Goal: Task Accomplishment & Management: Manage account settings

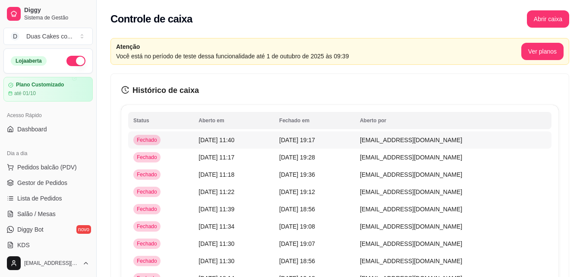
click at [234, 139] on span "[DATE] 11:40" at bounding box center [217, 139] width 36 height 7
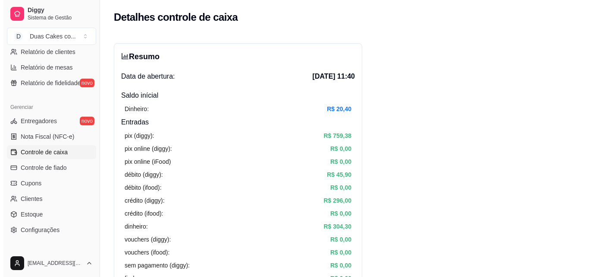
scroll to position [302, 0]
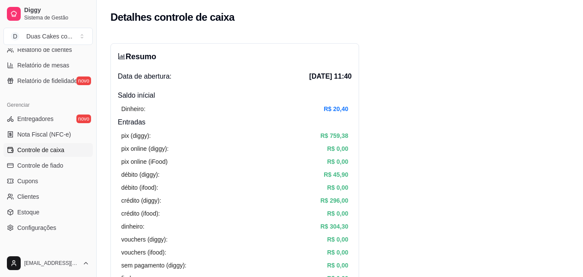
click at [43, 145] on link "Controle de caixa" at bounding box center [47, 150] width 89 height 14
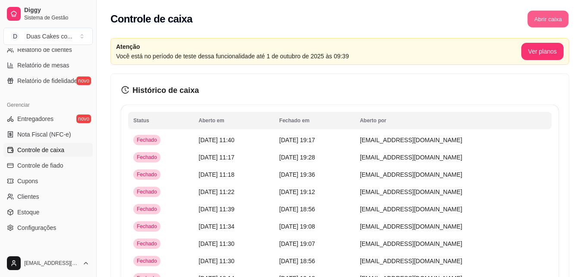
click at [552, 17] on button "Abrir caixa" at bounding box center [547, 19] width 41 height 17
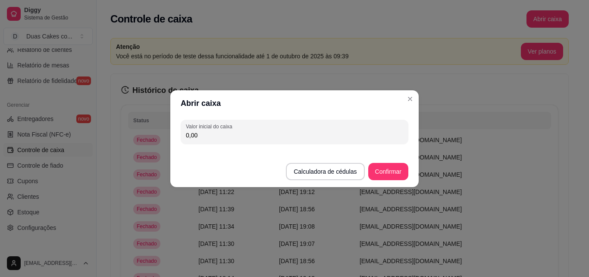
click at [225, 137] on input "0,00" at bounding box center [294, 135] width 217 height 9
type input "207,20"
click at [383, 174] on button "Confirmar" at bounding box center [388, 171] width 39 height 17
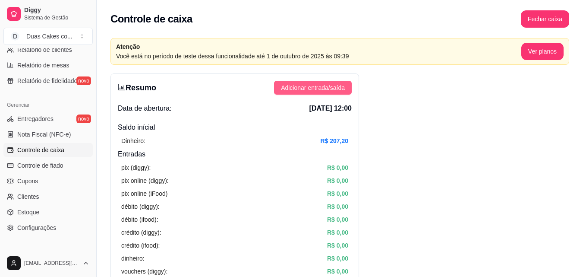
click at [336, 85] on span "Adicionar entrada/saída" at bounding box center [313, 87] width 64 height 9
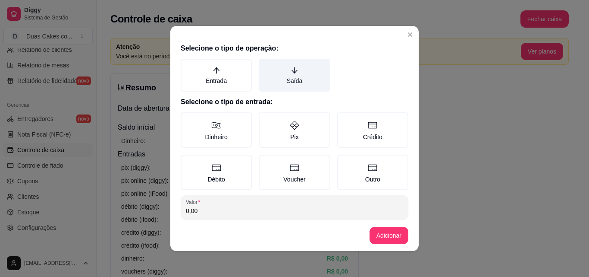
click at [286, 82] on label "Saída" at bounding box center [294, 75] width 71 height 33
click at [265, 65] on button "Saída" at bounding box center [261, 61] width 7 height 7
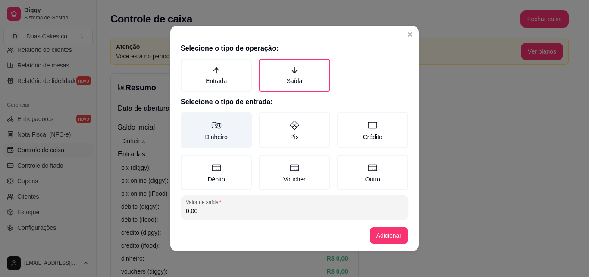
click at [211, 134] on label "Dinheiro" at bounding box center [216, 129] width 71 height 35
click at [187, 119] on button "Dinheiro" at bounding box center [183, 115] width 7 height 7
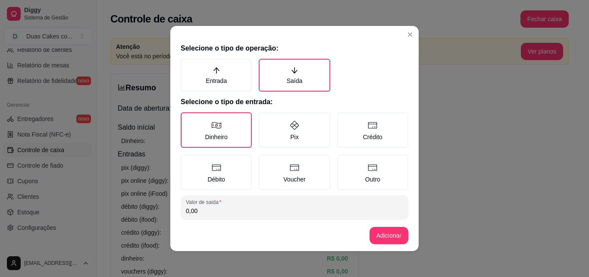
click at [196, 211] on input "0,00" at bounding box center [294, 210] width 217 height 9
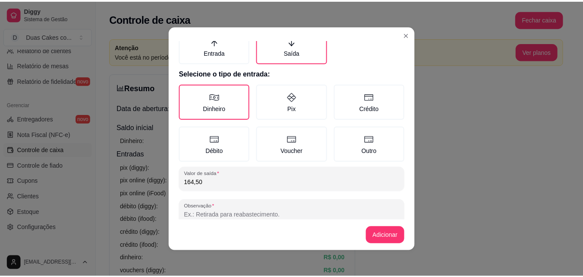
scroll to position [46, 0]
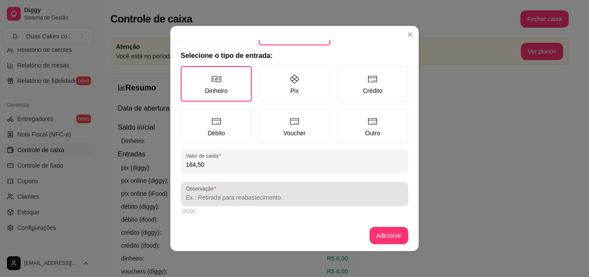
type input "164,50"
click at [253, 192] on div at bounding box center [294, 193] width 217 height 17
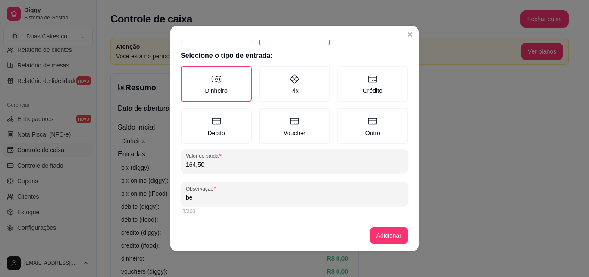
type input "b"
type input "refrigerantes"
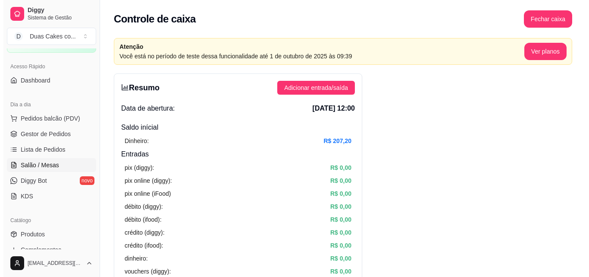
scroll to position [0, 0]
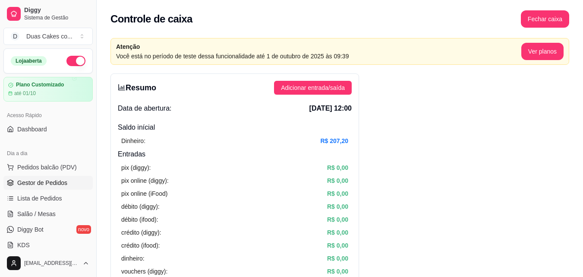
click at [50, 182] on span "Gestor de Pedidos" at bounding box center [42, 182] width 50 height 9
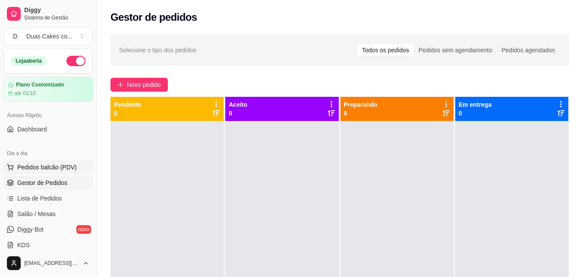
click at [44, 165] on span "Pedidos balcão (PDV)" at bounding box center [47, 167] width 60 height 9
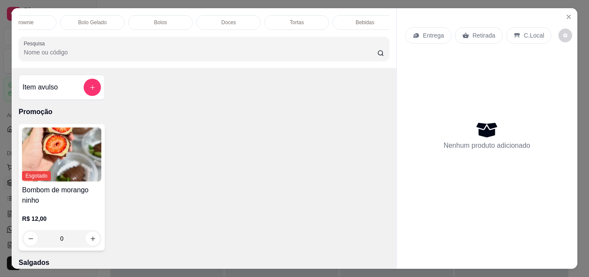
scroll to position [0, 444]
click at [273, 15] on div "Tortas" at bounding box center [288, 22] width 65 height 15
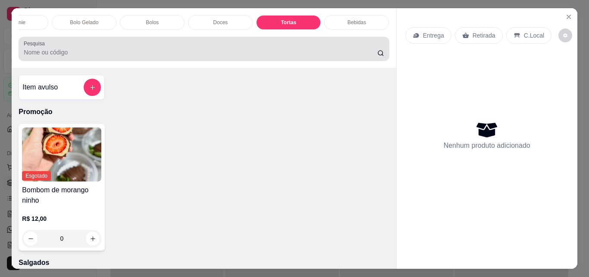
scroll to position [22, 0]
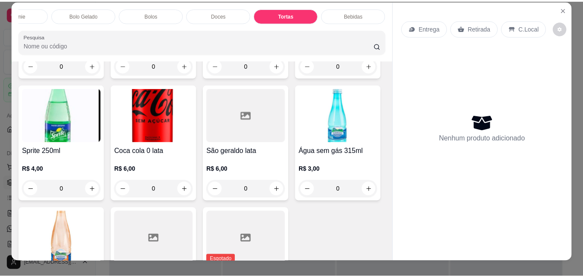
scroll to position [0, 0]
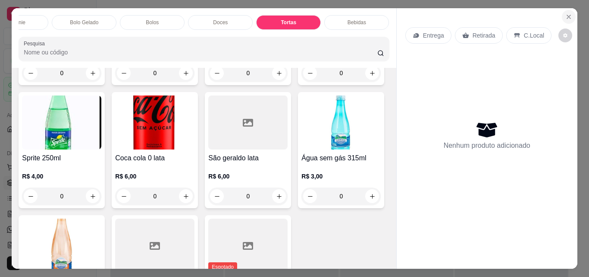
click at [571, 11] on button "Close" at bounding box center [569, 17] width 14 height 14
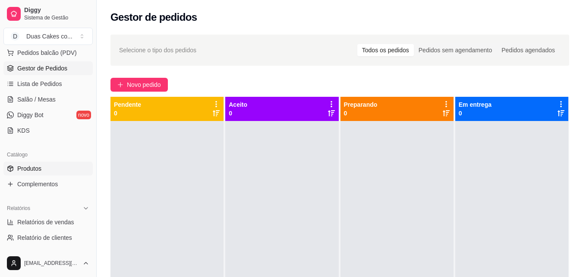
scroll to position [129, 0]
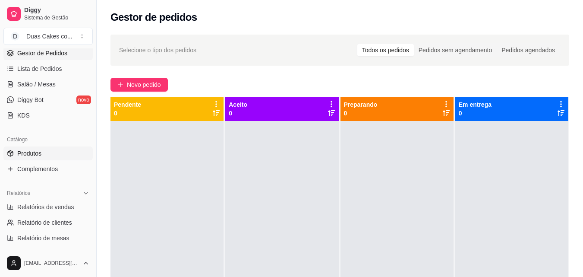
click at [33, 148] on link "Produtos" at bounding box center [47, 153] width 89 height 14
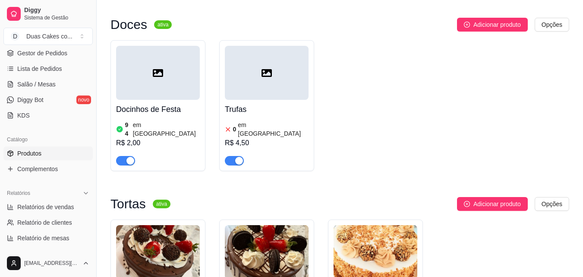
scroll to position [3280, 0]
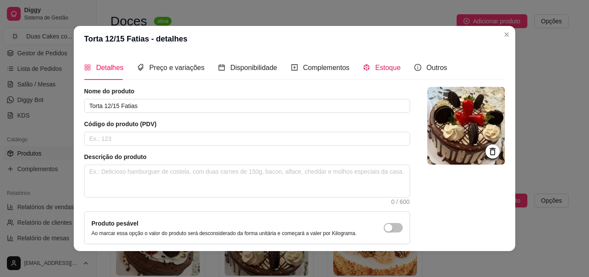
click at [381, 66] on span "Estoque" at bounding box center [387, 67] width 25 height 7
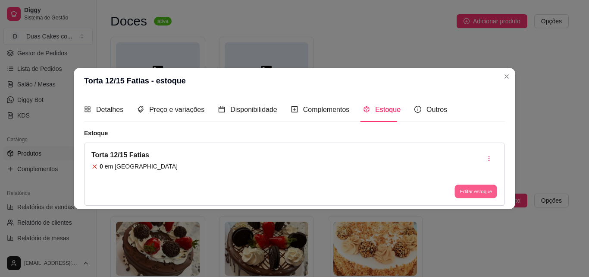
click at [479, 189] on button "Editar estoque" at bounding box center [476, 191] width 42 height 13
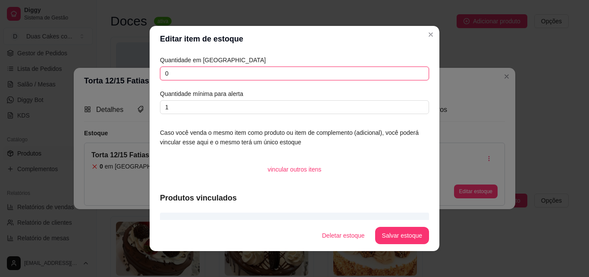
click at [176, 73] on input "0" at bounding box center [294, 73] width 269 height 14
type input "3"
click at [388, 236] on button "Salvar estoque" at bounding box center [402, 235] width 53 height 17
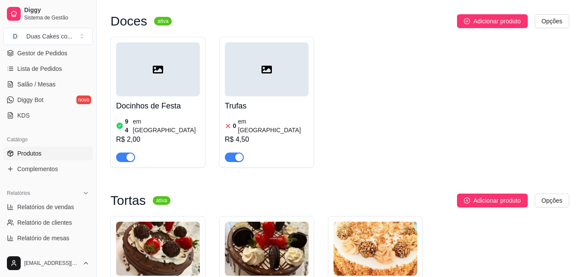
click at [138, 221] on img at bounding box center [158, 248] width 84 height 54
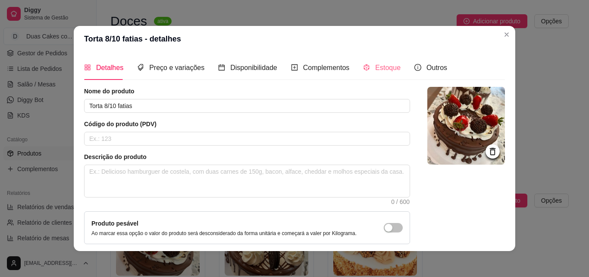
click at [382, 60] on div "Estoque" at bounding box center [382, 67] width 38 height 25
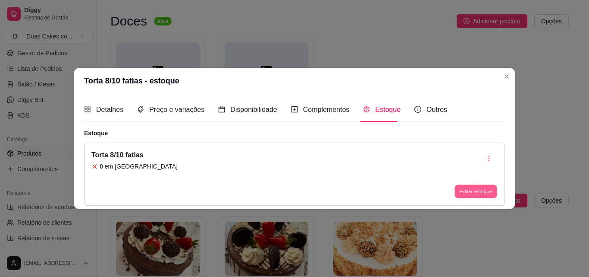
click at [475, 193] on button "Editar estoque" at bounding box center [476, 191] width 42 height 13
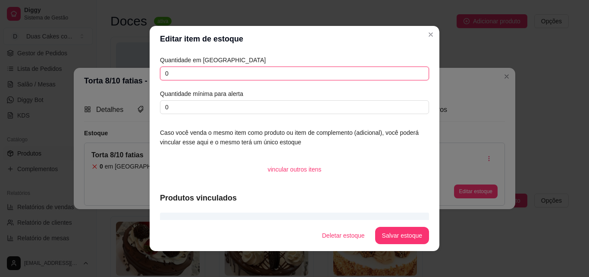
click at [167, 74] on input "0" at bounding box center [294, 73] width 269 height 14
type input "1"
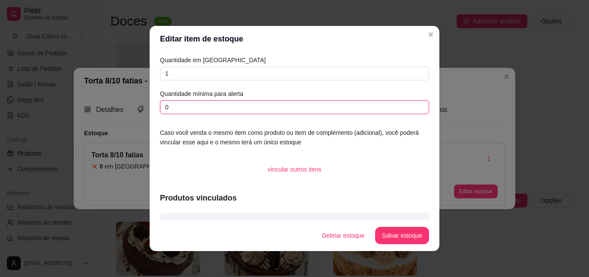
click at [171, 106] on input "0" at bounding box center [294, 107] width 269 height 14
type input "1"
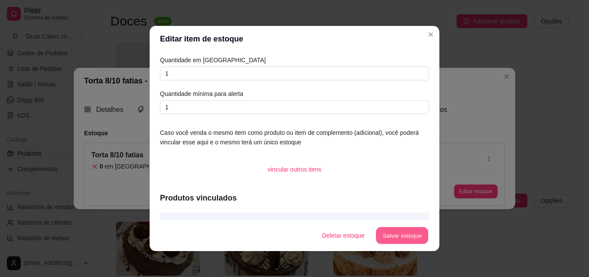
click at [388, 238] on button "Salvar estoque" at bounding box center [402, 235] width 53 height 17
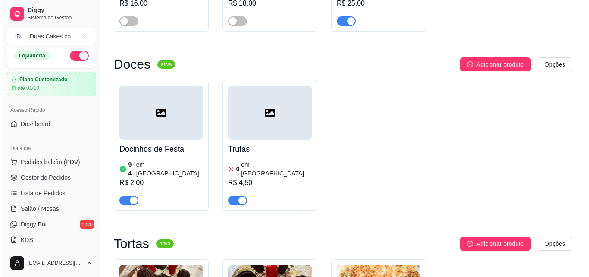
scroll to position [0, 0]
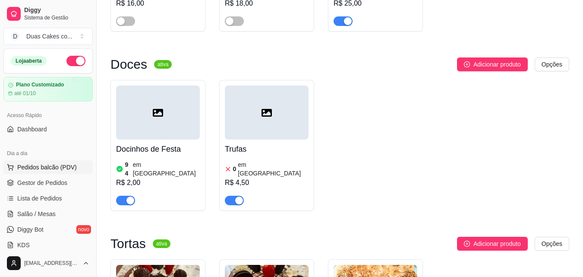
click at [32, 166] on span "Pedidos balcão (PDV)" at bounding box center [47, 167] width 60 height 9
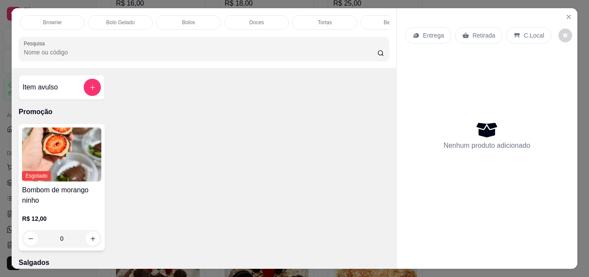
scroll to position [0, 444]
click at [274, 15] on div "Tortas" at bounding box center [288, 22] width 65 height 15
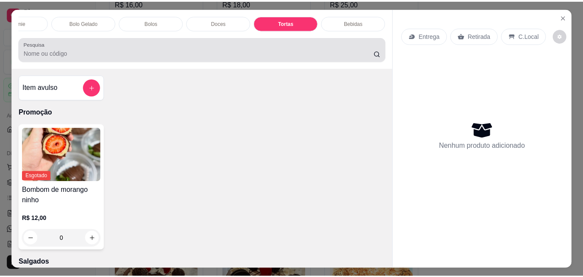
scroll to position [22, 0]
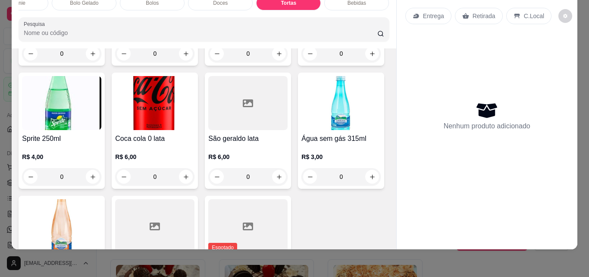
type input "1"
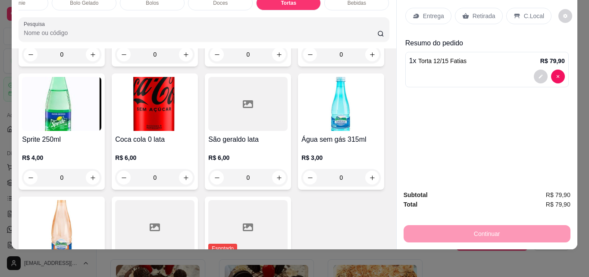
click at [474, 12] on p "Retirada" at bounding box center [484, 16] width 23 height 9
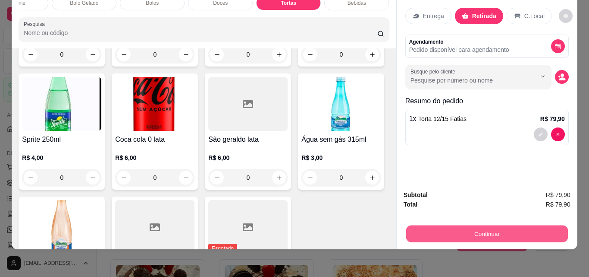
click at [495, 227] on button "Continuar" at bounding box center [487, 233] width 162 height 17
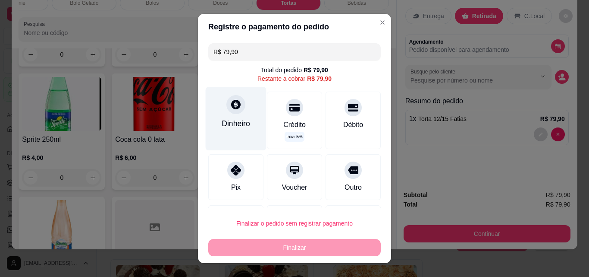
click at [227, 111] on div at bounding box center [236, 104] width 19 height 19
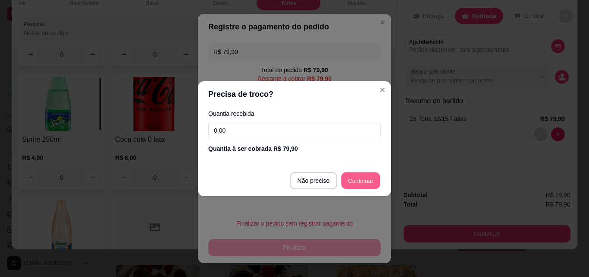
type input "R$ 0,00"
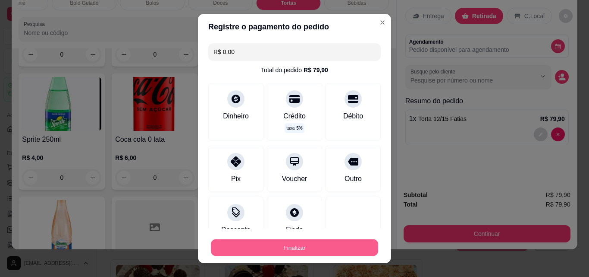
click at [303, 244] on button "Finalizar" at bounding box center [294, 247] width 167 height 17
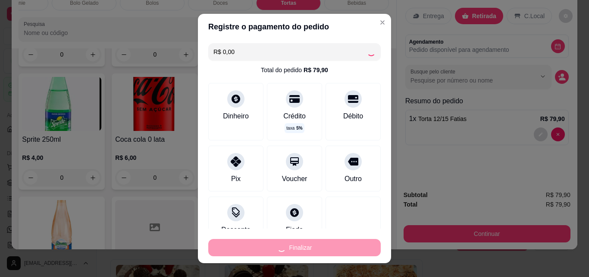
type input "0"
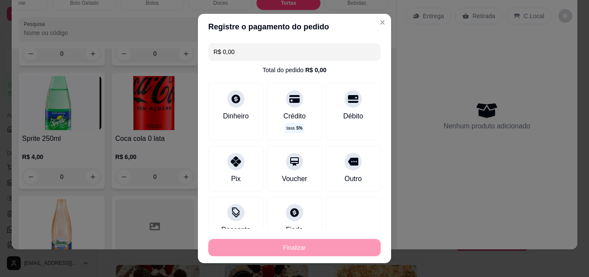
type input "-R$ 79,90"
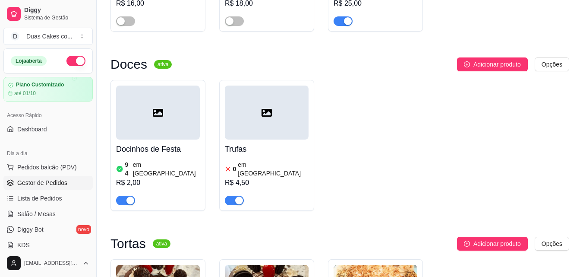
click at [38, 183] on span "Gestor de Pedidos" at bounding box center [42, 182] width 50 height 9
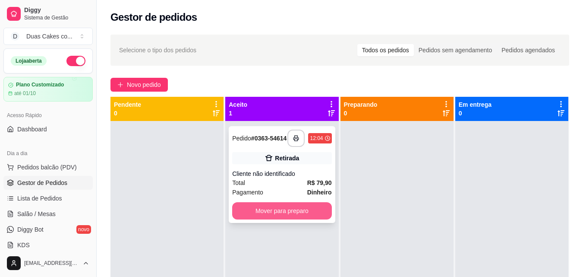
click at [262, 218] on button "Mover para preparo" at bounding box center [281, 210] width 99 height 17
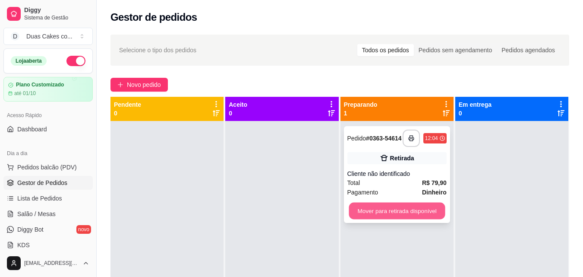
click at [373, 216] on button "Mover para retirada disponível" at bounding box center [397, 210] width 96 height 17
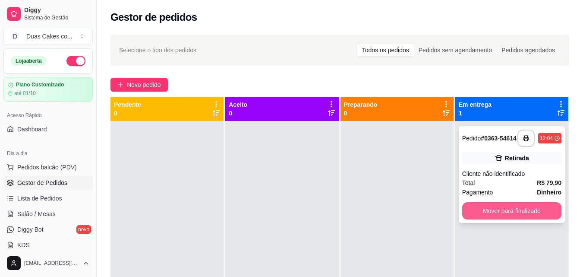
click at [493, 217] on button "Mover para finalizado" at bounding box center [511, 210] width 99 height 17
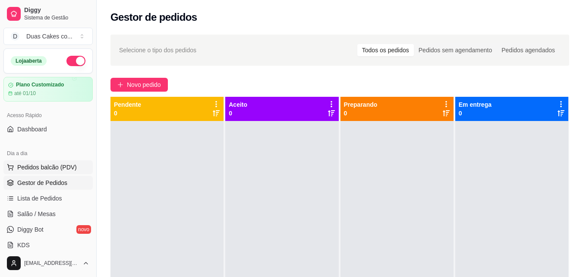
click at [55, 162] on button "Pedidos balcão (PDV)" at bounding box center [47, 167] width 89 height 14
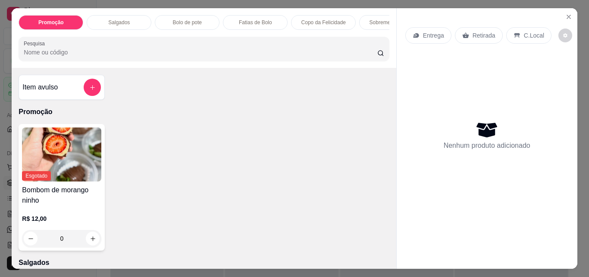
click at [322, 20] on p "Copo da Felicidade" at bounding box center [324, 22] width 44 height 7
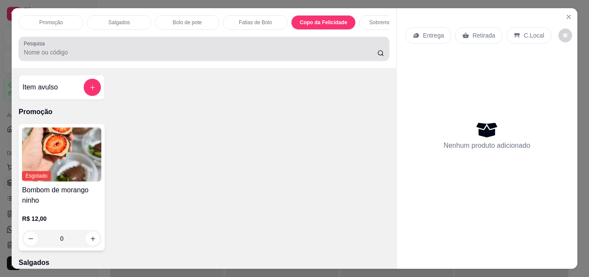
scroll to position [22, 0]
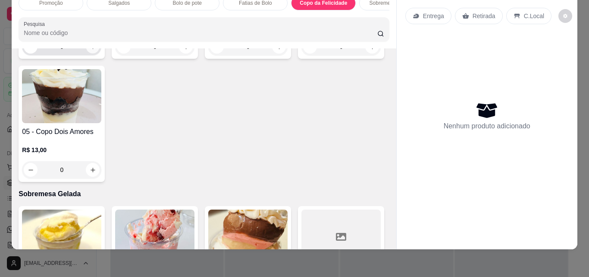
click at [90, 50] on icon "increase-product-quantity" at bounding box center [93, 47] width 6 height 6
type input "1"
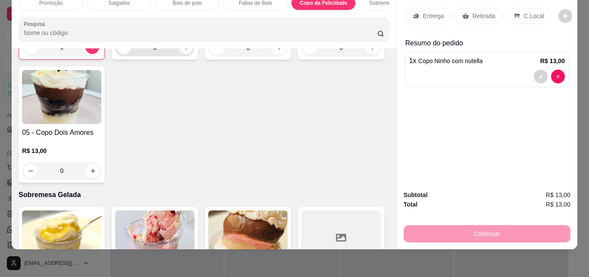
click at [181, 54] on button "increase-product-quantity" at bounding box center [186, 47] width 13 height 13
type input "1"
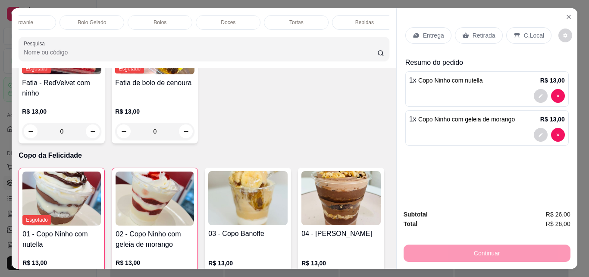
scroll to position [0, 444]
click at [152, 15] on div "Bolos" at bounding box center [152, 22] width 65 height 15
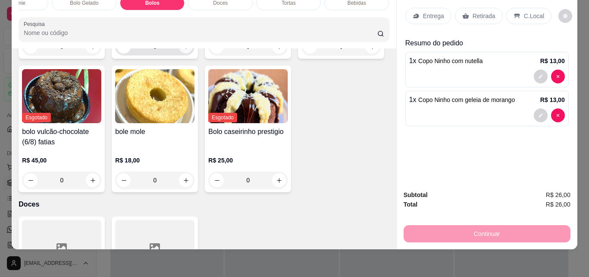
click at [184, 50] on icon "increase-product-quantity" at bounding box center [186, 47] width 6 height 6
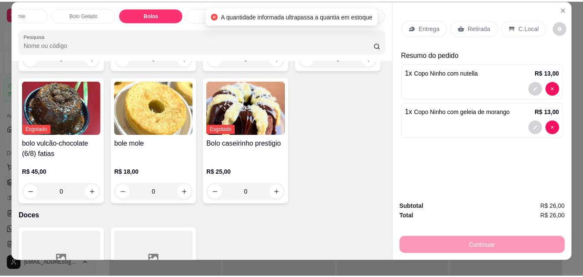
scroll to position [0, 0]
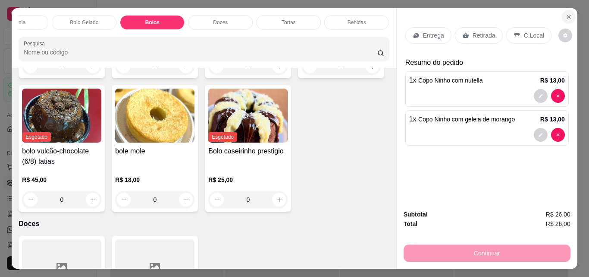
click at [568, 13] on icon "Close" at bounding box center [569, 16] width 7 height 7
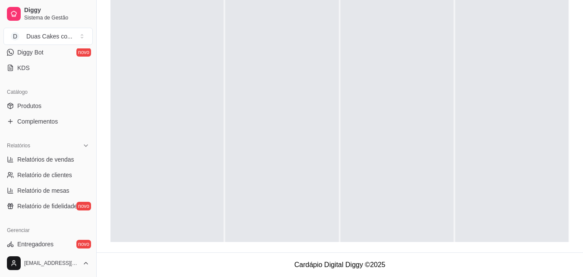
scroll to position [172, 0]
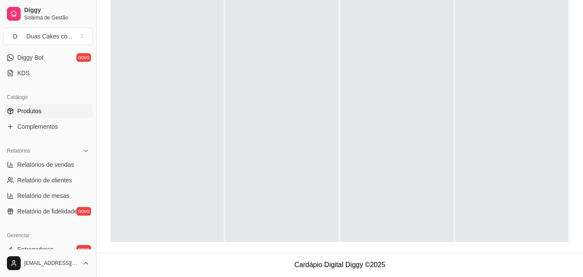
click at [34, 108] on span "Produtos" at bounding box center [29, 111] width 24 height 9
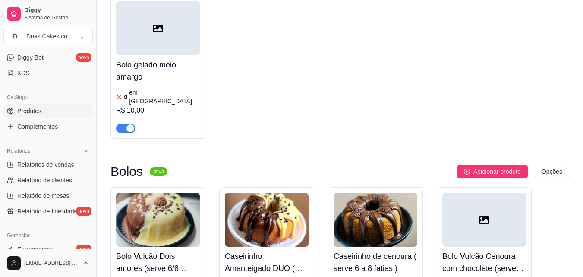
scroll to position [2632, 0]
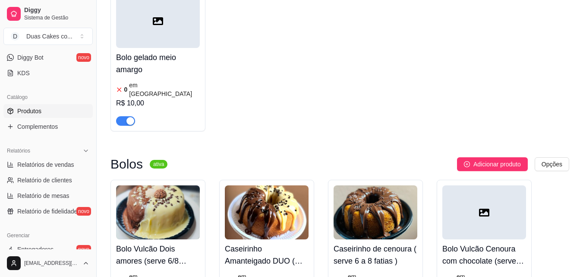
click at [249, 239] on div "Caseirinho Amanteigado DUO ( serve 6 a 8 fatias ) 0 em estoque R$ 25,00" at bounding box center [267, 278] width 84 height 78
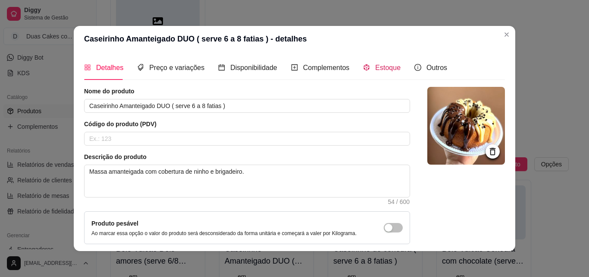
click at [387, 64] on span "Estoque" at bounding box center [387, 67] width 25 height 7
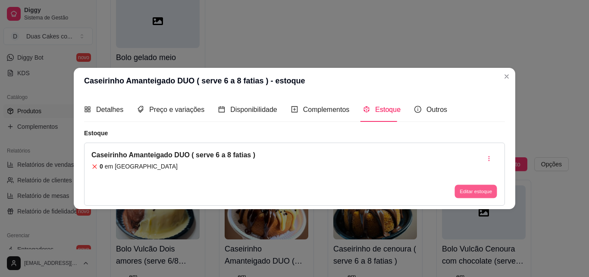
click at [471, 194] on button "Editar estoque" at bounding box center [476, 191] width 42 height 13
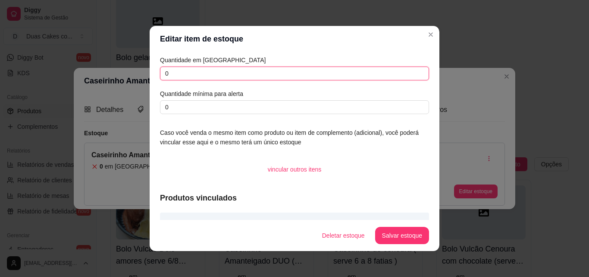
click at [171, 72] on input "0" at bounding box center [294, 73] width 269 height 14
type input "2"
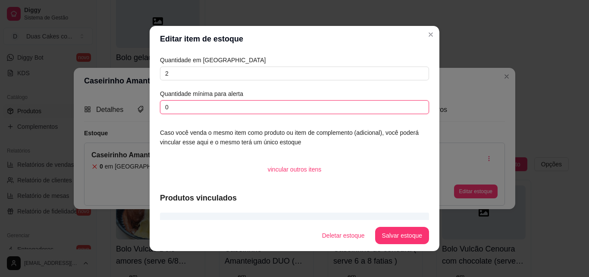
click at [167, 103] on input "0" at bounding box center [294, 107] width 269 height 14
type input "1"
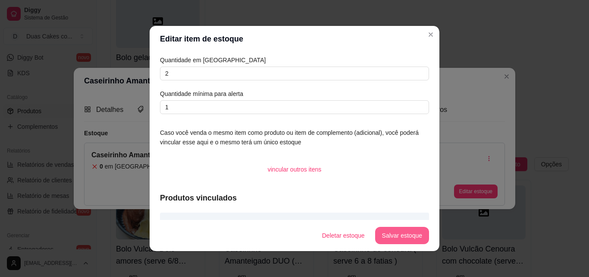
click at [391, 238] on button "Salvar estoque" at bounding box center [402, 235] width 54 height 17
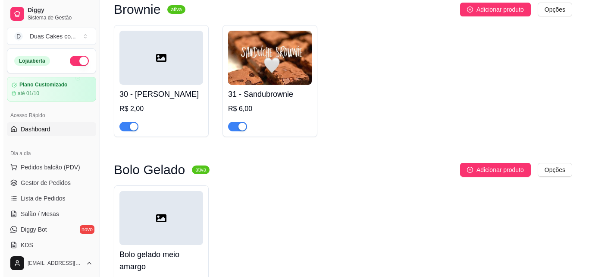
scroll to position [2330, 0]
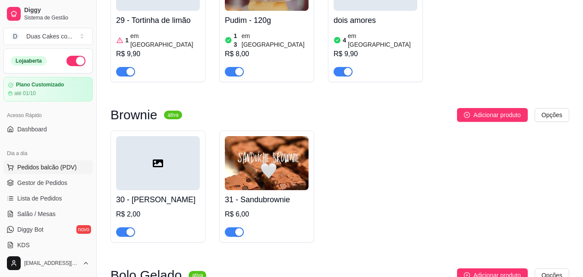
click at [38, 164] on span "Pedidos balcão (PDV)" at bounding box center [47, 167] width 60 height 9
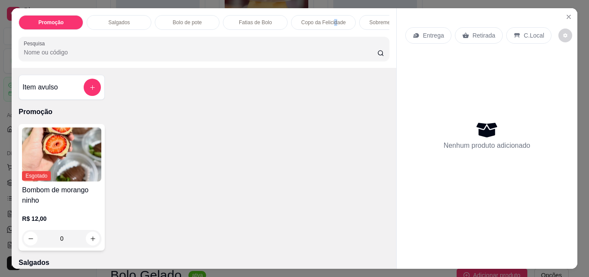
drag, startPoint x: 331, startPoint y: 20, endPoint x: 335, endPoint y: 25, distance: 5.9
click at [331, 22] on p "Copo da Felicidade" at bounding box center [324, 22] width 44 height 7
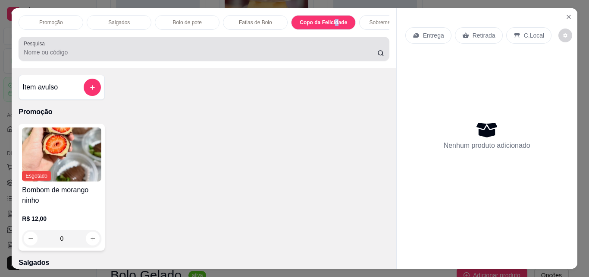
scroll to position [22, 0]
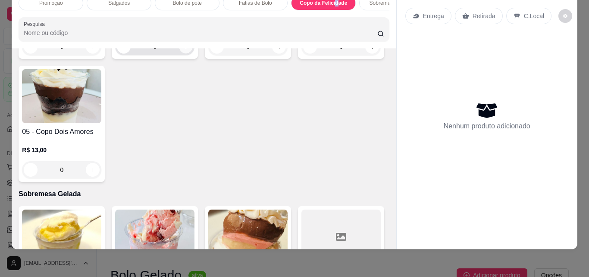
click at [181, 54] on button "increase-product-quantity" at bounding box center [186, 46] width 13 height 13
type input "1"
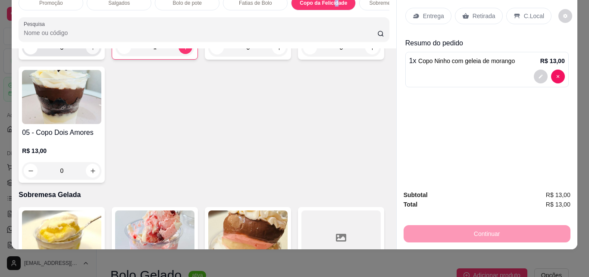
click at [90, 51] on icon "increase-product-quantity" at bounding box center [93, 47] width 6 height 6
type input "1"
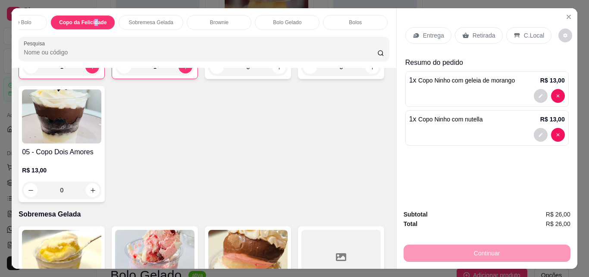
scroll to position [0, 242]
click at [348, 19] on p "Bolos" at bounding box center [354, 22] width 13 height 7
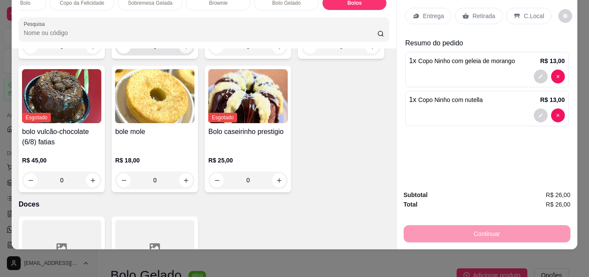
click at [183, 50] on icon "increase-product-quantity" at bounding box center [186, 47] width 6 height 6
type input "1"
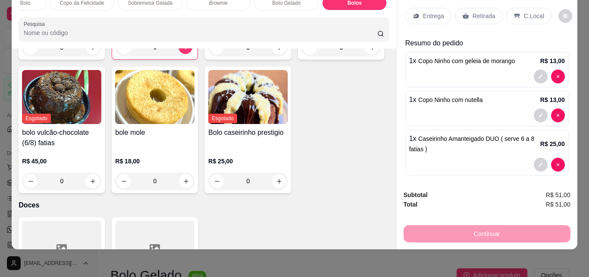
scroll to position [0, 0]
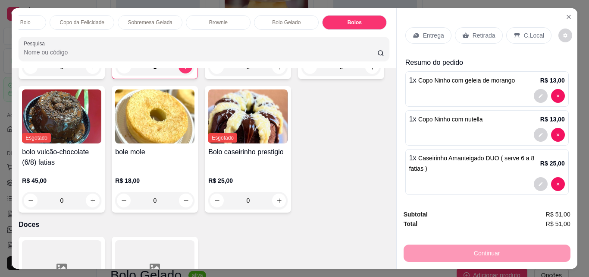
click at [479, 32] on p "Retirada" at bounding box center [484, 35] width 23 height 9
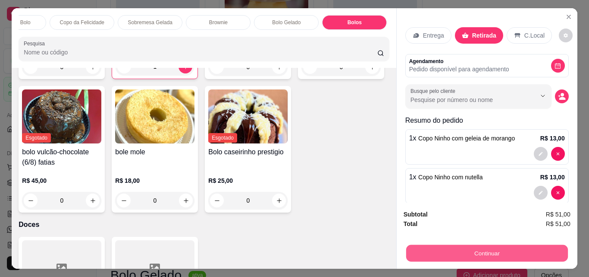
click at [477, 255] on button "Continuar" at bounding box center [487, 252] width 162 height 17
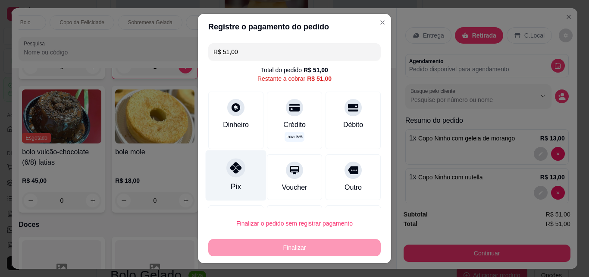
click at [239, 173] on div at bounding box center [236, 167] width 19 height 19
type input "R$ 0,00"
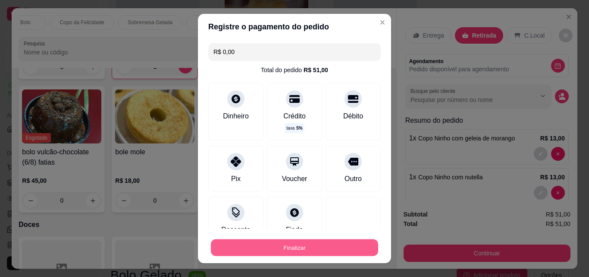
click at [288, 251] on button "Finalizar" at bounding box center [294, 247] width 167 height 17
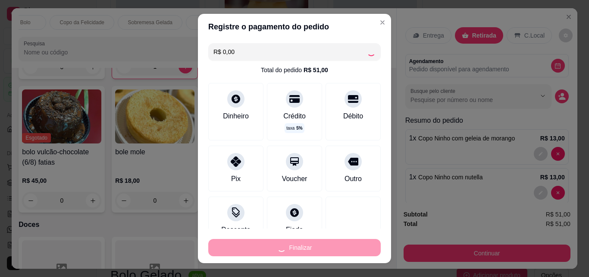
type input "0"
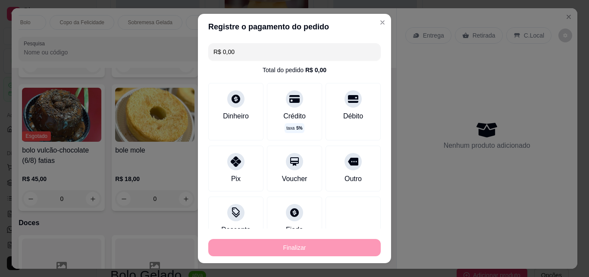
type input "-R$ 51,00"
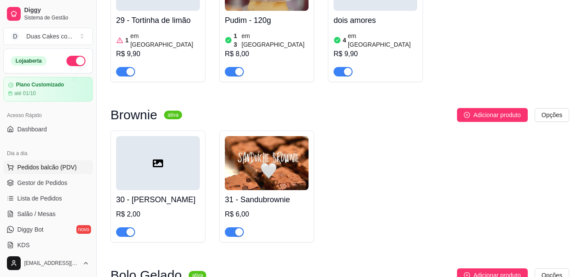
click at [48, 165] on span "Pedidos balcão (PDV)" at bounding box center [47, 167] width 60 height 9
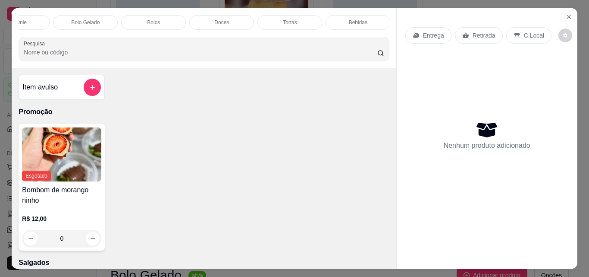
scroll to position [0, 444]
click at [18, 26] on div "Brownie" at bounding box center [16, 22] width 65 height 15
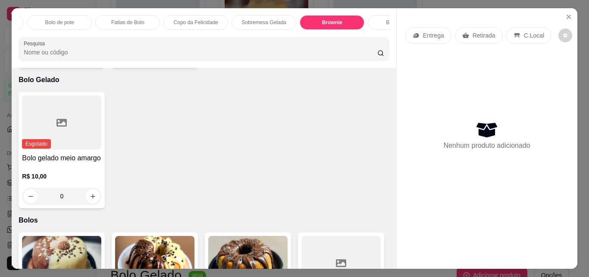
scroll to position [0, 116]
click at [132, 19] on p "Fatias de Bolo" at bounding box center [139, 22] width 33 height 7
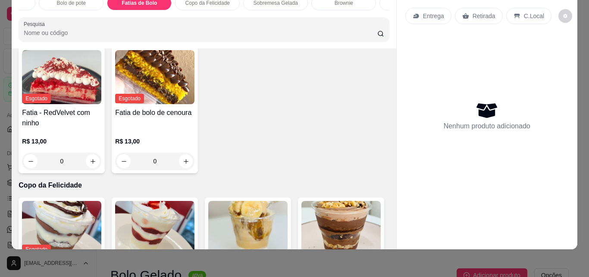
scroll to position [1014, 0]
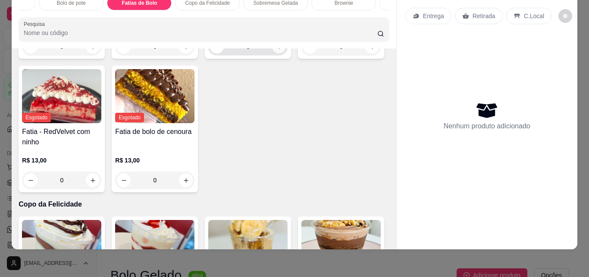
click at [278, 54] on button "increase-product-quantity" at bounding box center [279, 46] width 13 height 13
type input "1"
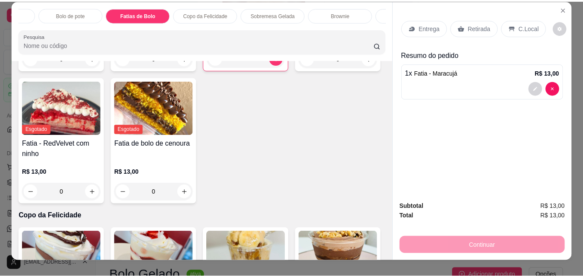
scroll to position [0, 0]
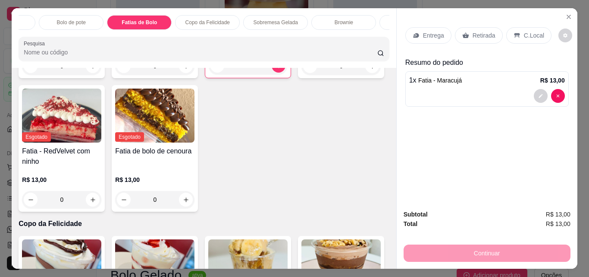
click at [477, 31] on p "Retirada" at bounding box center [484, 35] width 23 height 9
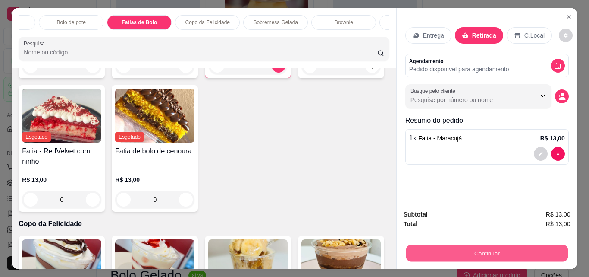
click at [473, 250] on button "Continuar" at bounding box center [487, 252] width 162 height 17
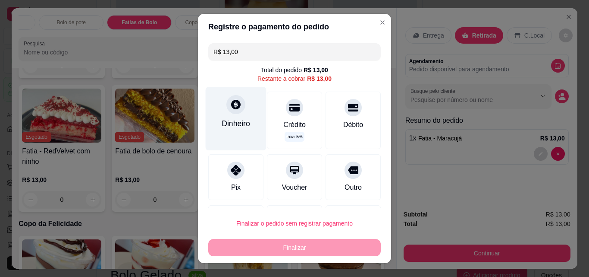
click at [230, 109] on icon at bounding box center [235, 104] width 11 height 11
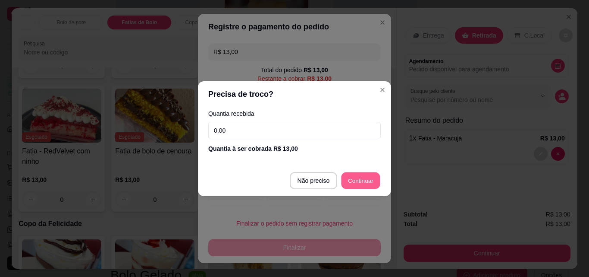
type input "R$ 0,00"
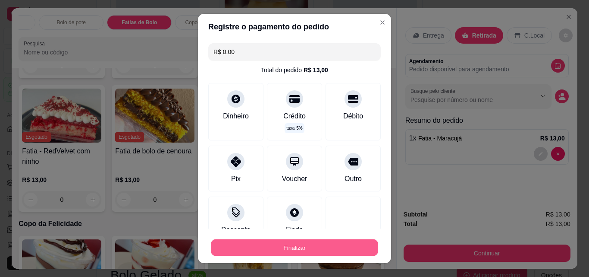
click at [289, 242] on button "Finalizar" at bounding box center [294, 247] width 167 height 17
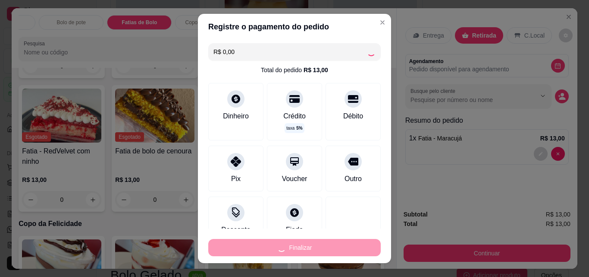
type input "0"
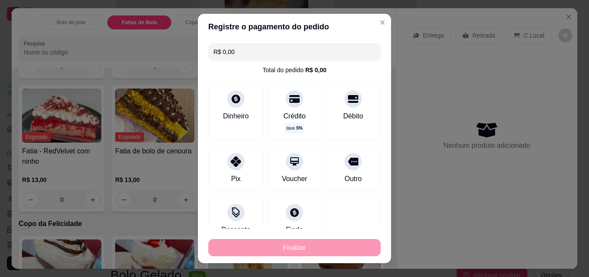
type input "-R$ 13,00"
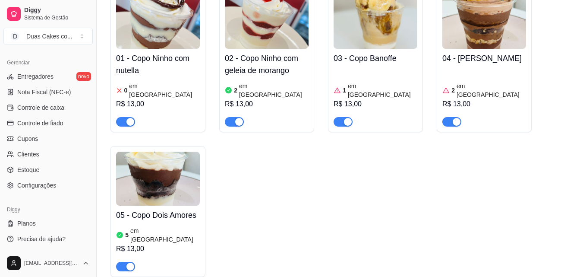
scroll to position [1812, 0]
click at [39, 109] on span "Controle de caixa" at bounding box center [40, 107] width 47 height 9
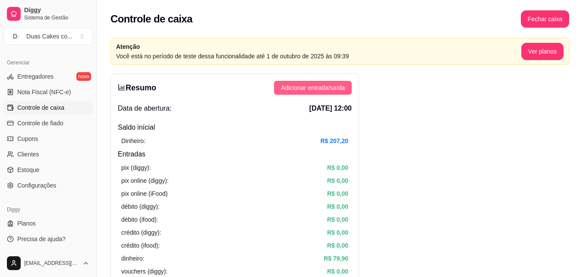
click at [336, 88] on span "Adicionar entrada/saída" at bounding box center [313, 87] width 64 height 9
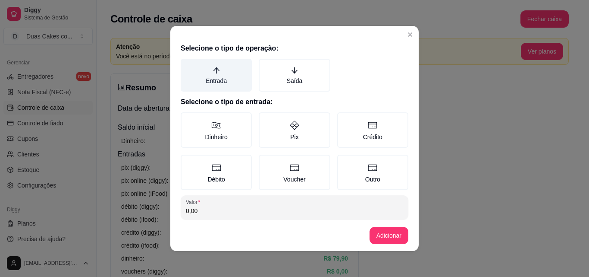
click at [206, 74] on label "Entrada" at bounding box center [216, 75] width 71 height 33
click at [187, 65] on button "Entrada" at bounding box center [183, 61] width 7 height 7
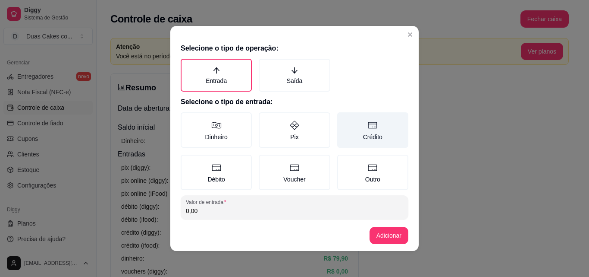
click at [369, 128] on icon at bounding box center [373, 125] width 10 height 10
click at [344, 119] on button "Crédito" at bounding box center [340, 115] width 7 height 7
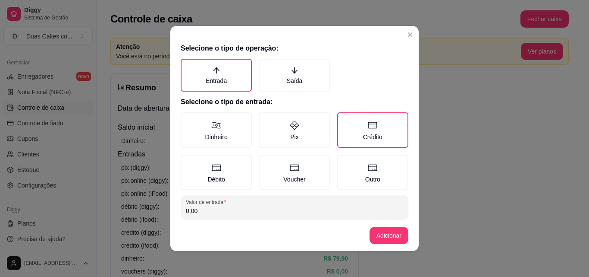
click at [218, 211] on input "0,00" at bounding box center [294, 210] width 217 height 9
type input "0,00"
click at [292, 129] on icon at bounding box center [295, 125] width 10 height 10
click at [265, 119] on button "Pix" at bounding box center [261, 115] width 7 height 7
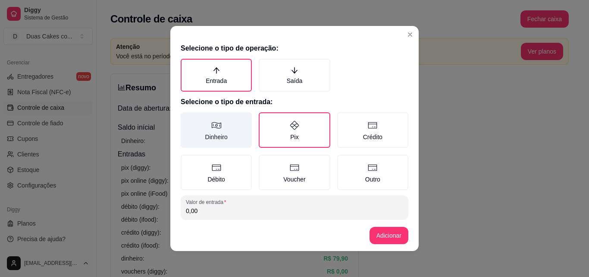
click at [212, 129] on icon at bounding box center [216, 125] width 10 height 10
click at [187, 119] on button "Dinheiro" at bounding box center [183, 115] width 7 height 7
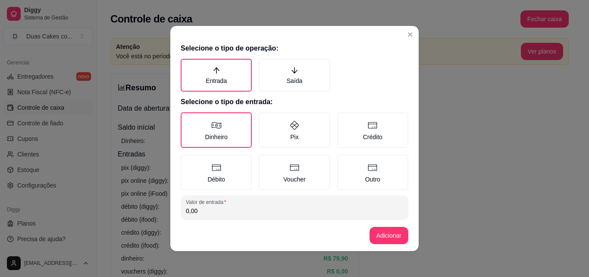
type button "MONEY"
click at [199, 214] on input "0,00" at bounding box center [294, 210] width 217 height 9
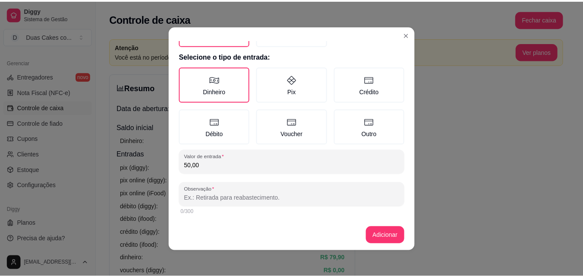
scroll to position [46, 0]
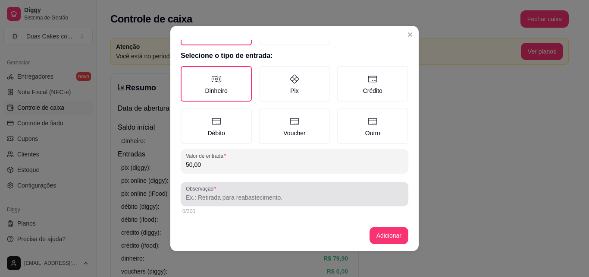
type input "50,00"
click at [222, 196] on input "Observação" at bounding box center [294, 197] width 217 height 9
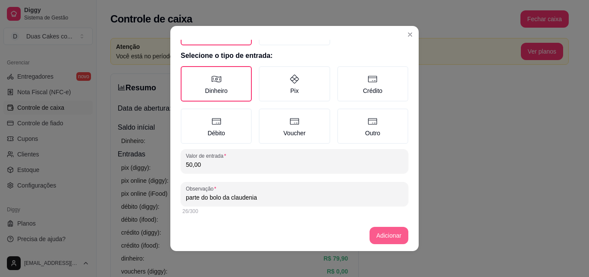
type input "parte do bolo da claudenia"
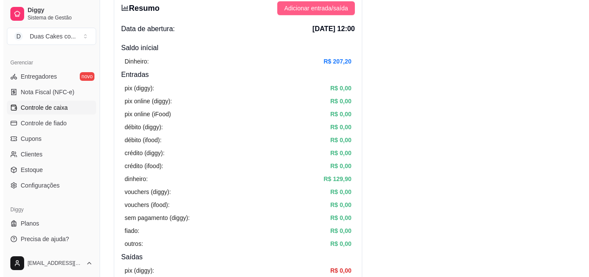
scroll to position [43, 0]
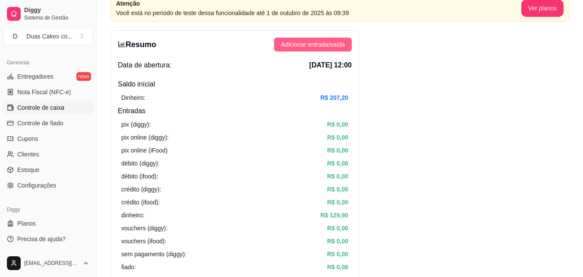
click at [330, 44] on span "Adicionar entrada/saída" at bounding box center [313, 44] width 64 height 9
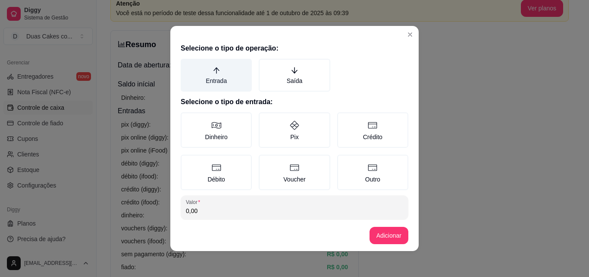
click at [213, 73] on icon "arrow-up" at bounding box center [217, 70] width 8 height 8
click at [187, 65] on button "Entrada" at bounding box center [183, 61] width 7 height 7
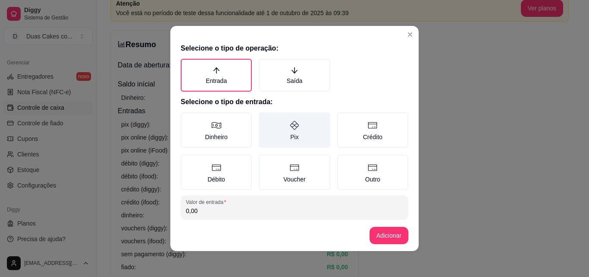
click at [291, 126] on icon at bounding box center [294, 125] width 9 height 9
click at [265, 119] on button "Pix" at bounding box center [261, 115] width 7 height 7
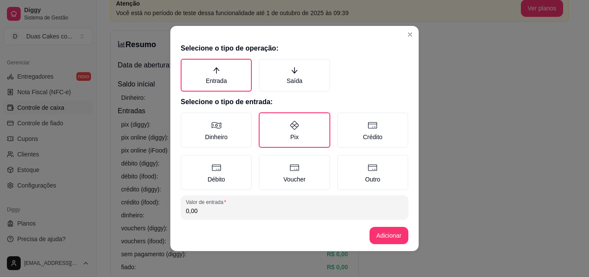
click at [221, 212] on input "0,00" at bounding box center [294, 210] width 217 height 9
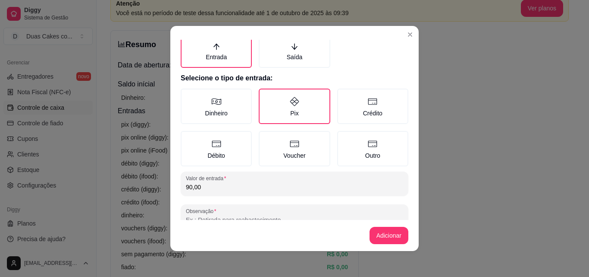
scroll to position [46, 0]
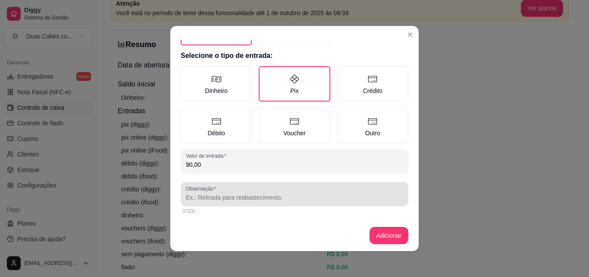
type input "90,00"
click at [230, 199] on input "Observação" at bounding box center [294, 197] width 217 height 9
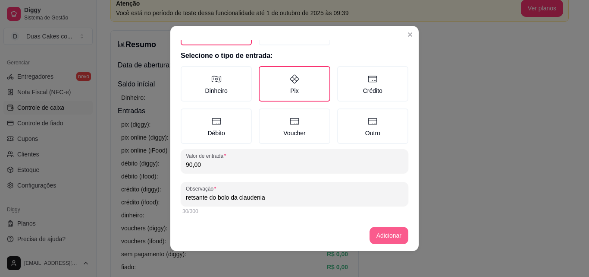
type input "retsante do bolo da claudenia"
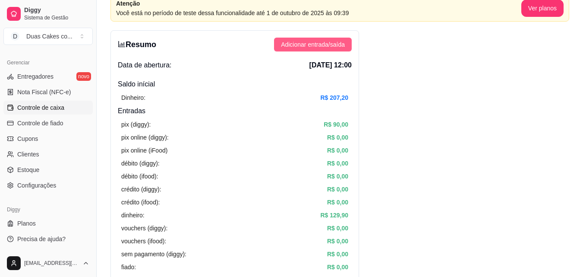
click at [319, 43] on span "Adicionar entrada/saída" at bounding box center [313, 44] width 64 height 9
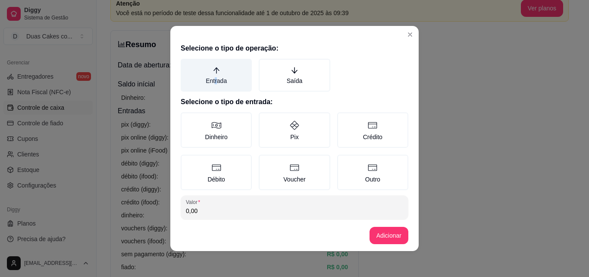
click at [212, 78] on label "Entrada" at bounding box center [216, 75] width 71 height 33
click at [224, 78] on label "Entrada" at bounding box center [216, 75] width 71 height 33
click at [187, 65] on button "Entrada" at bounding box center [183, 61] width 7 height 7
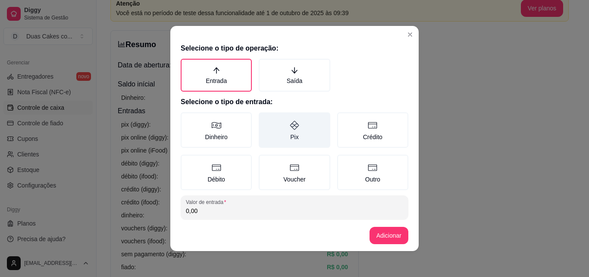
click at [287, 137] on label "Pix" at bounding box center [294, 129] width 71 height 35
click at [265, 119] on button "Pix" at bounding box center [261, 115] width 7 height 7
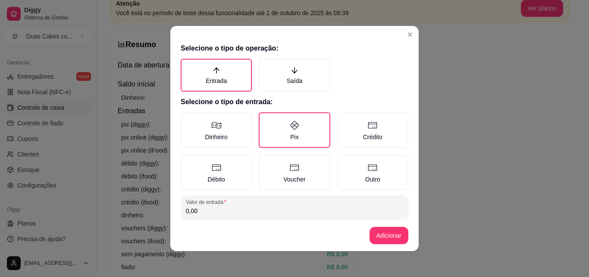
click at [212, 211] on input "0,00" at bounding box center [294, 210] width 217 height 9
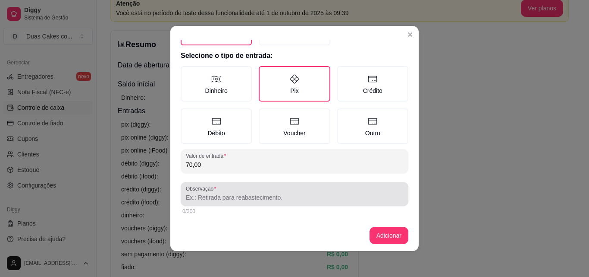
type input "70,00"
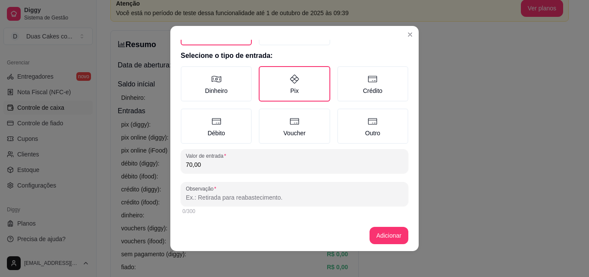
click at [210, 199] on input "Observação" at bounding box center [294, 197] width 217 height 9
type input "50% restantes do bolo da regina"
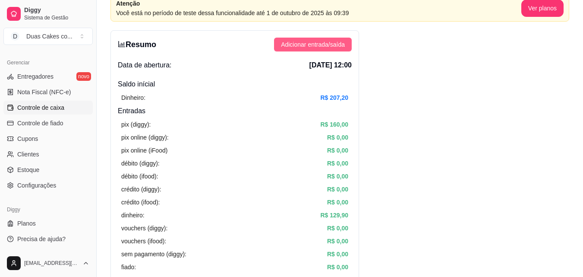
click at [316, 47] on span "Adicionar entrada/saída" at bounding box center [313, 44] width 64 height 9
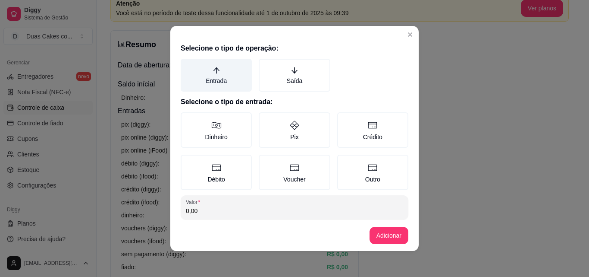
click at [214, 78] on label "Entrada" at bounding box center [216, 75] width 71 height 33
click at [187, 65] on button "Entrada" at bounding box center [183, 61] width 7 height 7
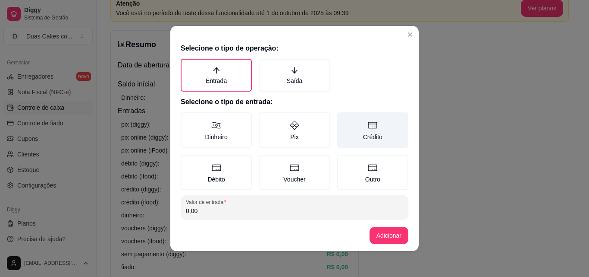
click at [368, 138] on label "Crédito" at bounding box center [372, 129] width 71 height 35
click at [344, 119] on button "Crédito" at bounding box center [340, 115] width 7 height 7
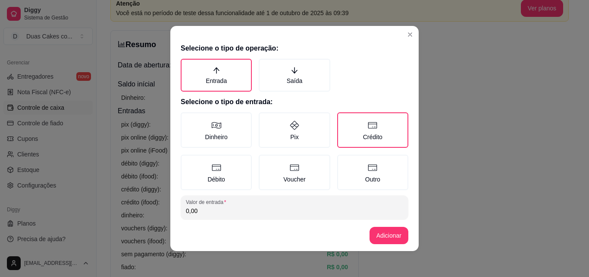
click at [205, 213] on input "0,00" at bounding box center [294, 210] width 217 height 9
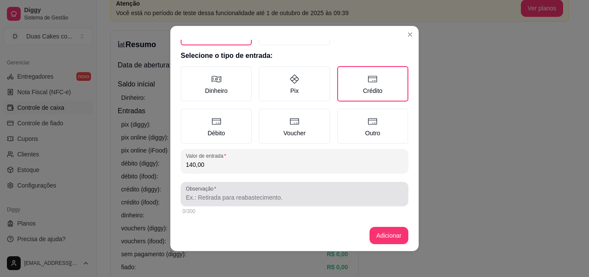
type input "140,00"
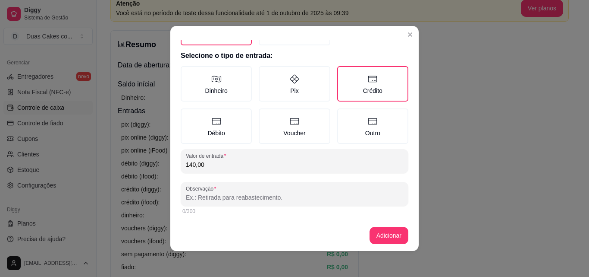
click at [215, 195] on input "Observação" at bounding box center [294, 197] width 217 height 9
type input "bolo da [PERSON_NAME]"
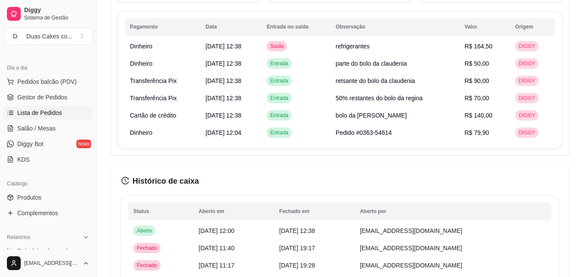
scroll to position [0, 0]
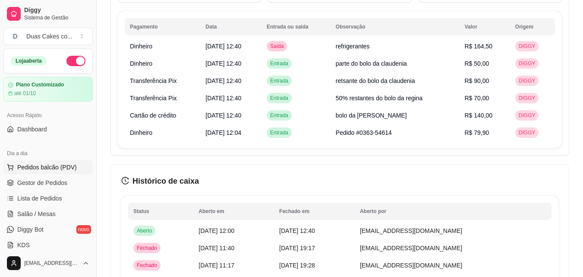
click at [48, 169] on span "Pedidos balcão (PDV)" at bounding box center [47, 167] width 60 height 9
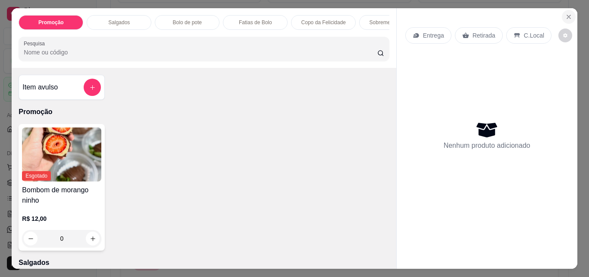
click at [566, 13] on icon "Close" at bounding box center [569, 16] width 7 height 7
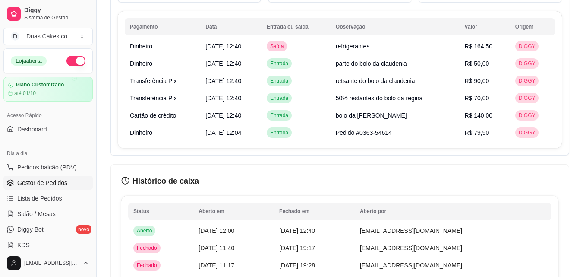
click at [45, 182] on span "Gestor de Pedidos" at bounding box center [42, 182] width 50 height 9
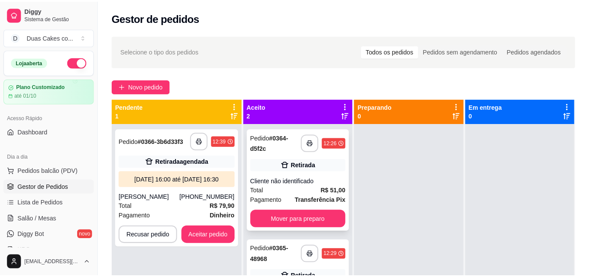
scroll to position [24, 0]
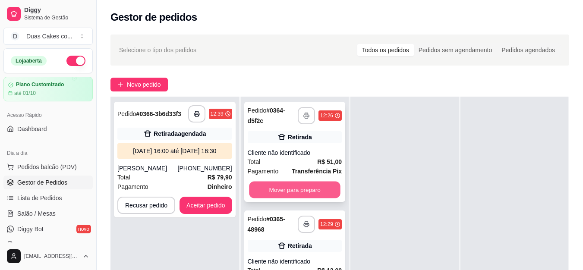
click at [286, 186] on button "Mover para preparo" at bounding box center [294, 190] width 91 height 17
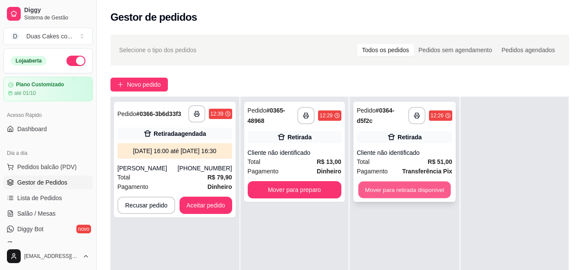
click at [388, 195] on button "Mover para retirada disponível" at bounding box center [404, 190] width 92 height 17
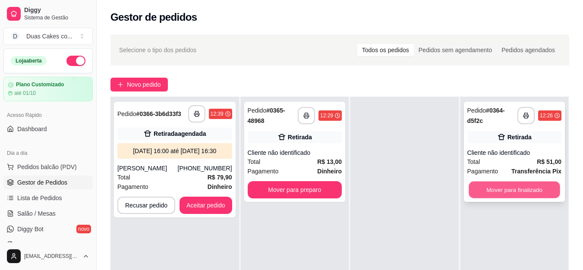
click at [497, 197] on button "Mover para finalizado" at bounding box center [514, 190] width 91 height 17
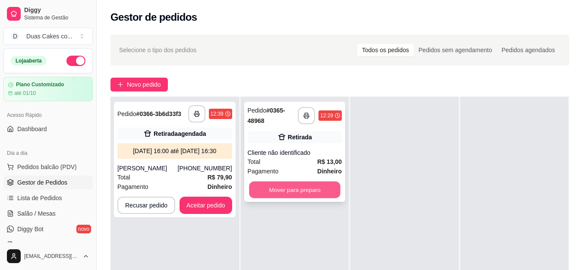
click at [293, 187] on button "Mover para preparo" at bounding box center [294, 190] width 91 height 17
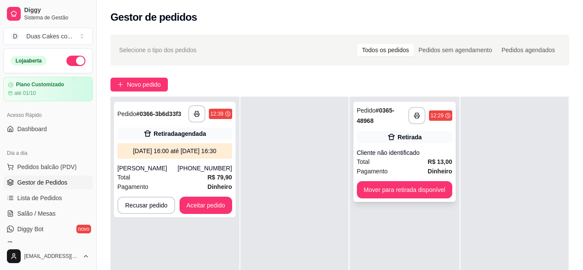
click at [402, 180] on div "**********" at bounding box center [404, 152] width 102 height 100
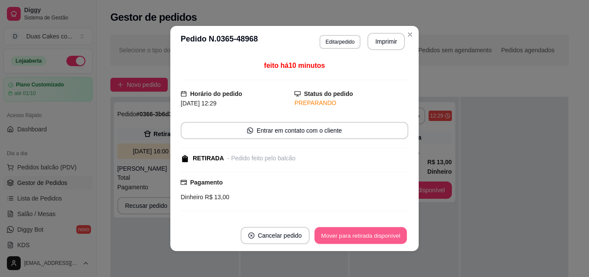
click at [354, 230] on button "Mover para retirada disponível" at bounding box center [361, 235] width 92 height 17
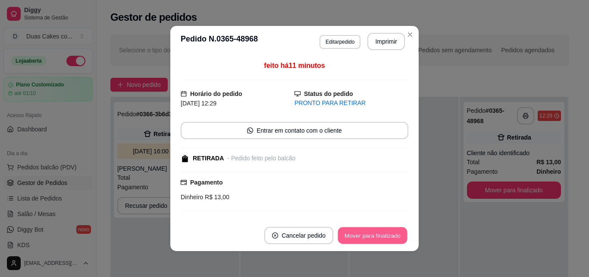
click at [358, 232] on button "Mover para finalizado" at bounding box center [372, 235] width 69 height 17
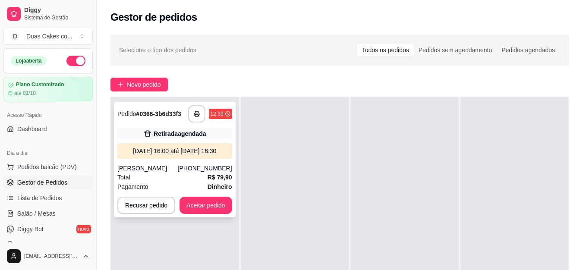
click at [186, 163] on div "**********" at bounding box center [175, 160] width 122 height 116
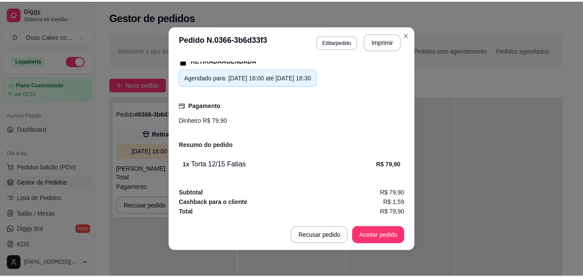
scroll to position [2, 0]
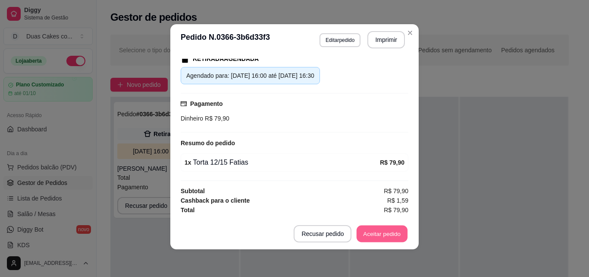
click at [375, 226] on button "Aceitar pedido" at bounding box center [382, 233] width 51 height 17
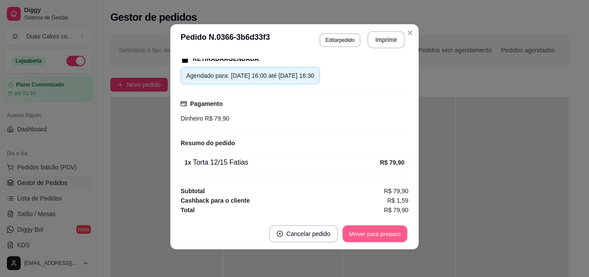
click at [376, 229] on button "Mover para preparo" at bounding box center [375, 233] width 65 height 17
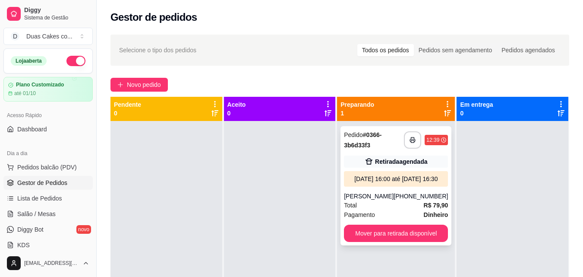
click at [381, 172] on div "[DATE] 16:00 até [DATE] 16:30" at bounding box center [396, 179] width 104 height 16
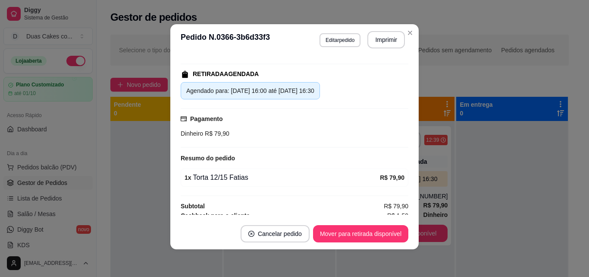
scroll to position [142, 0]
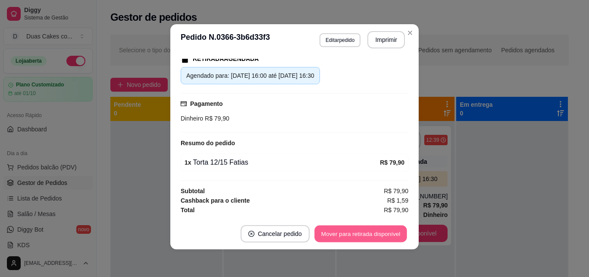
click at [360, 236] on button "Mover para retirada disponível" at bounding box center [361, 233] width 92 height 17
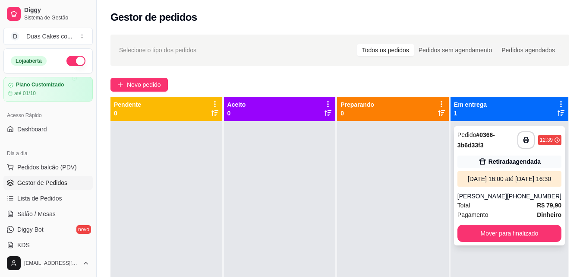
click at [526, 183] on div "[DATE] 16:00 até [DATE] 16:30" at bounding box center [509, 178] width 97 height 9
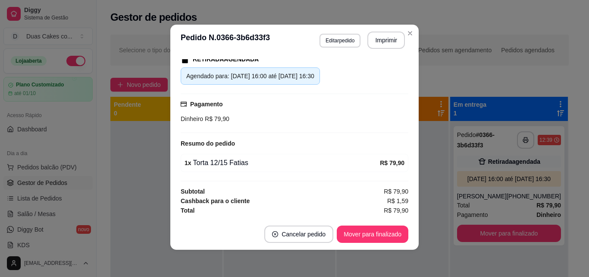
scroll to position [2, 0]
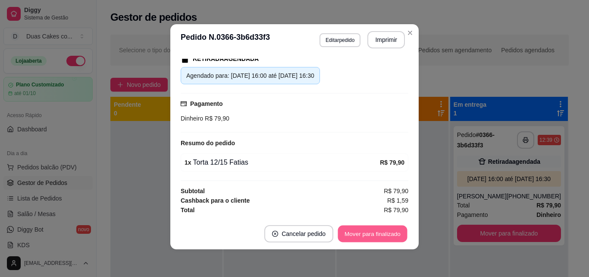
click at [358, 236] on button "Mover para finalizado" at bounding box center [372, 233] width 69 height 17
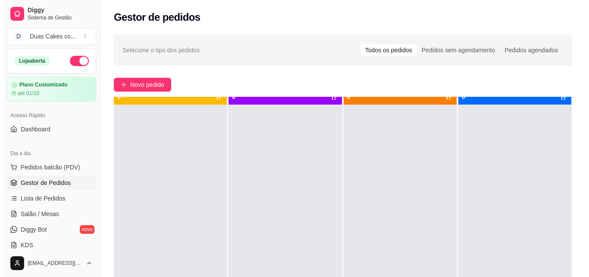
scroll to position [24, 0]
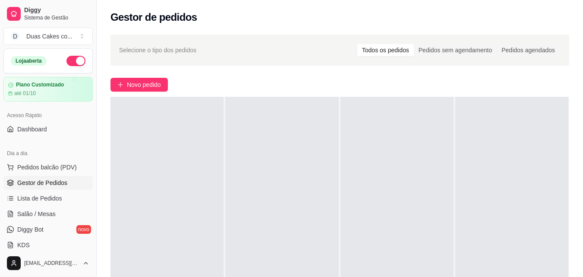
click at [46, 180] on span "Gestor de Pedidos" at bounding box center [42, 182] width 50 height 9
click at [52, 163] on span "Pedidos balcão (PDV)" at bounding box center [47, 167] width 60 height 9
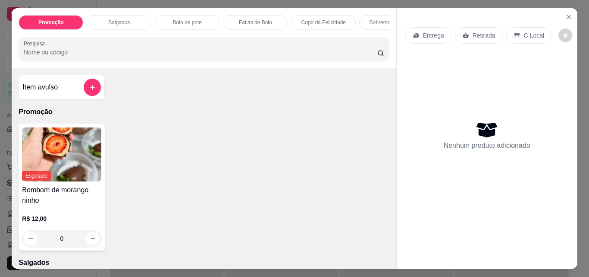
click at [196, 19] on p "Bolo de pote" at bounding box center [187, 22] width 29 height 7
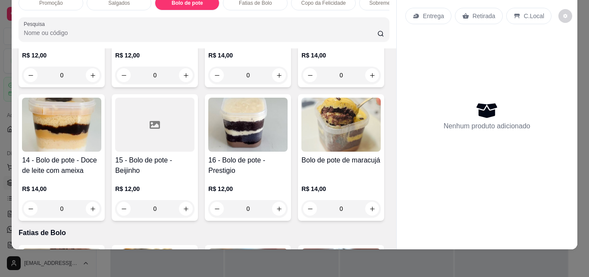
scroll to position [722, 0]
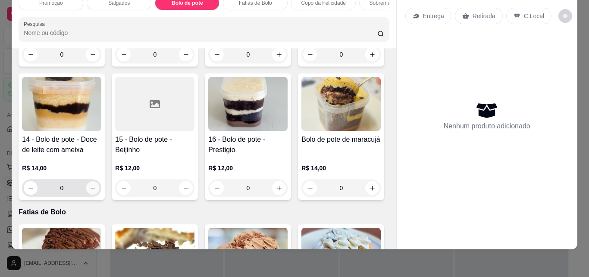
click at [96, 188] on icon "increase-product-quantity" at bounding box center [93, 188] width 6 height 6
type input "1"
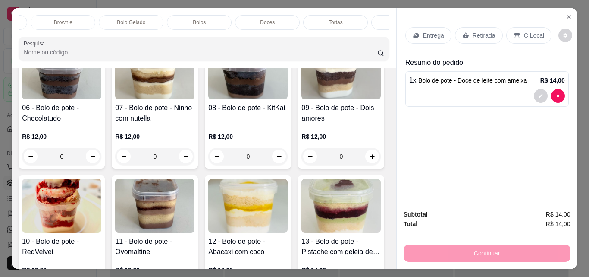
scroll to position [0, 444]
click at [146, 15] on div "Bolos" at bounding box center [152, 22] width 65 height 15
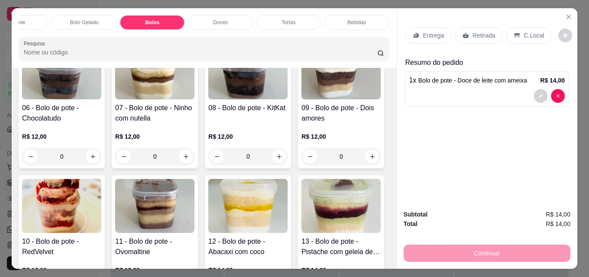
scroll to position [22, 0]
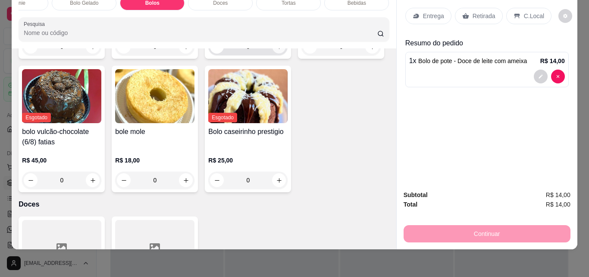
click at [276, 50] on icon "increase-product-quantity" at bounding box center [279, 47] width 6 height 6
type input "1"
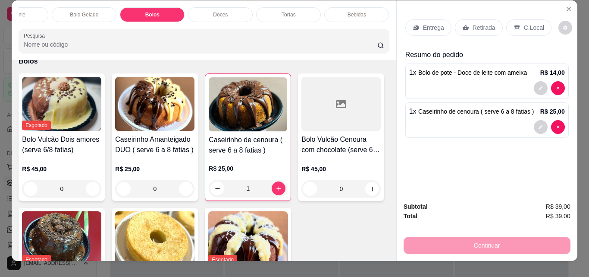
scroll to position [0, 0]
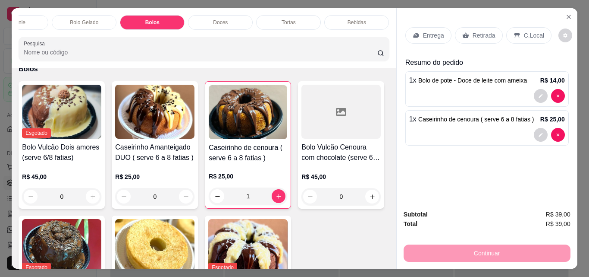
click at [19, 25] on div "Brownie" at bounding box center [16, 22] width 65 height 15
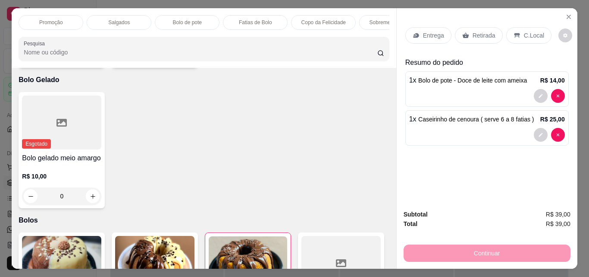
click at [317, 21] on p "Copo da Felicidade" at bounding box center [324, 22] width 44 height 7
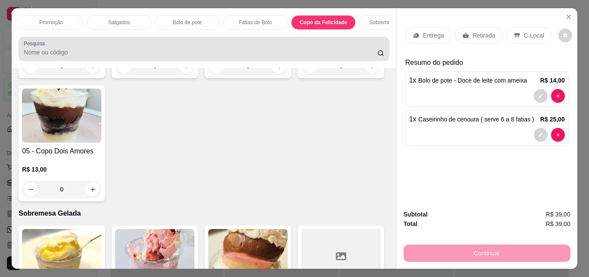
scroll to position [22, 0]
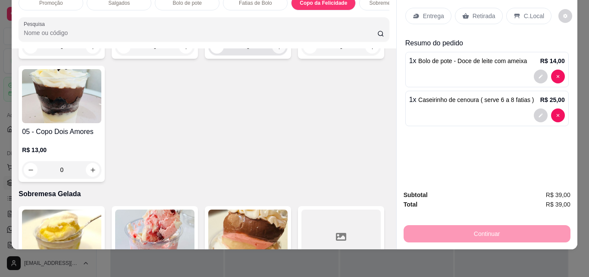
click at [276, 50] on icon "increase-product-quantity" at bounding box center [279, 47] width 6 height 6
type input "1"
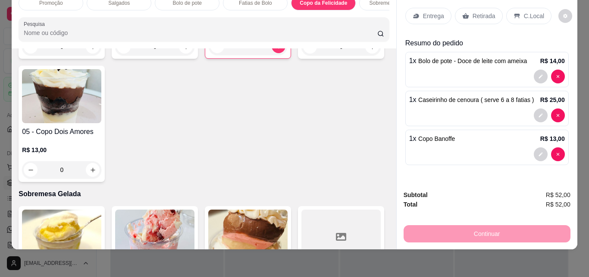
click at [484, 12] on p "Retirada" at bounding box center [484, 16] width 23 height 9
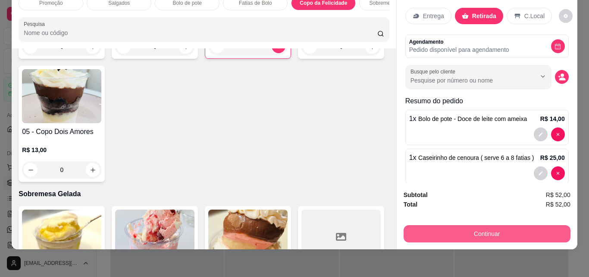
click at [508, 225] on button "Continuar" at bounding box center [487, 233] width 167 height 17
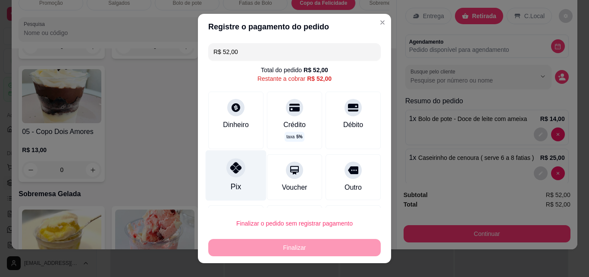
click at [221, 176] on div "Pix" at bounding box center [236, 175] width 61 height 50
type input "R$ 0,00"
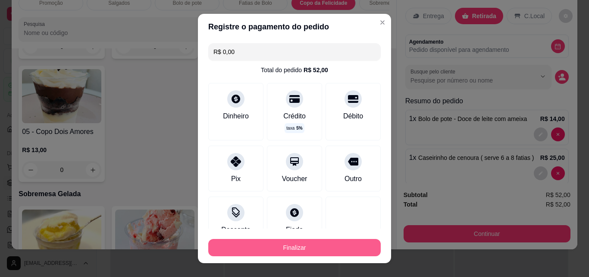
click at [325, 248] on button "Finalizar" at bounding box center [294, 247] width 173 height 17
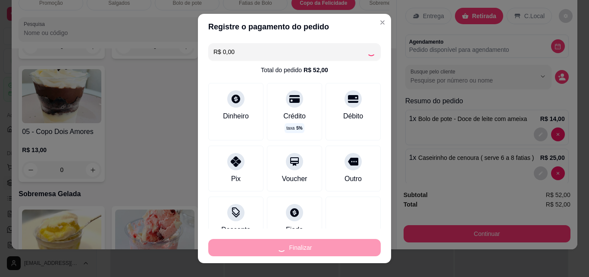
type input "0"
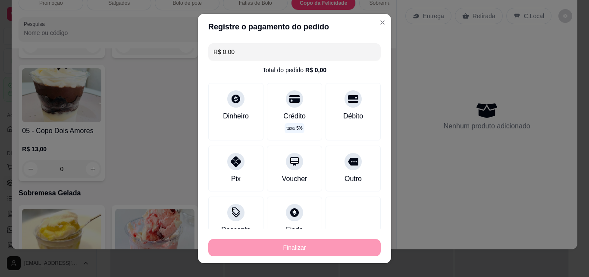
type input "-R$ 52,00"
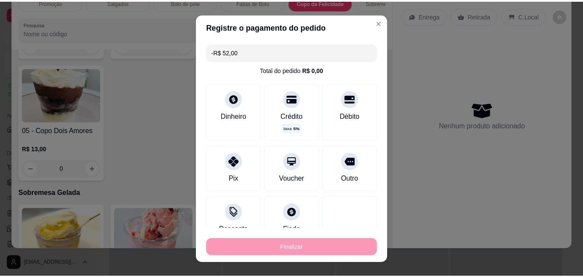
scroll to position [1298, 0]
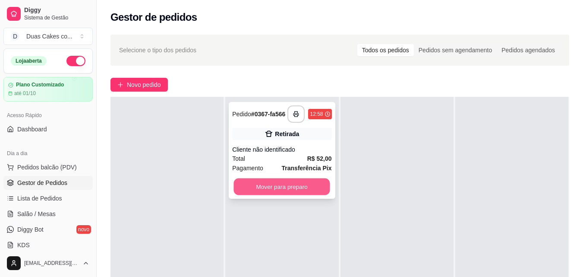
click at [299, 192] on button "Mover para preparo" at bounding box center [282, 186] width 96 height 17
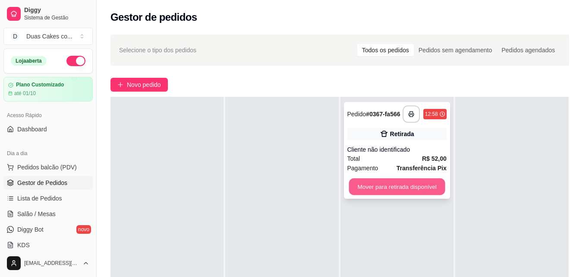
click at [378, 195] on button "Mover para retirada disponível" at bounding box center [397, 186] width 96 height 17
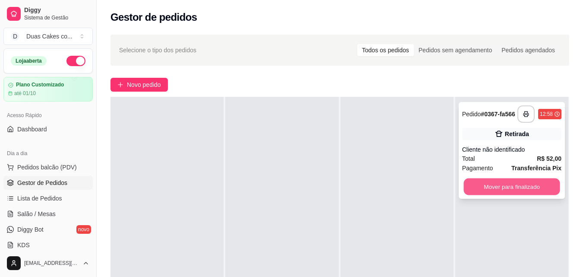
click at [479, 195] on button "Mover para finalizado" at bounding box center [511, 186] width 96 height 17
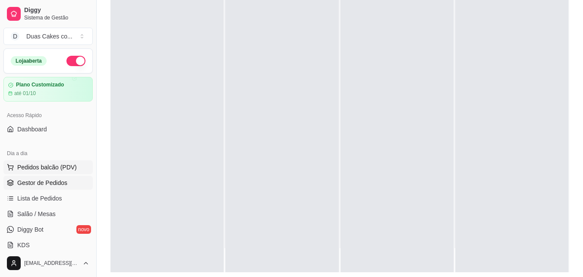
scroll to position [86, 0]
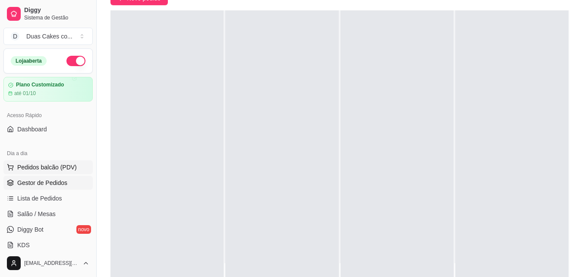
click at [35, 168] on span "Pedidos balcão (PDV)" at bounding box center [47, 167] width 60 height 9
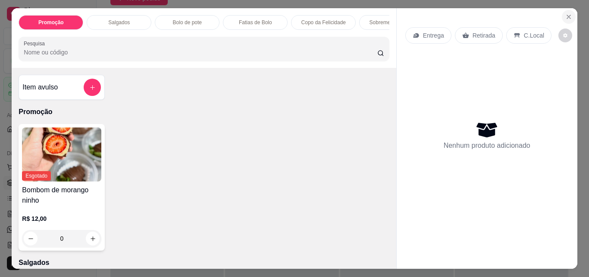
click at [568, 14] on icon "Close" at bounding box center [569, 16] width 7 height 7
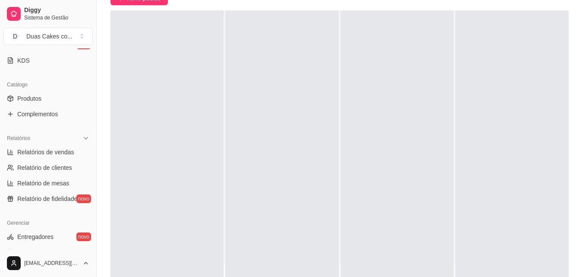
scroll to position [173, 0]
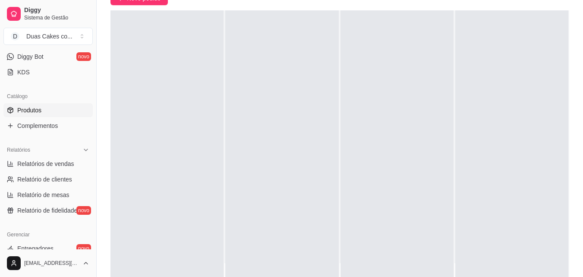
click at [24, 105] on link "Produtos" at bounding box center [47, 110] width 89 height 14
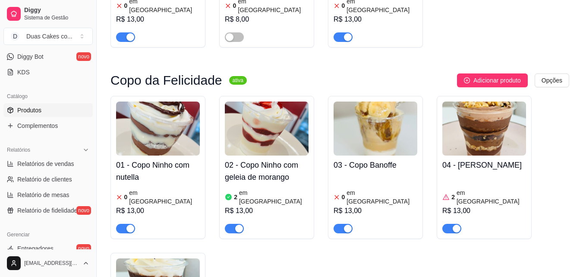
scroll to position [1726, 0]
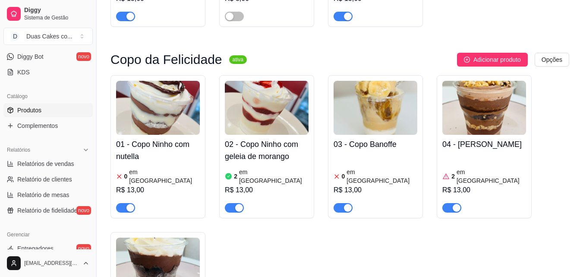
click at [347, 204] on div "button" at bounding box center [348, 208] width 8 height 8
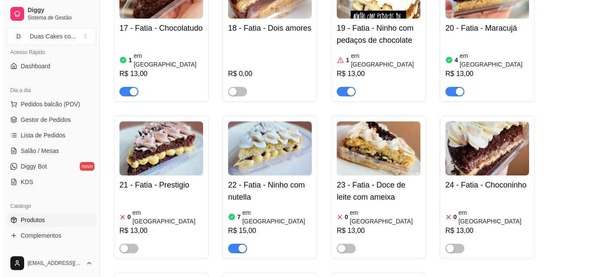
scroll to position [43, 0]
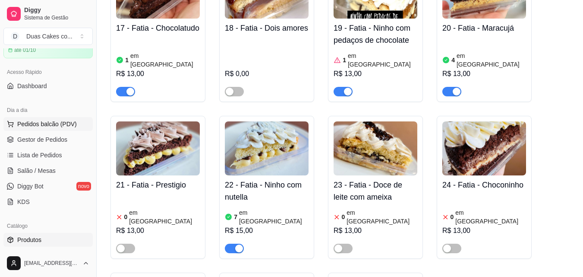
click at [46, 125] on span "Pedidos balcão (PDV)" at bounding box center [47, 124] width 60 height 9
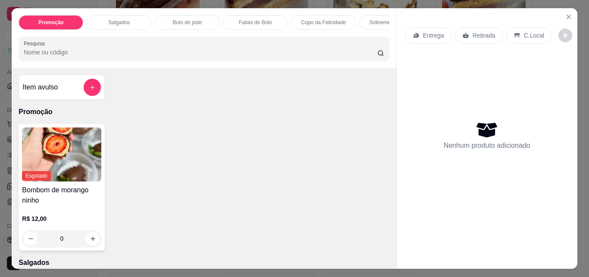
click at [316, 22] on p "Copo da Felicidade" at bounding box center [324, 22] width 44 height 7
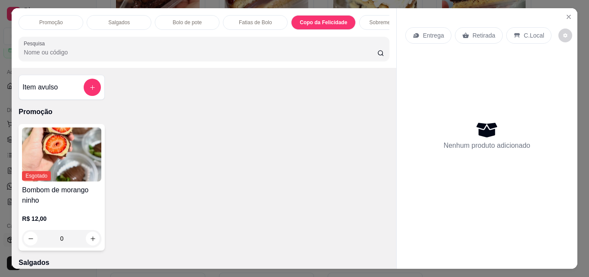
scroll to position [22, 0]
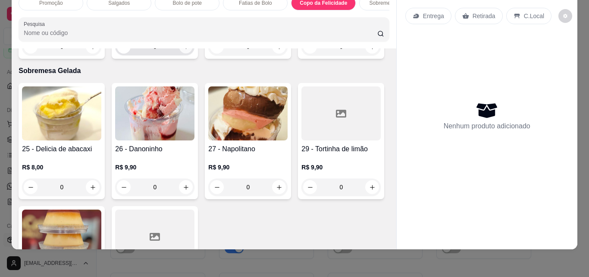
click at [183, 50] on icon "increase-product-quantity" at bounding box center [186, 47] width 6 height 6
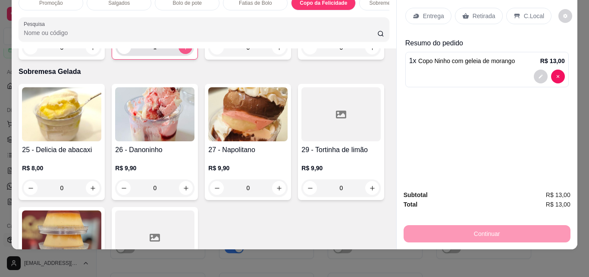
type input "1"
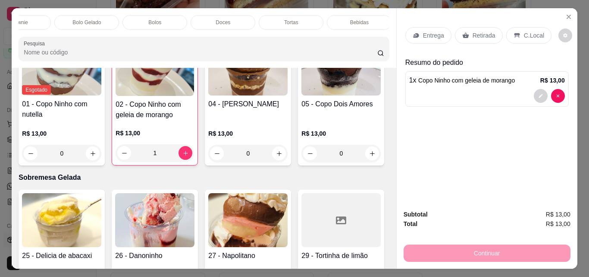
scroll to position [0, 444]
drag, startPoint x: 231, startPoint y: 26, endPoint x: 211, endPoint y: 27, distance: 19.9
click at [211, 30] on div "Promoção Salgados Bolo de pote Fatias de Bolo Copo da Felicidade Sobremesa Gela…" at bounding box center [204, 22] width 371 height 15
click at [228, 16] on div "Doces" at bounding box center [220, 22] width 65 height 15
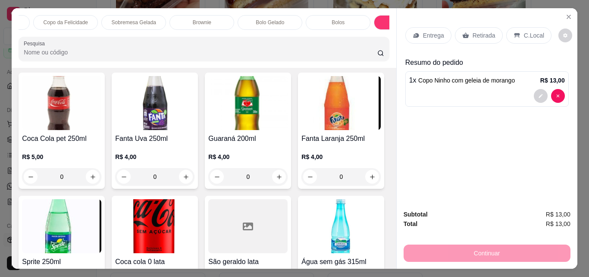
scroll to position [0, 234]
click at [150, 19] on p "Sobremesa Gelada" at bounding box center [158, 22] width 44 height 7
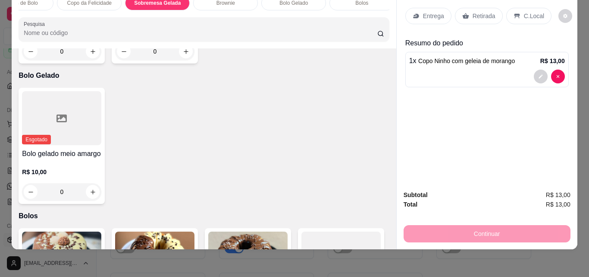
scroll to position [1702, 0]
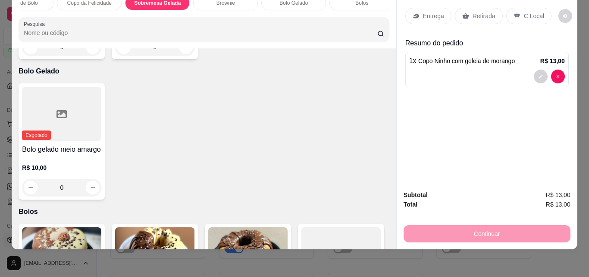
type input "1"
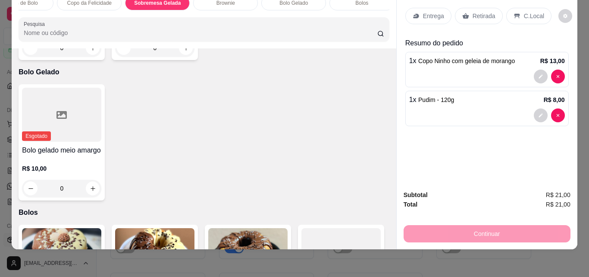
scroll to position [0, 0]
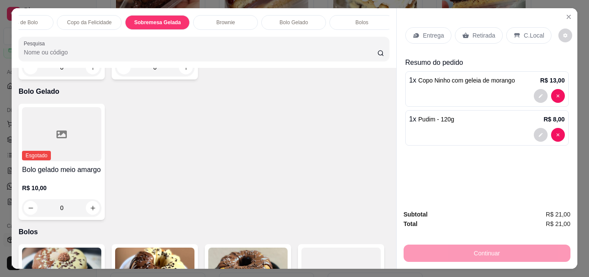
click at [463, 32] on icon at bounding box center [466, 35] width 7 height 7
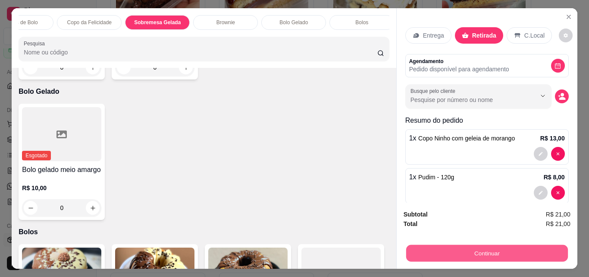
click at [487, 252] on button "Continuar" at bounding box center [487, 252] width 162 height 17
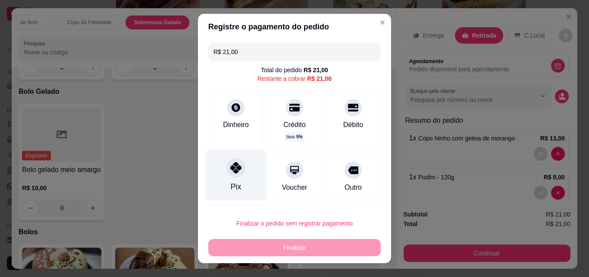
click at [227, 169] on div at bounding box center [236, 167] width 19 height 19
type input "R$ 0,00"
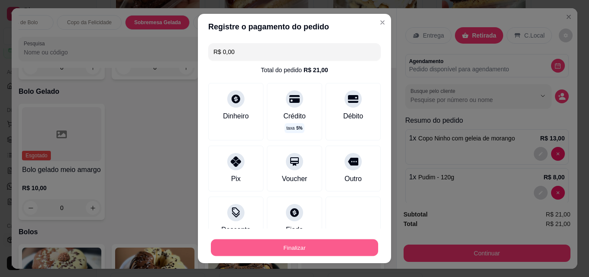
click at [295, 249] on button "Finalizar" at bounding box center [294, 247] width 167 height 17
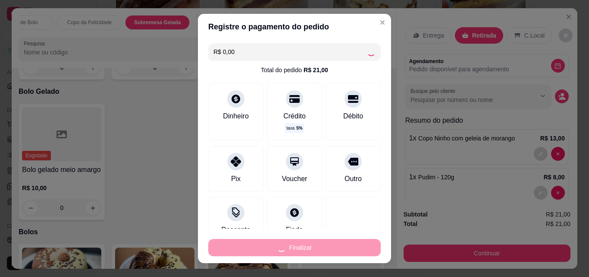
type input "0"
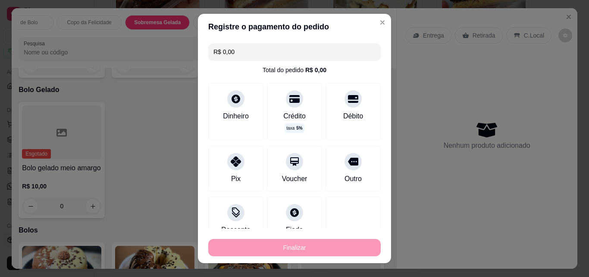
type input "-R$ 21,00"
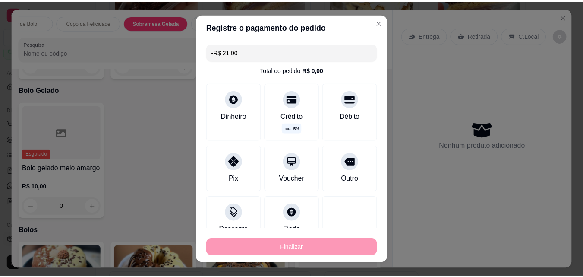
scroll to position [1701, 0]
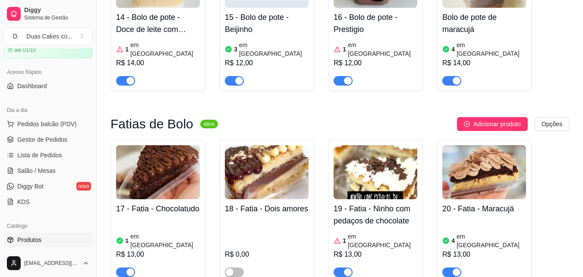
scroll to position [1122, 0]
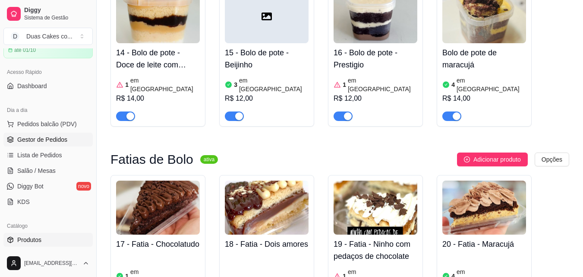
click at [44, 137] on span "Gestor de Pedidos" at bounding box center [42, 139] width 50 height 9
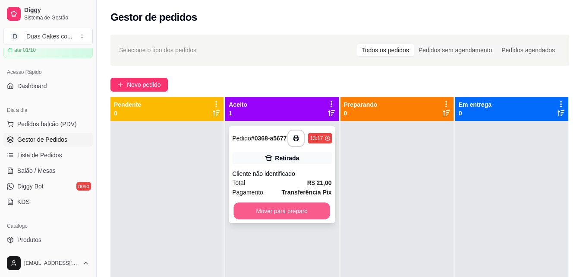
click at [268, 219] on button "Mover para preparo" at bounding box center [282, 210] width 96 height 17
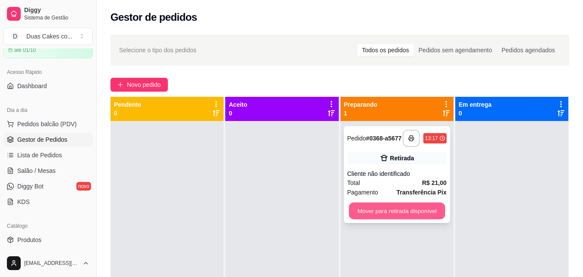
click at [409, 219] on button "Mover para retirada disponível" at bounding box center [397, 210] width 96 height 17
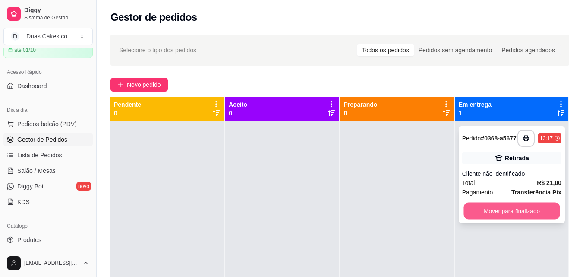
click at [527, 214] on button "Mover para finalizado" at bounding box center [511, 210] width 96 height 17
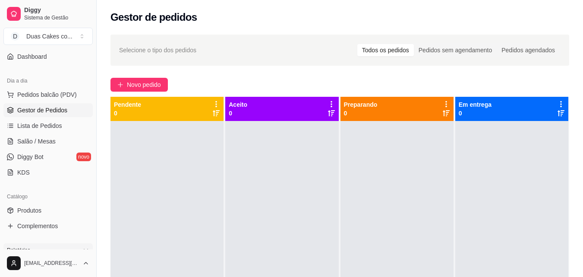
scroll to position [86, 0]
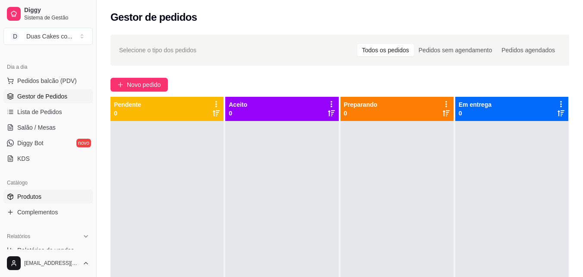
click at [31, 194] on span "Produtos" at bounding box center [29, 196] width 24 height 9
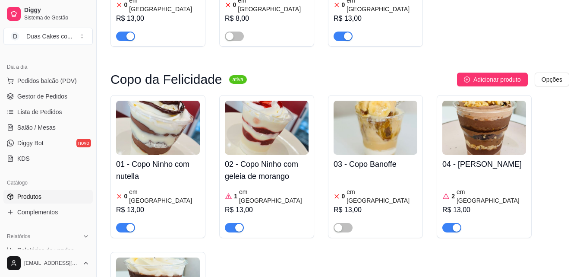
scroll to position [1679, 0]
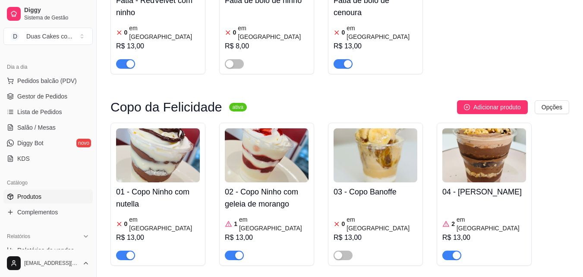
click at [466, 201] on div "2 em estoque R$ 13,00" at bounding box center [484, 230] width 84 height 59
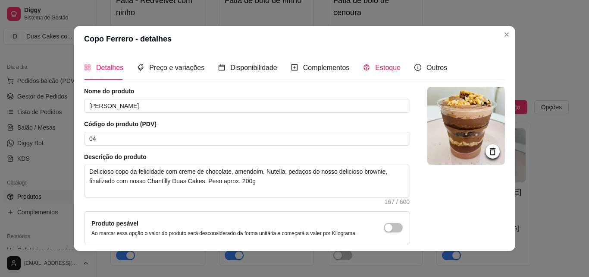
click at [381, 66] on span "Estoque" at bounding box center [387, 67] width 25 height 7
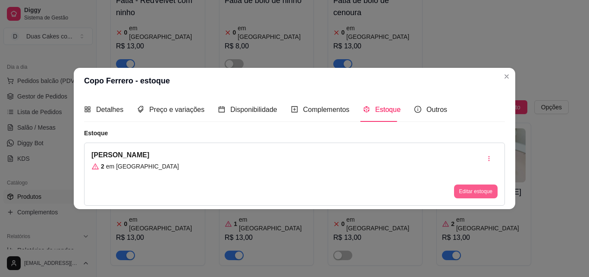
click at [467, 189] on button "Editar estoque" at bounding box center [476, 191] width 44 height 14
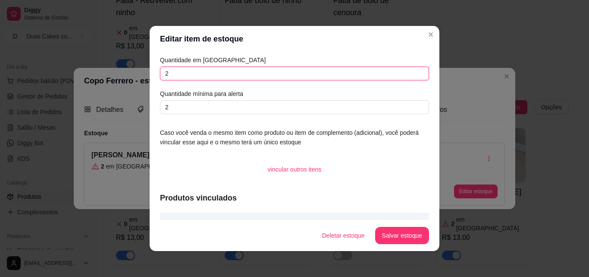
click at [166, 71] on input "2" at bounding box center [294, 73] width 269 height 14
type input "8"
click at [392, 231] on button "Salvar estoque" at bounding box center [402, 235] width 53 height 17
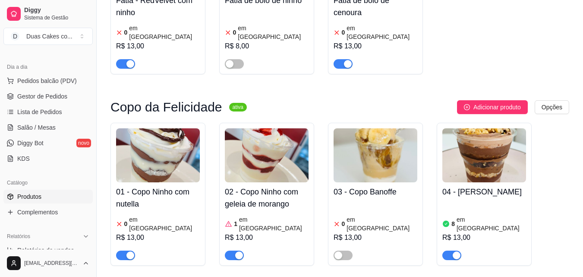
click at [173, 186] on h4 "01 - Copo Ninho com nutella" at bounding box center [158, 198] width 84 height 24
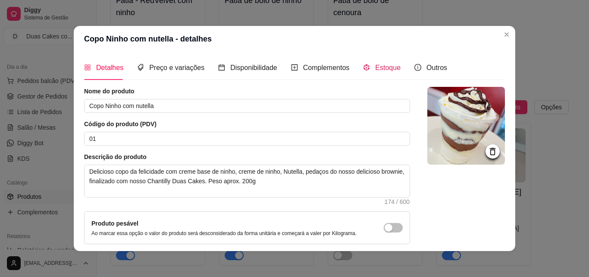
click at [378, 72] on div "Estoque" at bounding box center [382, 67] width 38 height 11
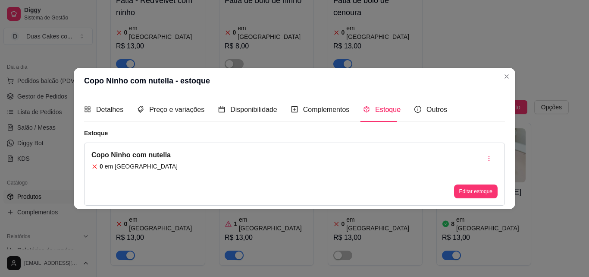
click at [486, 184] on div "Editar estoque" at bounding box center [476, 174] width 44 height 48
click at [484, 190] on button "Editar estoque" at bounding box center [476, 191] width 42 height 13
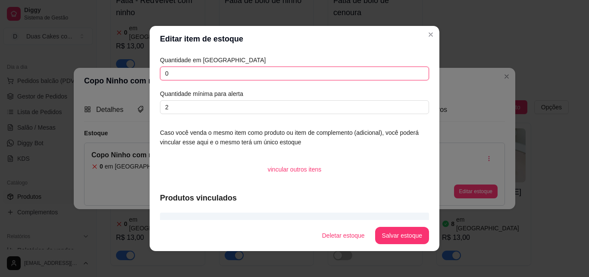
click at [170, 75] on input "0" at bounding box center [294, 73] width 269 height 14
type input "8"
click at [388, 240] on button "Salvar estoque" at bounding box center [402, 235] width 53 height 17
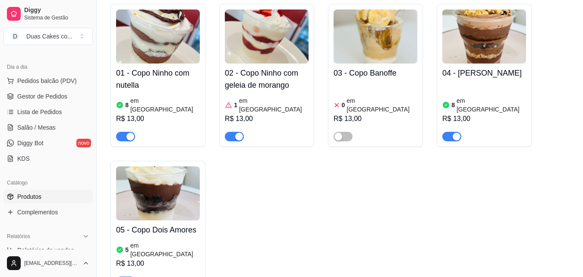
scroll to position [1808, 0]
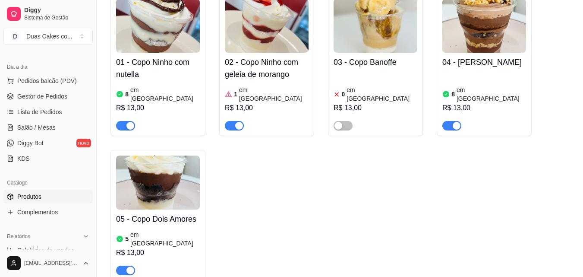
click at [167, 247] on div "R$ 13,00" at bounding box center [158, 252] width 84 height 10
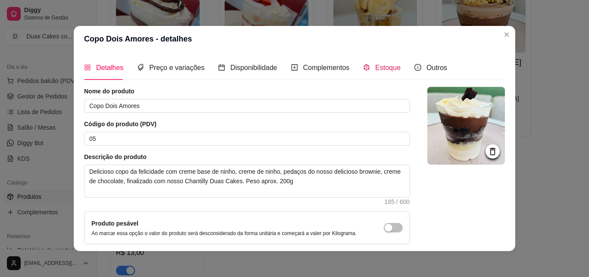
click at [375, 65] on span "Estoque" at bounding box center [387, 67] width 25 height 7
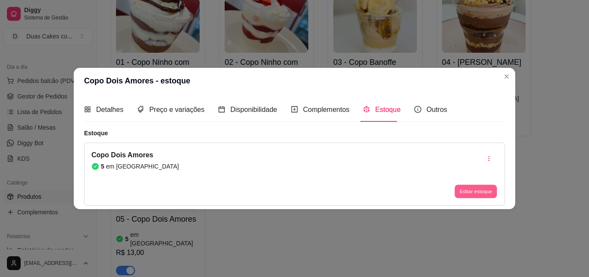
click at [469, 190] on button "Editar estoque" at bounding box center [476, 191] width 42 height 13
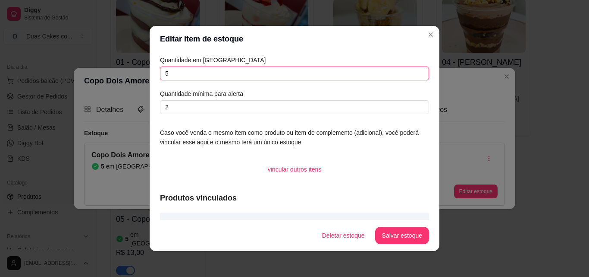
click at [173, 72] on input "5" at bounding box center [294, 73] width 269 height 14
type input "4"
click at [398, 238] on button "Salvar estoque" at bounding box center [402, 235] width 53 height 17
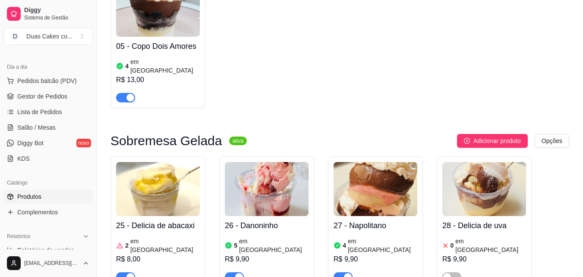
scroll to position [2024, 0]
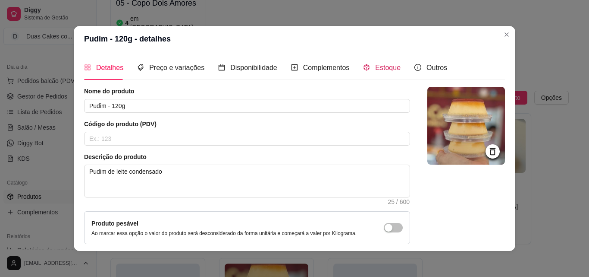
click at [368, 65] on div "Estoque" at bounding box center [382, 67] width 38 height 11
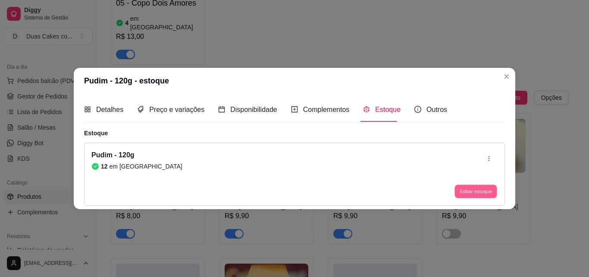
click at [482, 192] on button "Editar estoque" at bounding box center [476, 191] width 42 height 13
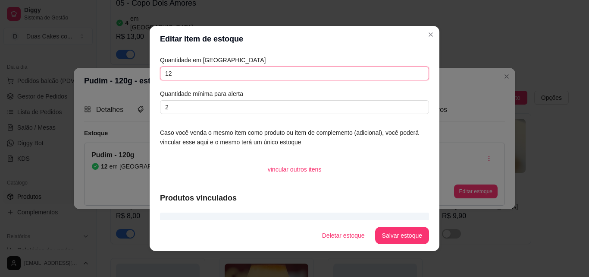
click at [203, 70] on input "12" at bounding box center [294, 73] width 269 height 14
type input "11"
click at [413, 232] on button "Salvar estoque" at bounding box center [402, 235] width 53 height 17
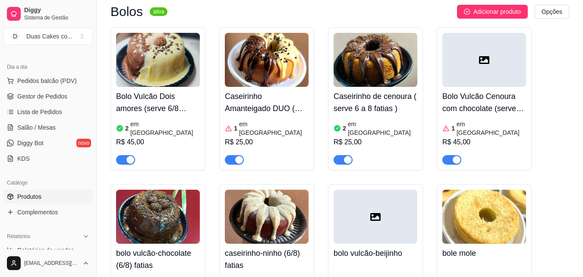
scroll to position [2801, 0]
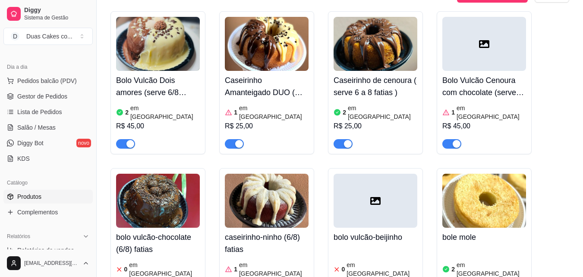
click at [495, 173] on img at bounding box center [484, 200] width 84 height 54
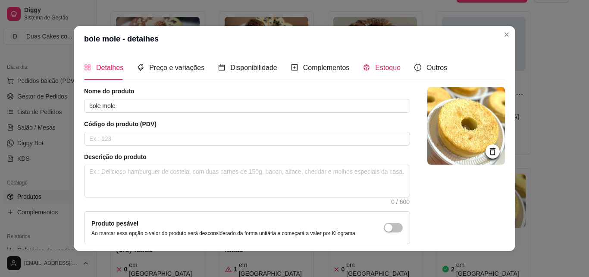
click at [382, 68] on span "Estoque" at bounding box center [387, 67] width 25 height 7
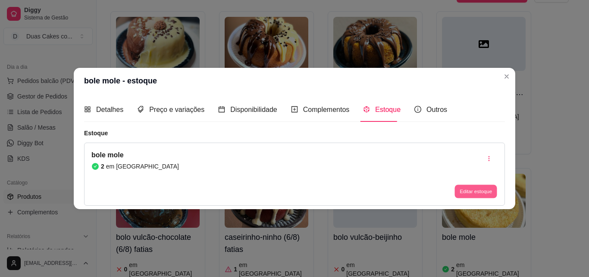
click at [469, 189] on button "Editar estoque" at bounding box center [476, 191] width 42 height 13
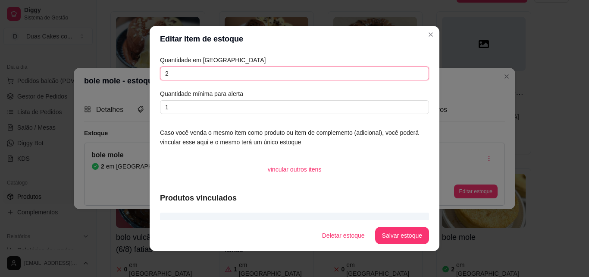
click at [167, 76] on input "2" at bounding box center [294, 73] width 269 height 14
type input "3"
click at [385, 230] on button "Salvar estoque" at bounding box center [402, 235] width 53 height 17
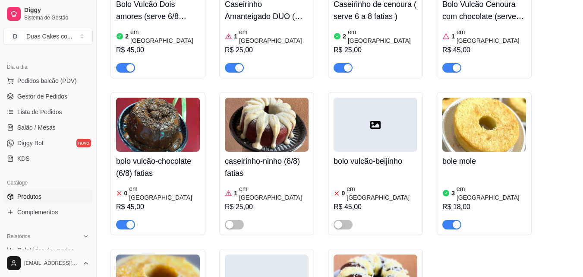
scroll to position [2887, 0]
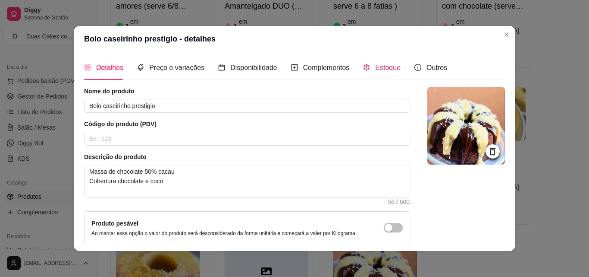
click at [375, 65] on span "Estoque" at bounding box center [387, 67] width 25 height 7
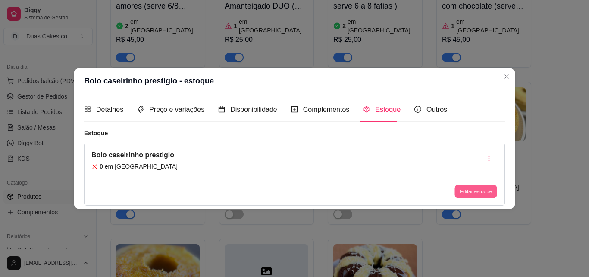
click at [488, 189] on button "Editar estoque" at bounding box center [476, 191] width 42 height 13
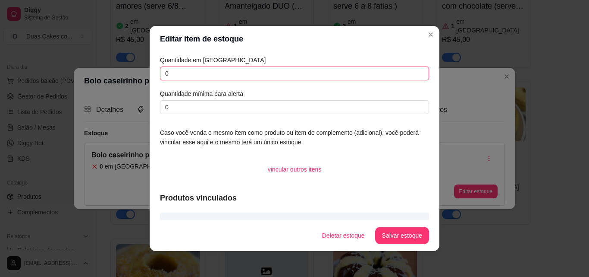
click at [167, 77] on input "0" at bounding box center [294, 73] width 269 height 14
type input "1"
click at [399, 229] on button "Salvar estoque" at bounding box center [402, 235] width 53 height 17
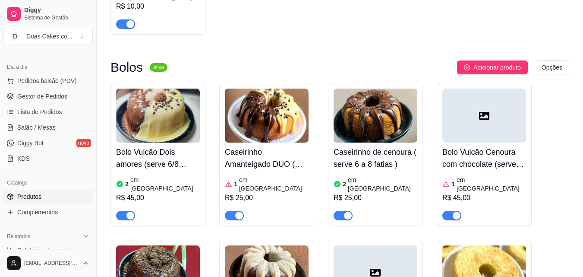
scroll to position [2671, 0]
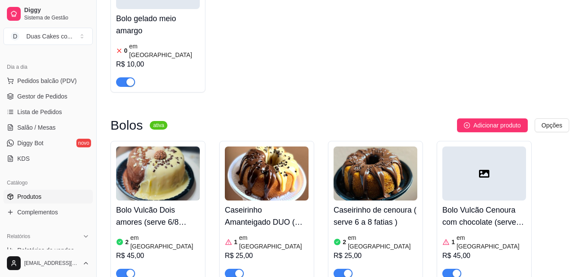
click at [269, 233] on article "em [GEOGRAPHIC_DATA]" at bounding box center [273, 241] width 69 height 17
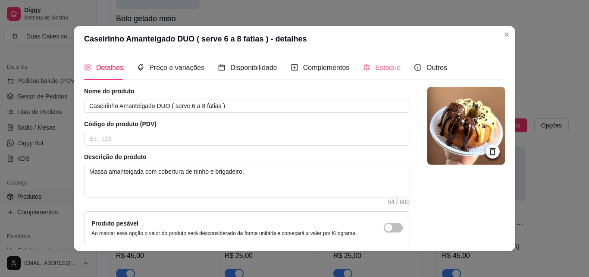
click at [376, 60] on div "Estoque" at bounding box center [382, 67] width 38 height 25
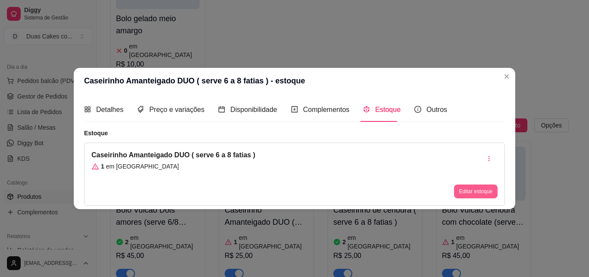
click at [472, 186] on button "Editar estoque" at bounding box center [476, 191] width 44 height 14
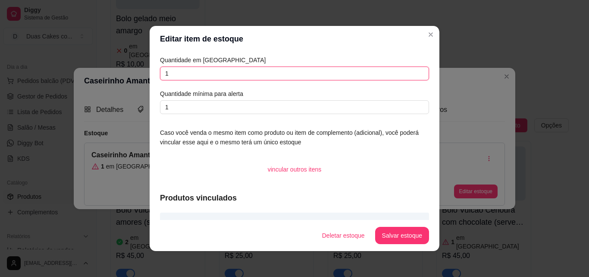
click at [176, 76] on input "1" at bounding box center [294, 73] width 269 height 14
type input "2"
click at [395, 233] on button "Salvar estoque" at bounding box center [402, 235] width 54 height 17
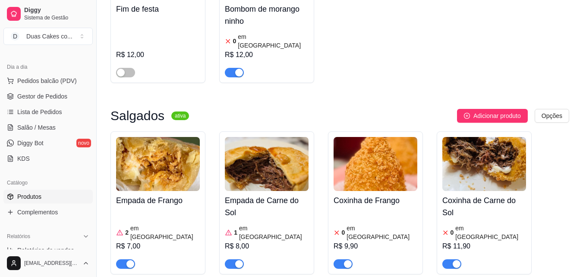
scroll to position [168, 0]
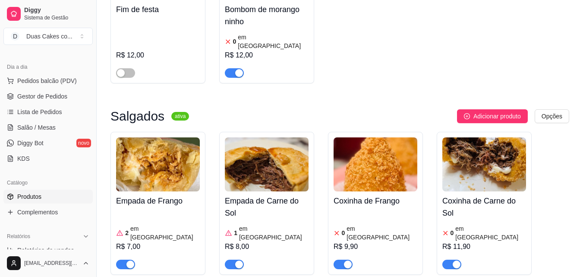
click at [152, 150] on img at bounding box center [158, 164] width 84 height 54
click at [38, 93] on span "Gestor de Pedidos" at bounding box center [42, 96] width 50 height 9
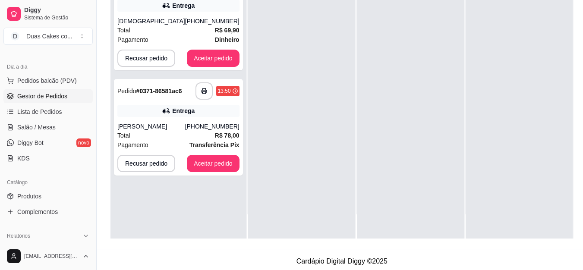
scroll to position [138, 0]
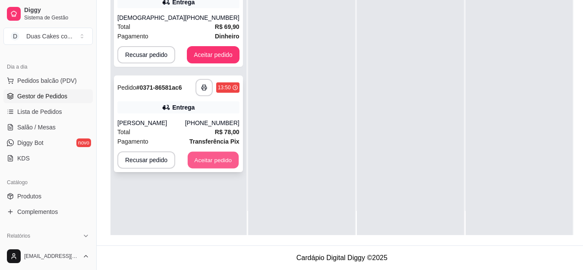
click at [202, 158] on button "Aceitar pedido" at bounding box center [213, 160] width 51 height 17
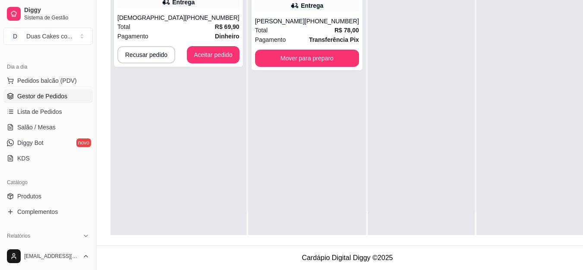
scroll to position [0, 0]
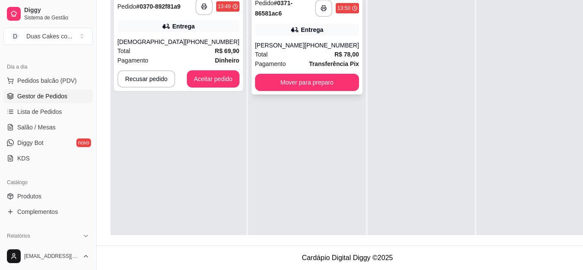
click at [289, 41] on div "[PERSON_NAME]" at bounding box center [280, 45] width 50 height 9
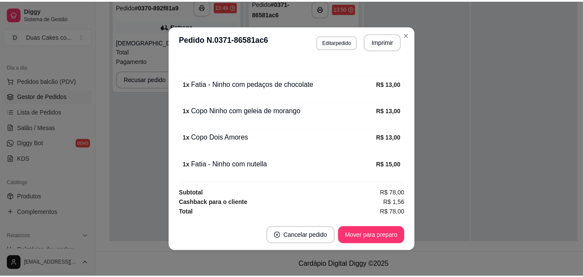
scroll to position [2, 0]
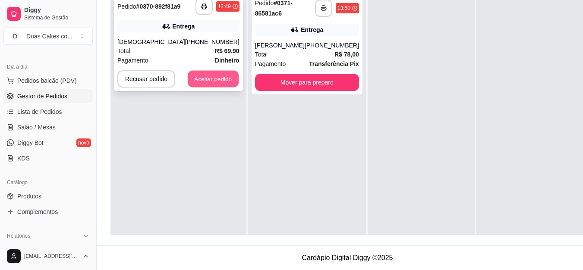
click at [191, 77] on button "Aceitar pedido" at bounding box center [213, 79] width 51 height 17
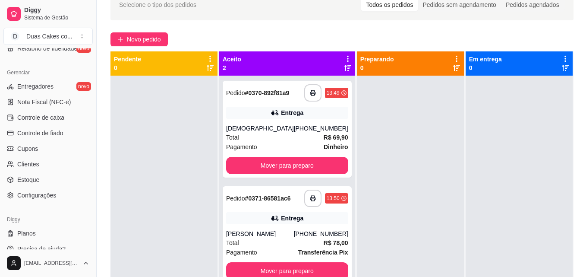
scroll to position [344, 0]
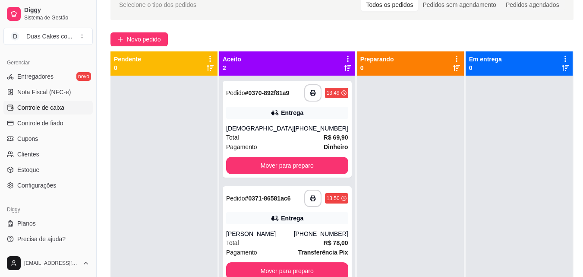
click at [43, 108] on span "Controle de caixa" at bounding box center [40, 107] width 47 height 9
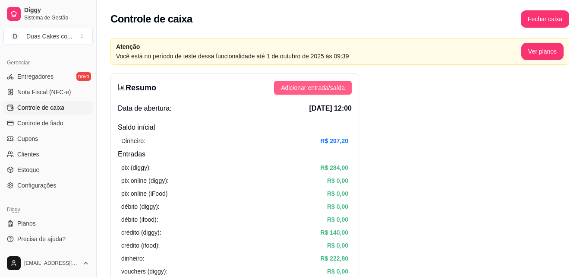
click at [320, 83] on span "Adicionar entrada/saída" at bounding box center [313, 87] width 64 height 9
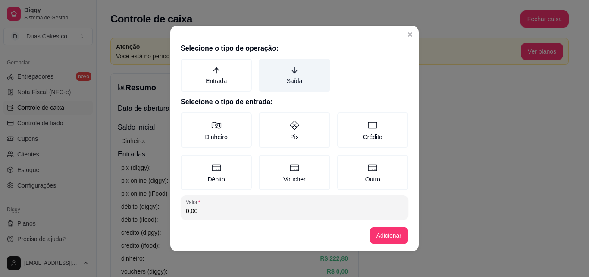
click at [291, 71] on icon "arrow-down" at bounding box center [295, 70] width 8 height 8
click at [265, 65] on button "Saída" at bounding box center [261, 61] width 7 height 7
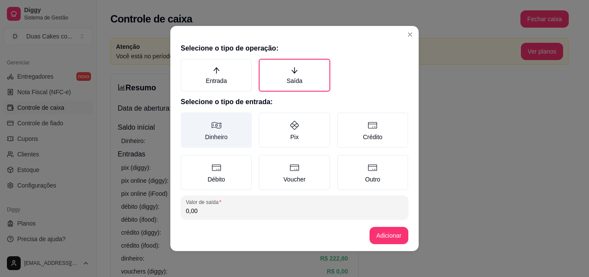
click at [205, 133] on label "Dinheiro" at bounding box center [216, 129] width 71 height 35
click at [187, 119] on button "Dinheiro" at bounding box center [183, 115] width 7 height 7
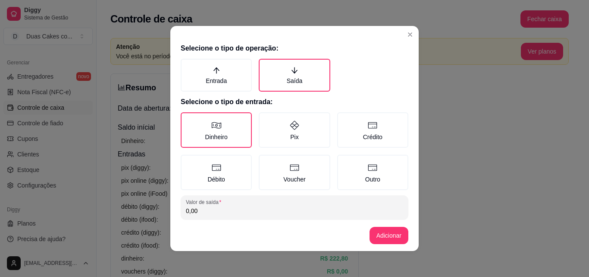
click at [194, 209] on input "0,00" at bounding box center [294, 210] width 217 height 9
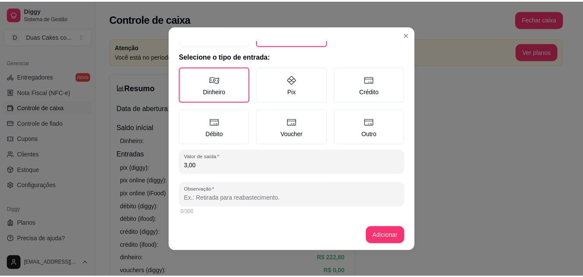
scroll to position [46, 0]
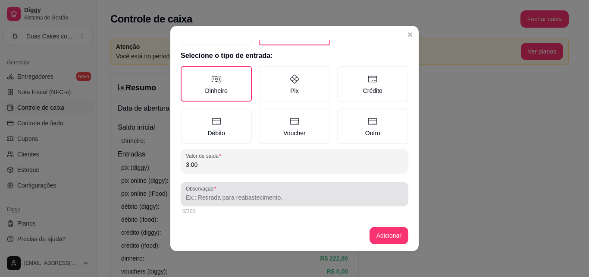
type input "3,00"
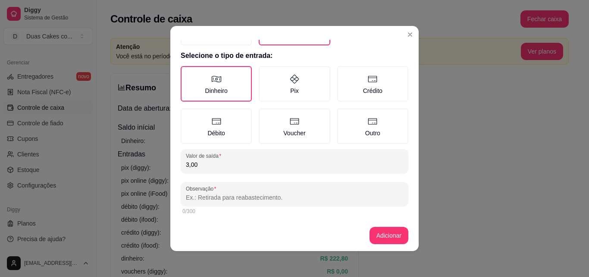
click at [196, 198] on input "Observação" at bounding box center [294, 197] width 217 height 9
type input "taxa mas delivery"
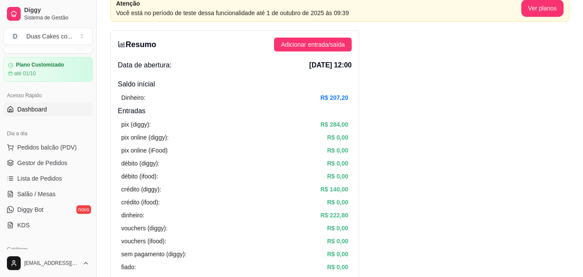
scroll to position [0, 0]
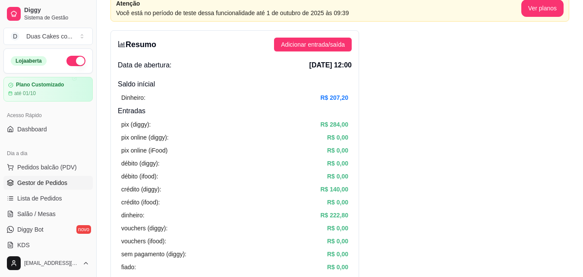
click at [42, 182] on span "Gestor de Pedidos" at bounding box center [42, 182] width 50 height 9
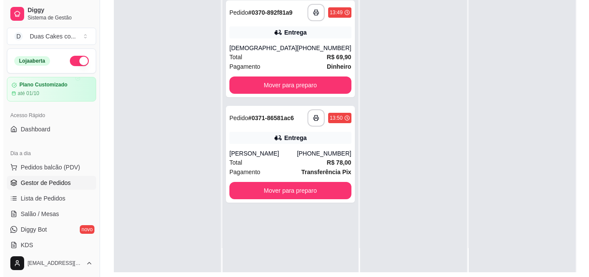
scroll to position [129, 0]
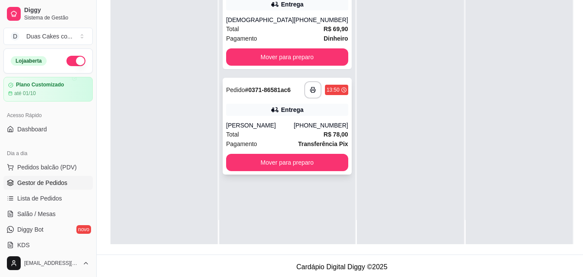
click at [289, 114] on div "Entrega" at bounding box center [292, 109] width 22 height 9
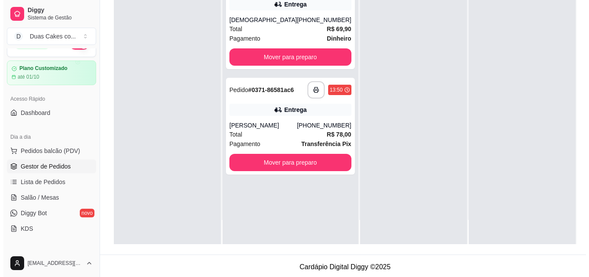
scroll to position [43, 0]
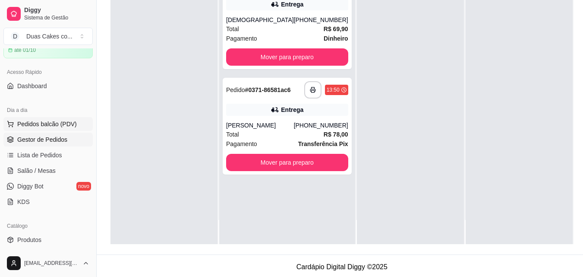
click at [29, 122] on span "Pedidos balcão (PDV)" at bounding box center [47, 124] width 60 height 9
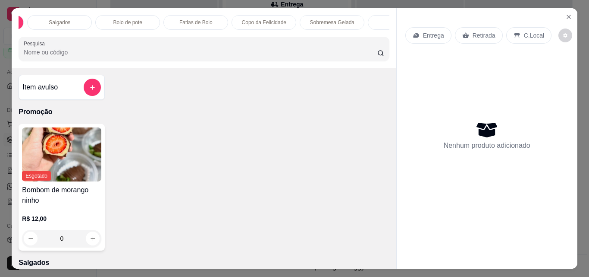
scroll to position [0, 86]
click at [298, 19] on p "Sobremesa Gelada" at bounding box center [306, 22] width 44 height 7
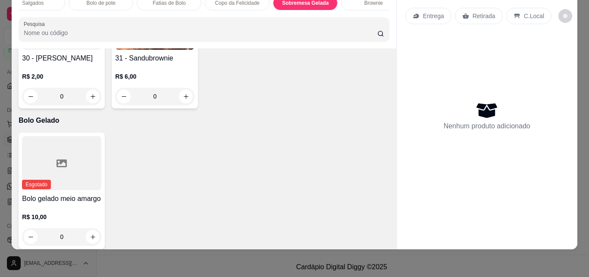
scroll to position [1658, 0]
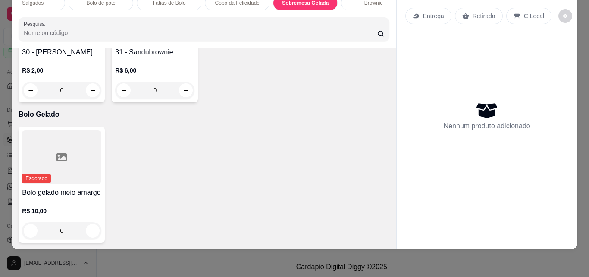
type input "1"
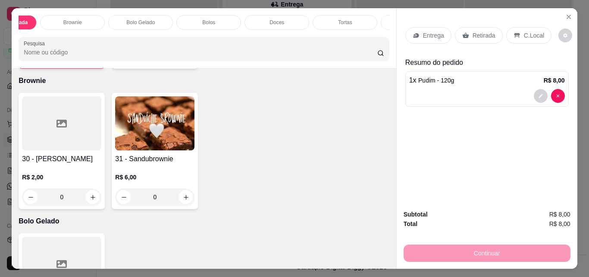
scroll to position [0, 397]
click at [261, 15] on div "Doces" at bounding box center [267, 22] width 65 height 15
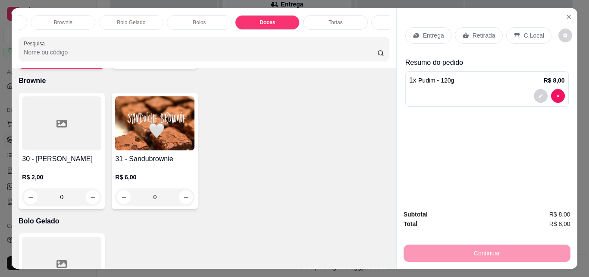
scroll to position [22, 0]
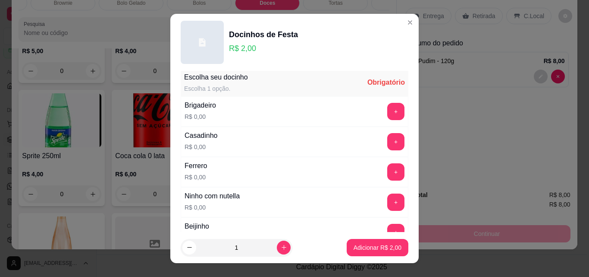
scroll to position [0, 0]
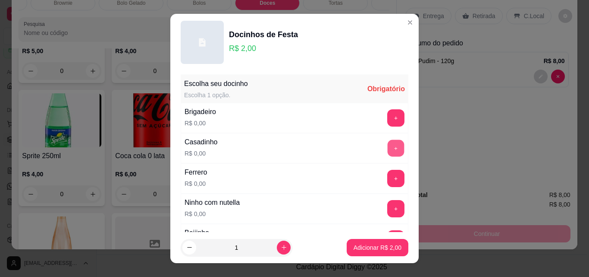
click at [388, 147] on button "+" at bounding box center [396, 148] width 17 height 17
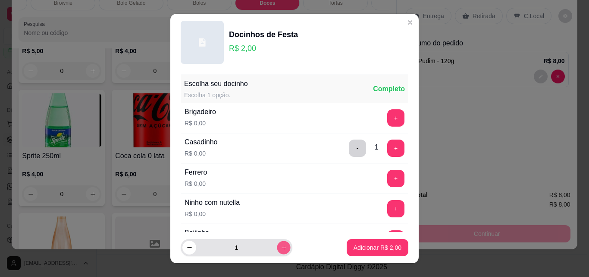
click at [281, 250] on icon "increase-product-quantity" at bounding box center [284, 247] width 6 height 6
click at [277, 246] on button "increase-product-quantity" at bounding box center [283, 246] width 13 height 13
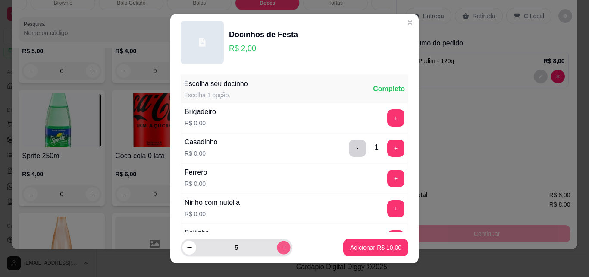
type input "6"
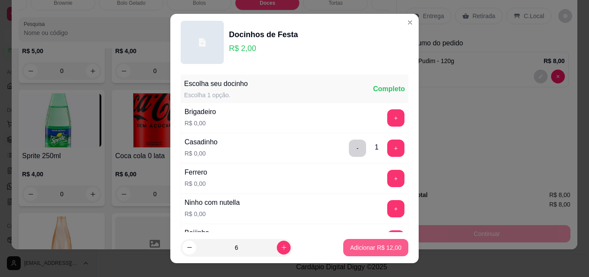
click at [358, 248] on p "Adicionar R$ 12,00" at bounding box center [375, 247] width 51 height 9
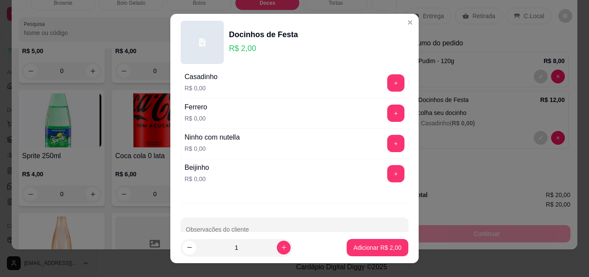
scroll to position [87, 0]
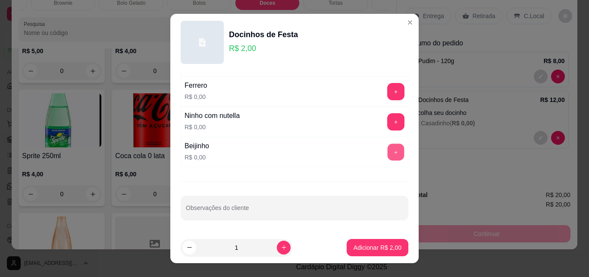
click at [388, 152] on button "+" at bounding box center [396, 152] width 17 height 17
click at [372, 249] on p "Adicionar R$ 2,00" at bounding box center [377, 247] width 47 height 8
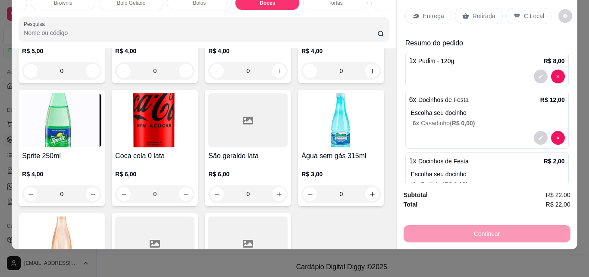
click at [482, 12] on p "Retirada" at bounding box center [484, 16] width 23 height 9
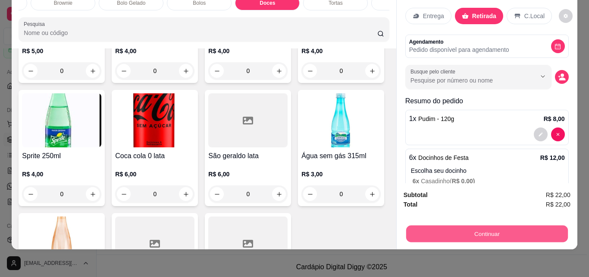
click at [466, 230] on button "Continuar" at bounding box center [487, 233] width 162 height 17
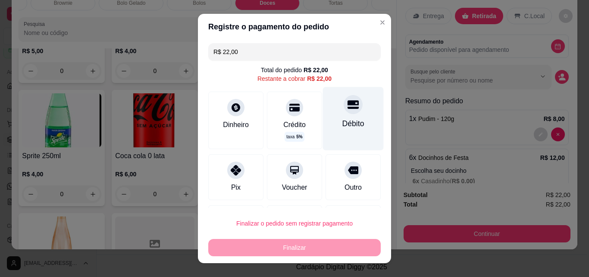
click at [343, 120] on div "Débito" at bounding box center [354, 123] width 22 height 11
type input "R$ 0,00"
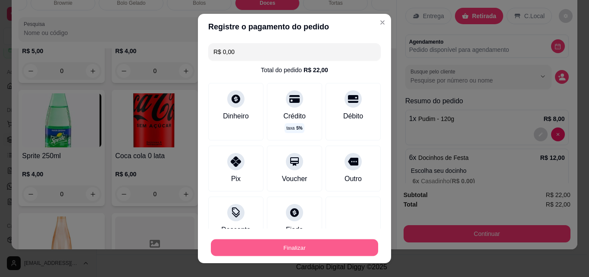
click at [285, 245] on button "Finalizar" at bounding box center [294, 247] width 167 height 17
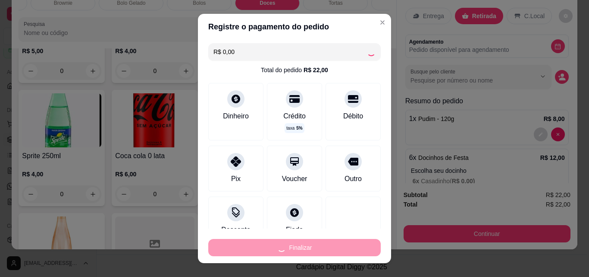
type input "0"
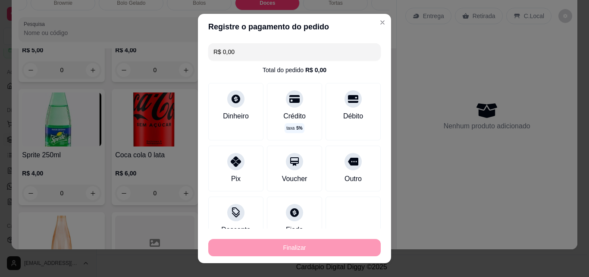
type input "-R$ 22,00"
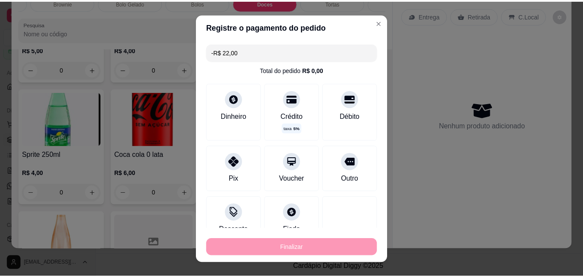
scroll to position [2522, 0]
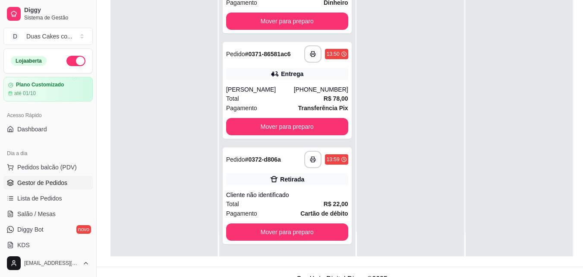
scroll to position [132, 0]
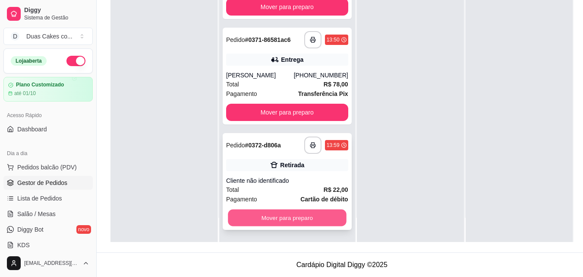
click at [281, 222] on button "Mover para preparo" at bounding box center [287, 217] width 118 height 17
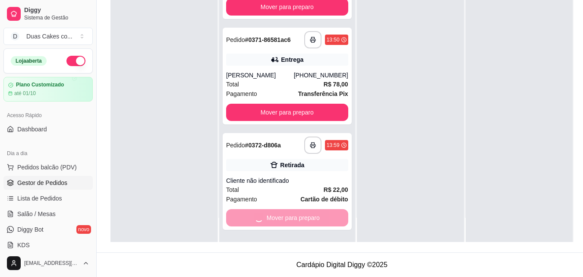
scroll to position [0, 0]
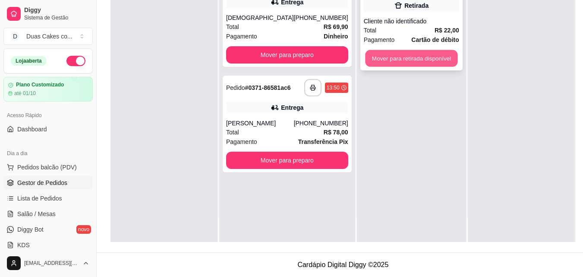
click at [391, 66] on button "Mover para retirada disponível" at bounding box center [411, 58] width 92 height 17
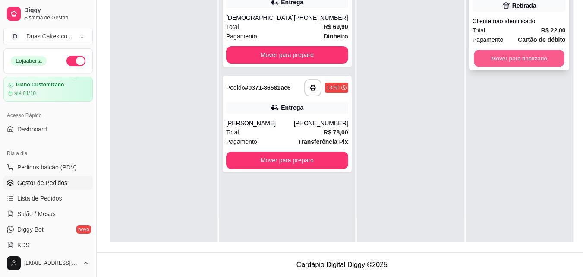
click at [509, 54] on button "Mover para finalizado" at bounding box center [519, 58] width 91 height 17
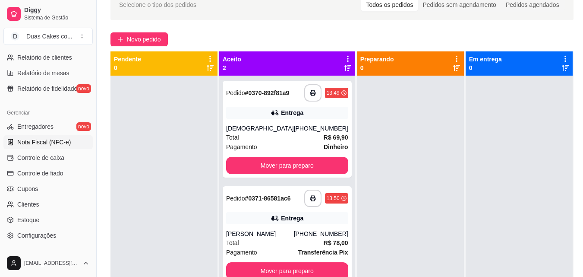
scroll to position [302, 0]
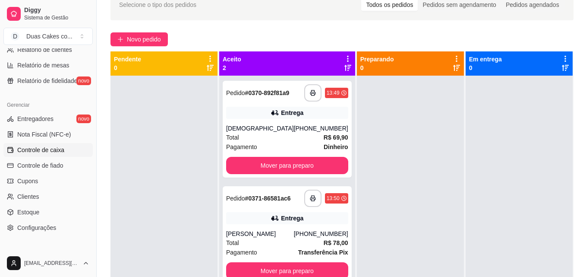
click at [41, 151] on span "Controle de caixa" at bounding box center [40, 149] width 47 height 9
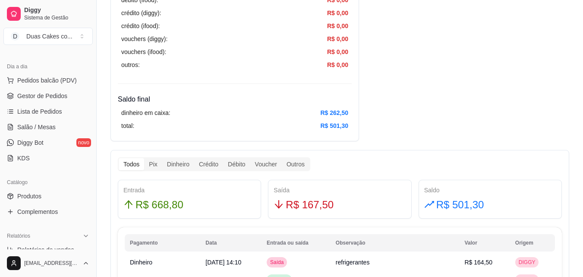
scroll to position [85, 0]
click at [37, 110] on span "Lista de Pedidos" at bounding box center [39, 112] width 45 height 9
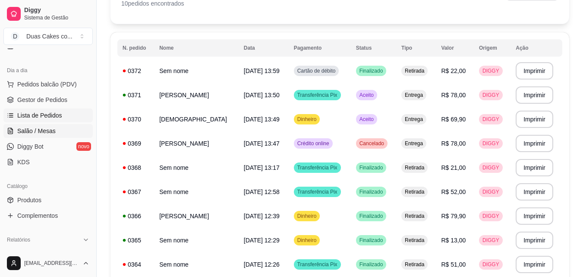
scroll to position [86, 0]
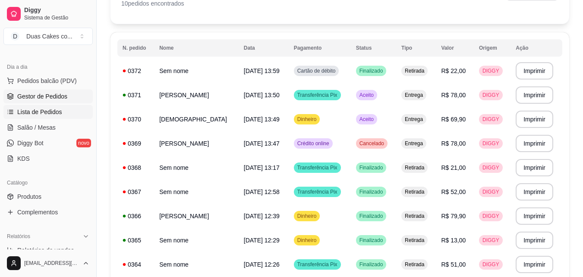
click at [47, 98] on span "Gestor de Pedidos" at bounding box center [42, 96] width 50 height 9
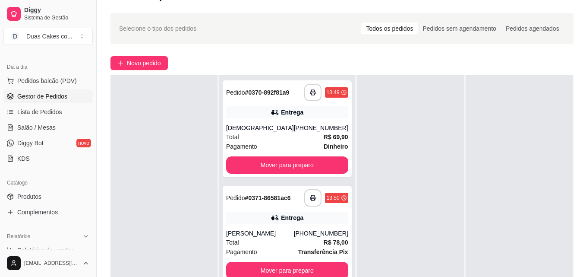
scroll to position [43, 0]
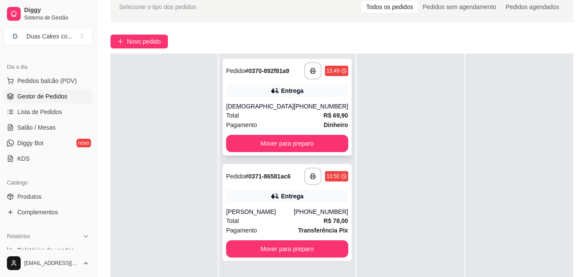
click at [281, 116] on div "Total R$ 69,90" at bounding box center [287, 114] width 122 height 9
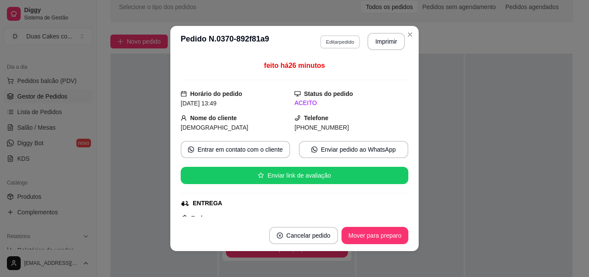
click at [325, 43] on button "Editar pedido" at bounding box center [340, 41] width 40 height 13
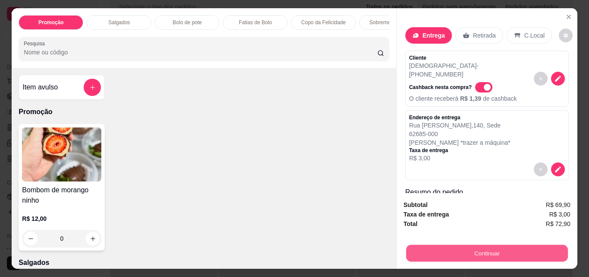
click at [488, 248] on button "Continuar" at bounding box center [487, 252] width 162 height 17
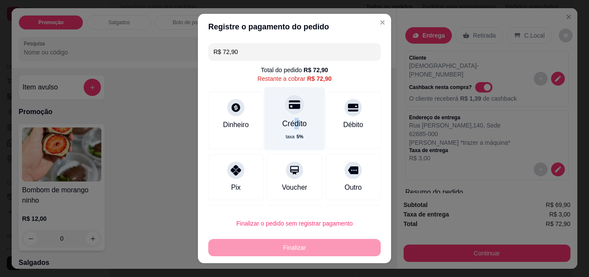
click at [286, 122] on div "Crédito" at bounding box center [295, 123] width 25 height 11
type input "R$ 0,00"
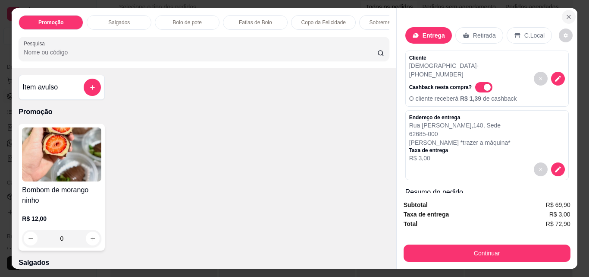
click at [567, 10] on button "Close" at bounding box center [569, 17] width 14 height 14
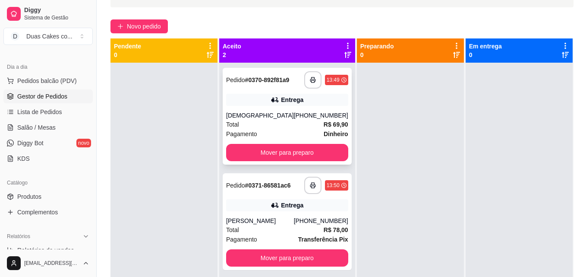
scroll to position [45, 0]
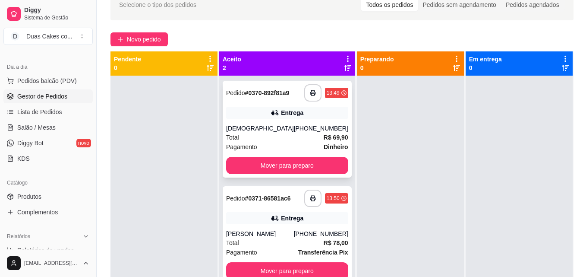
click at [287, 139] on div "Total R$ 69,90" at bounding box center [287, 136] width 122 height 9
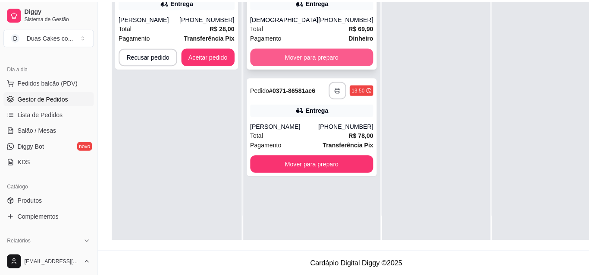
scroll to position [0, 0]
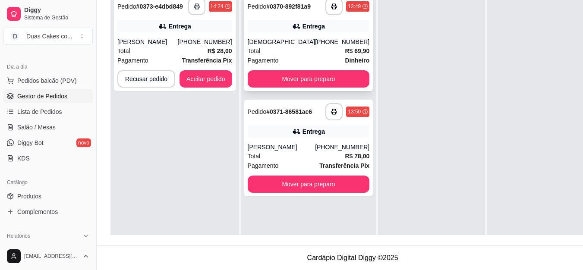
click at [321, 42] on div "[PHONE_NUMBER]" at bounding box center [342, 42] width 54 height 9
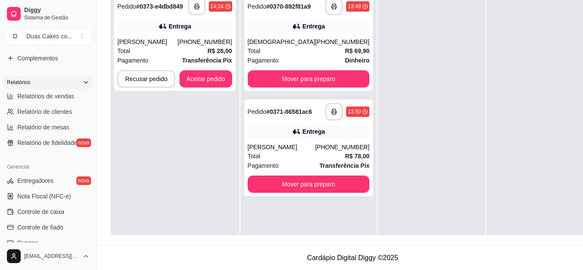
scroll to position [129, 0]
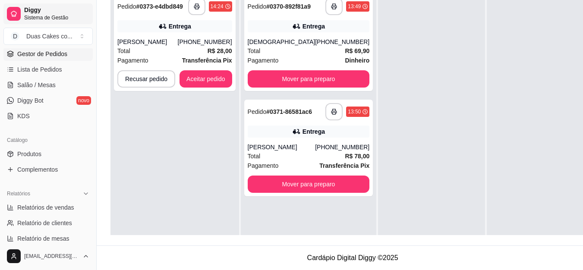
click at [31, 13] on span "Diggy" at bounding box center [56, 10] width 65 height 8
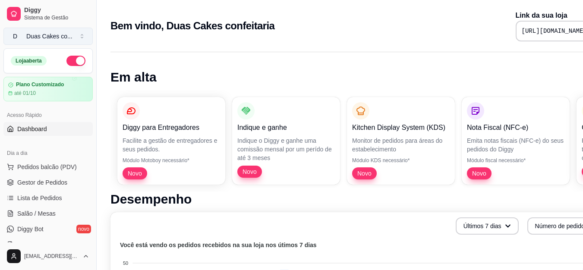
click at [36, 41] on button "D Duas Cakes co ..." at bounding box center [47, 36] width 89 height 17
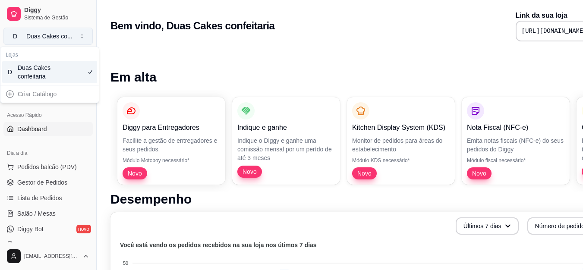
click at [36, 41] on button "D Duas Cakes co ..." at bounding box center [47, 36] width 89 height 17
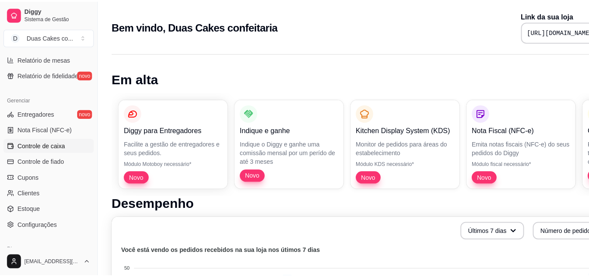
scroll to position [344, 0]
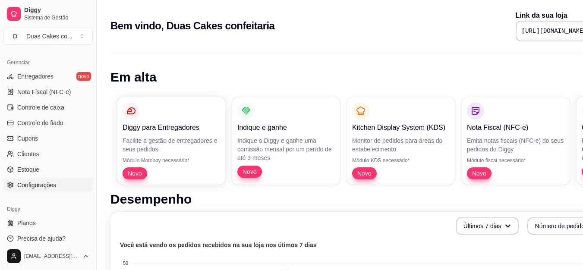
click at [38, 184] on span "Configurações" at bounding box center [36, 185] width 39 height 9
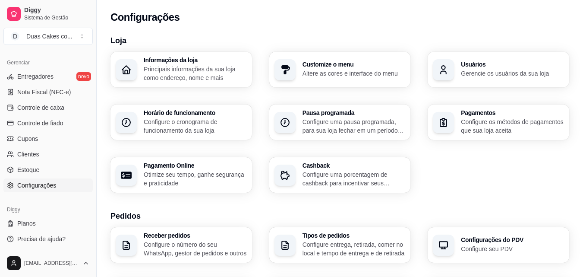
click at [170, 179] on p "Otimize seu tempo, ganhe segurança e praticidade" at bounding box center [195, 178] width 103 height 17
select select "4.98"
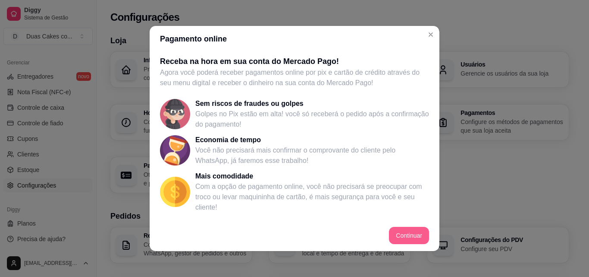
click at [417, 236] on button "Continuar" at bounding box center [409, 235] width 40 height 17
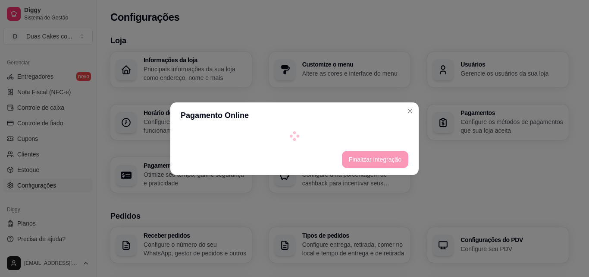
select select "4.98"
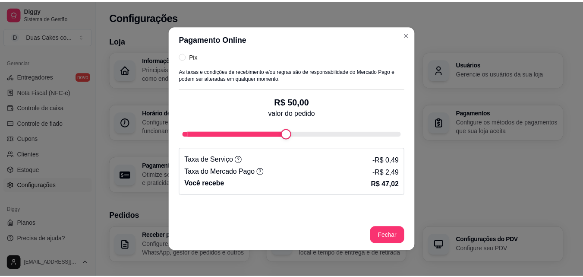
scroll to position [259, 0]
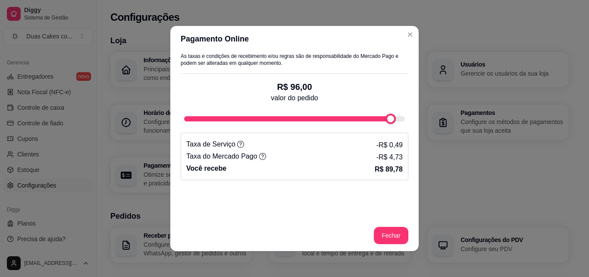
type input "100"
click at [404, 123] on div "Novo Habilitar Crédito Online Com o crédito online cliente só conseguirá finali…" at bounding box center [294, 136] width 249 height 168
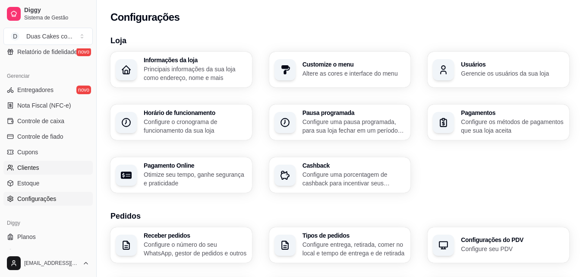
scroll to position [344, 0]
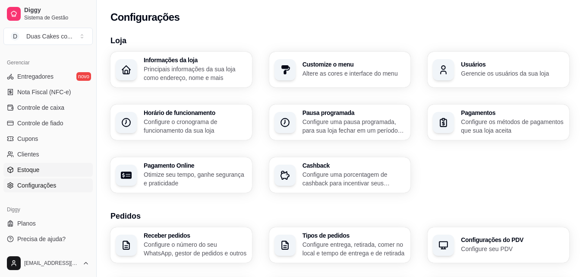
click at [27, 171] on span "Estoque" at bounding box center [28, 169] width 22 height 9
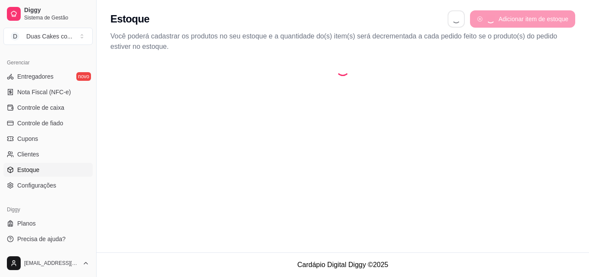
select select "QUANTITY_ORDER"
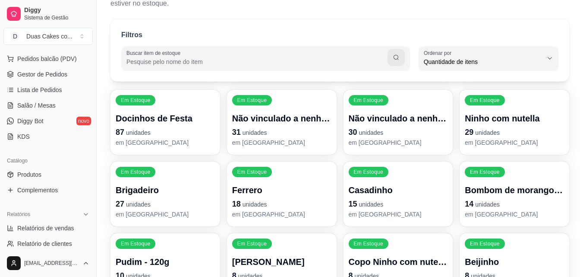
scroll to position [129, 0]
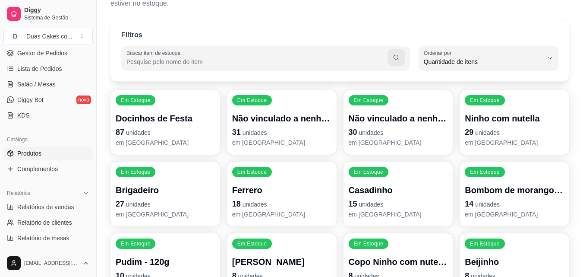
click at [33, 157] on span "Produtos" at bounding box center [29, 153] width 24 height 9
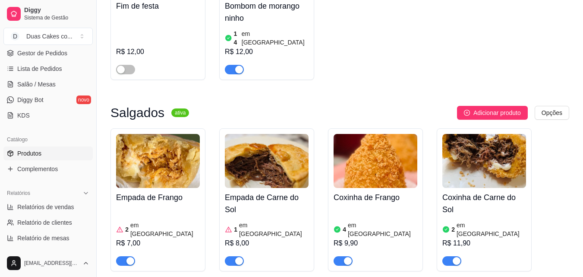
scroll to position [173, 0]
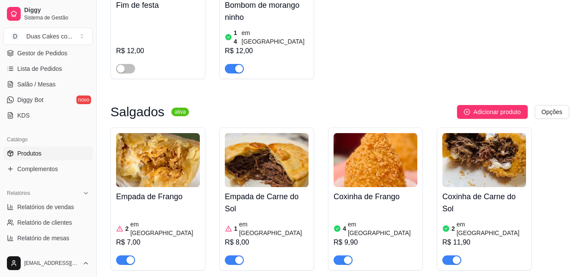
click at [157, 206] on div "2 em estoque R$ 7,00" at bounding box center [158, 235] width 84 height 59
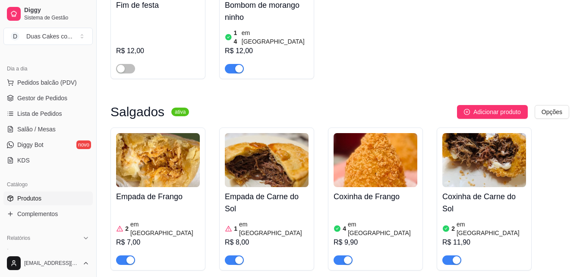
scroll to position [0, 0]
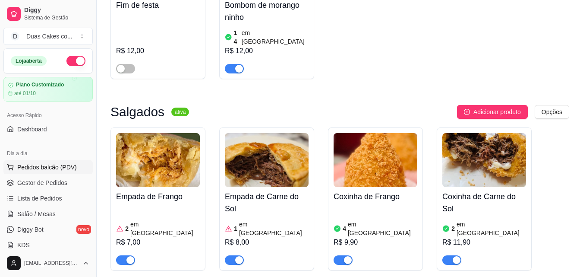
click at [32, 161] on button "Pedidos balcão (PDV)" at bounding box center [47, 167] width 89 height 14
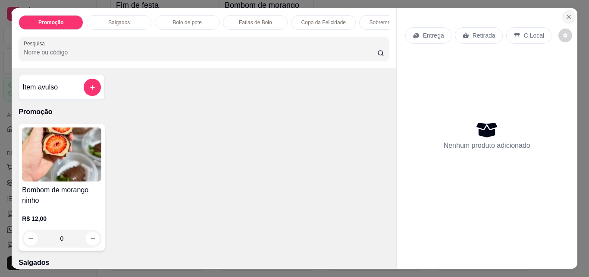
click at [567, 15] on icon "Close" at bounding box center [568, 16] width 3 height 3
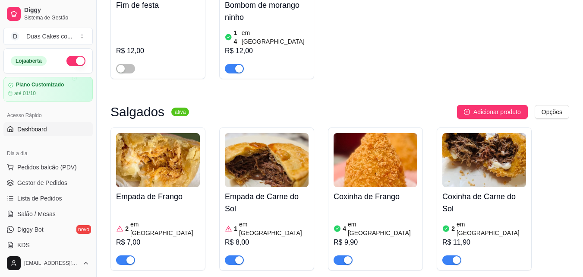
click at [33, 126] on span "Dashboard" at bounding box center [32, 129] width 30 height 9
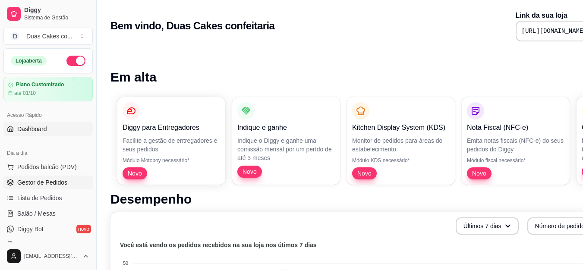
click at [56, 183] on span "Gestor de Pedidos" at bounding box center [42, 182] width 50 height 9
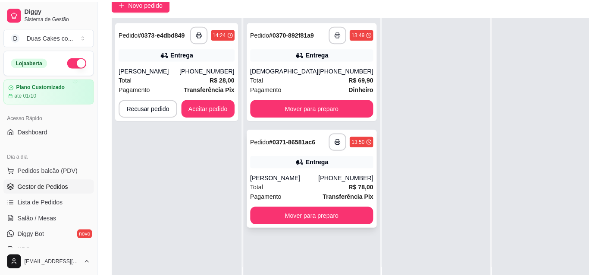
scroll to position [86, 0]
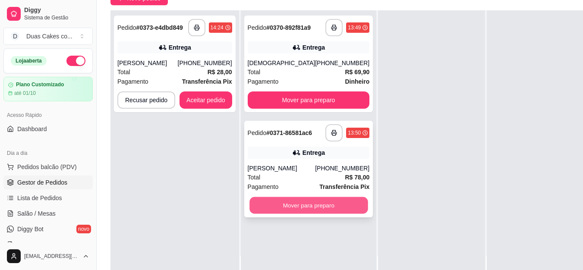
click at [285, 213] on button "Mover para preparo" at bounding box center [308, 205] width 118 height 17
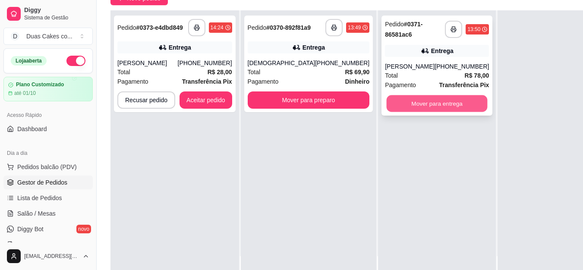
click at [419, 110] on button "Mover para entrega" at bounding box center [437, 103] width 101 height 17
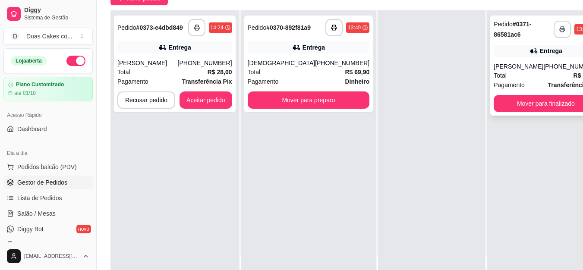
click at [504, 74] on div "Total R$ 78,00" at bounding box center [546, 75] width 104 height 9
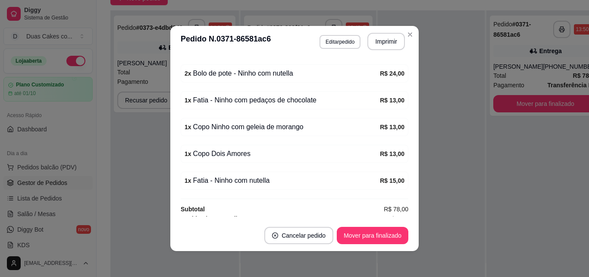
scroll to position [296, 0]
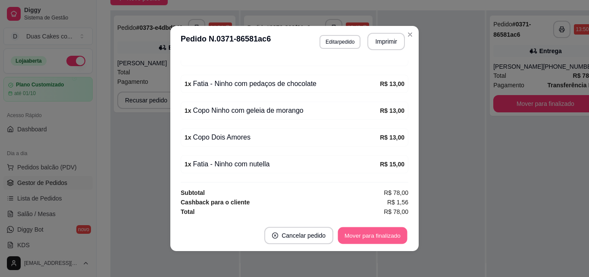
click at [357, 233] on button "Mover para finalizado" at bounding box center [372, 235] width 69 height 17
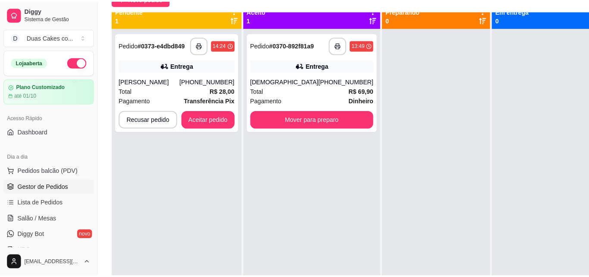
scroll to position [0, 0]
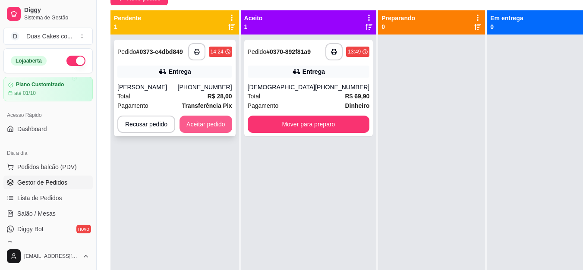
click at [193, 123] on button "Aceitar pedido" at bounding box center [206, 124] width 53 height 17
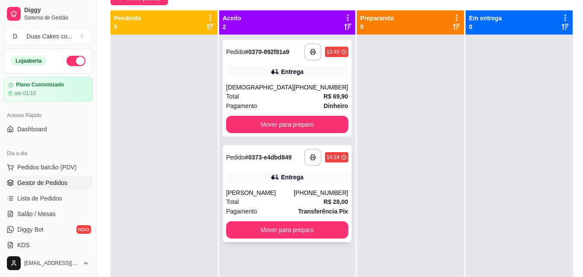
click at [299, 197] on div "(85) 99606-2887" at bounding box center [321, 192] width 54 height 9
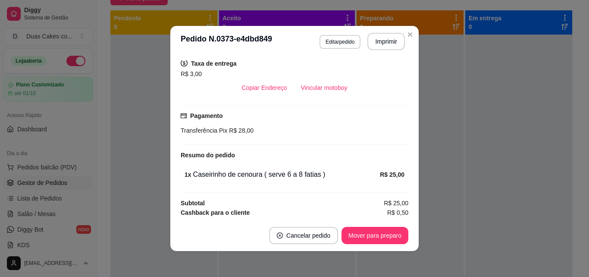
scroll to position [2, 0]
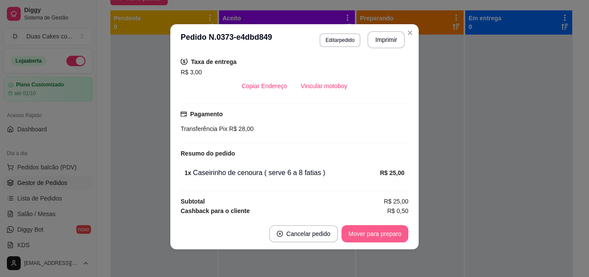
click at [397, 235] on button "Mover para preparo" at bounding box center [375, 233] width 67 height 17
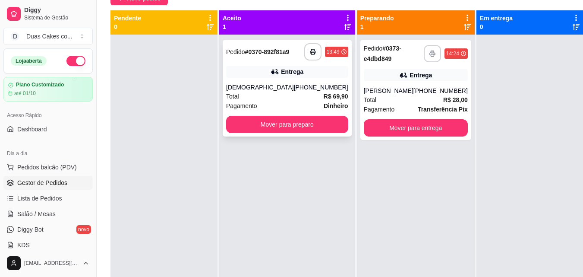
click at [292, 78] on div "Entrega" at bounding box center [287, 72] width 122 height 12
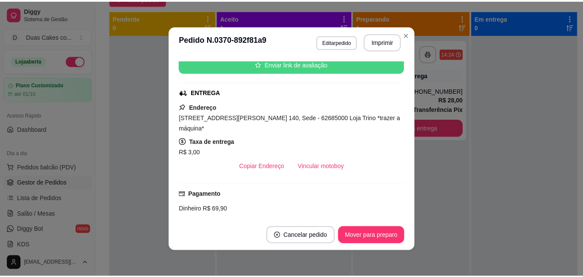
scroll to position [129, 0]
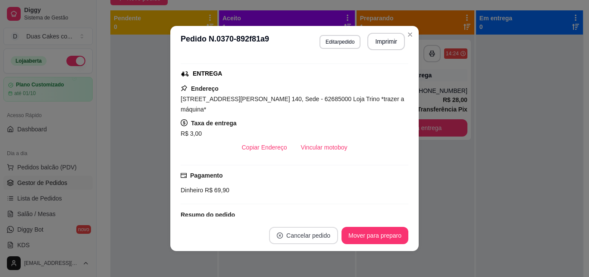
click at [287, 237] on button "Cancelar pedido" at bounding box center [303, 235] width 69 height 17
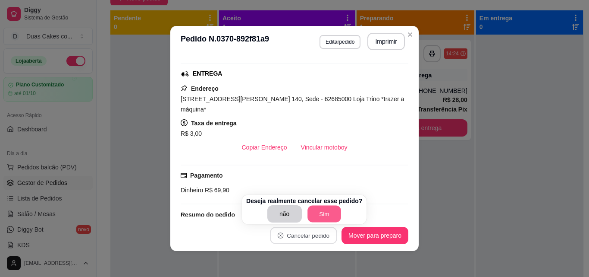
click at [322, 214] on button "Sim" at bounding box center [325, 213] width 34 height 17
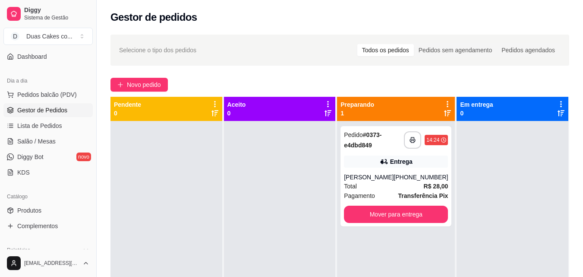
scroll to position [86, 0]
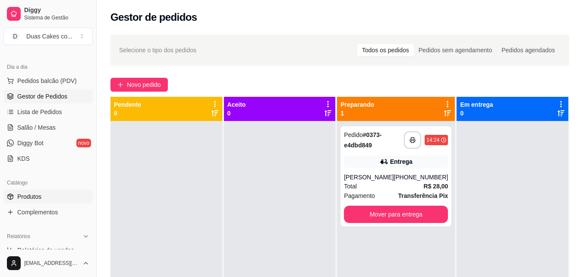
click at [28, 195] on span "Produtos" at bounding box center [29, 196] width 24 height 9
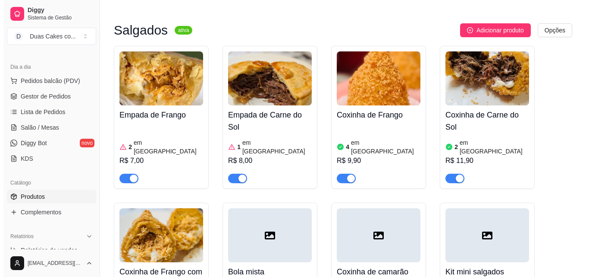
scroll to position [259, 0]
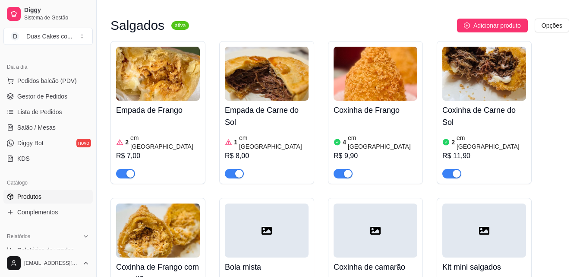
click at [154, 133] on article "em [GEOGRAPHIC_DATA]" at bounding box center [164, 141] width 69 height 17
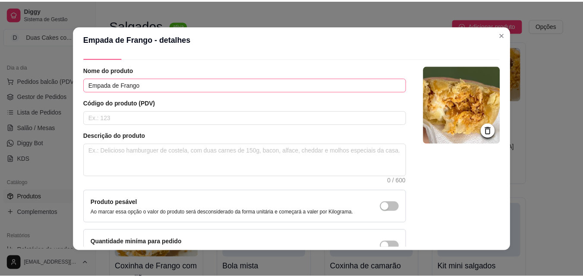
scroll to position [0, 0]
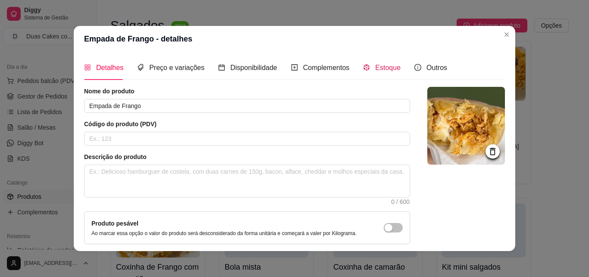
click at [375, 65] on span "Estoque" at bounding box center [387, 67] width 25 height 7
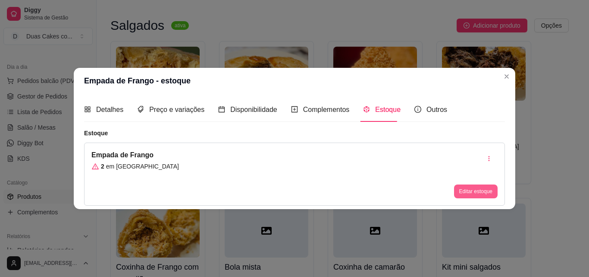
click at [473, 192] on button "Editar estoque" at bounding box center [476, 191] width 44 height 14
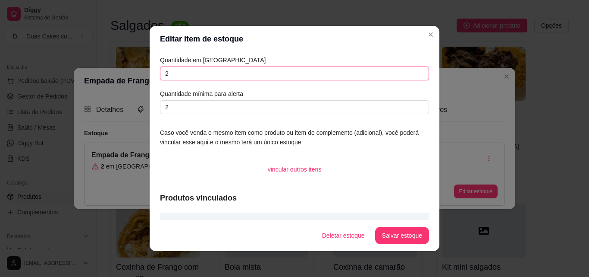
drag, startPoint x: 167, startPoint y: 72, endPoint x: 104, endPoint y: 69, distance: 63.5
click at [104, 69] on div "Editar item de estoque Quantidade em estoque 2 Quantidade mínima para alerta 2 …" at bounding box center [294, 138] width 589 height 277
type input "9"
click at [394, 238] on button "Salvar estoque" at bounding box center [402, 235] width 54 height 17
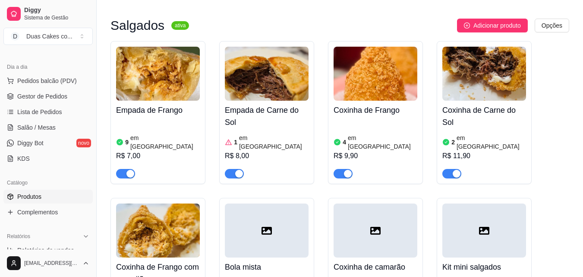
click at [250, 133] on article "em [GEOGRAPHIC_DATA]" at bounding box center [273, 141] width 69 height 17
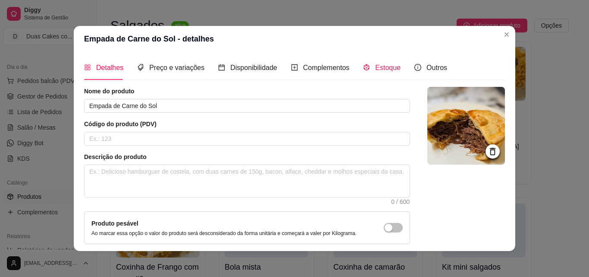
click at [385, 68] on span "Estoque" at bounding box center [387, 67] width 25 height 7
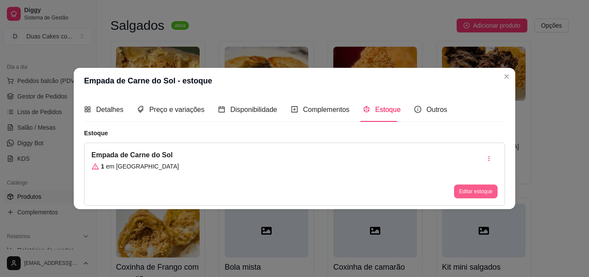
click at [462, 192] on button "Editar estoque" at bounding box center [476, 191] width 44 height 14
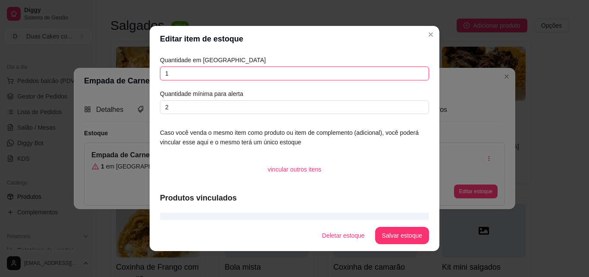
drag, startPoint x: 175, startPoint y: 73, endPoint x: 100, endPoint y: 69, distance: 74.7
click at [98, 73] on div "Editar item de estoque Quantidade em estoque 1 Quantidade mínima para alerta 2 …" at bounding box center [294, 138] width 589 height 277
type input "2"
click at [397, 228] on button "Salvar estoque" at bounding box center [402, 235] width 54 height 17
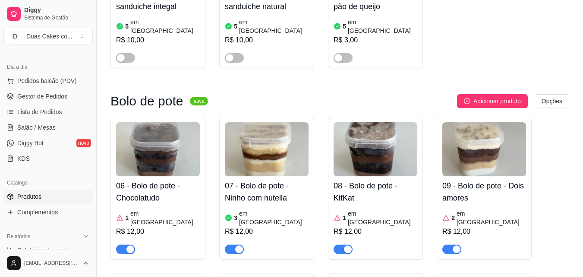
scroll to position [690, 0]
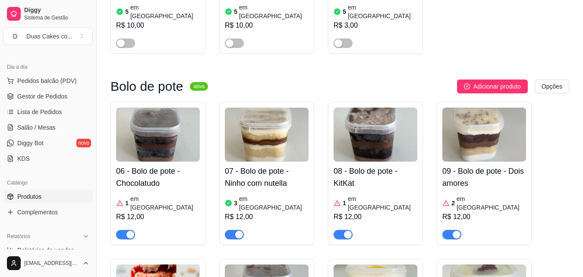
click at [141, 194] on article "em [GEOGRAPHIC_DATA]" at bounding box center [164, 202] width 69 height 17
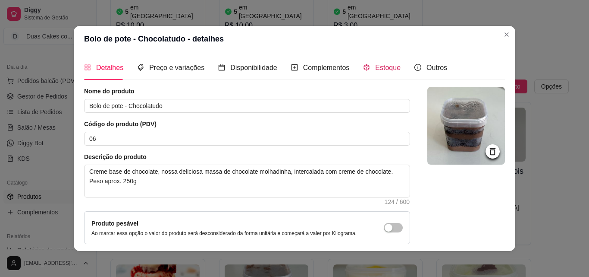
click at [393, 65] on span "Estoque" at bounding box center [387, 67] width 25 height 7
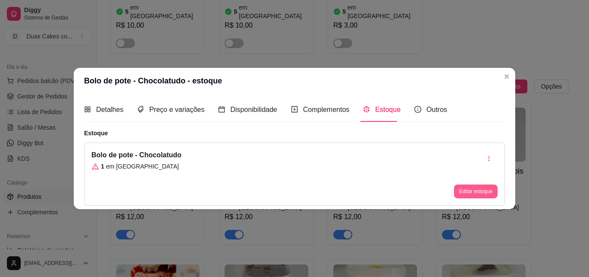
click at [484, 189] on button "Editar estoque" at bounding box center [476, 191] width 44 height 14
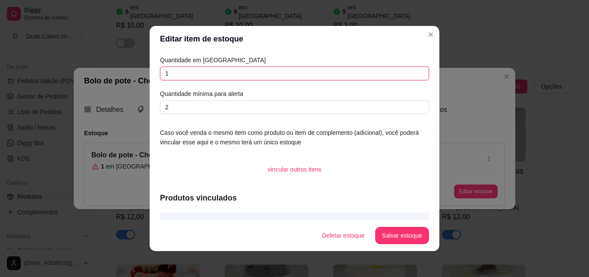
drag, startPoint x: 186, startPoint y: 72, endPoint x: 128, endPoint y: 66, distance: 58.2
click at [128, 66] on div "Editar item de estoque Quantidade em estoque 1 Quantidade mínima para alerta 2 …" at bounding box center [294, 138] width 589 height 277
type input "4"
click at [384, 234] on button "Salvar estoque" at bounding box center [402, 235] width 53 height 17
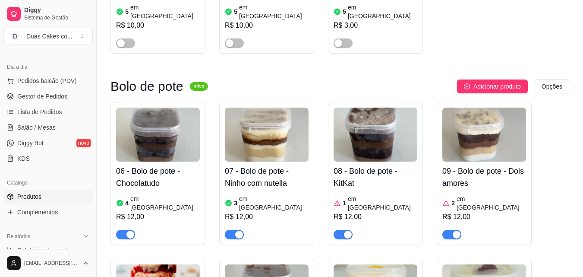
click at [255, 194] on article "em [GEOGRAPHIC_DATA]" at bounding box center [273, 202] width 69 height 17
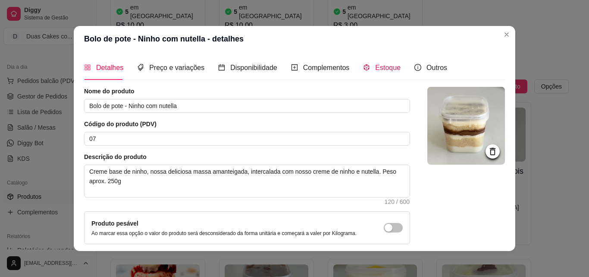
click at [383, 64] on span "Estoque" at bounding box center [387, 67] width 25 height 7
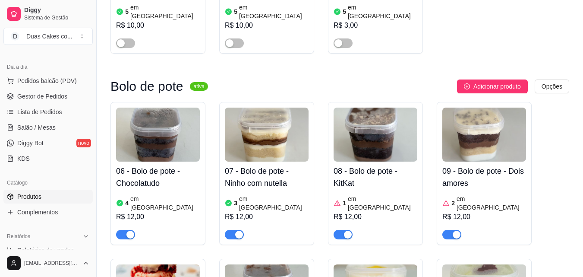
click at [483, 194] on article "em [GEOGRAPHIC_DATA]" at bounding box center [491, 202] width 69 height 17
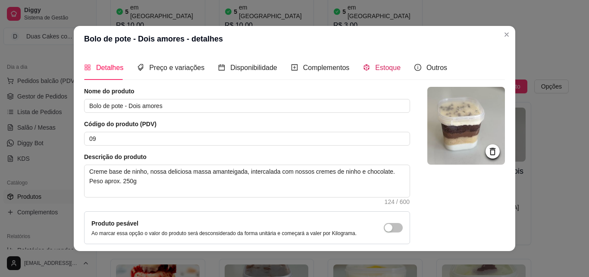
click at [393, 69] on span "Estoque" at bounding box center [387, 67] width 25 height 7
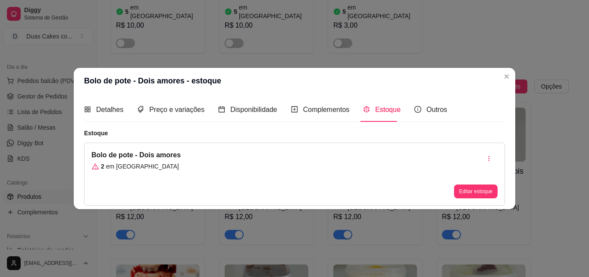
click at [470, 183] on div "Editar estoque" at bounding box center [476, 174] width 44 height 48
click at [468, 187] on button "Editar estoque" at bounding box center [476, 191] width 44 height 14
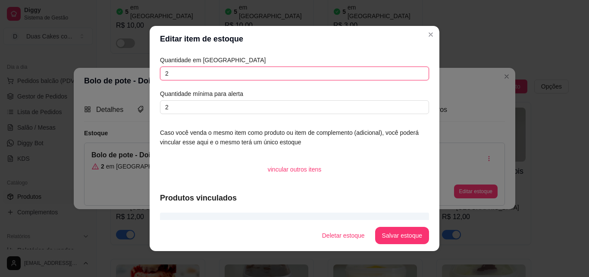
drag, startPoint x: 168, startPoint y: 73, endPoint x: 128, endPoint y: 70, distance: 40.2
click at [128, 70] on div "Editar item de estoque Quantidade em estoque 2 Quantidade mínima para alerta 2 …" at bounding box center [294, 138] width 589 height 277
type input "3"
click at [384, 235] on button "Salvar estoque" at bounding box center [402, 235] width 53 height 17
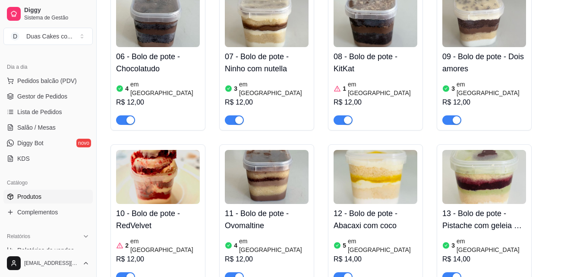
scroll to position [820, 0]
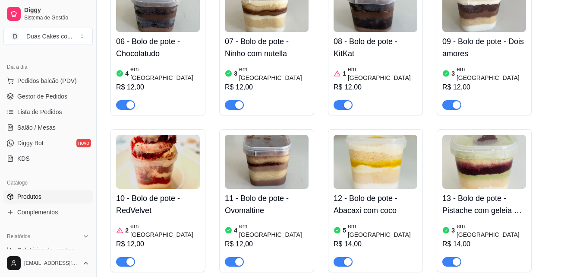
click at [153, 221] on article "em [GEOGRAPHIC_DATA]" at bounding box center [164, 229] width 69 height 17
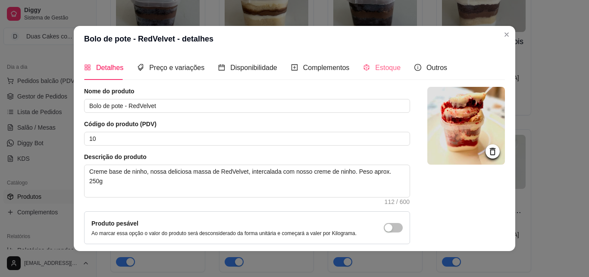
click at [382, 74] on div "Estoque" at bounding box center [382, 67] width 38 height 25
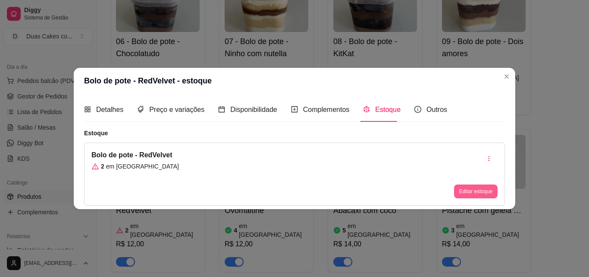
click at [472, 190] on button "Editar estoque" at bounding box center [476, 191] width 44 height 14
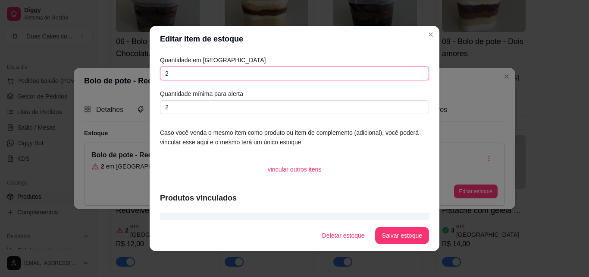
drag, startPoint x: 178, startPoint y: 72, endPoint x: 66, endPoint y: 56, distance: 112.9
click at [60, 62] on div "Editar item de estoque Quantidade em estoque 2 Quantidade mínima para alerta 2 …" at bounding box center [294, 138] width 589 height 277
type input "5"
click at [409, 244] on footer "Deletar estoque Salvar estoque" at bounding box center [295, 235] width 290 height 31
click at [409, 242] on button "Salvar estoque" at bounding box center [402, 235] width 53 height 17
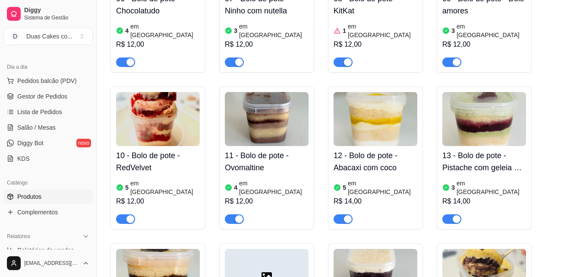
scroll to position [863, 0]
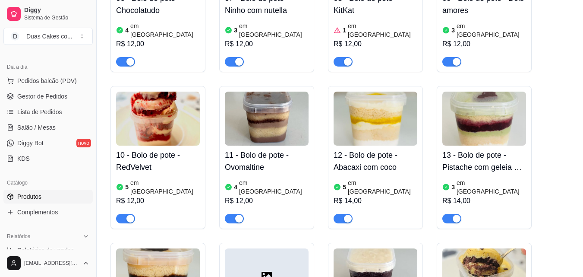
click at [255, 178] on article "em [GEOGRAPHIC_DATA]" at bounding box center [273, 186] width 69 height 17
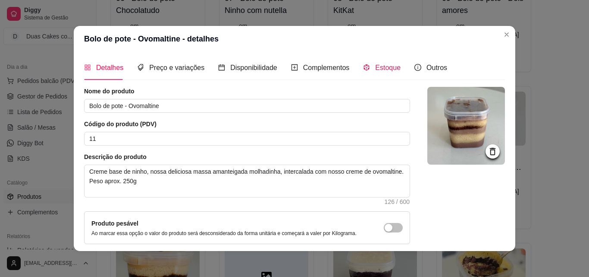
click at [375, 67] on span "Estoque" at bounding box center [387, 67] width 25 height 7
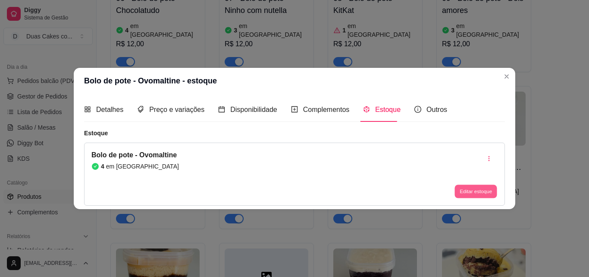
click at [470, 192] on button "Editar estoque" at bounding box center [476, 191] width 42 height 13
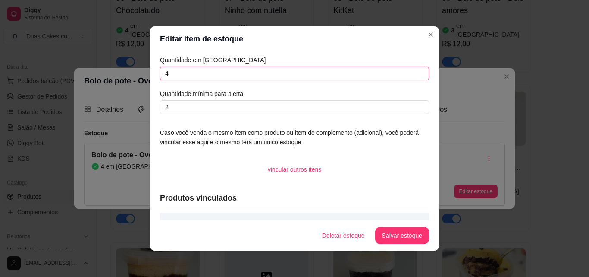
drag, startPoint x: 170, startPoint y: 76, endPoint x: 78, endPoint y: 73, distance: 92.4
click at [78, 73] on div "Editar item de estoque Quantidade em estoque 4 Quantidade mínima para alerta 2 …" at bounding box center [294, 138] width 589 height 277
type input "9"
click at [395, 227] on button "Salvar estoque" at bounding box center [402, 235] width 54 height 17
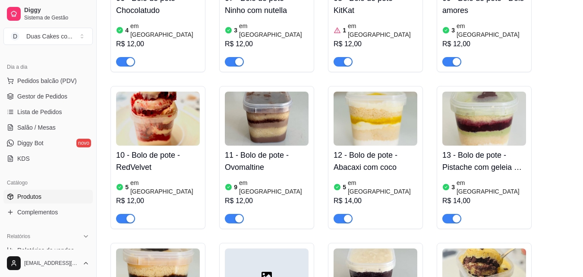
click at [485, 178] on article "em [GEOGRAPHIC_DATA]" at bounding box center [491, 186] width 69 height 17
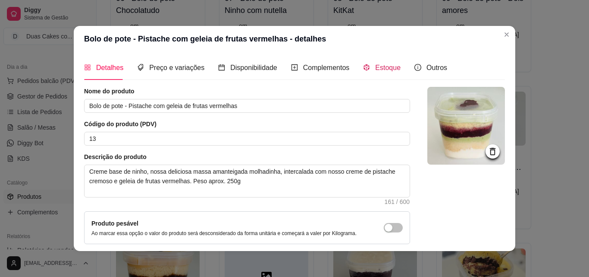
click at [375, 65] on span "Estoque" at bounding box center [387, 67] width 25 height 7
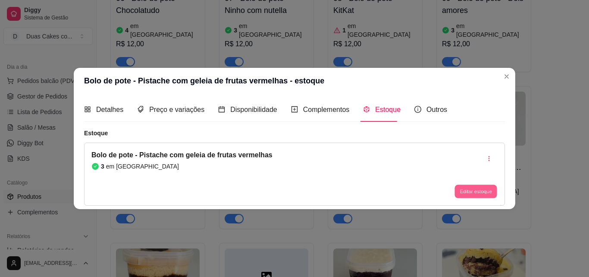
click at [464, 187] on button "Editar estoque" at bounding box center [476, 191] width 42 height 13
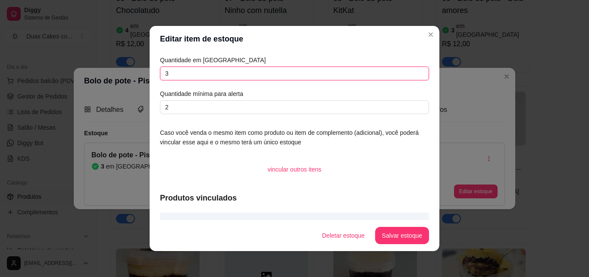
drag, startPoint x: 165, startPoint y: 75, endPoint x: 113, endPoint y: 63, distance: 53.4
click at [113, 64] on div "Editar item de estoque Quantidade em estoque 3 Quantidade mínima para alerta 2 …" at bounding box center [294, 138] width 589 height 277
type input "7"
click at [385, 239] on button "Salvar estoque" at bounding box center [402, 235] width 54 height 17
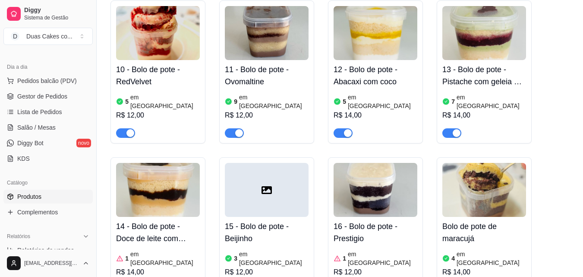
scroll to position [949, 0]
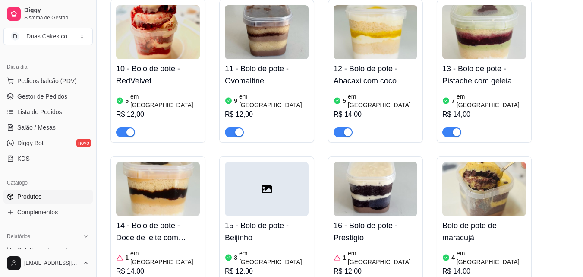
click at [146, 249] on article "em [GEOGRAPHIC_DATA]" at bounding box center [164, 257] width 69 height 17
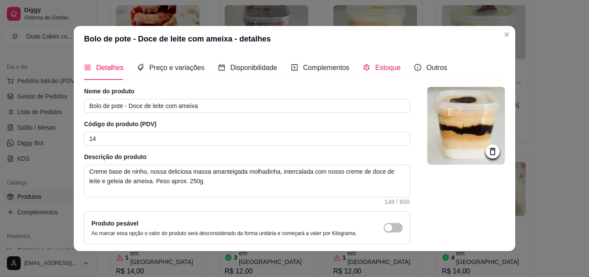
click at [391, 66] on span "Estoque" at bounding box center [387, 67] width 25 height 7
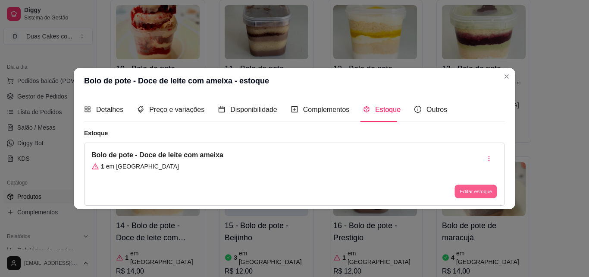
click at [467, 188] on button "Editar estoque" at bounding box center [476, 191] width 42 height 13
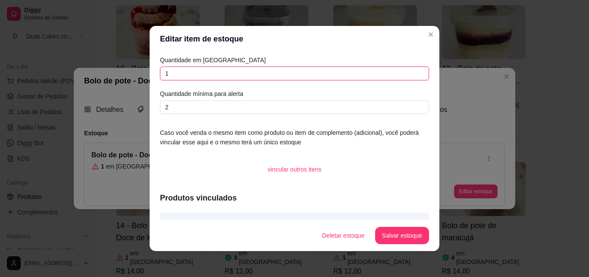
drag, startPoint x: 169, startPoint y: 74, endPoint x: 98, endPoint y: 71, distance: 71.3
click at [98, 71] on div "Editar item de estoque Quantidade em estoque 1 Quantidade mínima para alerta 2 …" at bounding box center [294, 138] width 589 height 277
type input "6"
click at [416, 231] on button "Salvar estoque" at bounding box center [402, 235] width 54 height 17
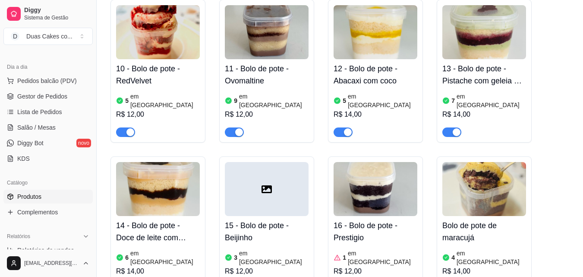
click at [268, 249] on article "em [GEOGRAPHIC_DATA]" at bounding box center [273, 257] width 69 height 17
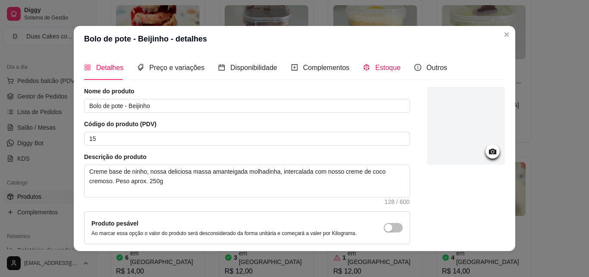
click at [391, 71] on span "Estoque" at bounding box center [387, 67] width 25 height 7
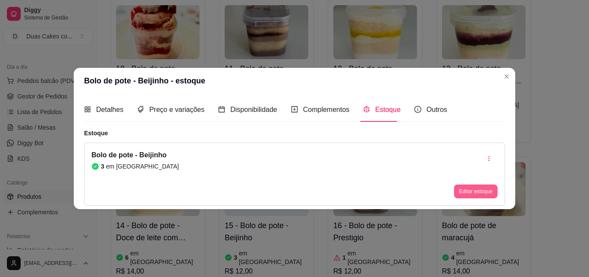
click at [476, 189] on button "Editar estoque" at bounding box center [476, 191] width 44 height 14
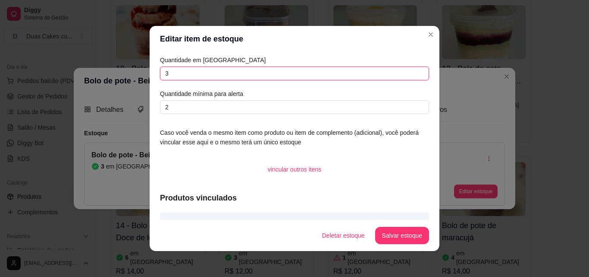
drag, startPoint x: 176, startPoint y: 72, endPoint x: 0, endPoint y: 53, distance: 177.6
click at [0, 53] on div "Editar item de estoque Quantidade em estoque 3 Quantidade mínima para alerta 2 …" at bounding box center [294, 138] width 589 height 277
type input "4"
click at [376, 234] on button "Salvar estoque" at bounding box center [402, 235] width 53 height 17
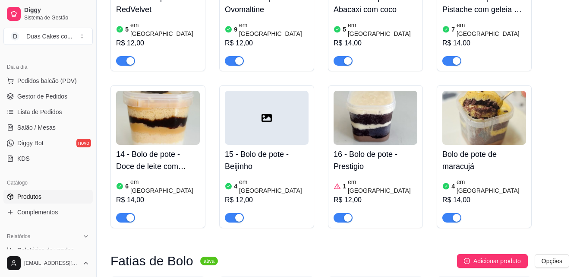
scroll to position [1036, 0]
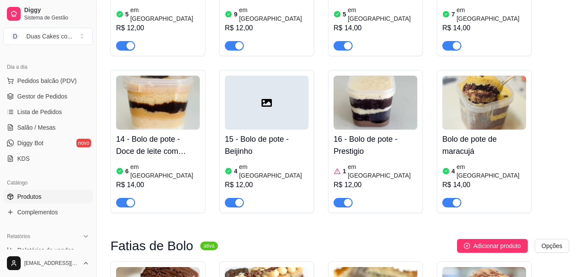
click at [467, 133] on h4 "Bolo de pote de maracujá" at bounding box center [484, 145] width 84 height 24
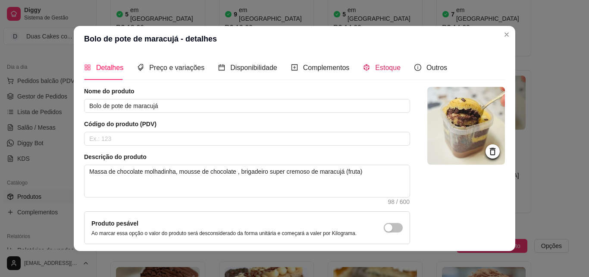
click at [394, 71] on span "Estoque" at bounding box center [387, 67] width 25 height 7
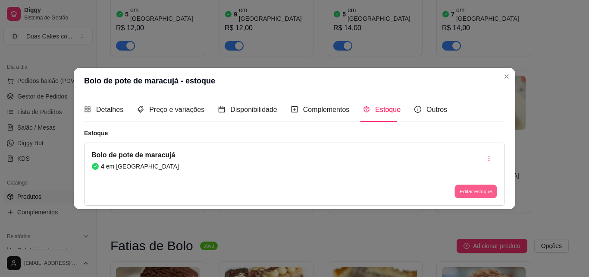
click at [476, 190] on button "Editar estoque" at bounding box center [476, 191] width 42 height 13
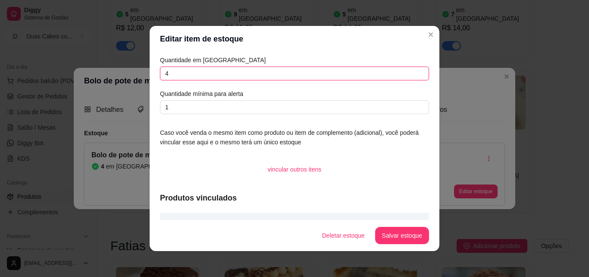
drag, startPoint x: 166, startPoint y: 73, endPoint x: 70, endPoint y: 66, distance: 96.5
click at [70, 66] on div "Editar item de estoque Quantidade em estoque 4 Quantidade mínima para alerta 1 …" at bounding box center [294, 138] width 589 height 277
type input "5"
click at [383, 236] on button "Salvar estoque" at bounding box center [402, 235] width 54 height 17
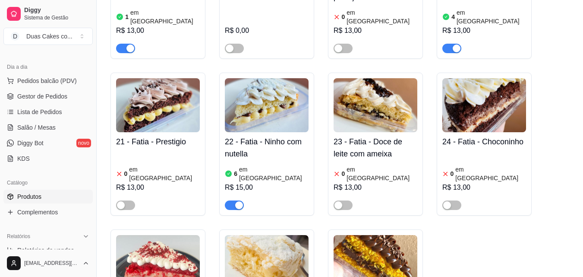
scroll to position [1424, 0]
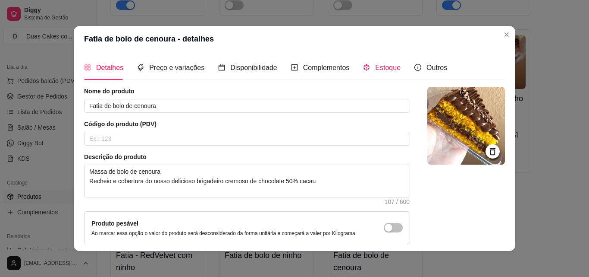
click at [388, 66] on span "Estoque" at bounding box center [387, 67] width 25 height 7
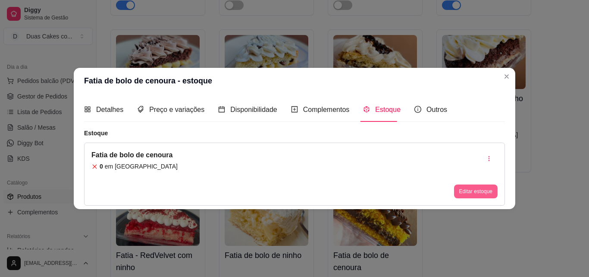
click at [467, 198] on button "Editar estoque" at bounding box center [476, 191] width 44 height 14
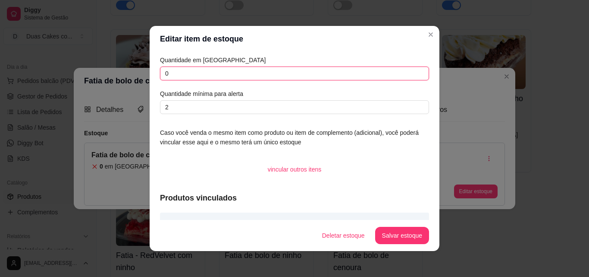
drag, startPoint x: 194, startPoint y: 75, endPoint x: 13, endPoint y: 47, distance: 183.0
click at [0, 65] on div "Editar item de estoque Quantidade em estoque 0 Quantidade mínima para alerta 2 …" at bounding box center [294, 138] width 589 height 277
type input "8"
click at [378, 225] on footer "Deletar estoque Salvar estoque" at bounding box center [295, 235] width 290 height 31
click at [384, 238] on button "Salvar estoque" at bounding box center [402, 235] width 53 height 17
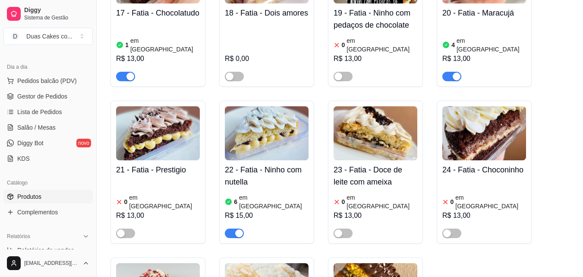
scroll to position [1338, 0]
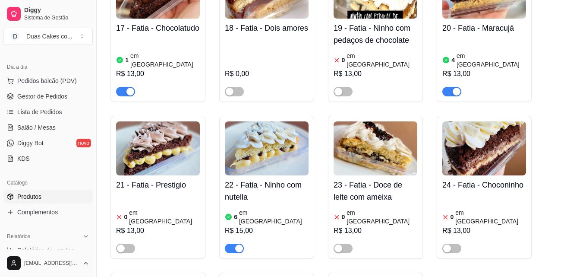
click at [253, 208] on article "em estoque" at bounding box center [273, 216] width 69 height 17
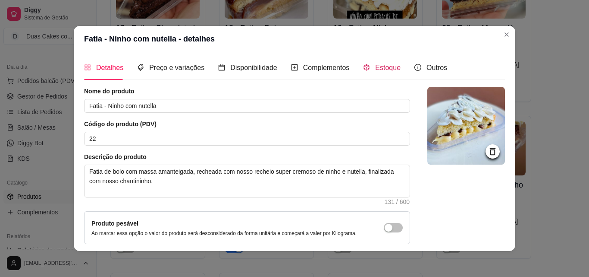
click at [388, 70] on span "Estoque" at bounding box center [387, 67] width 25 height 7
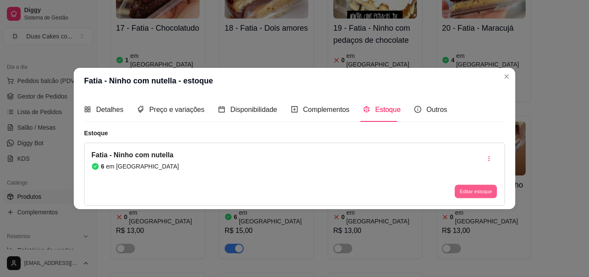
click at [482, 195] on button "Editar estoque" at bounding box center [476, 191] width 42 height 13
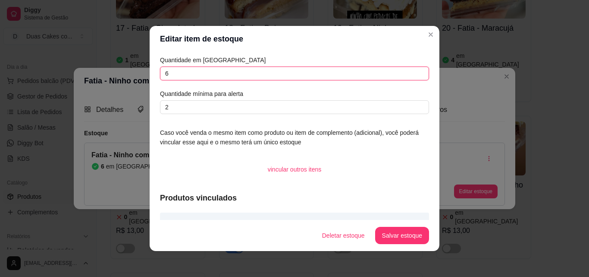
drag, startPoint x: 167, startPoint y: 72, endPoint x: 127, endPoint y: 70, distance: 40.2
click at [127, 70] on div "Editar item de estoque Quantidade em estoque 6 Quantidade mínima para alerta 2 …" at bounding box center [294, 138] width 589 height 277
type input "4"
click at [384, 233] on button "Salvar estoque" at bounding box center [402, 235] width 53 height 17
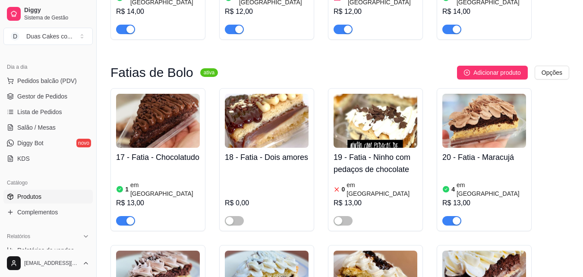
scroll to position [1208, 0]
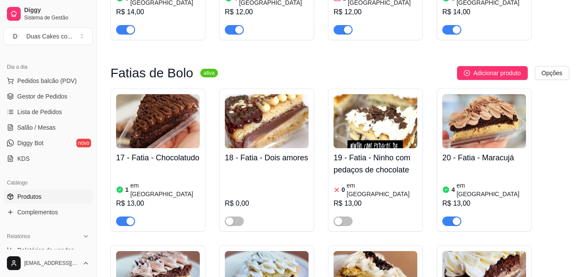
click at [489, 181] on div "4 em estoque" at bounding box center [484, 189] width 84 height 17
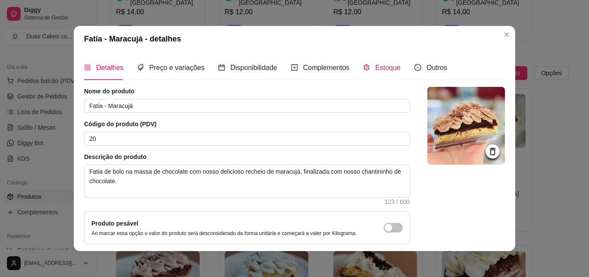
click at [375, 70] on span "Estoque" at bounding box center [387, 67] width 25 height 7
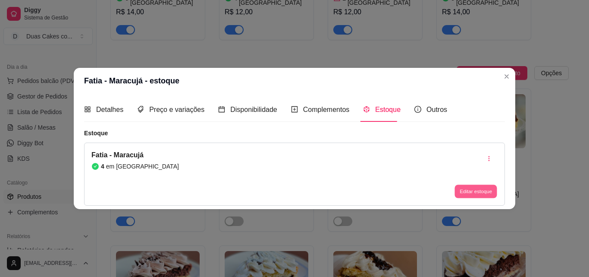
click at [466, 189] on button "Editar estoque" at bounding box center [476, 191] width 42 height 13
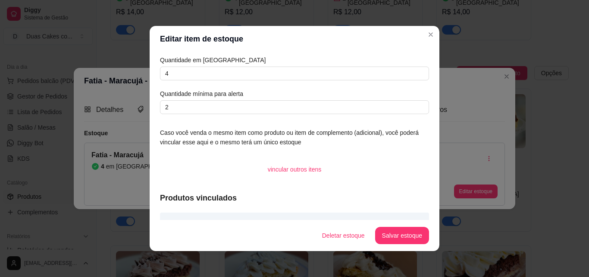
drag, startPoint x: 177, startPoint y: 66, endPoint x: 154, endPoint y: 63, distance: 23.1
click at [154, 63] on div "Quantidade em estoque 4 Quantidade mínima para alerta 2 Caso você venda o mesmo…" at bounding box center [295, 136] width 290 height 168
drag, startPoint x: 170, startPoint y: 75, endPoint x: 151, endPoint y: 42, distance: 38.1
click at [132, 69] on div "Editar item de estoque Quantidade em estoque 4 Quantidade mínima para alerta 2 …" at bounding box center [294, 138] width 589 height 277
type input "2"
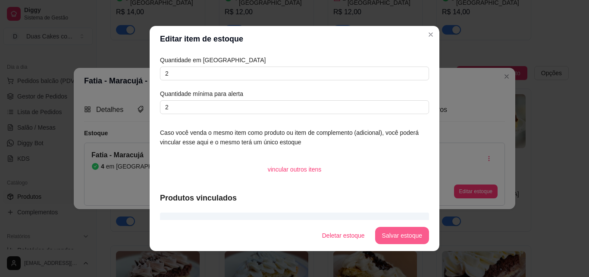
click at [415, 242] on button "Salvar estoque" at bounding box center [402, 235] width 54 height 17
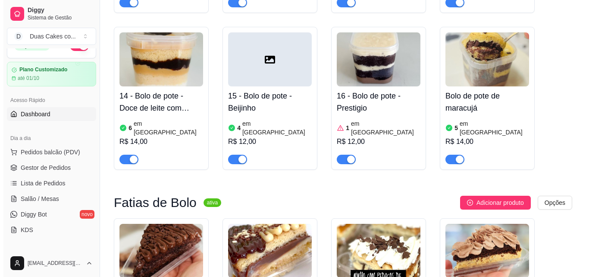
scroll to position [0, 0]
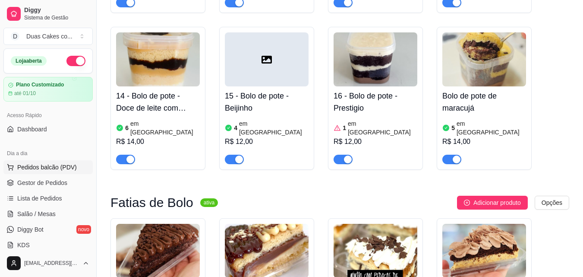
click at [66, 164] on span "Pedidos balcão (PDV)" at bounding box center [47, 167] width 60 height 9
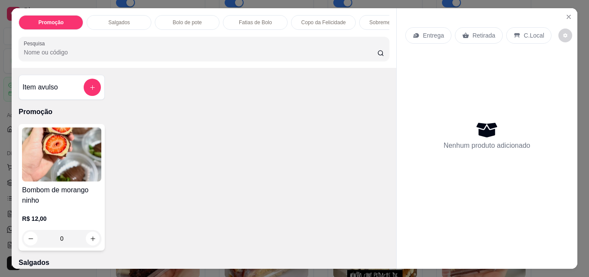
click at [252, 19] on p "Fatias de Bolo" at bounding box center [255, 22] width 33 height 7
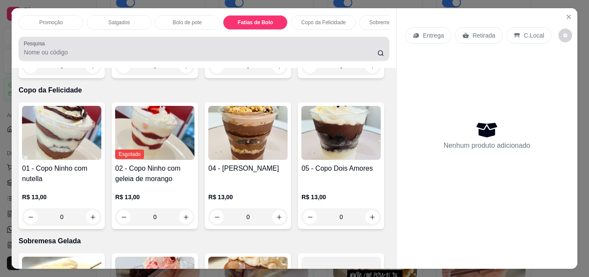
scroll to position [22, 0]
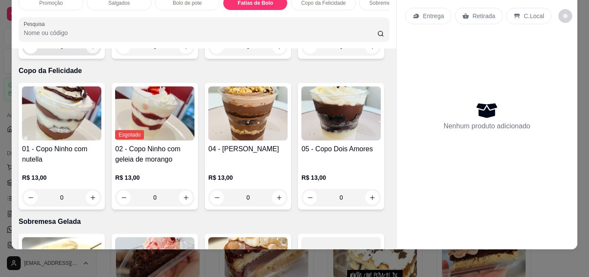
click at [86, 54] on button "increase-product-quantity" at bounding box center [92, 46] width 13 height 13
type input "1"
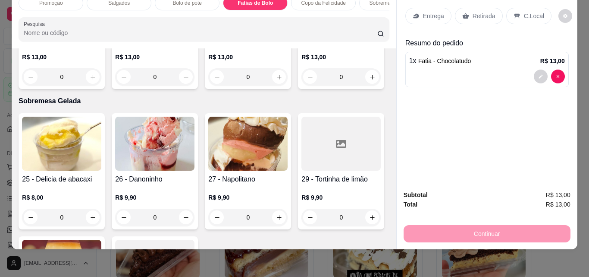
scroll to position [1143, 0]
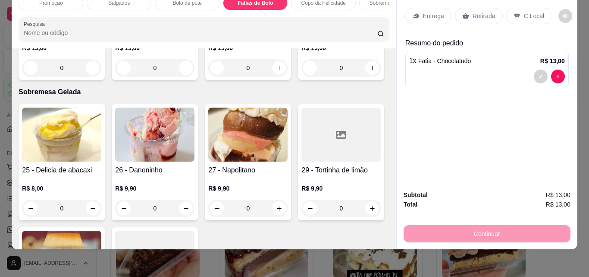
type input "1"
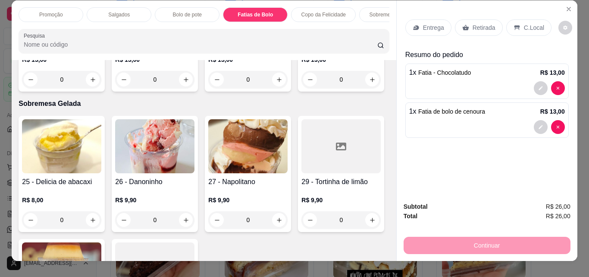
scroll to position [0, 0]
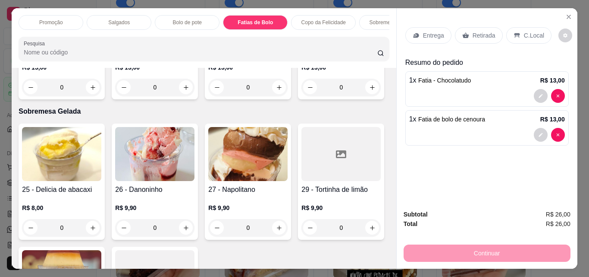
click at [480, 35] on p "Retirada" at bounding box center [484, 35] width 23 height 9
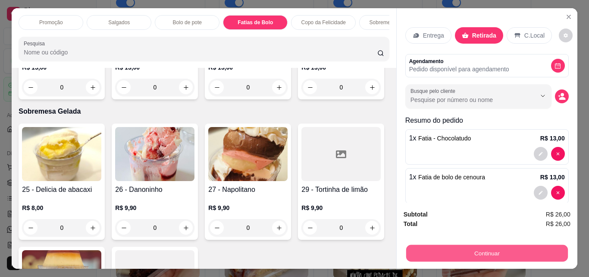
click at [485, 248] on button "Continuar" at bounding box center [487, 252] width 162 height 17
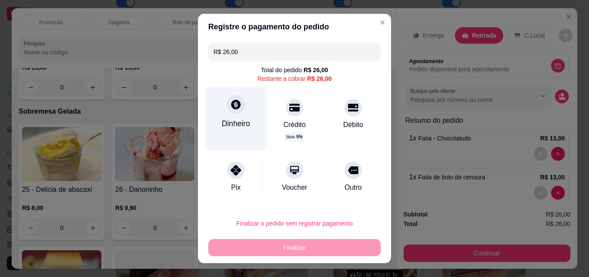
click at [231, 107] on icon at bounding box center [235, 104] width 9 height 9
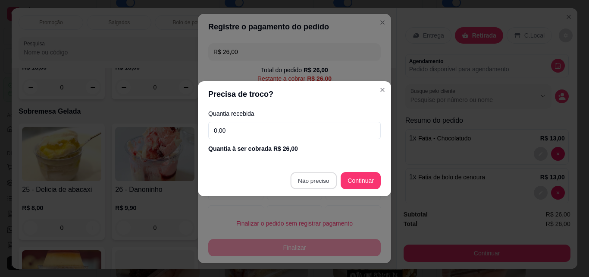
type input "R$ 0,00"
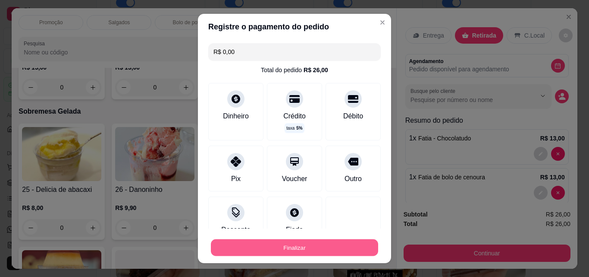
click at [293, 248] on button "Finalizar" at bounding box center [294, 247] width 167 height 17
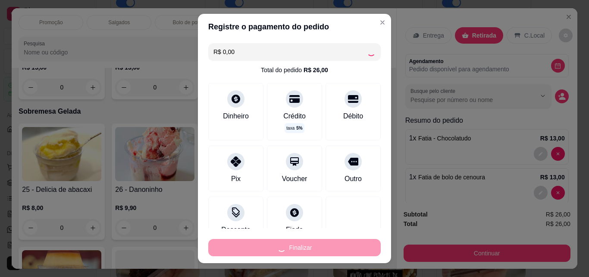
type input "0"
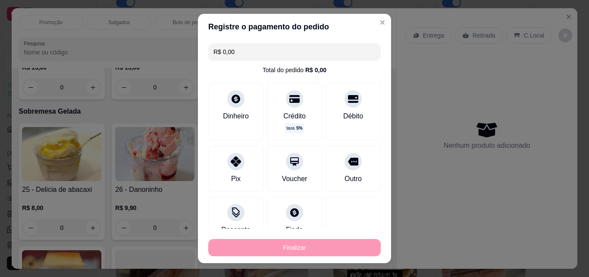
type input "-R$ 26,00"
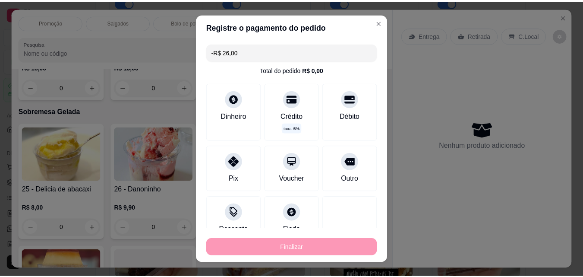
scroll to position [1144, 0]
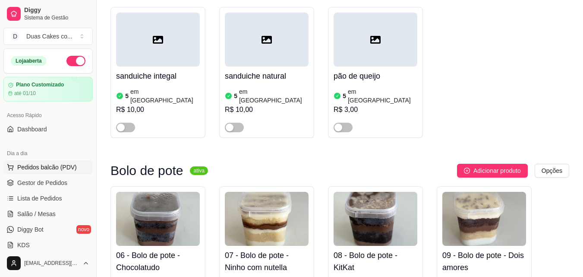
scroll to position [604, 0]
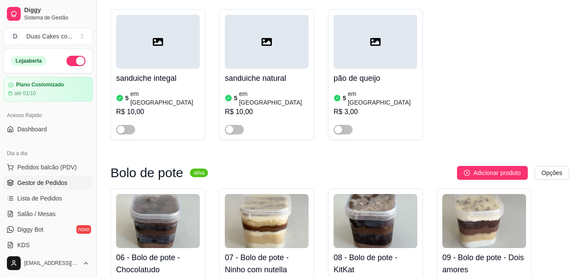
click at [46, 185] on span "Gestor de Pedidos" at bounding box center [42, 182] width 50 height 9
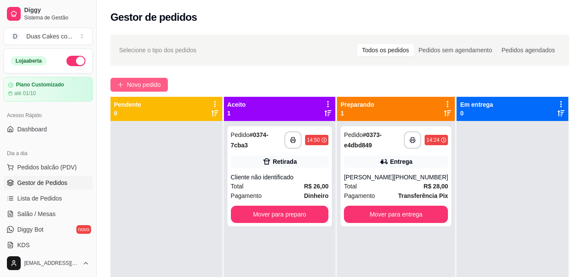
click at [139, 87] on span "Novo pedido" at bounding box center [144, 84] width 34 height 9
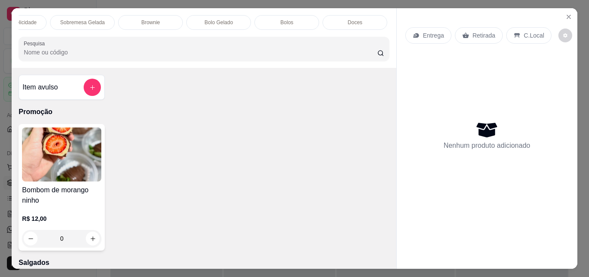
scroll to position [0, 311]
click at [303, 19] on div "Bolos" at bounding box center [285, 22] width 65 height 15
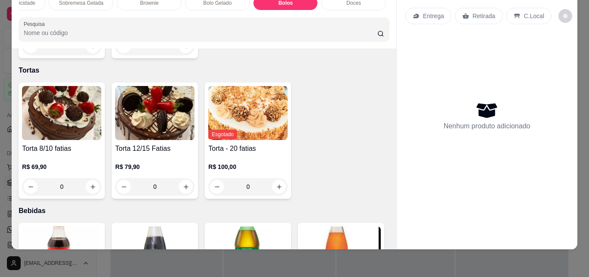
scroll to position [2148, 0]
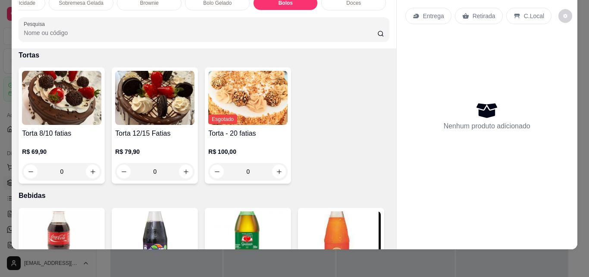
type input "1"
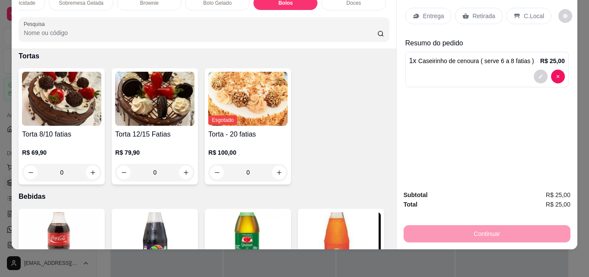
click at [489, 16] on div "Retirada" at bounding box center [479, 16] width 48 height 16
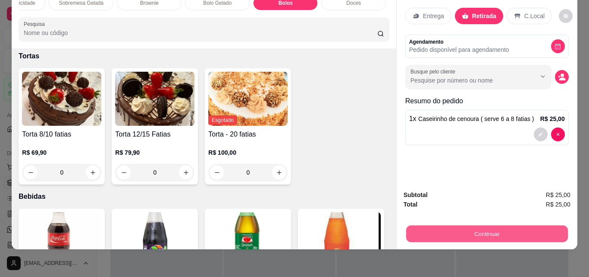
click at [522, 227] on button "Continuar" at bounding box center [487, 233] width 162 height 17
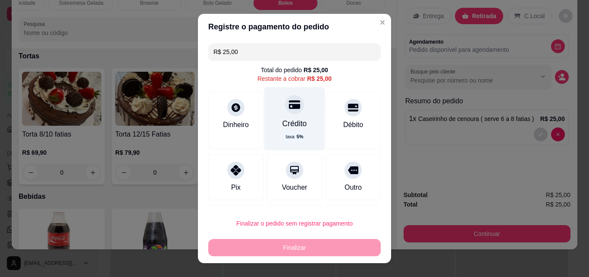
click at [293, 115] on div "Crédito taxa 5 %" at bounding box center [295, 118] width 61 height 63
type input "R$ 0,00"
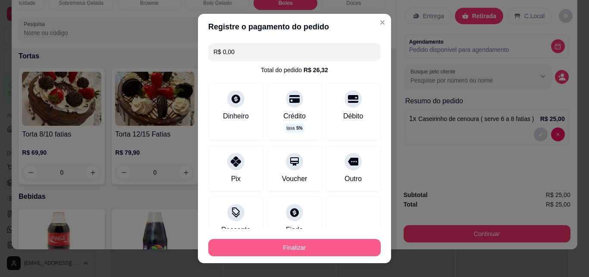
click at [293, 252] on button "Finalizar" at bounding box center [294, 247] width 173 height 17
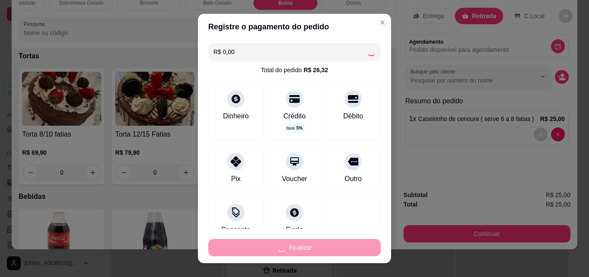
type input "0"
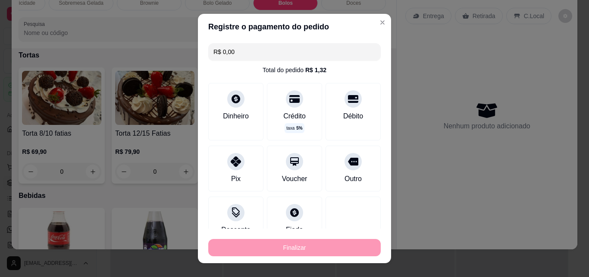
type input "-R$ 25,00"
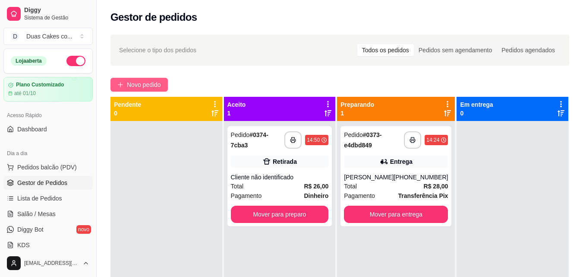
click at [145, 81] on span "Novo pedido" at bounding box center [144, 84] width 34 height 9
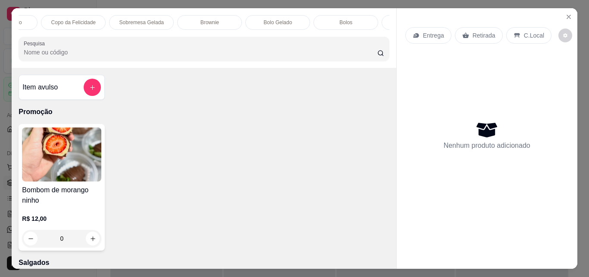
scroll to position [0, 259]
click at [352, 24] on div "Bolos" at bounding box center [337, 22] width 65 height 15
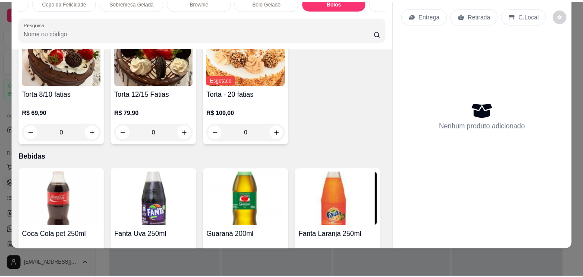
scroll to position [2191, 0]
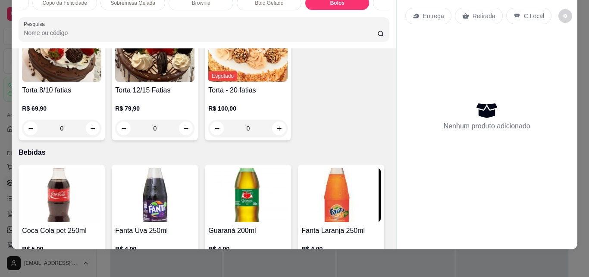
type input "1"
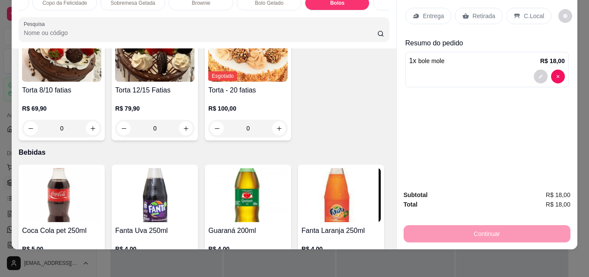
click at [485, 8] on div "Retirada" at bounding box center [479, 16] width 48 height 16
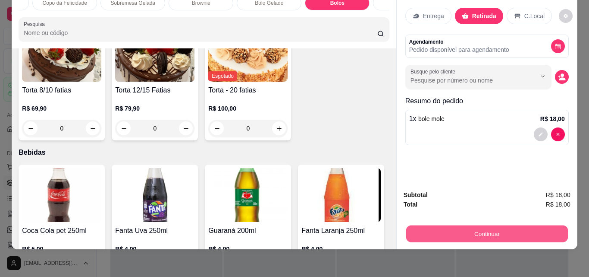
click at [475, 225] on button "Continuar" at bounding box center [487, 233] width 162 height 17
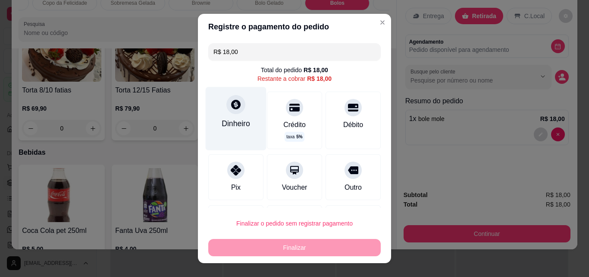
click at [233, 102] on icon at bounding box center [235, 104] width 9 height 9
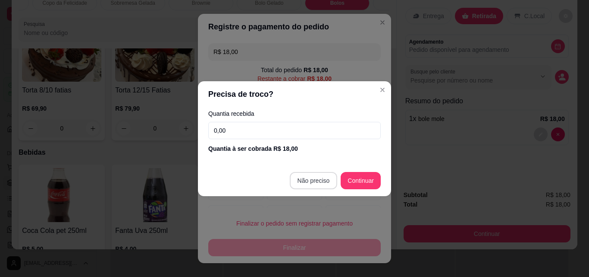
type input "R$ 0,00"
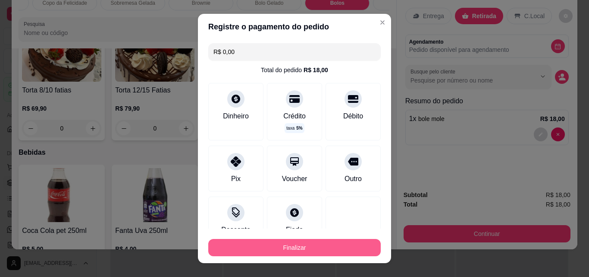
click at [268, 249] on button "Finalizar" at bounding box center [294, 247] width 173 height 17
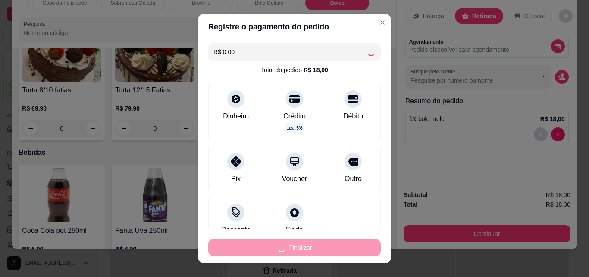
type input "0"
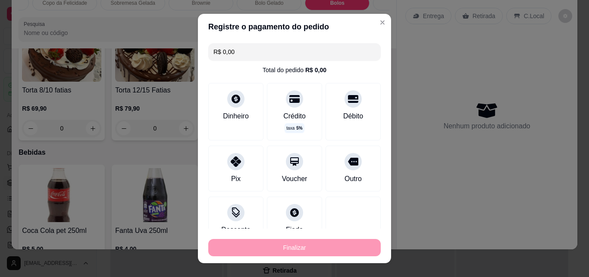
type input "-R$ 18,00"
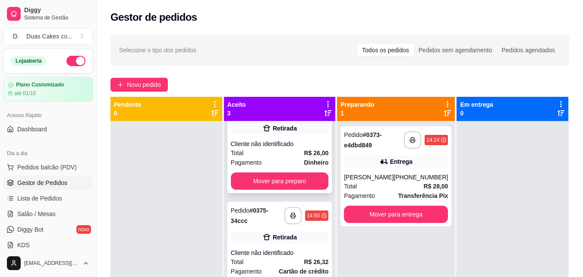
scroll to position [43, 0]
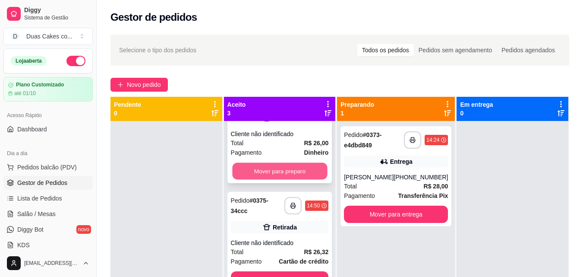
click at [277, 165] on button "Mover para preparo" at bounding box center [279, 171] width 95 height 17
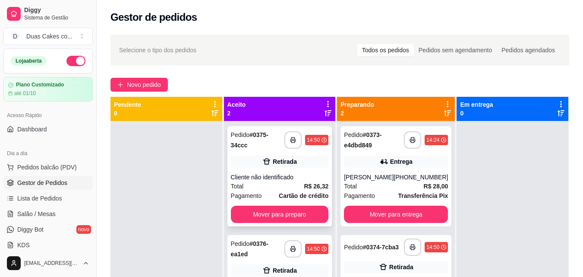
scroll to position [0, 0]
click at [296, 208] on button "Mover para preparo" at bounding box center [279, 214] width 95 height 17
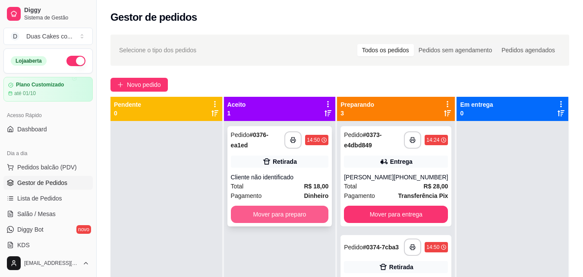
click at [296, 209] on button "Mover para preparo" at bounding box center [280, 213] width 98 height 17
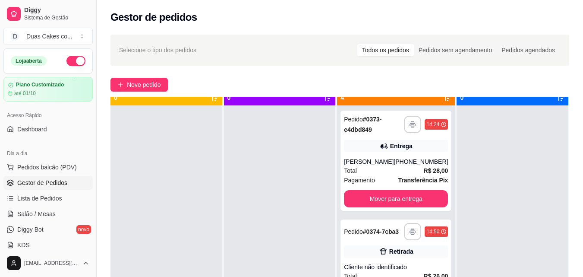
scroll to position [24, 0]
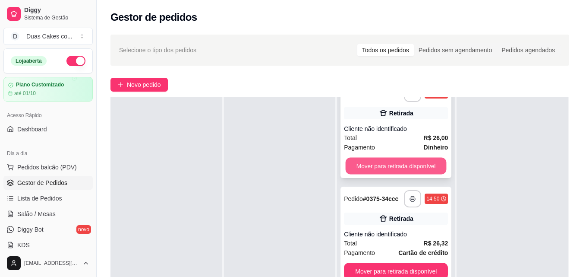
click at [399, 170] on button "Mover para retirada disponível" at bounding box center [396, 166] width 101 height 17
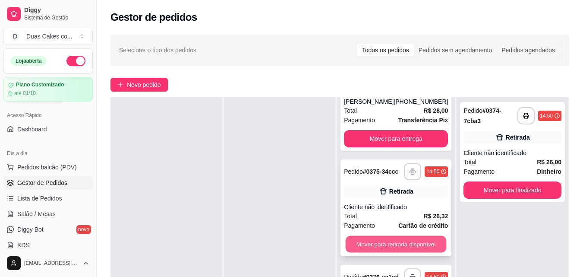
click at [408, 248] on button "Mover para retirada disponível" at bounding box center [396, 244] width 101 height 17
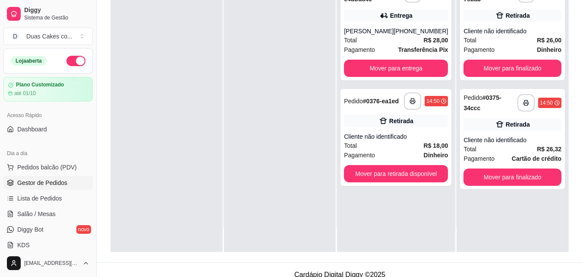
scroll to position [132, 0]
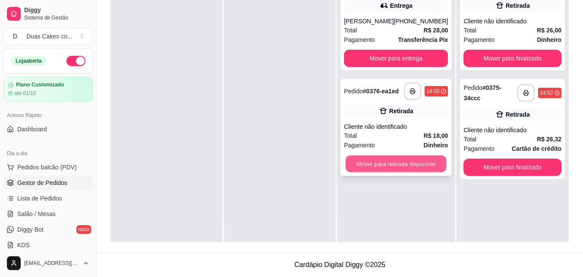
click at [391, 168] on button "Mover para retirada disponível" at bounding box center [396, 163] width 101 height 17
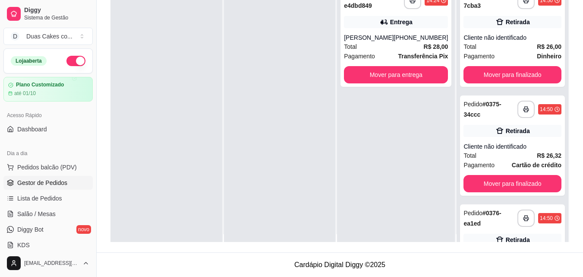
scroll to position [0, 0]
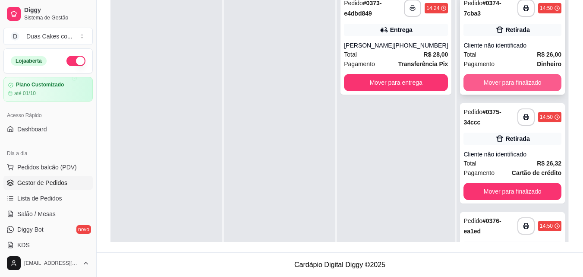
click at [508, 85] on button "Mover para finalizado" at bounding box center [512, 82] width 98 height 17
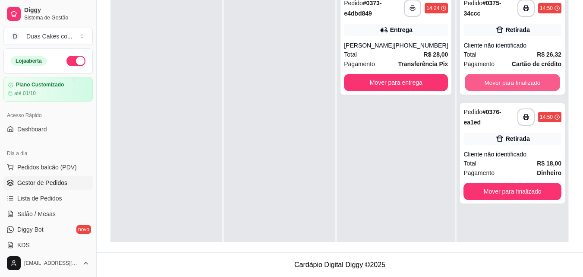
click at [508, 85] on button "Mover para finalizado" at bounding box center [512, 82] width 95 height 17
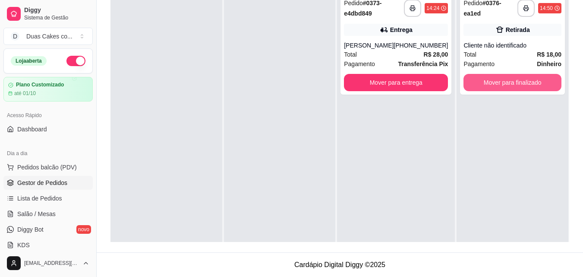
click at [508, 85] on button "Mover para finalizado" at bounding box center [512, 82] width 98 height 17
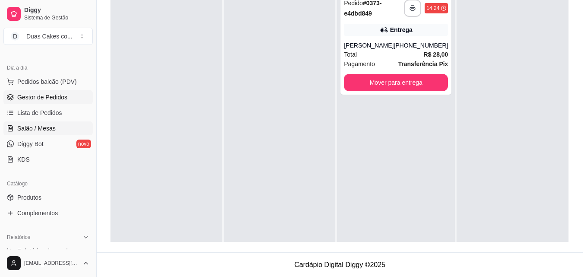
scroll to position [86, 0]
click at [35, 193] on span "Produtos" at bounding box center [29, 196] width 24 height 9
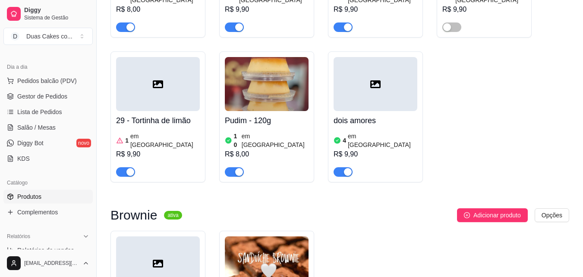
scroll to position [2201, 0]
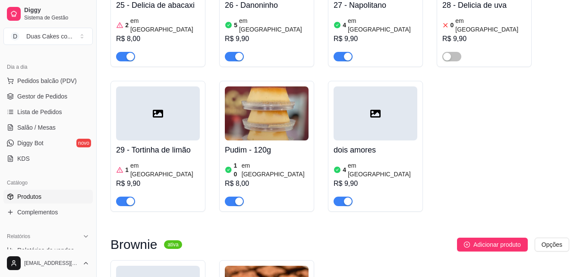
click at [350, 161] on article "em [GEOGRAPHIC_DATA]" at bounding box center [382, 169] width 69 height 17
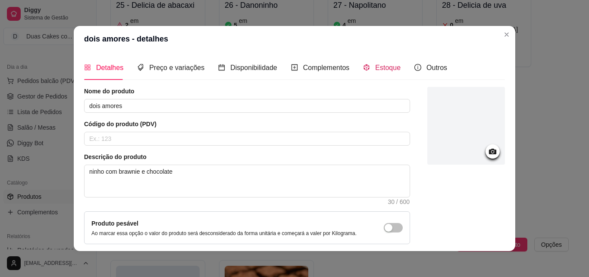
click at [375, 64] on span "Estoque" at bounding box center [387, 67] width 25 height 7
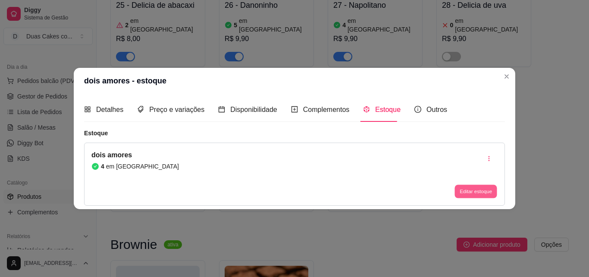
click at [462, 189] on button "Editar estoque" at bounding box center [476, 191] width 42 height 13
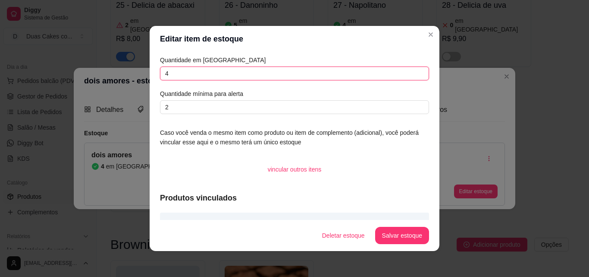
drag, startPoint x: 205, startPoint y: 74, endPoint x: 39, endPoint y: 78, distance: 166.2
click at [39, 78] on div "Editar item de estoque Quantidade em estoque 4 Quantidade mínima para alerta 2 …" at bounding box center [294, 138] width 589 height 277
type input "5"
click at [408, 236] on button "Salvar estoque" at bounding box center [402, 235] width 54 height 17
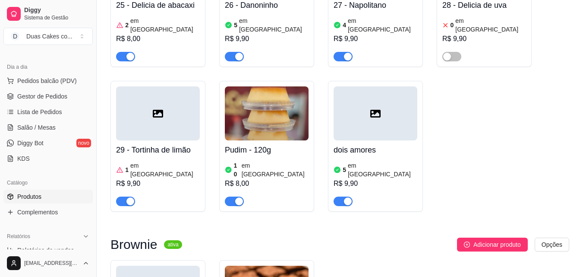
click at [155, 161] on article "em [GEOGRAPHIC_DATA]" at bounding box center [164, 169] width 69 height 17
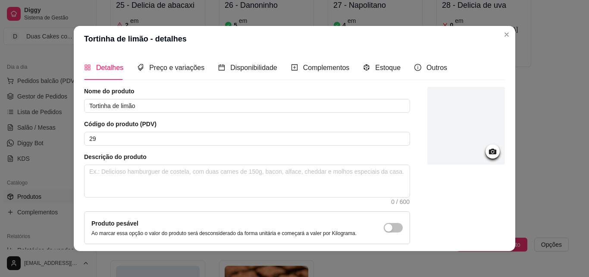
click at [394, 65] on div "Detalhes Preço e variações Disponibilidade Complementos Estoque Outros" at bounding box center [265, 67] width 363 height 25
click at [391, 66] on span "Estoque" at bounding box center [387, 67] width 25 height 7
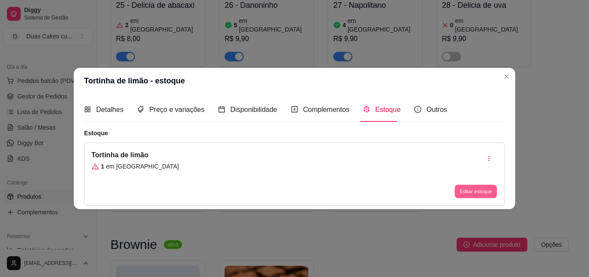
click at [458, 188] on button "Editar estoque" at bounding box center [476, 191] width 42 height 13
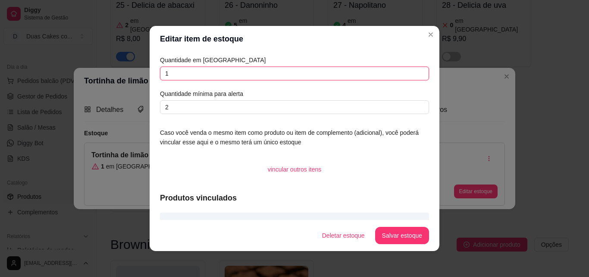
drag, startPoint x: 162, startPoint y: 75, endPoint x: 124, endPoint y: 64, distance: 39.9
click at [124, 64] on div "Editar item de estoque Quantidade em estoque 1 Quantidade mínima para alerta 2 …" at bounding box center [294, 138] width 589 height 277
type input "0"
click at [418, 238] on button "Salvar estoque" at bounding box center [402, 235] width 54 height 17
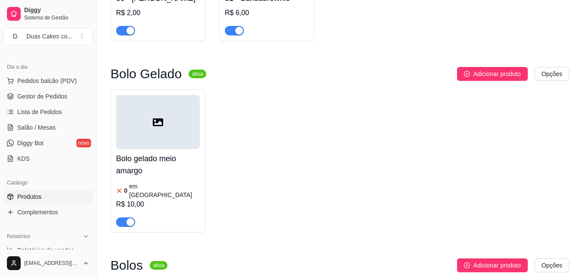
scroll to position [2589, 0]
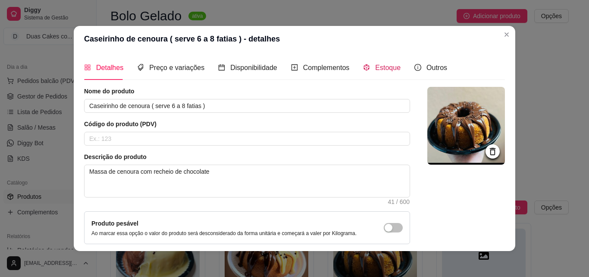
click at [392, 66] on span "Estoque" at bounding box center [387, 67] width 25 height 7
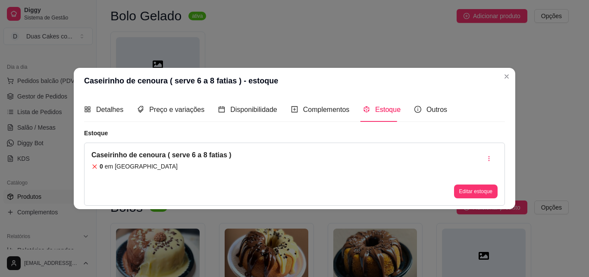
click at [476, 204] on div "Caseirinho de cenoura ( serve 6 a 8 fatias ) 0 em estoque Editar estoque" at bounding box center [294, 173] width 421 height 63
click at [478, 196] on button "Editar estoque" at bounding box center [476, 191] width 42 height 13
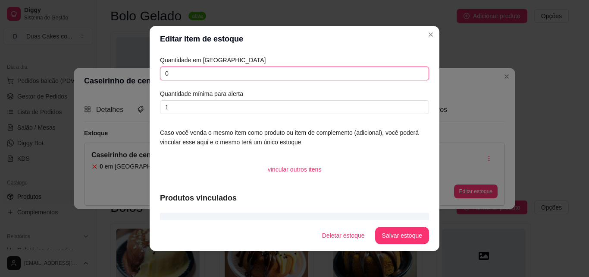
drag, startPoint x: 174, startPoint y: 70, endPoint x: 13, endPoint y: 41, distance: 163.5
click at [13, 41] on div "Editar item de estoque Quantidade em estoque 0 Quantidade mínima para alerta 1 …" at bounding box center [294, 138] width 589 height 277
type input "2"
click at [405, 232] on button "Salvar estoque" at bounding box center [402, 235] width 54 height 17
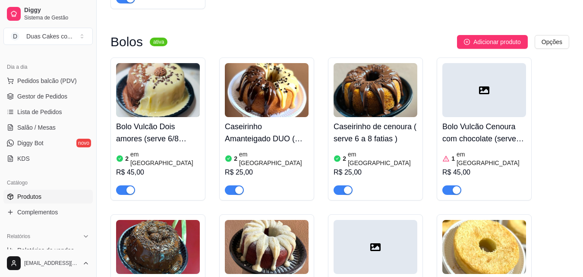
scroll to position [2762, 0]
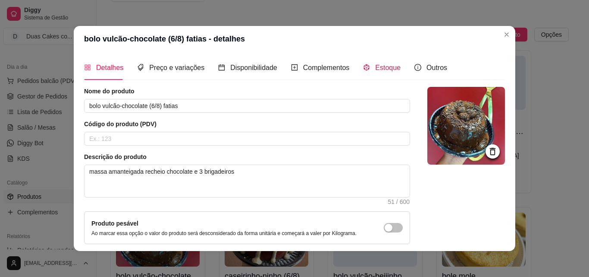
click at [375, 69] on span "Estoque" at bounding box center [387, 67] width 25 height 7
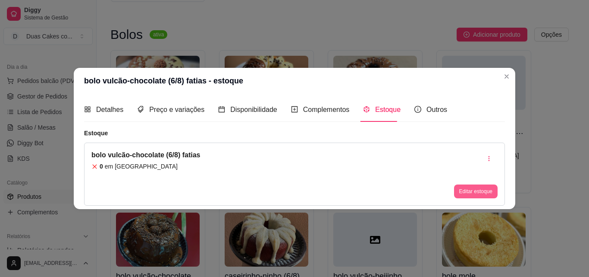
click at [480, 188] on button "Editar estoque" at bounding box center [476, 191] width 44 height 14
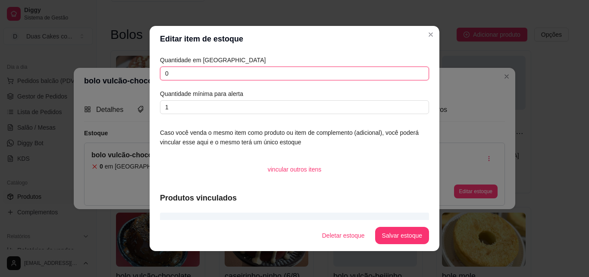
drag, startPoint x: 170, startPoint y: 72, endPoint x: 101, endPoint y: 64, distance: 69.9
click at [101, 65] on div "Editar item de estoque Quantidade em estoque 0 Quantidade mínima para alerta 1 …" at bounding box center [294, 138] width 589 height 277
type input "1"
click at [388, 233] on button "Salvar estoque" at bounding box center [402, 235] width 54 height 17
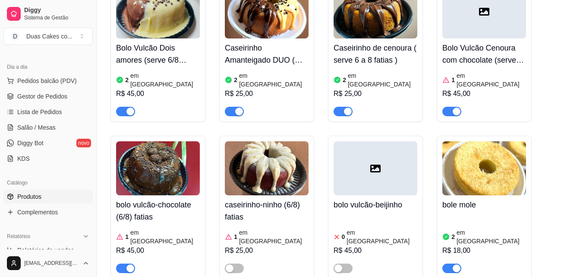
scroll to position [2848, 0]
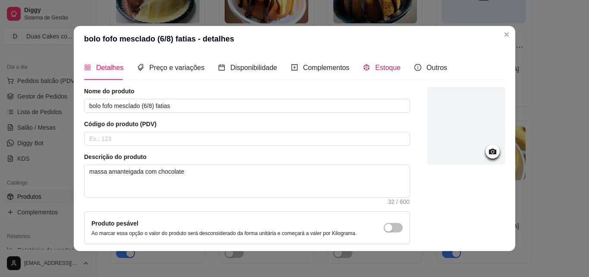
click at [375, 67] on span "Estoque" at bounding box center [387, 67] width 25 height 7
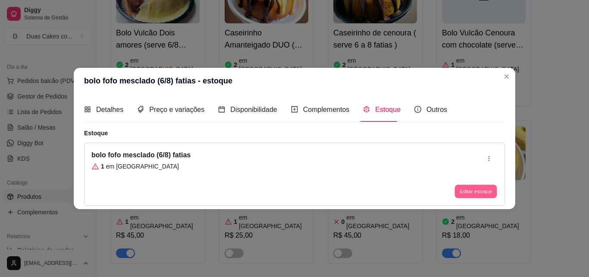
click at [462, 193] on button "Editar estoque" at bounding box center [476, 191] width 42 height 13
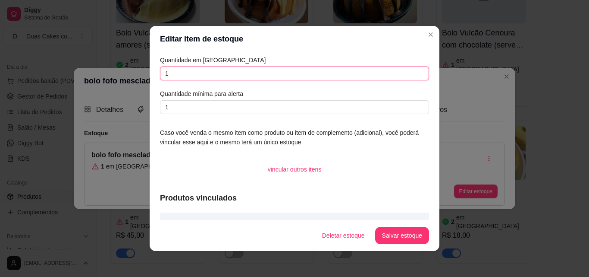
drag, startPoint x: 179, startPoint y: 71, endPoint x: 44, endPoint y: 67, distance: 135.1
click at [44, 69] on div "Editar item de estoque Quantidade em estoque 1 Quantidade mínima para alerta 1 …" at bounding box center [294, 138] width 589 height 277
type input "0"
click at [396, 236] on button "Salvar estoque" at bounding box center [402, 235] width 54 height 17
click at [394, 229] on button "Salvar estoque" at bounding box center [402, 235] width 54 height 17
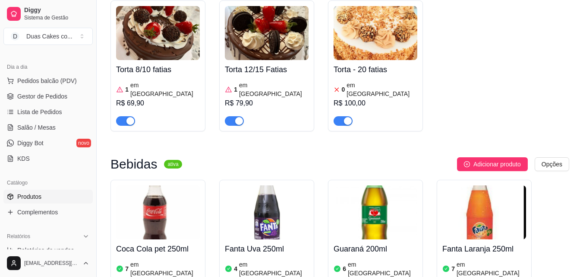
scroll to position [3495, 0]
click at [154, 259] on article "em [GEOGRAPHIC_DATA]" at bounding box center [164, 267] width 69 height 17
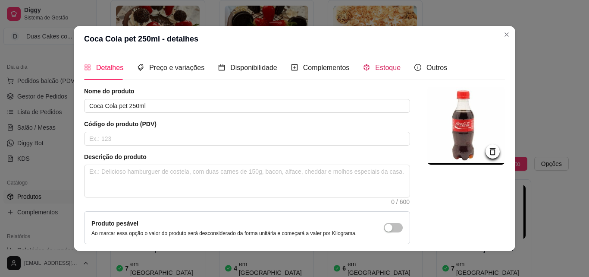
click at [375, 67] on span "Estoque" at bounding box center [387, 67] width 25 height 7
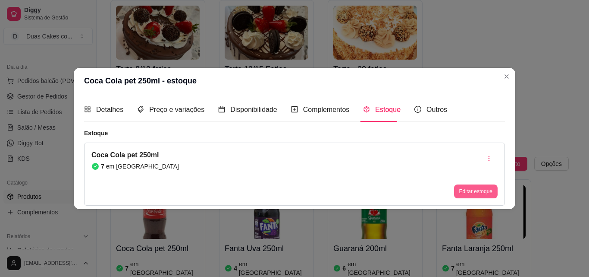
click at [474, 195] on button "Editar estoque" at bounding box center [476, 191] width 44 height 14
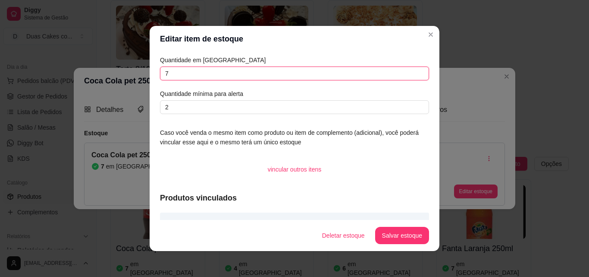
click at [202, 69] on input "7" at bounding box center [294, 73] width 269 height 14
drag, startPoint x: 179, startPoint y: 74, endPoint x: 150, endPoint y: 74, distance: 28.5
click at [150, 74] on div "Quantidade em estoque 7 Quantidade mínima para alerta 2 Caso você venda o mesmo…" at bounding box center [295, 136] width 290 height 168
type input "24"
click at [412, 230] on button "Salvar estoque" at bounding box center [402, 235] width 53 height 17
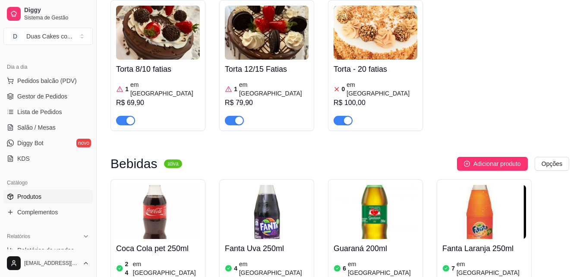
click at [258, 259] on article "em [GEOGRAPHIC_DATA]" at bounding box center [273, 267] width 69 height 17
click at [358, 259] on article "em [GEOGRAPHIC_DATA]" at bounding box center [382, 267] width 69 height 17
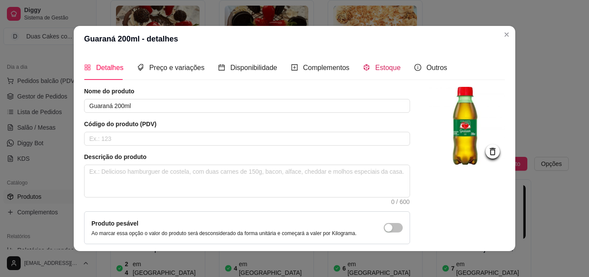
click at [383, 65] on span "Estoque" at bounding box center [387, 67] width 25 height 7
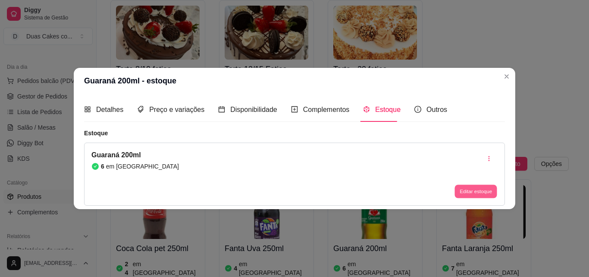
click at [472, 190] on button "Editar estoque" at bounding box center [476, 191] width 42 height 13
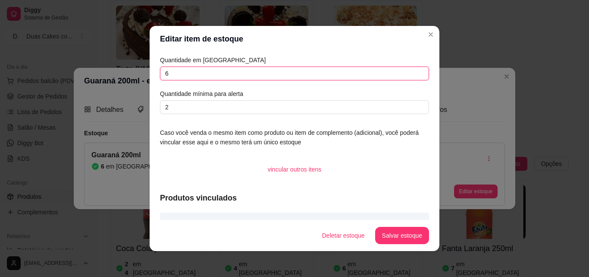
click at [171, 76] on input "6" at bounding box center [294, 73] width 269 height 14
click at [405, 237] on button "Salvar estoque" at bounding box center [402, 235] width 54 height 17
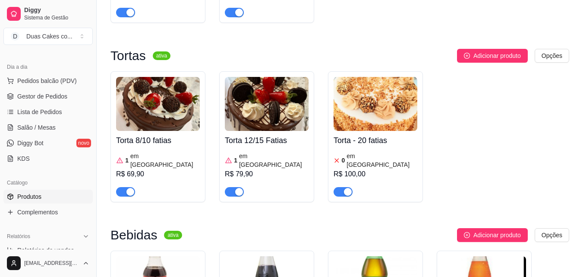
scroll to position [3409, 0]
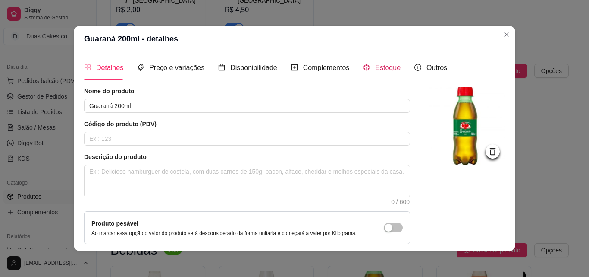
click at [379, 66] on span "Estoque" at bounding box center [387, 67] width 25 height 7
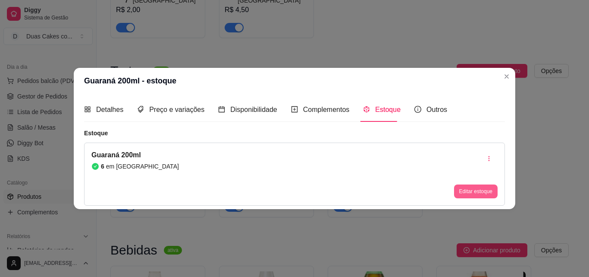
click at [468, 188] on button "Editar estoque" at bounding box center [476, 191] width 44 height 14
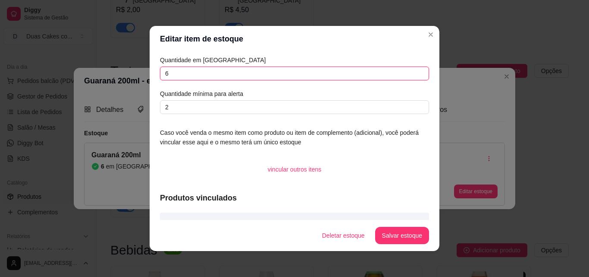
drag, startPoint x: 182, startPoint y: 76, endPoint x: 45, endPoint y: 67, distance: 137.1
click at [45, 67] on div "Editar item de estoque Quantidade em estoque 6 Quantidade mínima para alerta 2 …" at bounding box center [294, 138] width 589 height 277
type input "12"
click at [382, 234] on button "Salvar estoque" at bounding box center [402, 235] width 53 height 17
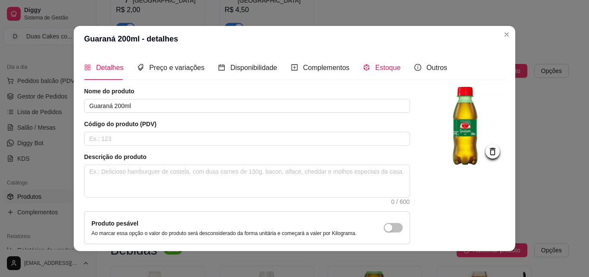
click at [375, 68] on span "Estoque" at bounding box center [387, 67] width 25 height 7
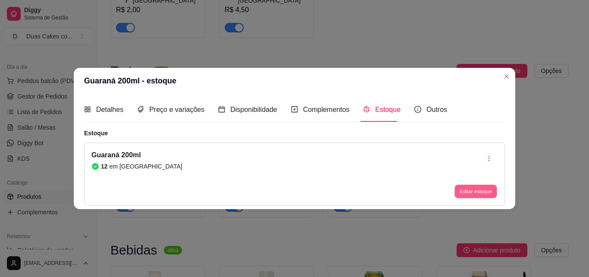
click at [471, 187] on button "Editar estoque" at bounding box center [476, 191] width 42 height 13
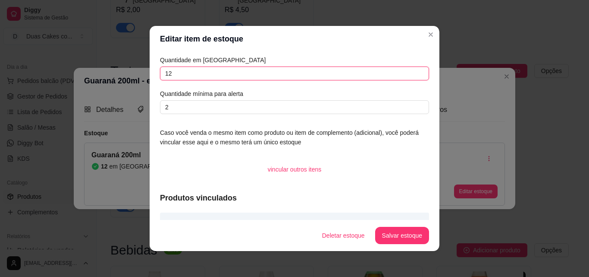
drag, startPoint x: 173, startPoint y: 73, endPoint x: 2, endPoint y: 31, distance: 175.9
click at [0, 33] on div "Editar item de estoque Quantidade em estoque 12 Quantidade mínima para alerta 2…" at bounding box center [294, 138] width 589 height 277
type input "10"
click at [384, 236] on button "Salvar estoque" at bounding box center [402, 235] width 53 height 17
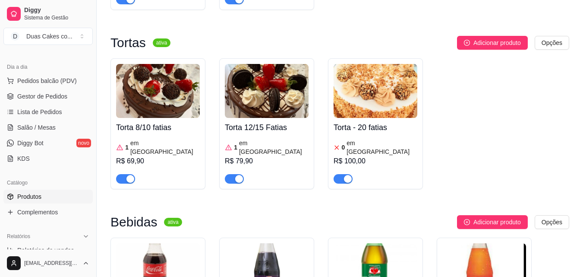
scroll to position [3452, 0]
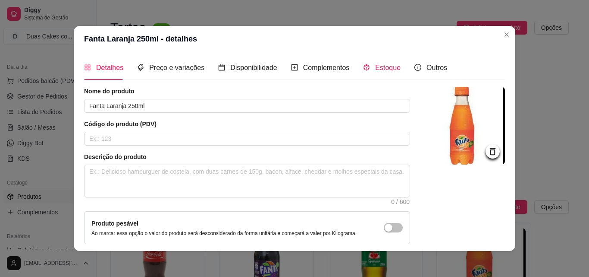
click at [368, 65] on div "Estoque" at bounding box center [382, 67] width 38 height 11
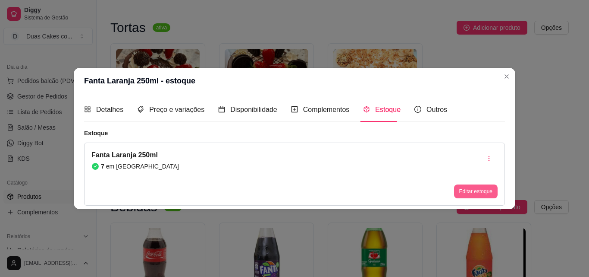
click at [463, 189] on button "Editar estoque" at bounding box center [476, 191] width 44 height 14
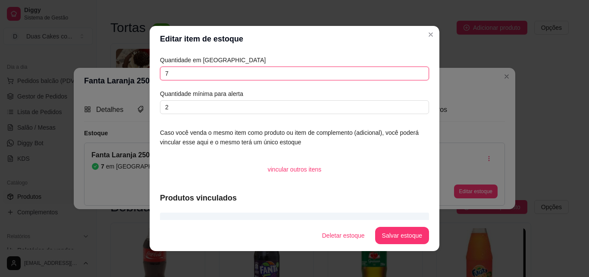
drag, startPoint x: 170, startPoint y: 71, endPoint x: 0, endPoint y: 37, distance: 173.1
click at [0, 38] on div "Editar item de estoque Quantidade em estoque 7 Quantidade mínima para alerta 2 …" at bounding box center [294, 138] width 589 height 277
type input "3"
click at [395, 228] on button "Salvar estoque" at bounding box center [402, 235] width 53 height 17
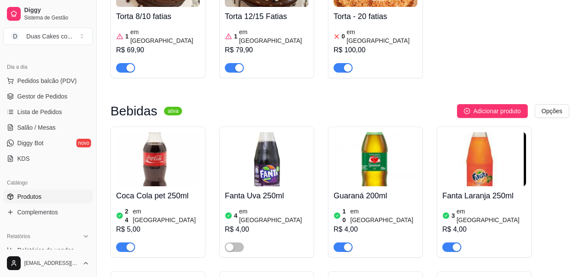
scroll to position [3582, 0]
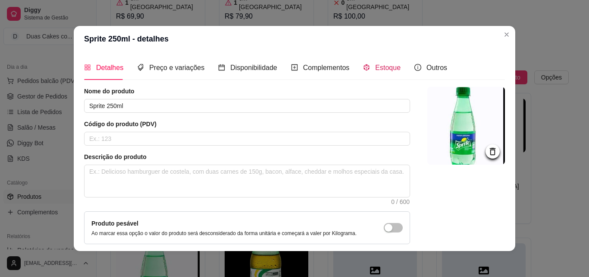
click at [393, 71] on span "Estoque" at bounding box center [387, 67] width 25 height 7
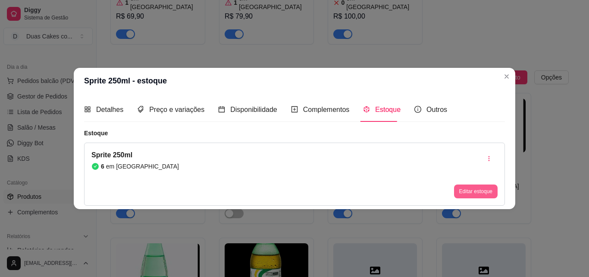
click at [470, 192] on button "Editar estoque" at bounding box center [476, 191] width 44 height 14
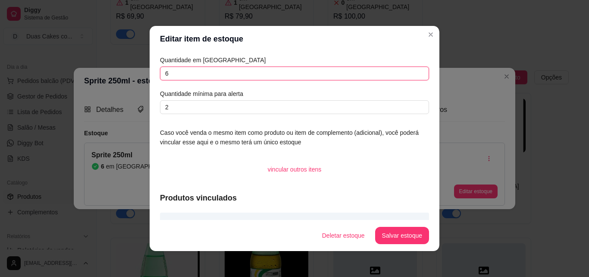
drag, startPoint x: 161, startPoint y: 73, endPoint x: 76, endPoint y: 50, distance: 88.9
click at [73, 52] on div "Editar item de estoque Quantidade em estoque 6 Quantidade mínima para alerta 2 …" at bounding box center [294, 138] width 589 height 277
type input "3"
click at [387, 235] on button "Salvar estoque" at bounding box center [402, 235] width 53 height 17
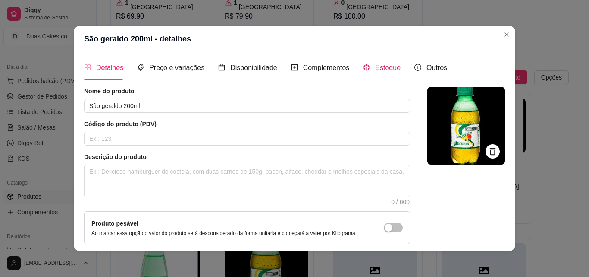
click at [375, 70] on span "Estoque" at bounding box center [387, 67] width 25 height 7
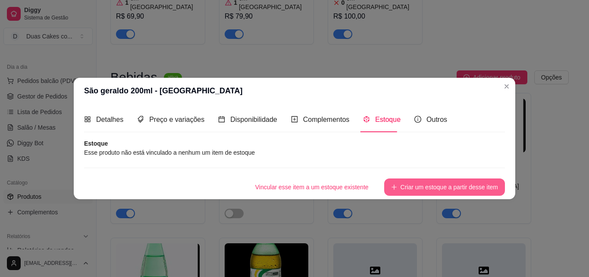
click at [435, 186] on button "Criar um estoque a partir desse item" at bounding box center [444, 186] width 121 height 17
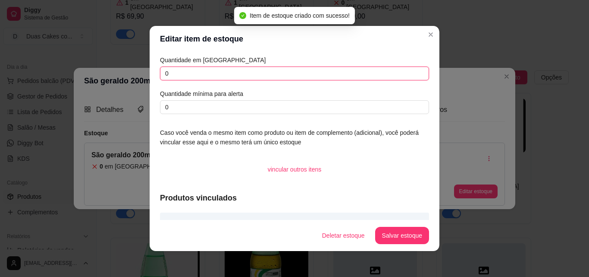
drag, startPoint x: 179, startPoint y: 77, endPoint x: 10, endPoint y: 77, distance: 168.7
click at [10, 77] on div "Editar item de estoque Quantidade em estoque 0 Quantidade mínima para alerta 0 …" at bounding box center [294, 138] width 589 height 277
type input "12"
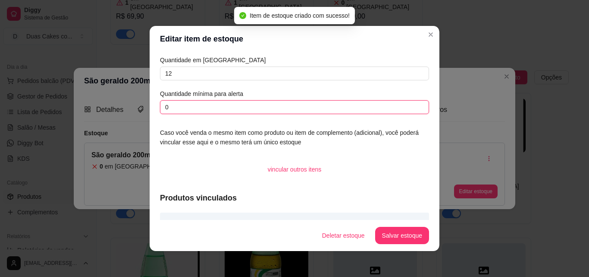
drag, startPoint x: 175, startPoint y: 104, endPoint x: 4, endPoint y: 79, distance: 173.1
click at [0, 98] on div "Editar item de estoque Quantidade em estoque 12 Quantidade mínima para alerta 0…" at bounding box center [294, 138] width 589 height 277
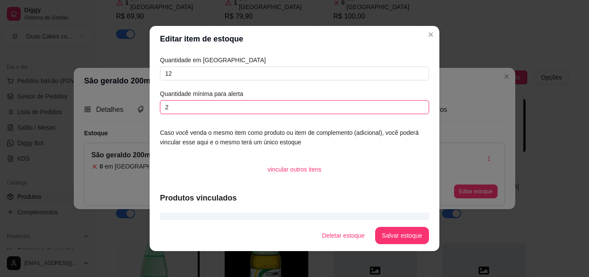
type input "2"
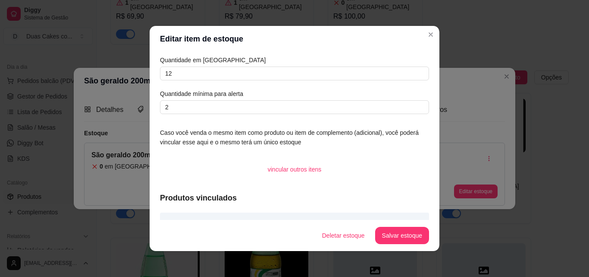
click at [397, 244] on footer "Deletar estoque Salvar estoque" at bounding box center [295, 235] width 290 height 31
click at [400, 237] on button "Salvar estoque" at bounding box center [402, 235] width 54 height 17
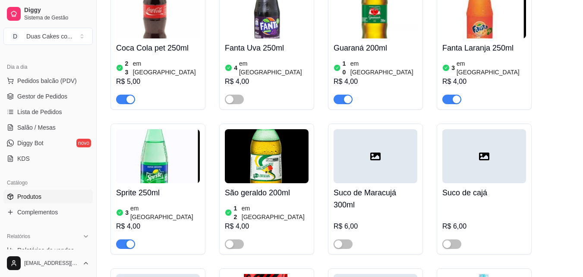
scroll to position [3711, 0]
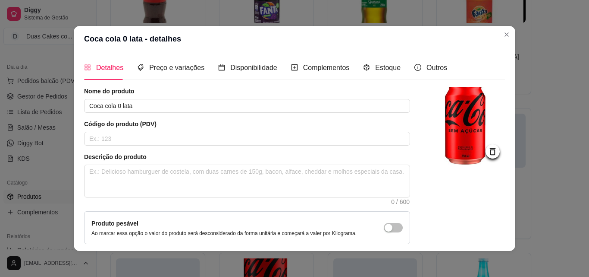
click at [378, 60] on div "Estoque" at bounding box center [382, 67] width 38 height 25
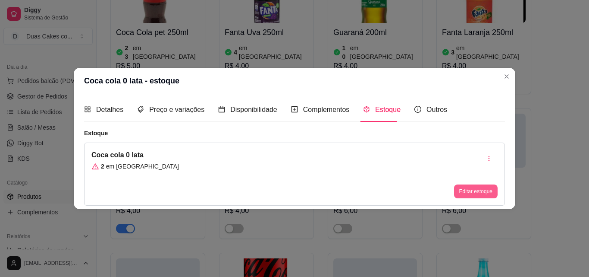
click at [466, 190] on button "Editar estoque" at bounding box center [476, 191] width 44 height 14
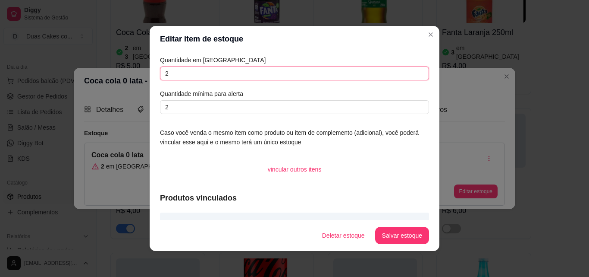
drag, startPoint x: 164, startPoint y: 72, endPoint x: 75, endPoint y: 50, distance: 91.7
click at [69, 53] on div "Editar item de estoque Quantidade em estoque 2 Quantidade mínima para alerta 2 …" at bounding box center [294, 138] width 589 height 277
drag, startPoint x: 179, startPoint y: 72, endPoint x: 41, endPoint y: 63, distance: 138.0
click at [41, 63] on div "Editar item de estoque Quantidade em estoque 2 Quantidade mínima para alerta 2 …" at bounding box center [294, 138] width 589 height 277
type input "6"
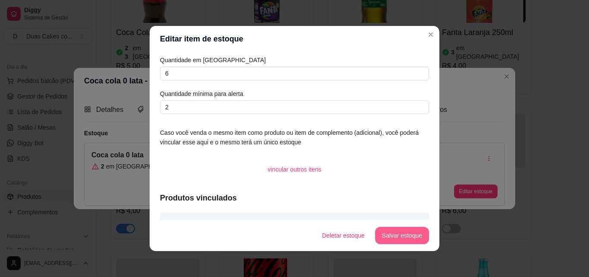
click at [409, 232] on button "Salvar estoque" at bounding box center [402, 235] width 54 height 17
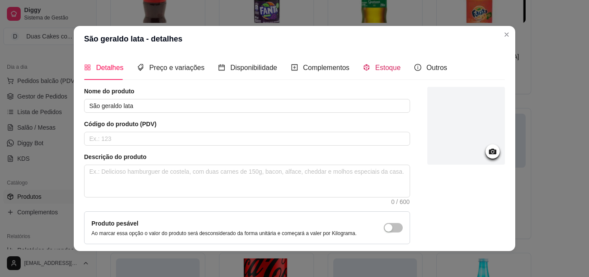
click at [379, 69] on span "Estoque" at bounding box center [387, 67] width 25 height 7
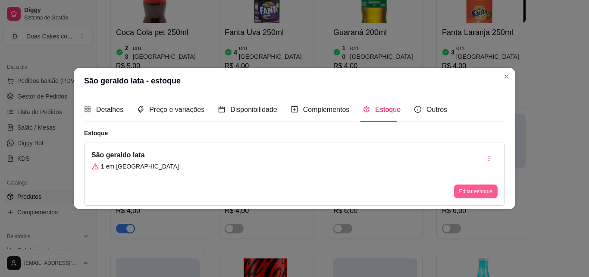
click at [475, 194] on button "Editar estoque" at bounding box center [476, 191] width 44 height 14
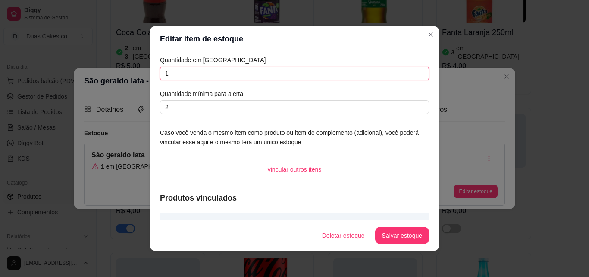
drag, startPoint x: 183, startPoint y: 71, endPoint x: 80, endPoint y: 65, distance: 102.9
click at [81, 67] on div "Editar item de estoque Quantidade em estoque 1 Quantidade mínima para alerta 2 …" at bounding box center [294, 138] width 589 height 277
type input "12"
click at [403, 241] on button "Salvar estoque" at bounding box center [402, 235] width 54 height 17
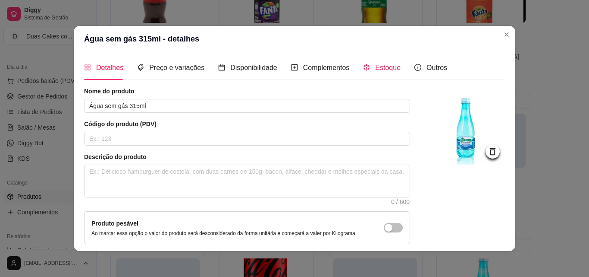
click at [381, 67] on span "Estoque" at bounding box center [387, 67] width 25 height 7
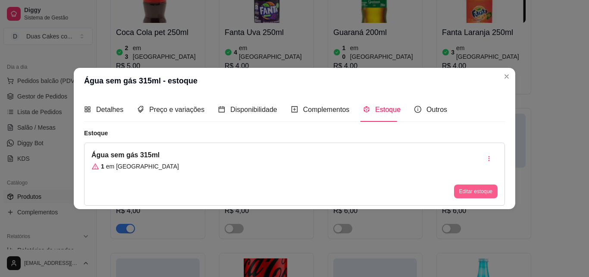
click at [459, 189] on button "Editar estoque" at bounding box center [476, 191] width 44 height 14
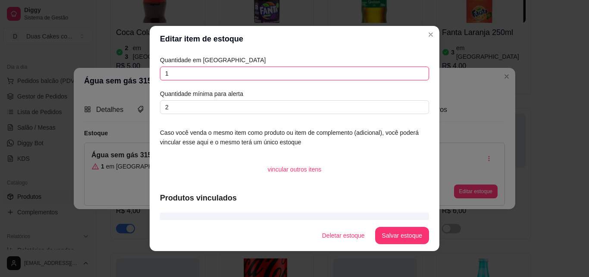
drag, startPoint x: 165, startPoint y: 74, endPoint x: 44, endPoint y: 31, distance: 128.6
click at [46, 48] on div "Editar item de estoque Quantidade em estoque 1 Quantidade mínima para alerta 2 …" at bounding box center [294, 138] width 589 height 277
type input "4"
click at [394, 230] on button "Salvar estoque" at bounding box center [402, 235] width 53 height 17
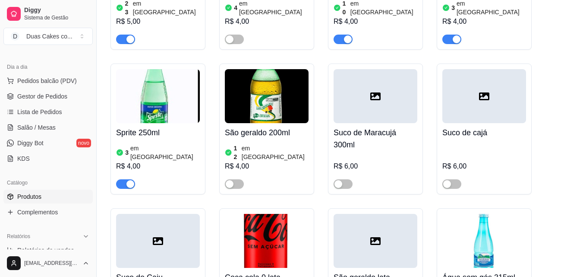
scroll to position [3811, 0]
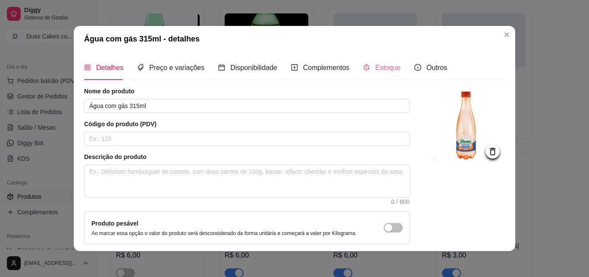
click at [384, 73] on div "Estoque" at bounding box center [382, 67] width 38 height 25
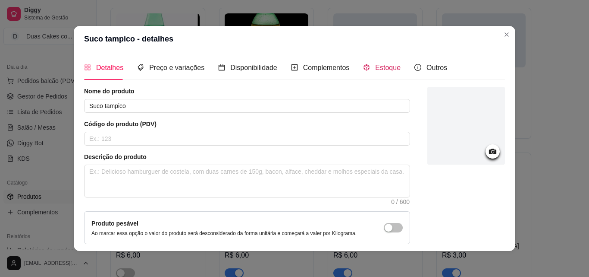
click at [367, 62] on div "Estoque" at bounding box center [382, 67] width 38 height 11
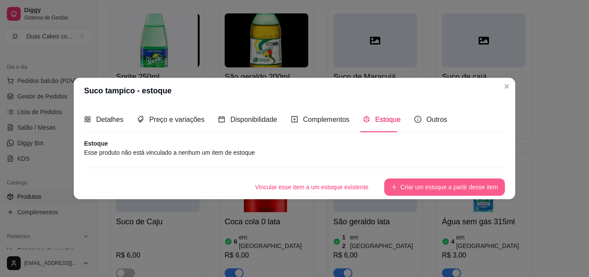
click at [416, 187] on button "Criar um estoque a partir desse item" at bounding box center [444, 186] width 121 height 17
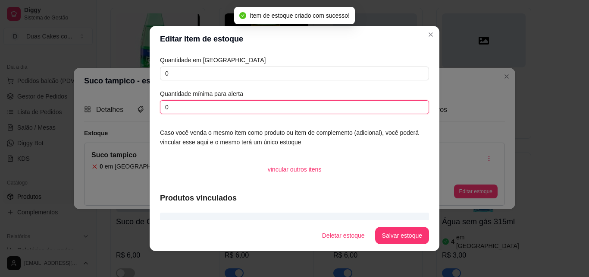
drag, startPoint x: 174, startPoint y: 112, endPoint x: 87, endPoint y: 104, distance: 87.9
click at [82, 105] on div "Editar item de estoque Quantidade em estoque 0 Quantidade mínima para alerta 0 …" at bounding box center [294, 138] width 589 height 277
type input "2"
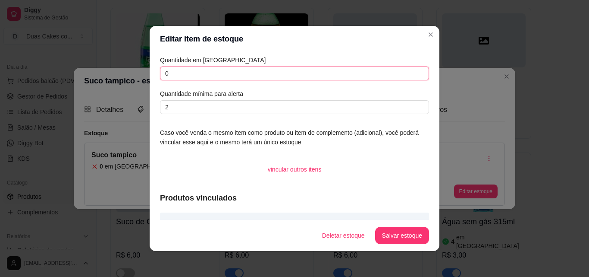
drag, startPoint x: 130, startPoint y: 71, endPoint x: 59, endPoint y: 83, distance: 72.6
click at [59, 83] on div "Editar item de estoque Quantidade em estoque 0 Quantidade mínima para alerta 2 …" at bounding box center [294, 138] width 589 height 277
type input "4"
click at [386, 235] on button "Salvar estoque" at bounding box center [402, 235] width 54 height 17
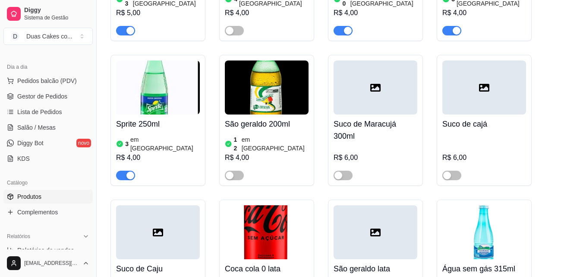
scroll to position [3725, 0]
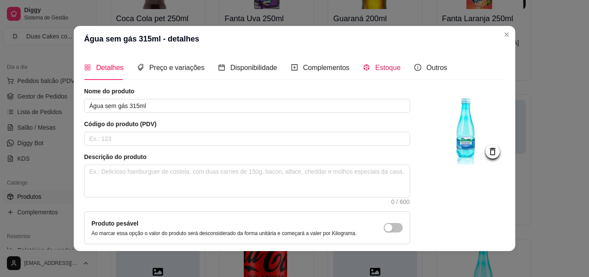
click at [375, 64] on span "Estoque" at bounding box center [387, 67] width 25 height 7
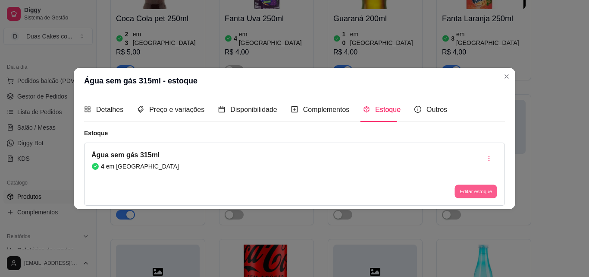
click at [474, 187] on button "Editar estoque" at bounding box center [476, 191] width 42 height 13
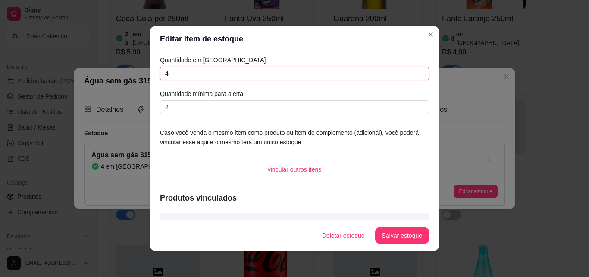
drag, startPoint x: 170, startPoint y: 70, endPoint x: 91, endPoint y: 30, distance: 89.0
click at [79, 70] on div "Editar item de estoque Quantidade em estoque 4 Quantidade mínima para alerta 2 …" at bounding box center [294, 138] width 589 height 277
type input "5"
click at [421, 232] on button "Salvar estoque" at bounding box center [402, 235] width 54 height 17
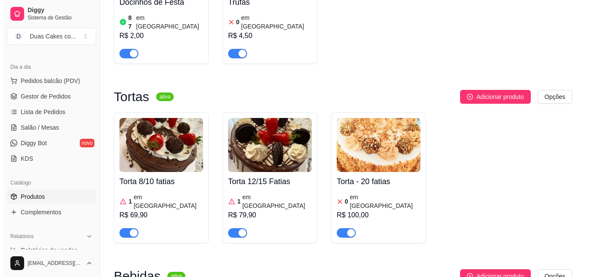
scroll to position [3380, 0]
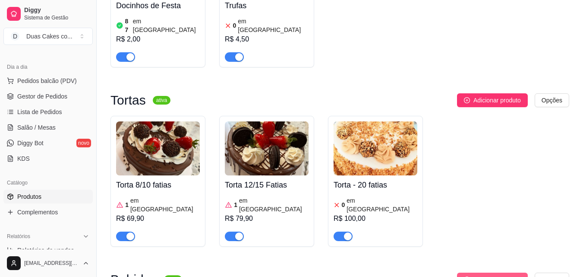
click at [493, 274] on span "Adicionar produto" at bounding box center [496, 278] width 47 height 9
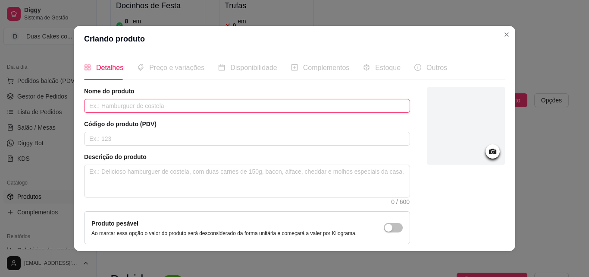
click at [120, 106] on input "text" at bounding box center [247, 106] width 326 height 14
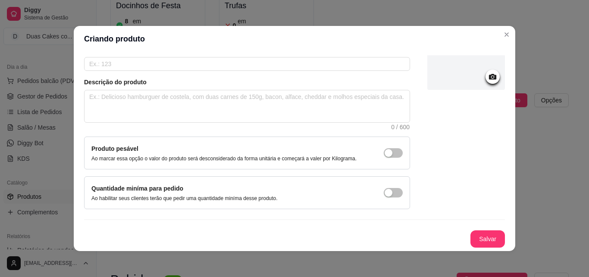
scroll to position [2, 0]
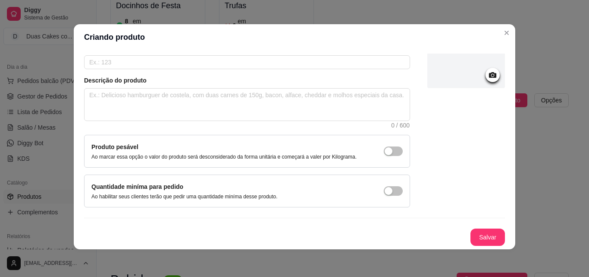
type input "Coca Cola - Lata"
click at [471, 232] on button "Salvar" at bounding box center [488, 237] width 34 height 17
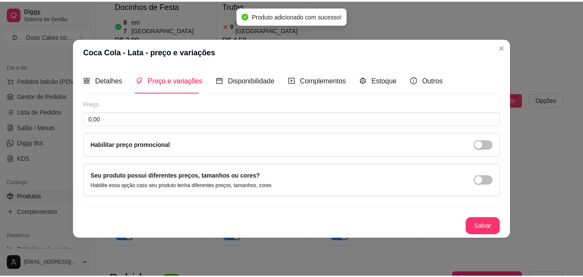
scroll to position [0, 0]
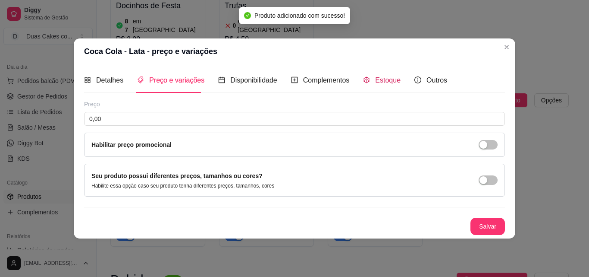
click at [369, 77] on div "Estoque" at bounding box center [382, 80] width 38 height 11
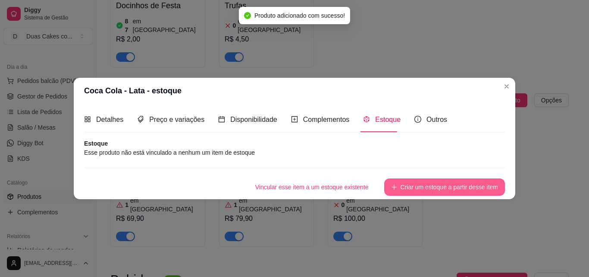
click at [421, 185] on button "Criar um estoque a partir desse item" at bounding box center [444, 186] width 121 height 17
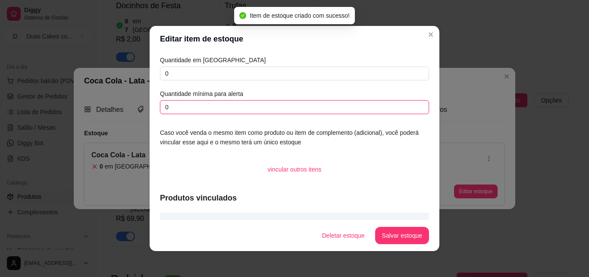
drag, startPoint x: 176, startPoint y: 102, endPoint x: 98, endPoint y: 95, distance: 78.8
click at [101, 109] on div "Editar item de estoque Quantidade em estoque 0 Quantidade mínima para alerta 0 …" at bounding box center [294, 138] width 589 height 277
type input "2"
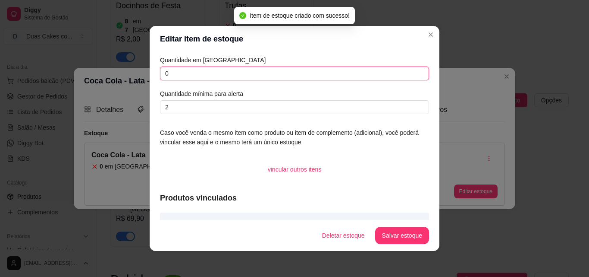
click at [174, 67] on input "0" at bounding box center [294, 73] width 269 height 14
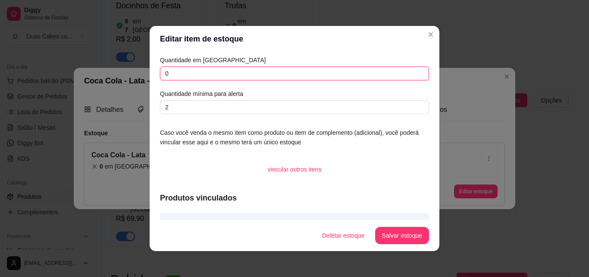
drag, startPoint x: 122, startPoint y: 67, endPoint x: 93, endPoint y: 65, distance: 29.0
click at [93, 65] on div "Editar item de estoque Quantidade em estoque 0 Quantidade mínima para alerta 2 …" at bounding box center [294, 138] width 589 height 277
type input "6"
click at [384, 232] on button "Salvar estoque" at bounding box center [402, 235] width 53 height 17
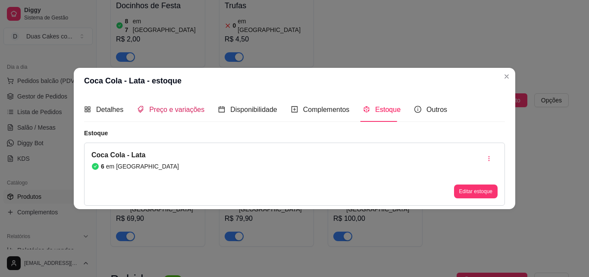
click at [161, 107] on span "Preço e variações" at bounding box center [176, 109] width 55 height 7
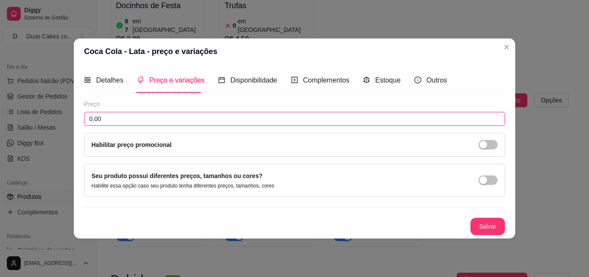
click at [113, 115] on input "0,00" at bounding box center [294, 119] width 421 height 14
type input "6,00"
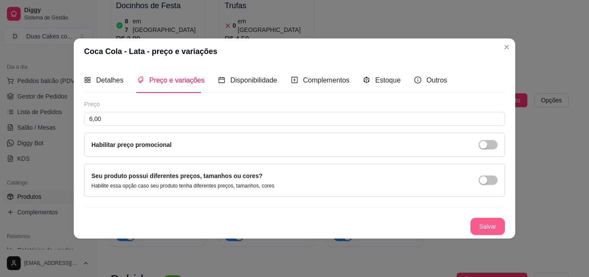
click at [494, 225] on button "Salvar" at bounding box center [488, 225] width 35 height 17
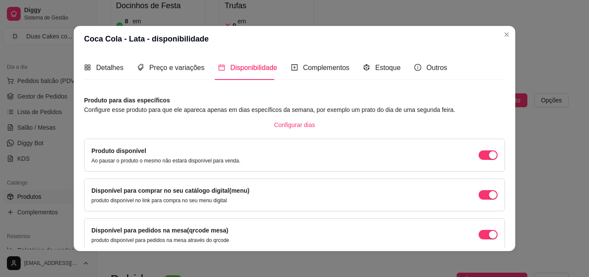
click at [405, 66] on div "Detalhes Preço e variações Disponibilidade Complementos Estoque Outros" at bounding box center [265, 67] width 363 height 25
click at [390, 66] on span "Estoque" at bounding box center [387, 67] width 25 height 7
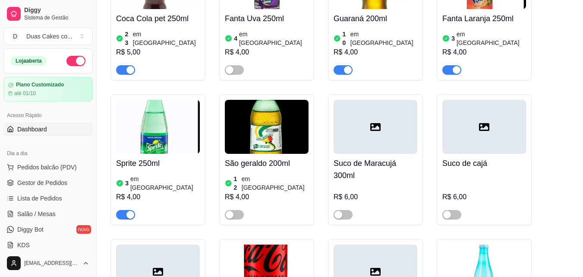
click at [27, 128] on span "Dashboard" at bounding box center [32, 129] width 30 height 9
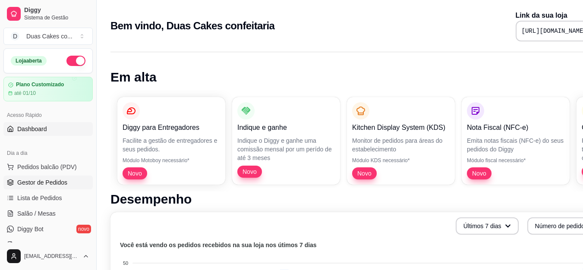
click at [46, 179] on span "Gestor de Pedidos" at bounding box center [42, 182] width 50 height 9
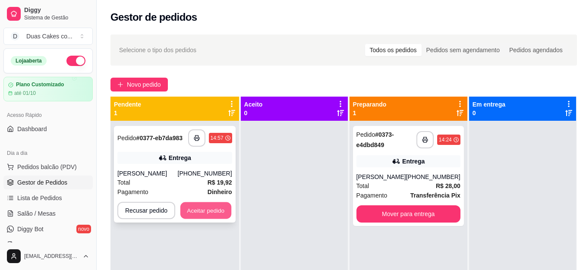
click at [199, 213] on button "Aceitar pedido" at bounding box center [205, 210] width 51 height 17
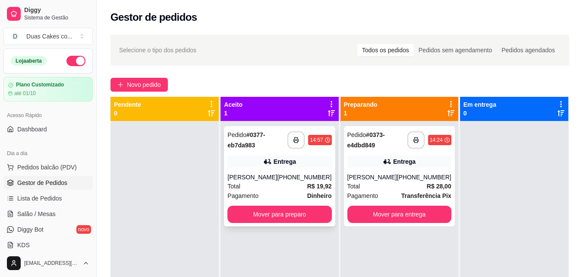
click at [254, 176] on div "[PERSON_NAME]" at bounding box center [252, 177] width 50 height 9
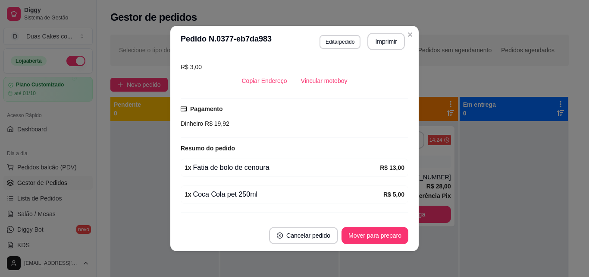
scroll to position [216, 0]
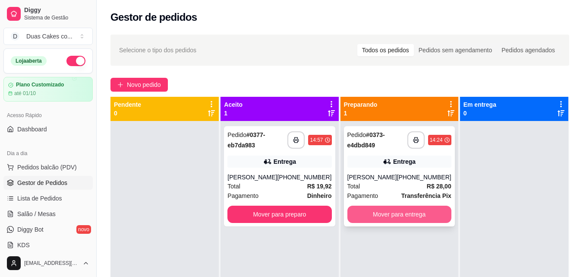
click at [386, 219] on button "Mover para entrega" at bounding box center [399, 213] width 104 height 17
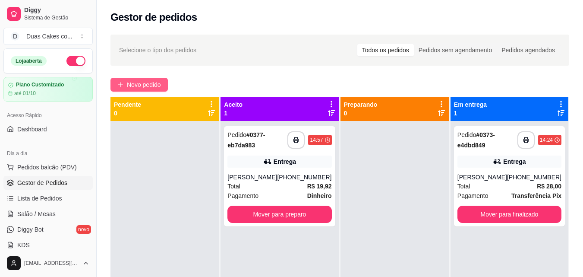
click at [126, 81] on button "Novo pedido" at bounding box center [138, 85] width 57 height 14
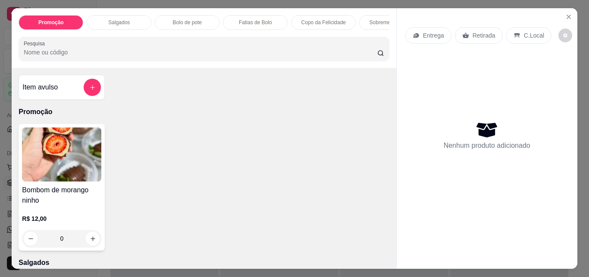
click at [344, 22] on div "Copo da Felicidade" at bounding box center [323, 22] width 65 height 15
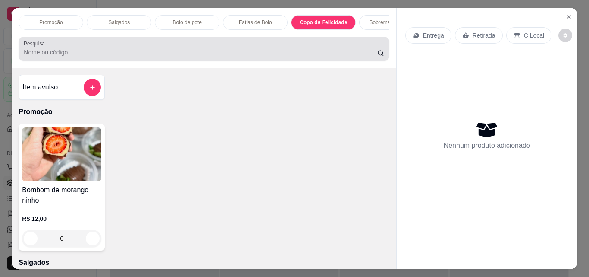
scroll to position [22, 0]
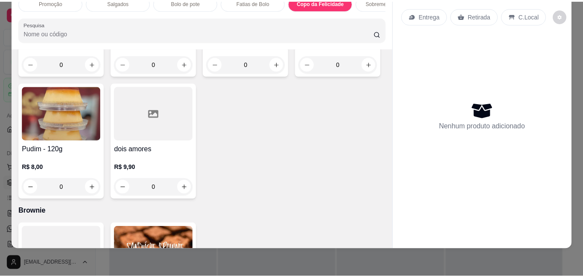
scroll to position [0, 0]
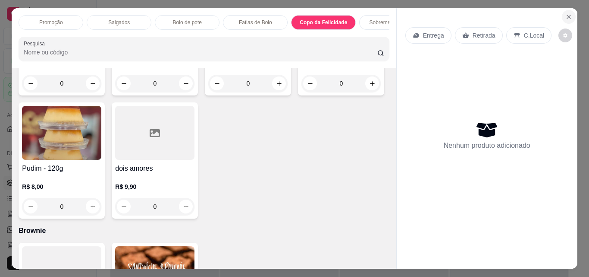
click at [566, 13] on icon "Close" at bounding box center [569, 16] width 7 height 7
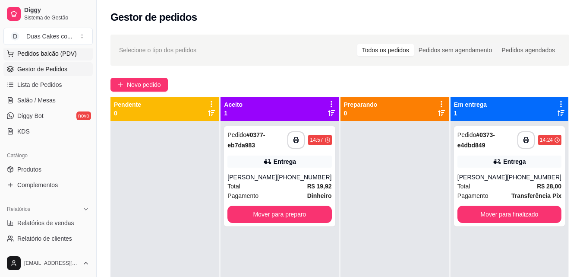
scroll to position [129, 0]
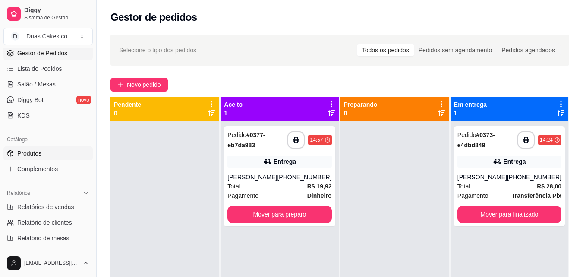
click at [26, 151] on span "Produtos" at bounding box center [29, 153] width 24 height 9
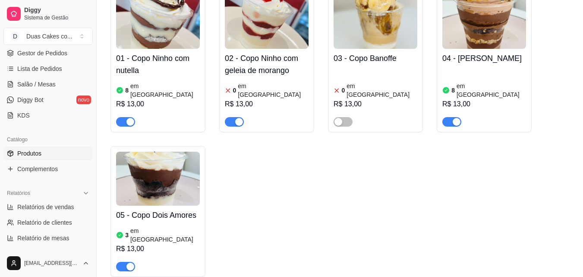
scroll to position [1683, 0]
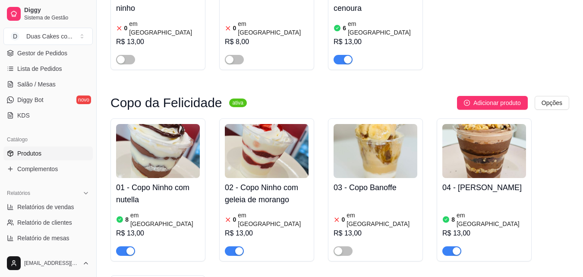
click at [255, 211] on article "em [GEOGRAPHIC_DATA]" at bounding box center [273, 219] width 71 height 17
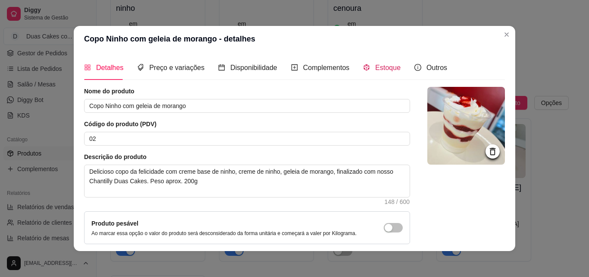
click at [375, 70] on span "Estoque" at bounding box center [387, 67] width 25 height 7
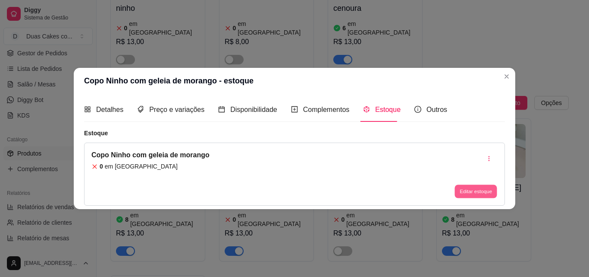
click at [465, 189] on button "Editar estoque" at bounding box center [476, 191] width 42 height 13
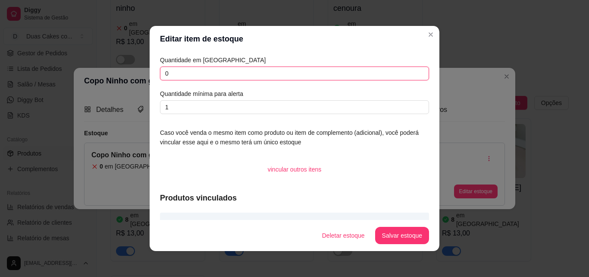
drag, startPoint x: 190, startPoint y: 75, endPoint x: 0, endPoint y: 16, distance: 198.7
click at [0, 17] on div "Editar item de estoque Quantidade em estoque 0 Quantidade mínima para alerta 1 …" at bounding box center [294, 138] width 589 height 277
type input "2"
click at [392, 236] on button "Salvar estoque" at bounding box center [402, 235] width 54 height 17
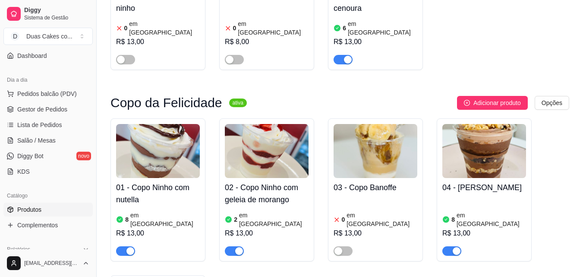
scroll to position [0, 0]
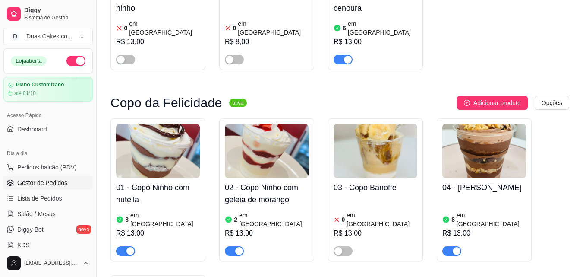
click at [40, 184] on span "Gestor de Pedidos" at bounding box center [42, 182] width 50 height 9
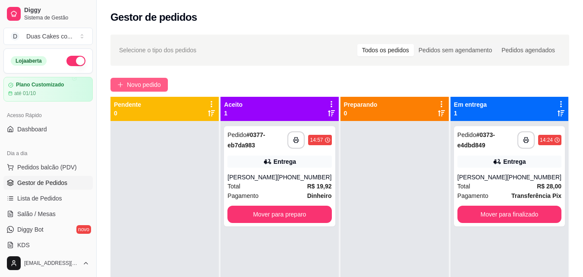
click at [146, 78] on button "Novo pedido" at bounding box center [138, 85] width 57 height 14
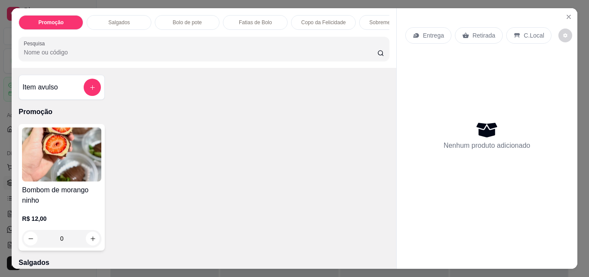
click at [302, 19] on p "Copo da Felicidade" at bounding box center [324, 22] width 44 height 7
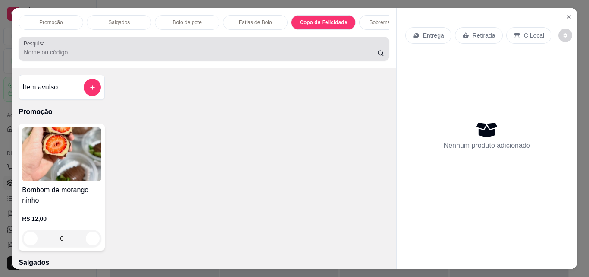
scroll to position [22, 0]
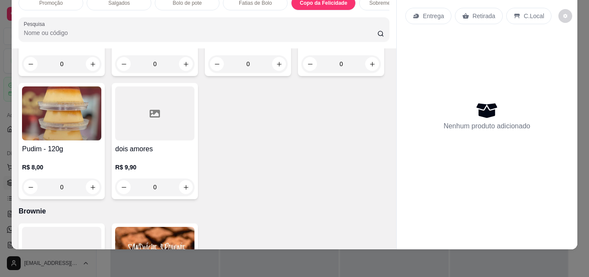
type input "1"
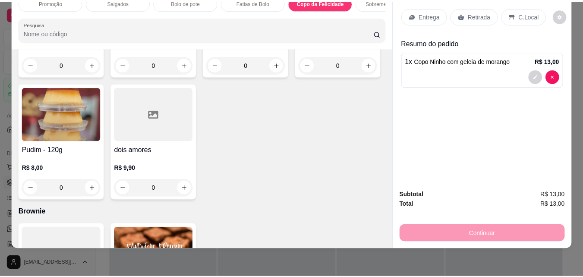
scroll to position [0, 0]
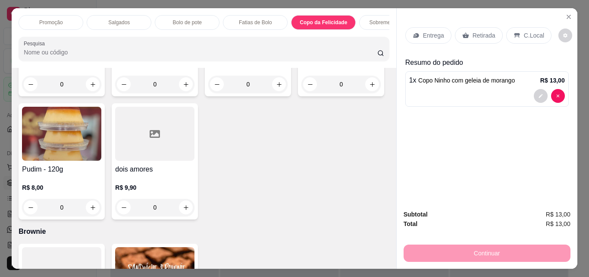
click at [481, 35] on p "Retirada" at bounding box center [484, 35] width 23 height 9
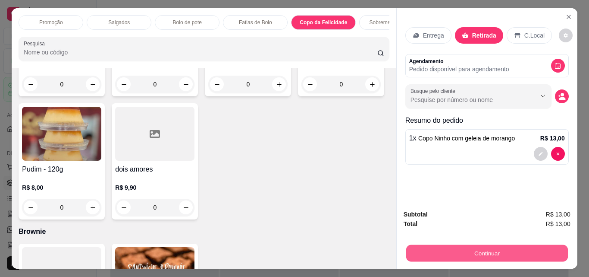
click at [498, 247] on button "Continuar" at bounding box center [487, 252] width 162 height 17
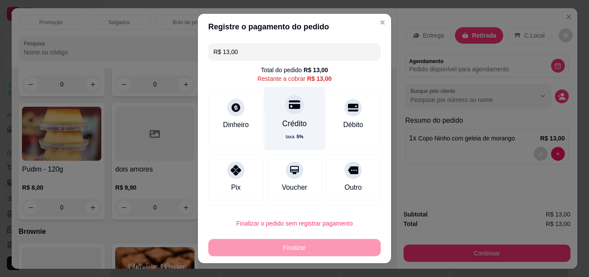
click at [290, 116] on div "Crédito taxa 5 %" at bounding box center [295, 118] width 61 height 63
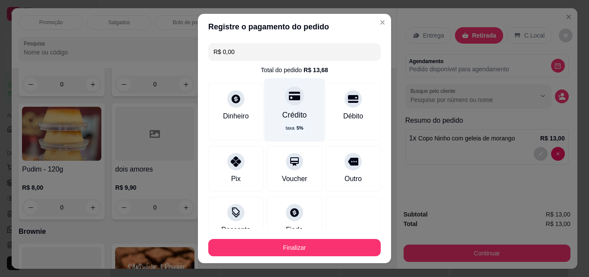
type input "R$ 0,00"
click at [289, 98] on icon at bounding box center [294, 95] width 11 height 9
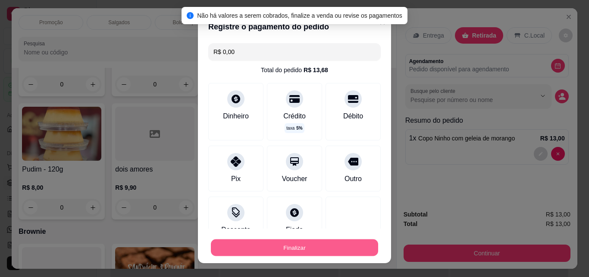
click at [335, 242] on button "Finalizar" at bounding box center [294, 247] width 167 height 17
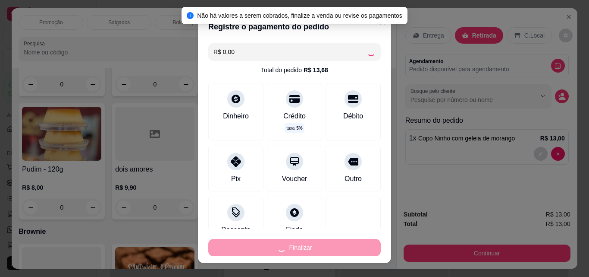
type input "0"
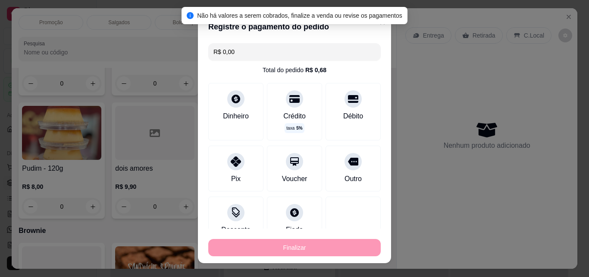
type input "-R$ 13,00"
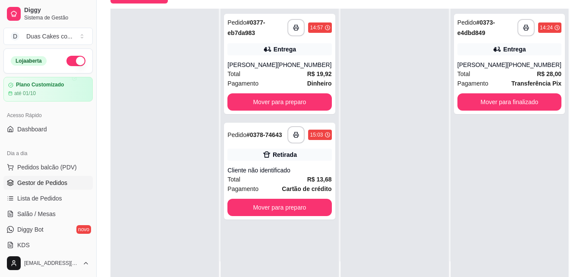
scroll to position [132, 0]
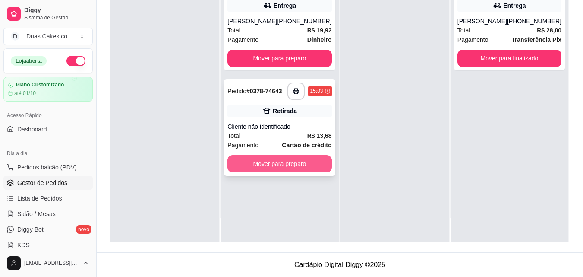
click at [279, 164] on button "Mover para preparo" at bounding box center [279, 163] width 104 height 17
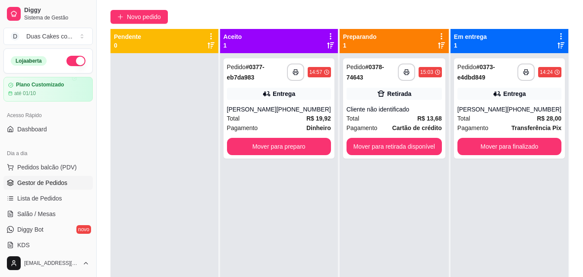
scroll to position [45, 0]
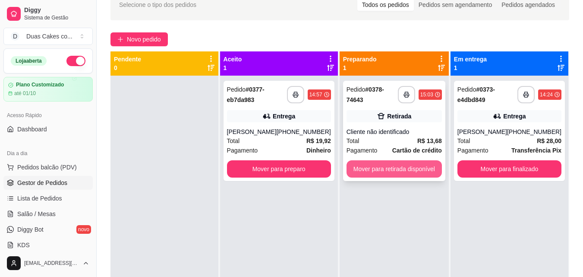
click at [419, 167] on button "Mover para retirada disponível" at bounding box center [394, 168] width 95 height 17
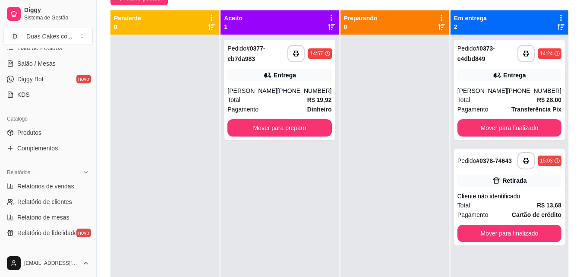
scroll to position [129, 0]
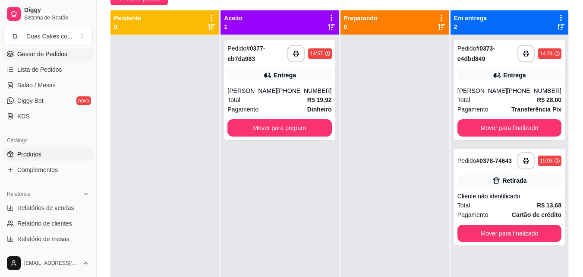
click at [32, 158] on span "Produtos" at bounding box center [29, 154] width 24 height 9
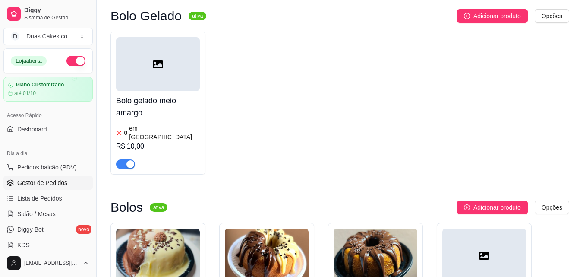
click at [40, 179] on span "Gestor de Pedidos" at bounding box center [42, 182] width 50 height 9
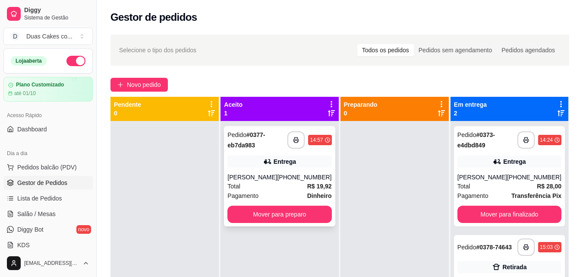
click at [276, 183] on div "Total R$ 19,92" at bounding box center [279, 185] width 104 height 9
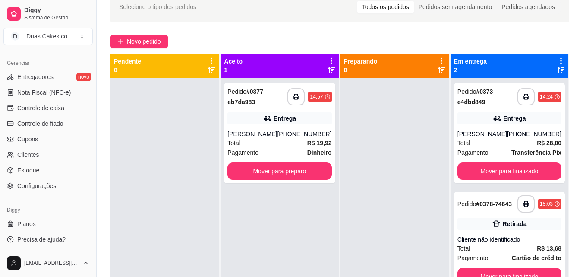
scroll to position [344, 0]
click at [41, 109] on span "Controle de caixa" at bounding box center [40, 107] width 47 height 9
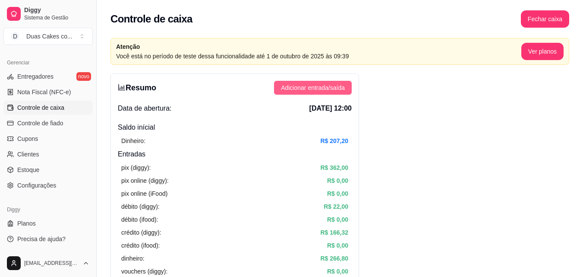
click at [303, 88] on span "Adicionar entrada/saída" at bounding box center [313, 87] width 64 height 9
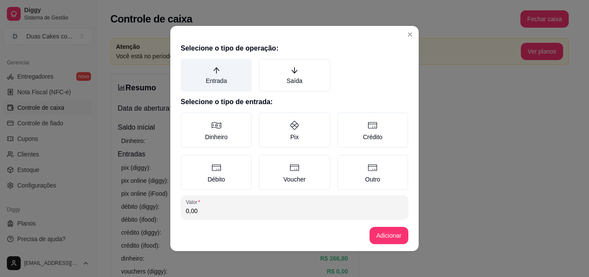
click at [214, 81] on label "Entrada" at bounding box center [216, 75] width 71 height 33
click at [187, 65] on button "Entrada" at bounding box center [183, 61] width 7 height 7
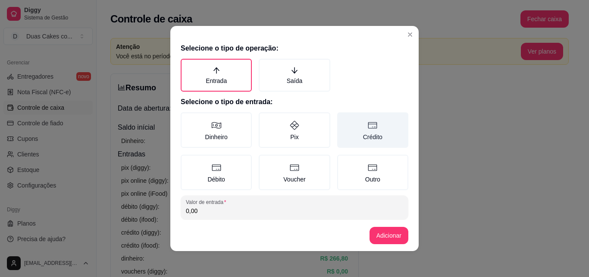
click at [373, 128] on label "Crédito" at bounding box center [372, 129] width 71 height 35
click at [344, 119] on button "Crédito" at bounding box center [340, 115] width 7 height 7
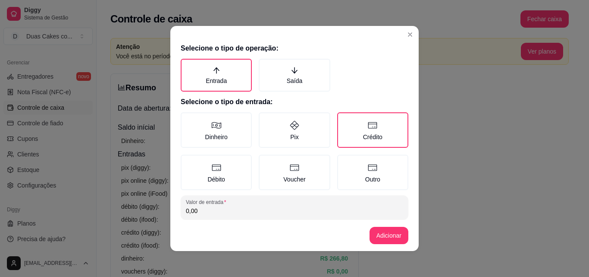
click at [219, 208] on input "0,00" at bounding box center [294, 210] width 217 height 9
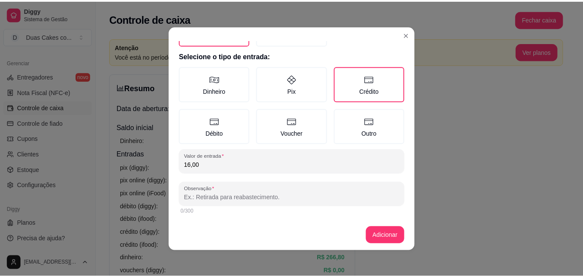
scroll to position [2, 0]
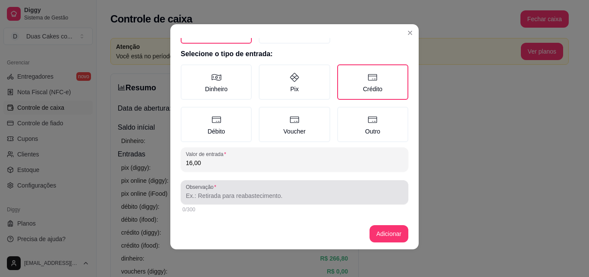
type input "16,00"
click at [225, 192] on input "Observação" at bounding box center [294, 195] width 217 height 9
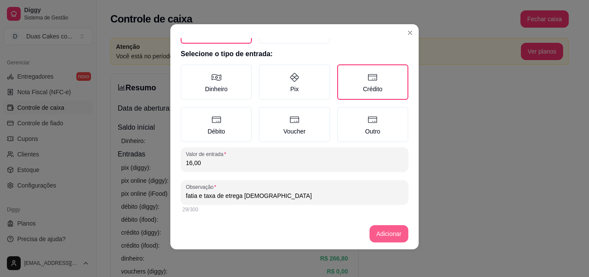
type input "fatia e taxa de etrega [DEMOGRAPHIC_DATA]"
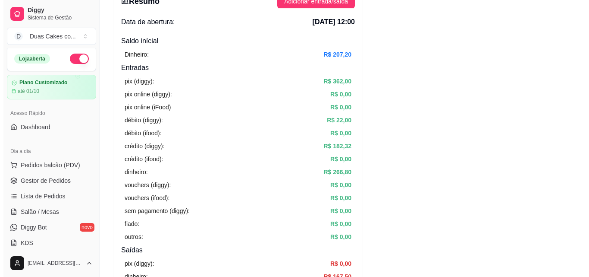
scroll to position [0, 0]
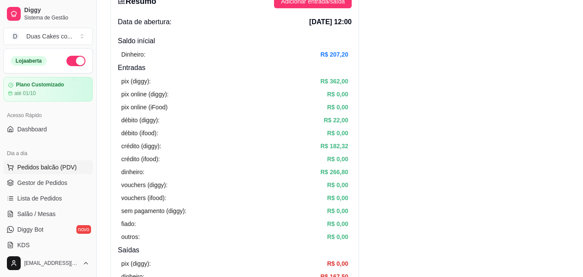
click at [48, 162] on button "Pedidos balcão (PDV)" at bounding box center [47, 167] width 89 height 14
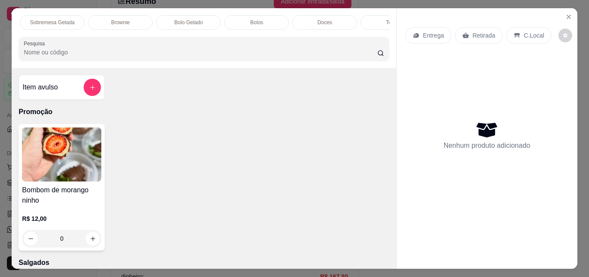
scroll to position [0, 380]
click at [210, 22] on p "Bolos" at bounding box center [216, 22] width 13 height 7
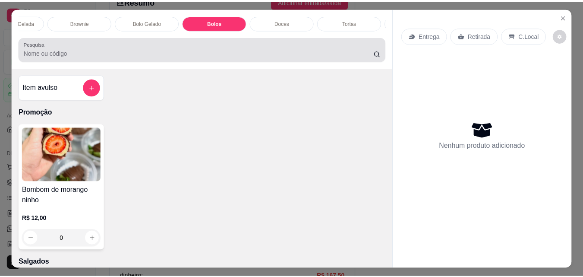
scroll to position [22, 0]
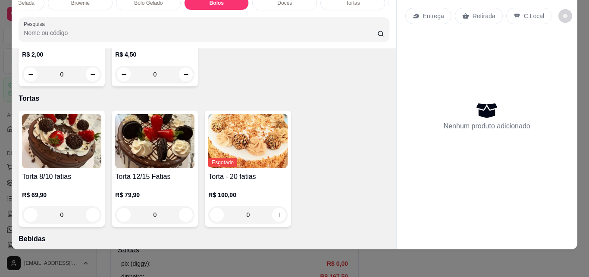
type input "1"
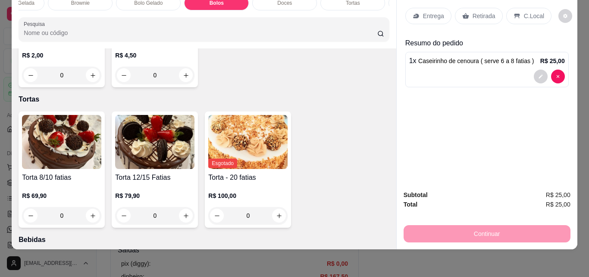
click at [481, 12] on p "Retirada" at bounding box center [484, 16] width 23 height 9
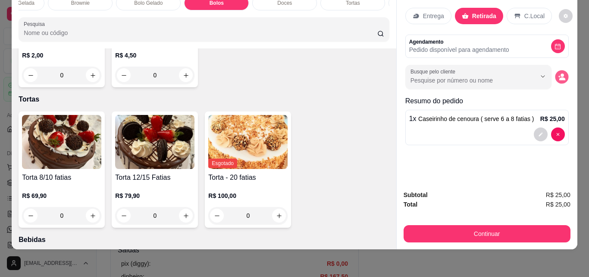
click at [558, 73] on icon "decrease-product-quantity" at bounding box center [561, 76] width 7 height 7
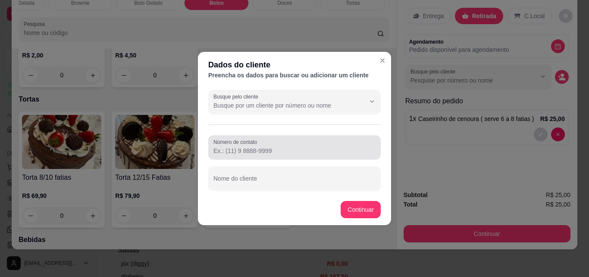
click at [266, 147] on input "Número de contato" at bounding box center [295, 150] width 162 height 9
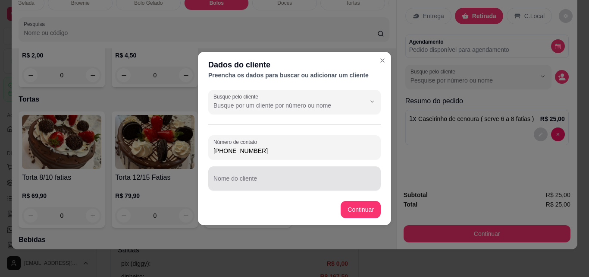
type input "(85) 99930-4398"
click at [246, 184] on input "Nome do cliente" at bounding box center [295, 181] width 162 height 9
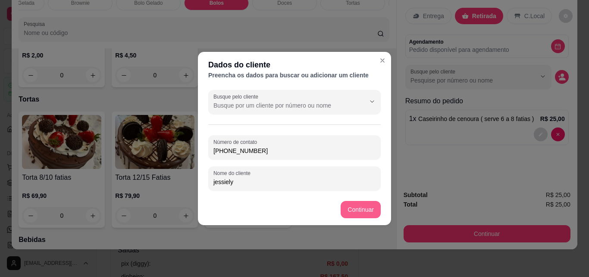
type input "jessiely"
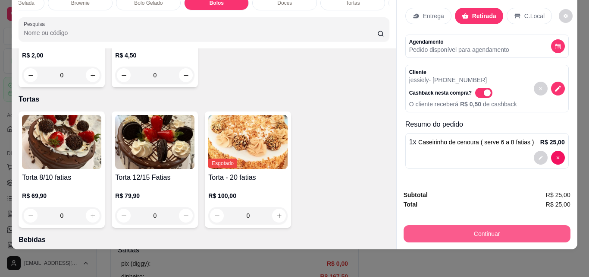
click at [463, 226] on button "Continuar" at bounding box center [487, 233] width 167 height 17
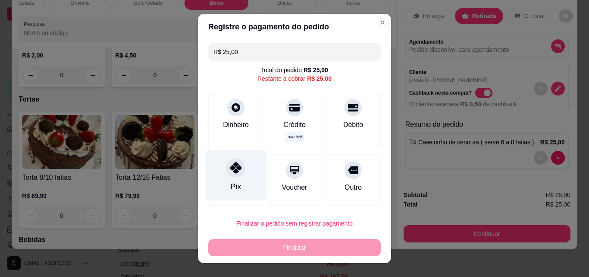
click at [234, 175] on div at bounding box center [236, 167] width 19 height 19
type input "R$ 0,00"
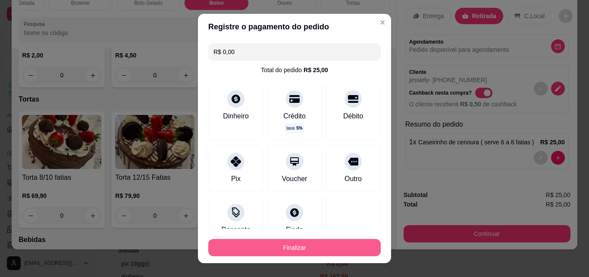
click at [291, 246] on button "Finalizar" at bounding box center [294, 247] width 173 height 17
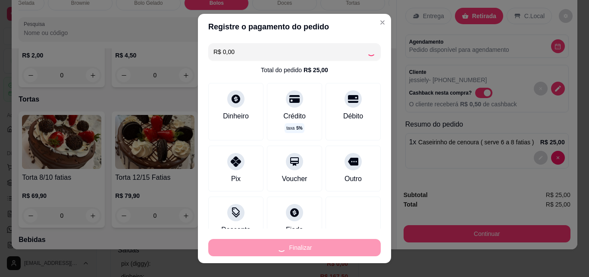
type input "0"
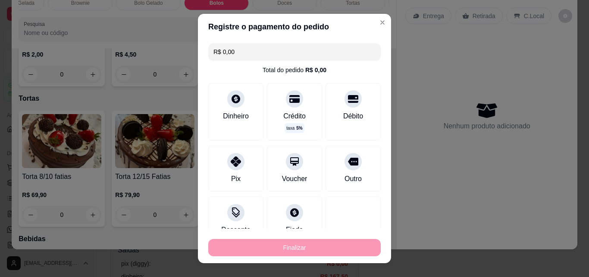
type input "-R$ 25,00"
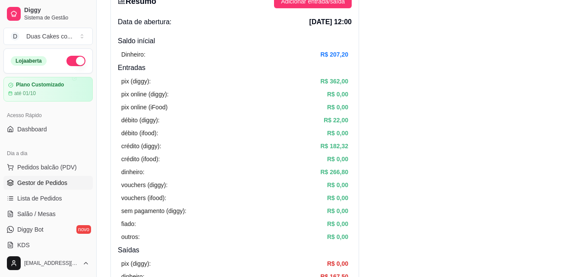
click at [29, 177] on link "Gestor de Pedidos" at bounding box center [47, 183] width 89 height 14
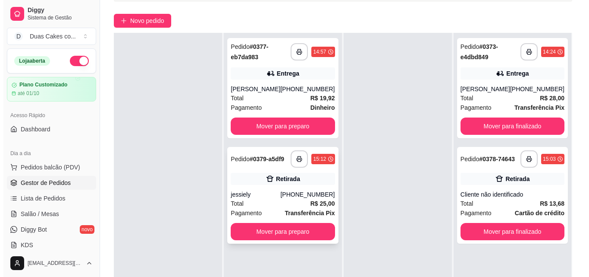
scroll to position [86, 0]
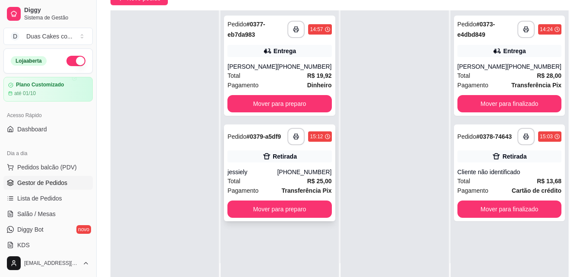
click at [290, 168] on div "**********" at bounding box center [279, 172] width 111 height 97
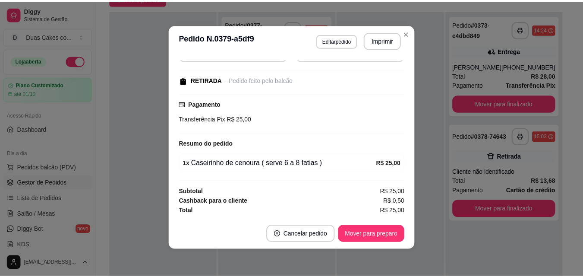
scroll to position [2, 0]
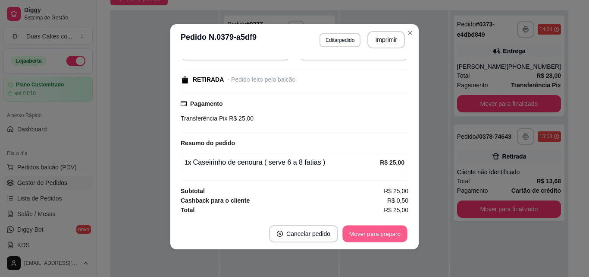
click at [356, 227] on button "Mover para preparo" at bounding box center [375, 233] width 65 height 17
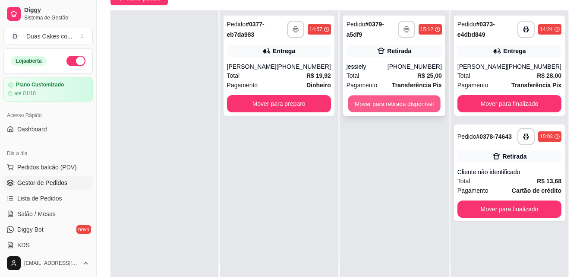
click at [401, 103] on button "Mover para retirada disponível" at bounding box center [394, 103] width 92 height 17
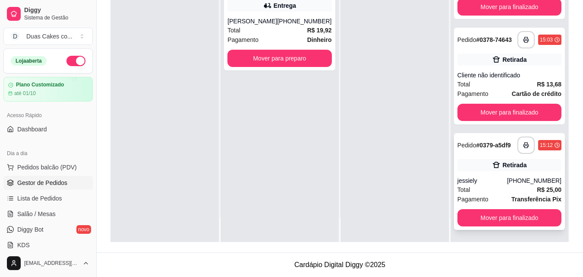
scroll to position [58, 0]
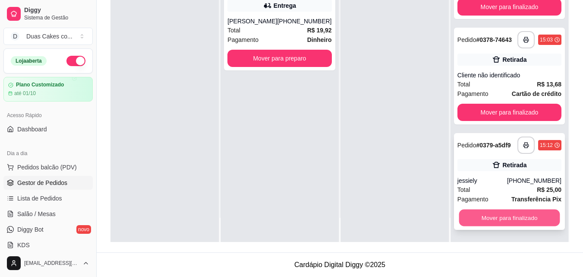
click at [508, 220] on button "Mover para finalizado" at bounding box center [509, 217] width 101 height 17
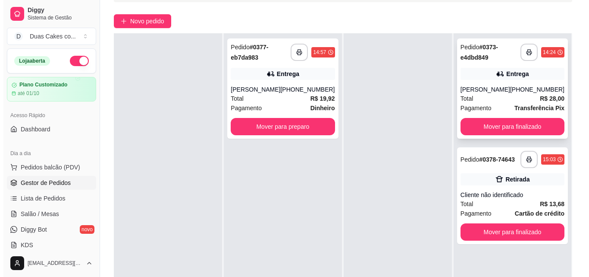
scroll to position [88, 0]
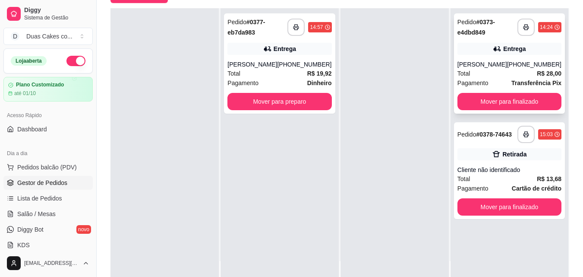
click at [511, 57] on div "**********" at bounding box center [509, 63] width 111 height 100
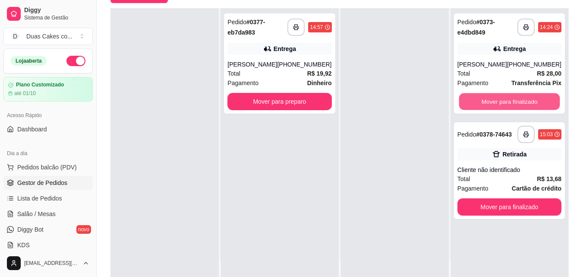
click at [520, 101] on button "Mover para finalizado" at bounding box center [509, 101] width 101 height 17
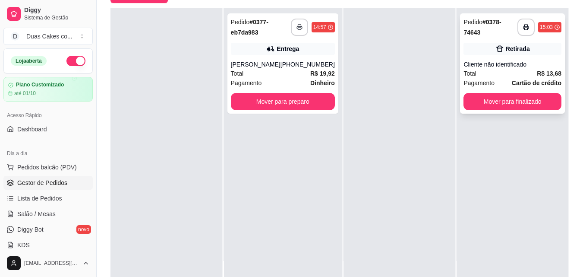
click at [527, 67] on div "Cliente não identificado" at bounding box center [512, 64] width 98 height 9
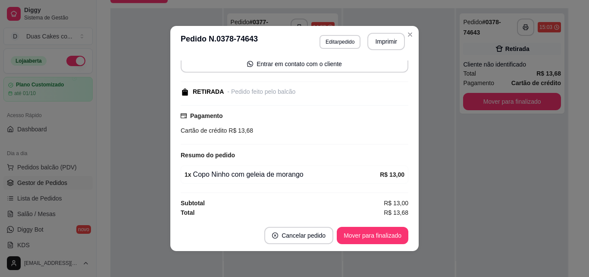
scroll to position [67, 0]
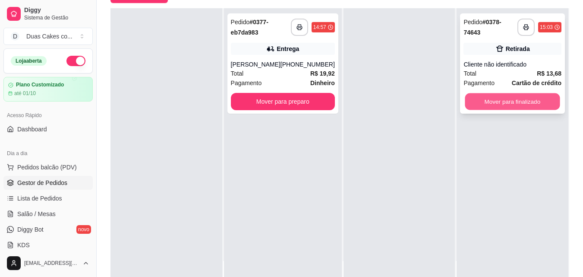
click at [510, 102] on button "Mover para finalizado" at bounding box center [512, 101] width 95 height 17
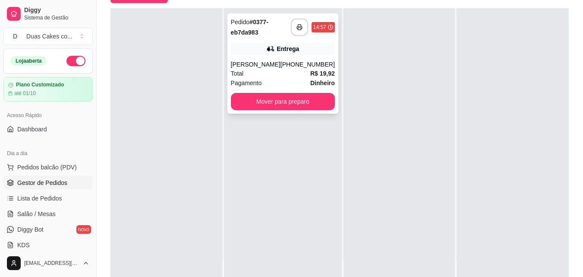
click at [257, 44] on div "Entrega" at bounding box center [283, 49] width 104 height 12
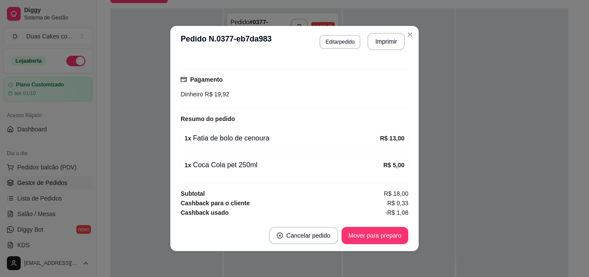
scroll to position [2, 0]
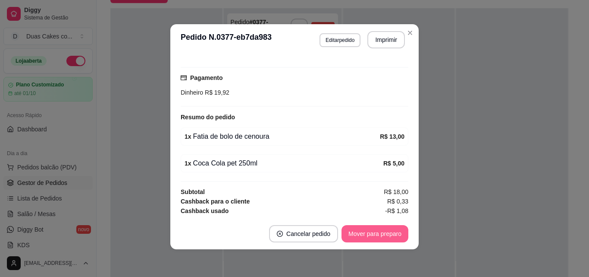
click at [378, 234] on button "Mover para preparo" at bounding box center [375, 233] width 67 height 17
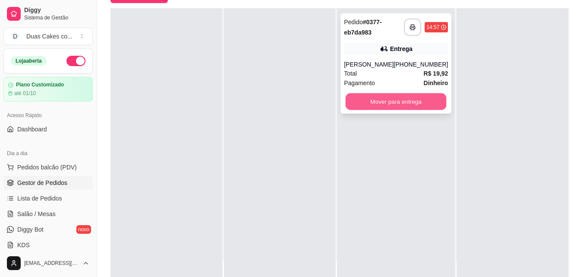
click at [388, 99] on button "Mover para entrega" at bounding box center [396, 101] width 101 height 17
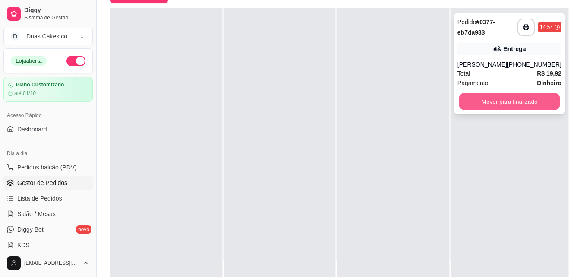
click at [528, 103] on button "Mover para finalizado" at bounding box center [509, 101] width 101 height 17
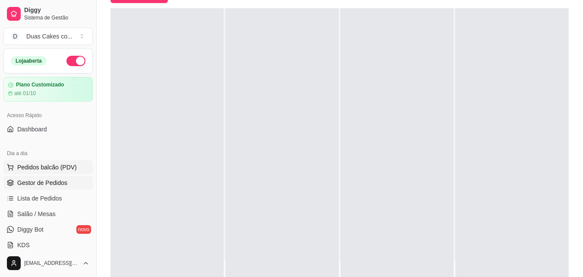
click at [36, 169] on span "Pedidos balcão (PDV)" at bounding box center [47, 167] width 60 height 9
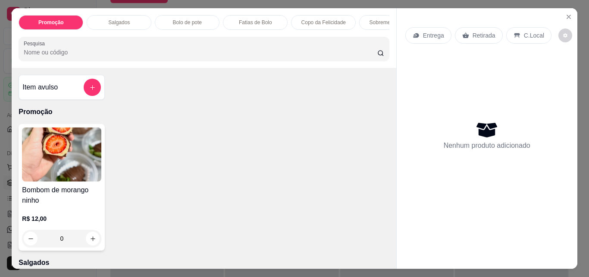
click at [193, 22] on p "Bolo de pote" at bounding box center [187, 22] width 29 height 7
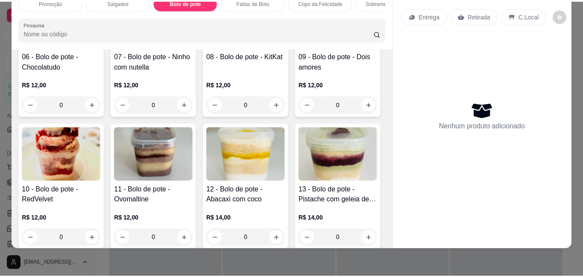
scroll to position [549, 0]
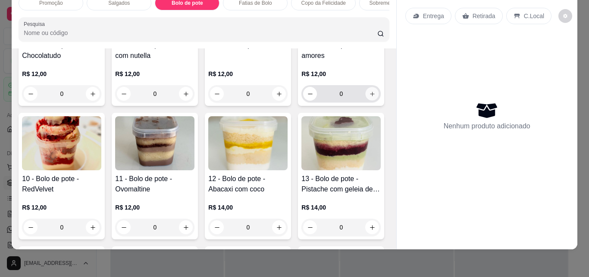
click at [369, 97] on icon "increase-product-quantity" at bounding box center [372, 94] width 6 height 6
type input "1"
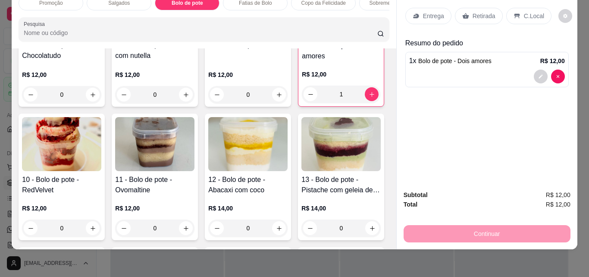
click at [479, 12] on p "Retirada" at bounding box center [484, 16] width 23 height 9
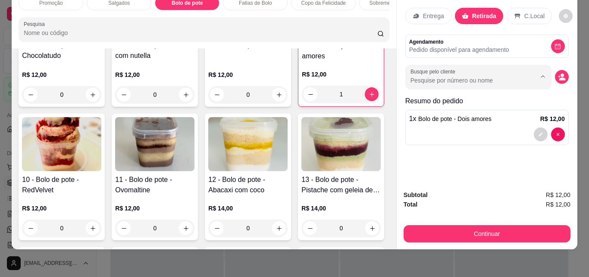
click at [488, 76] on input "Busque pelo cliente" at bounding box center [467, 80] width 112 height 9
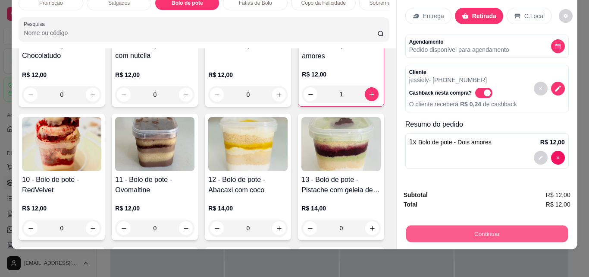
click at [479, 225] on button "Continuar" at bounding box center [487, 233] width 162 height 17
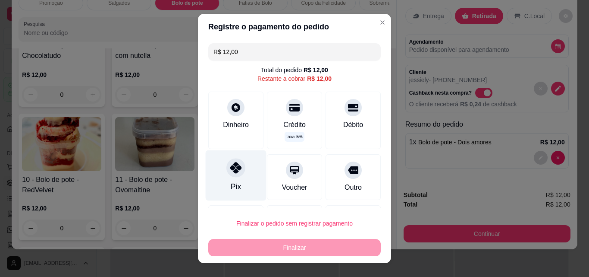
click at [233, 176] on div at bounding box center [236, 167] width 19 height 19
type input "R$ 0,00"
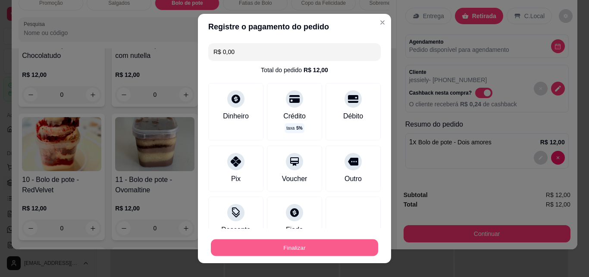
click at [307, 251] on button "Finalizar" at bounding box center [294, 247] width 167 height 17
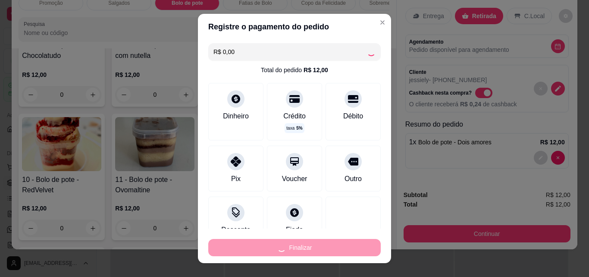
type input "0"
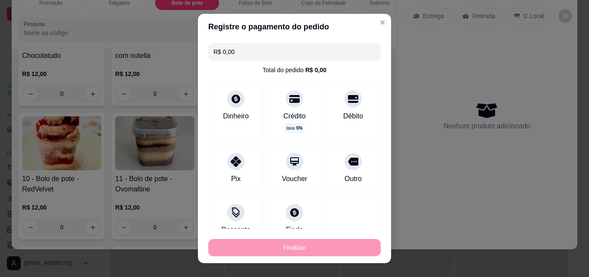
type input "-R$ 12,00"
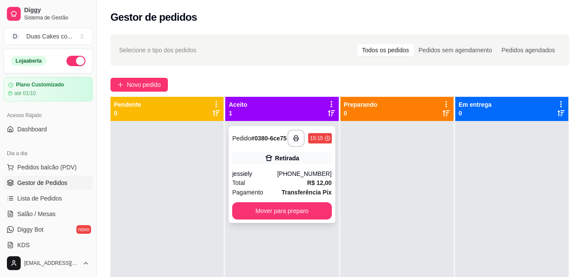
click at [290, 184] on div "Total R$ 12,00" at bounding box center [281, 182] width 99 height 9
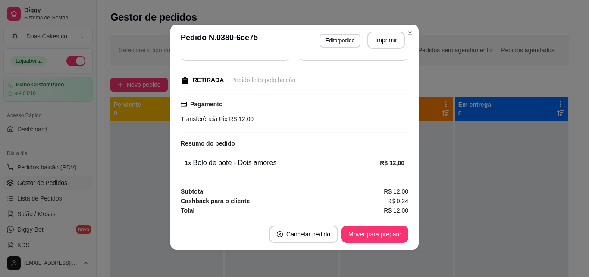
scroll to position [2, 0]
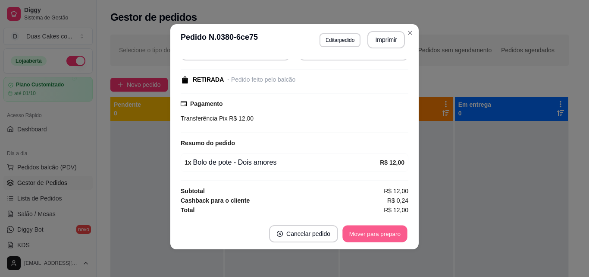
click at [375, 228] on button "Mover para preparo" at bounding box center [375, 233] width 65 height 17
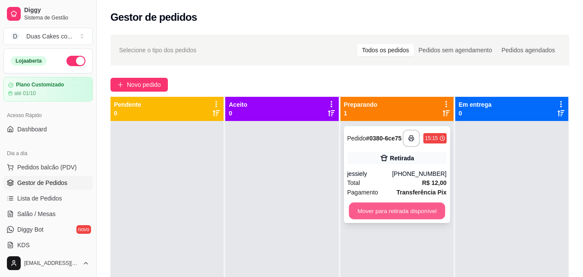
click at [403, 215] on button "Mover para retirada disponível" at bounding box center [397, 210] width 96 height 17
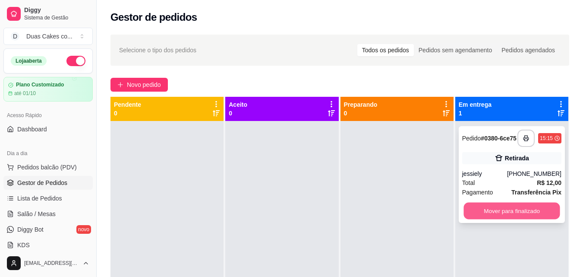
click at [518, 206] on button "Mover para finalizado" at bounding box center [511, 210] width 96 height 17
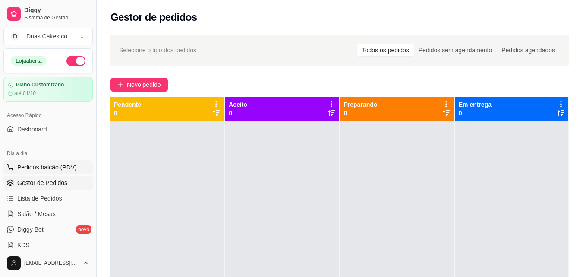
click at [35, 168] on span "Pedidos balcão (PDV)" at bounding box center [47, 167] width 60 height 9
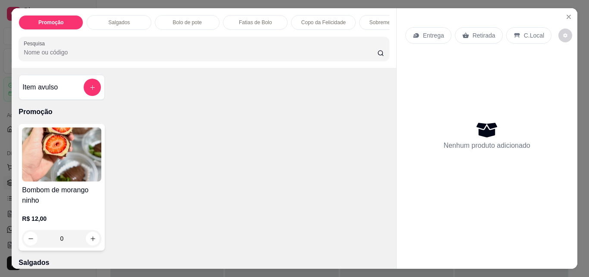
click at [188, 19] on p "Bolo de pote" at bounding box center [187, 22] width 29 height 7
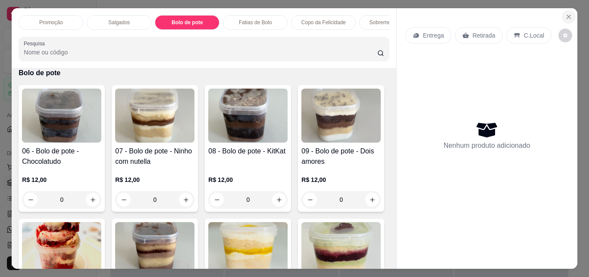
click at [569, 13] on icon "Close" at bounding box center [569, 16] width 7 height 7
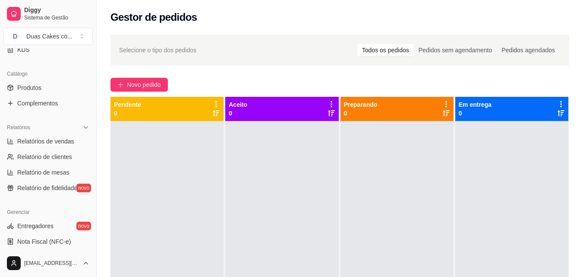
scroll to position [129, 0]
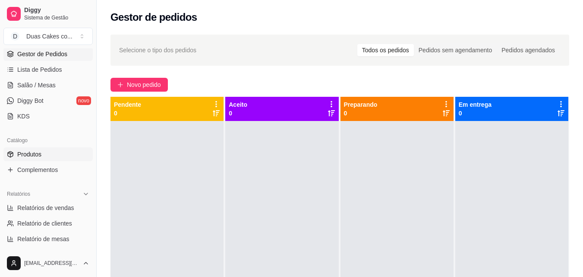
click at [21, 150] on span "Produtos" at bounding box center [29, 154] width 24 height 9
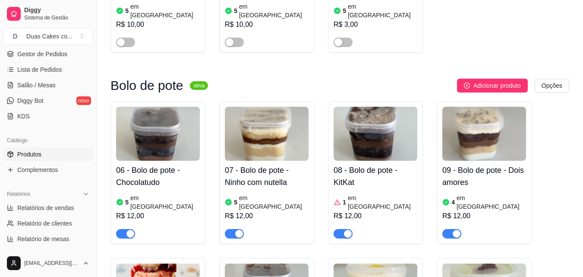
scroll to position [690, 0]
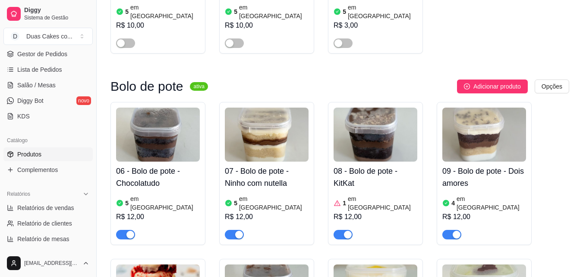
click at [139, 161] on div "06 - Bolo de pote - Chocolatudo 5 em estoque R$ 12,00" at bounding box center [158, 200] width 84 height 78
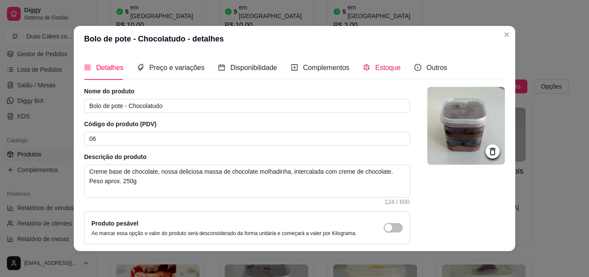
drag, startPoint x: 382, startPoint y: 67, endPoint x: 394, endPoint y: 79, distance: 16.8
click at [382, 67] on span "Estoque" at bounding box center [387, 67] width 25 height 7
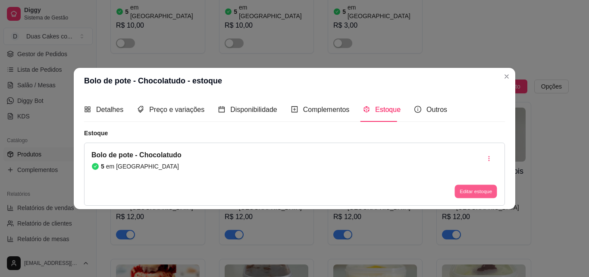
click at [483, 192] on button "Editar estoque" at bounding box center [476, 191] width 42 height 13
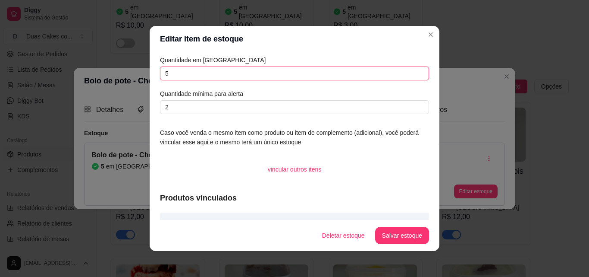
click at [164, 73] on input "5" at bounding box center [294, 73] width 269 height 14
type input "6"
click at [403, 230] on button "Salvar estoque" at bounding box center [402, 235] width 54 height 17
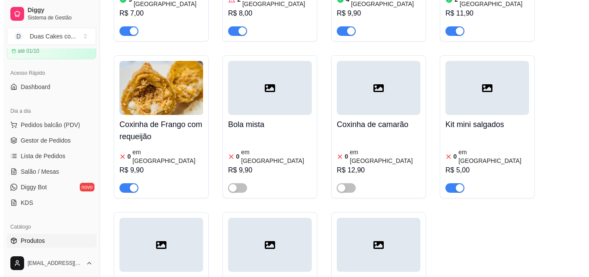
scroll to position [302, 0]
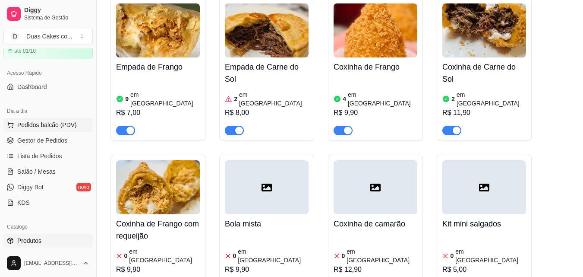
click at [41, 123] on span "Pedidos balcão (PDV)" at bounding box center [47, 124] width 60 height 9
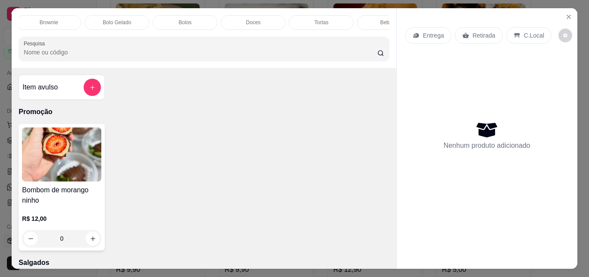
scroll to position [0, 414]
click at [172, 16] on div "Bolos" at bounding box center [182, 22] width 65 height 15
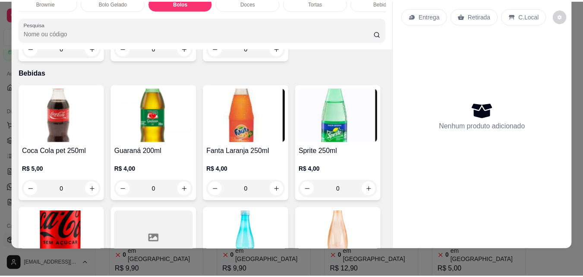
scroll to position [2277, 0]
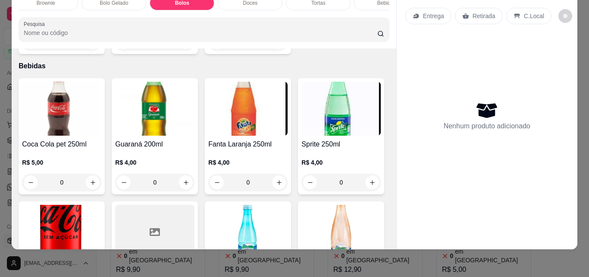
type input "1"
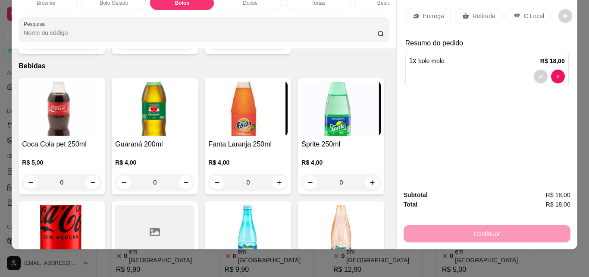
click at [476, 12] on p "Retirada" at bounding box center [484, 16] width 23 height 9
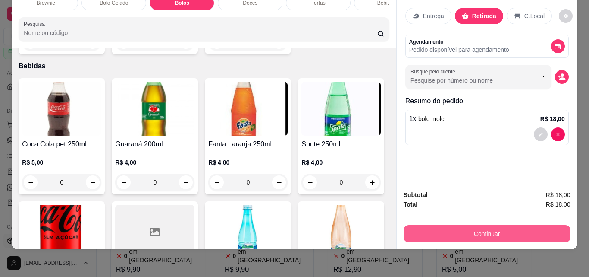
click at [488, 231] on button "Continuar" at bounding box center [487, 233] width 167 height 17
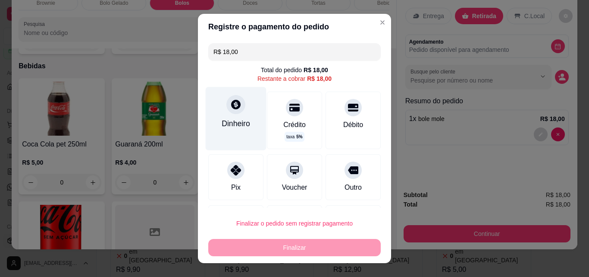
click at [242, 111] on div "Dinheiro" at bounding box center [236, 118] width 61 height 63
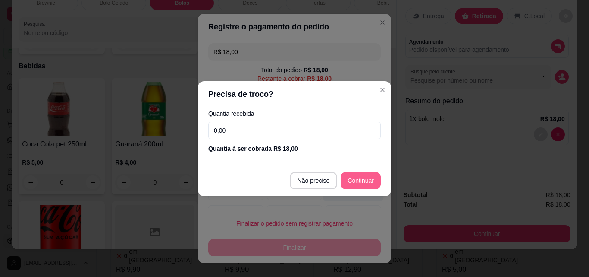
type input "R$ 0,00"
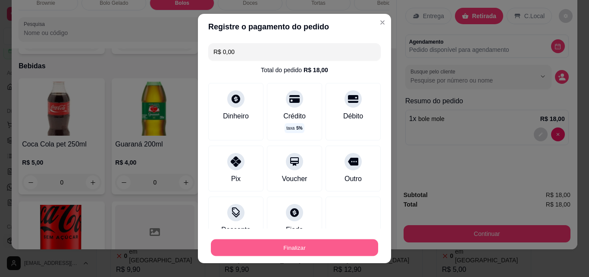
click at [317, 251] on button "Finalizar" at bounding box center [294, 247] width 167 height 17
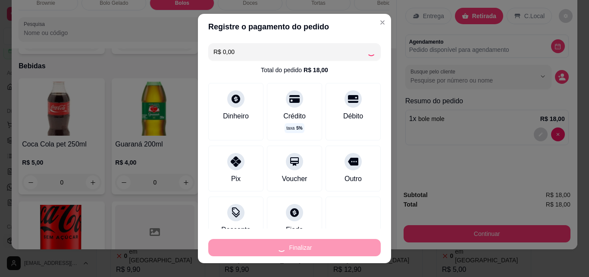
type input "0"
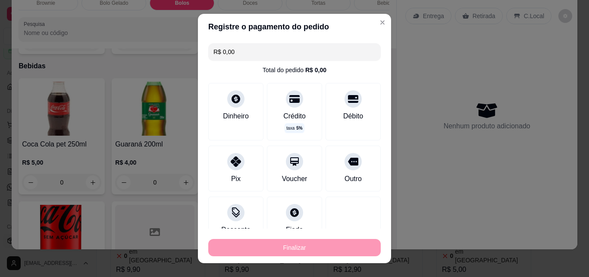
type input "-R$ 18,00"
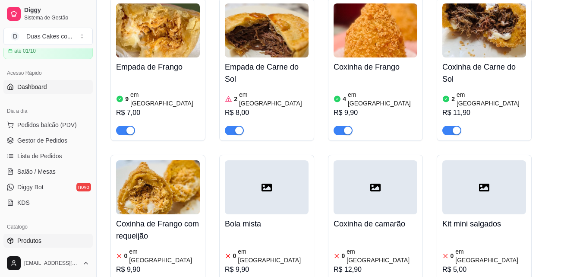
click at [51, 85] on link "Dashboard" at bounding box center [47, 87] width 89 height 14
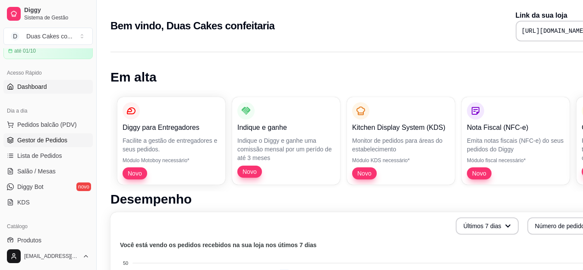
click at [42, 136] on span "Gestor de Pedidos" at bounding box center [42, 140] width 50 height 9
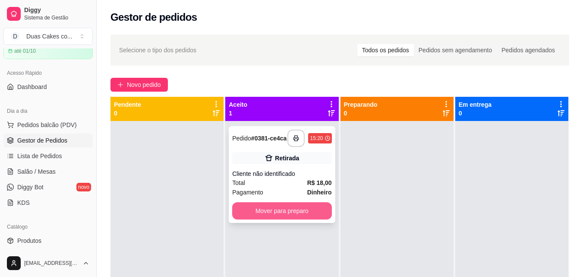
click at [251, 214] on button "Mover para preparo" at bounding box center [281, 210] width 99 height 17
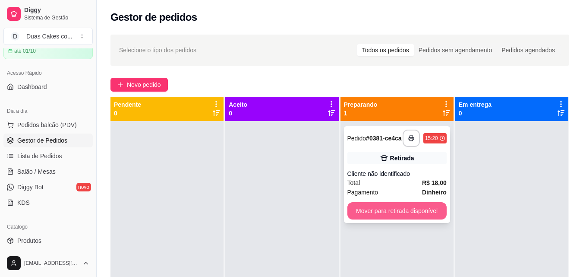
click at [355, 212] on button "Mover para retirada disponível" at bounding box center [396, 210] width 99 height 17
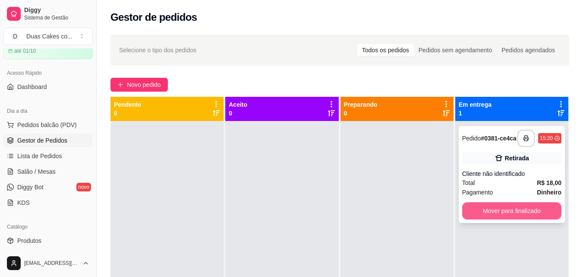
click at [491, 216] on button "Mover para finalizado" at bounding box center [511, 210] width 99 height 17
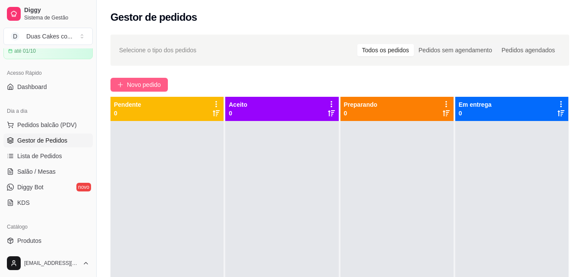
click at [144, 89] on button "Novo pedido" at bounding box center [138, 85] width 57 height 14
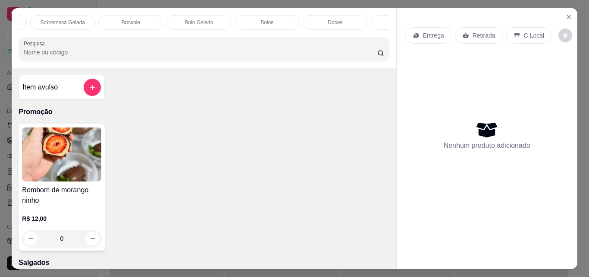
scroll to position [0, 345]
click at [325, 22] on div "Doces" at bounding box center [319, 22] width 65 height 15
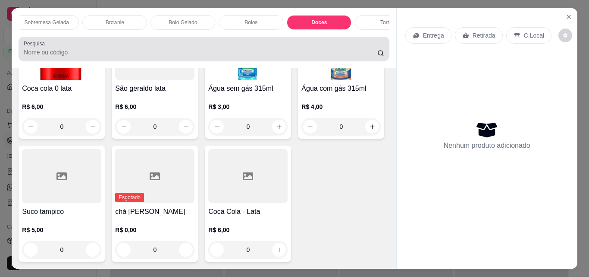
scroll to position [22, 0]
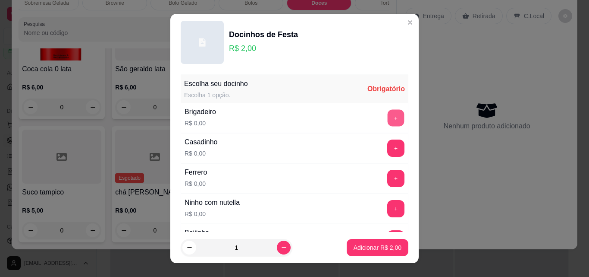
click at [388, 122] on button "+" at bounding box center [396, 118] width 17 height 17
click at [388, 122] on button "+" at bounding box center [396, 117] width 17 height 17
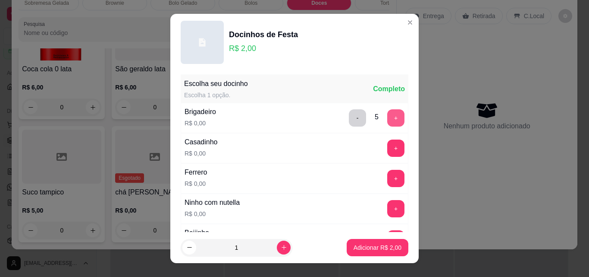
click at [388, 122] on button "+" at bounding box center [396, 117] width 17 height 17
click at [349, 114] on button "-" at bounding box center [357, 117] width 17 height 17
click at [388, 148] on button "+" at bounding box center [396, 148] width 17 height 17
click at [388, 148] on button "+" at bounding box center [396, 147] width 17 height 17
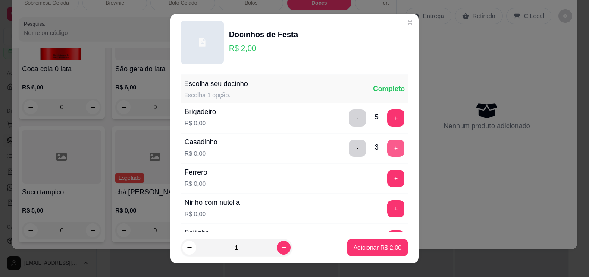
click at [388, 148] on button "+" at bounding box center [396, 147] width 17 height 17
click at [388, 148] on button "+" at bounding box center [396, 148] width 17 height 17
click at [388, 172] on button "+" at bounding box center [396, 178] width 17 height 17
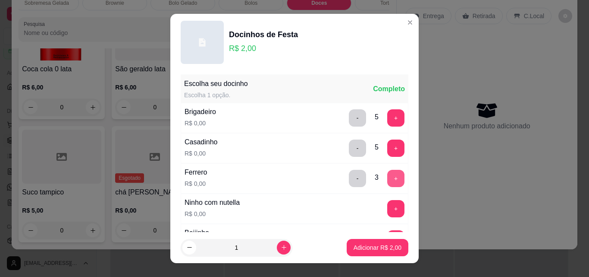
click at [388, 172] on button "+" at bounding box center [396, 178] width 17 height 17
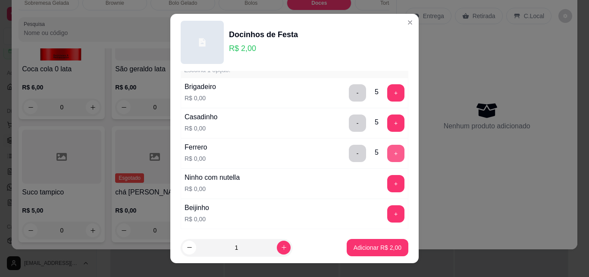
scroll to position [43, 0]
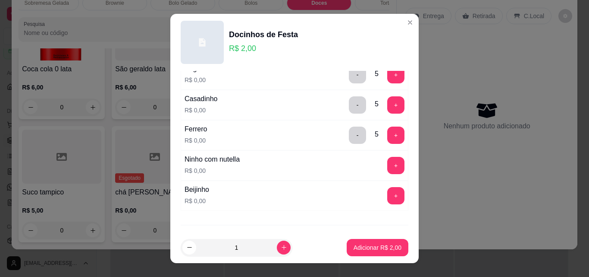
click at [388, 173] on button "+" at bounding box center [396, 165] width 17 height 17
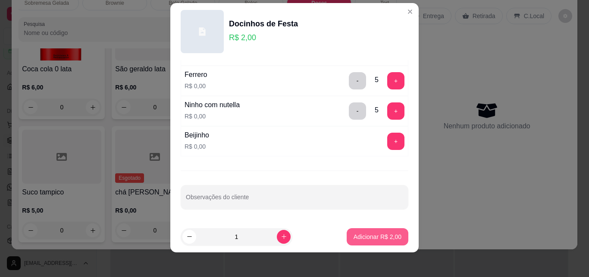
scroll to position [14, 0]
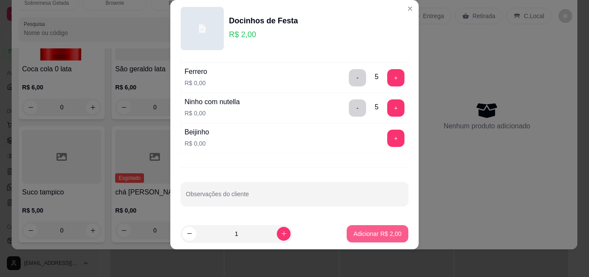
click at [354, 234] on p "Adicionar R$ 2,00" at bounding box center [378, 233] width 48 height 9
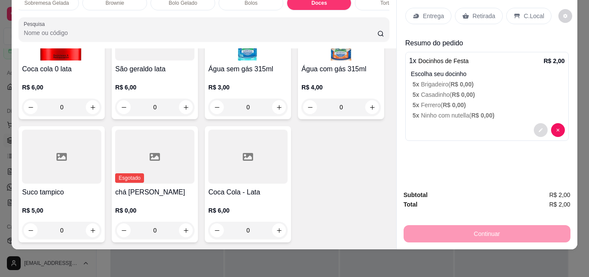
click at [544, 126] on div at bounding box center [549, 130] width 31 height 14
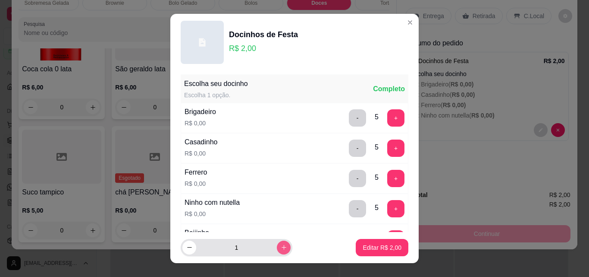
click at [282, 246] on icon "increase-product-quantity" at bounding box center [284, 247] width 5 height 5
click at [282, 246] on icon "increase-product-quantity" at bounding box center [284, 247] width 4 height 4
click at [282, 246] on icon "increase-product-quantity" at bounding box center [284, 247] width 5 height 5
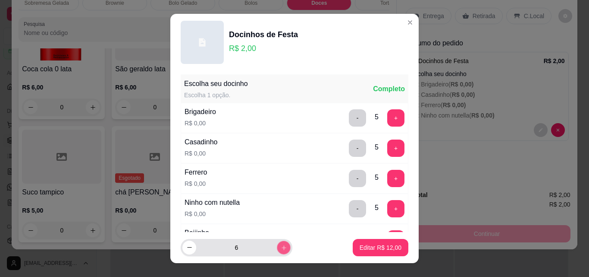
click at [282, 246] on icon "increase-product-quantity" at bounding box center [284, 247] width 4 height 4
click at [282, 246] on icon "increase-product-quantity" at bounding box center [284, 247] width 5 height 5
click at [282, 246] on icon "increase-product-quantity" at bounding box center [284, 247] width 4 height 4
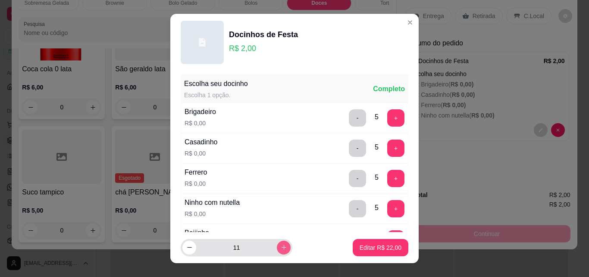
click at [282, 246] on icon "increase-product-quantity" at bounding box center [284, 247] width 5 height 5
click at [282, 246] on icon "increase-product-quantity" at bounding box center [284, 247] width 4 height 4
click at [282, 246] on icon "increase-product-quantity" at bounding box center [284, 247] width 5 height 5
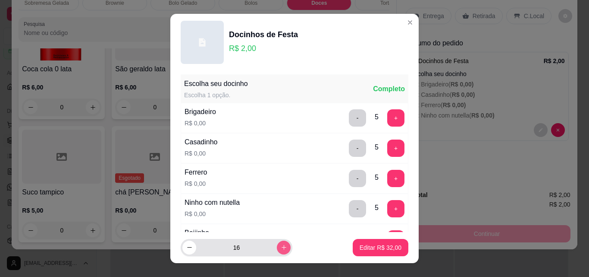
click at [282, 246] on icon "increase-product-quantity" at bounding box center [284, 247] width 5 height 5
click at [281, 246] on icon "increase-product-quantity" at bounding box center [284, 247] width 6 height 6
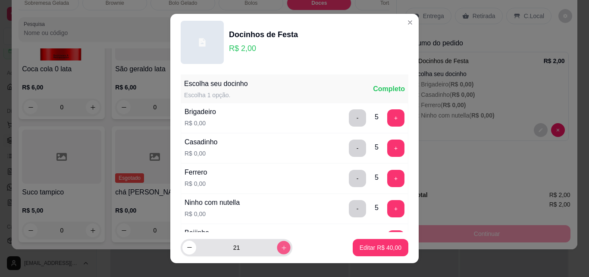
click at [281, 246] on icon "increase-product-quantity" at bounding box center [284, 247] width 6 height 6
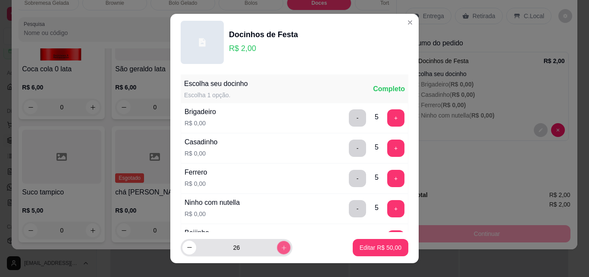
click at [281, 246] on icon "increase-product-quantity" at bounding box center [284, 247] width 6 height 6
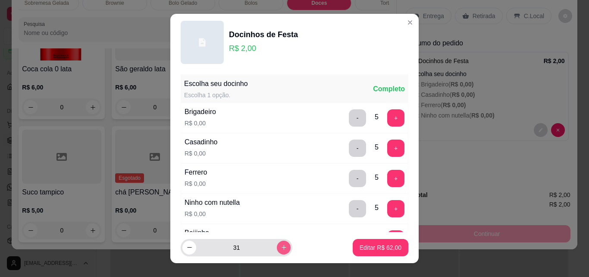
click at [281, 246] on icon "increase-product-quantity" at bounding box center [284, 247] width 6 height 6
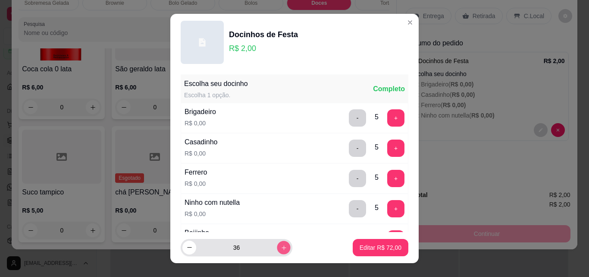
click at [281, 246] on icon "increase-product-quantity" at bounding box center [284, 247] width 6 height 6
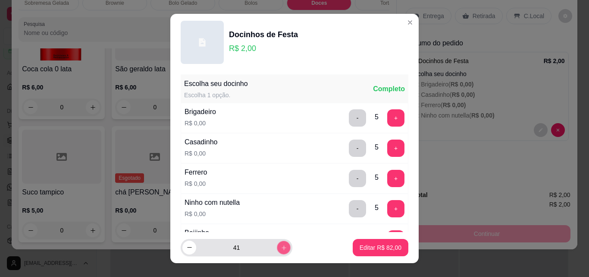
click at [281, 246] on icon "increase-product-quantity" at bounding box center [284, 247] width 6 height 6
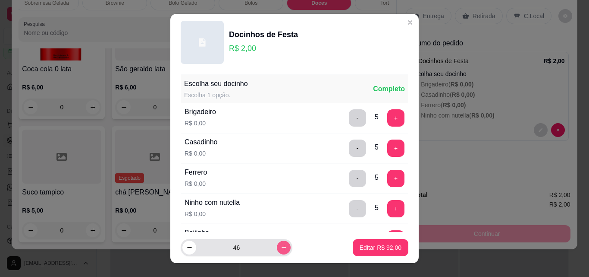
click at [281, 246] on icon "increase-product-quantity" at bounding box center [284, 247] width 6 height 6
type input "50"
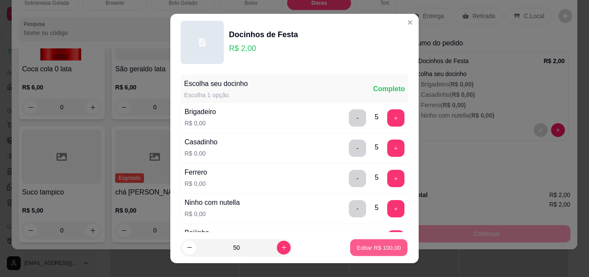
click at [383, 243] on p "Editar R$ 100,00" at bounding box center [379, 247] width 44 height 8
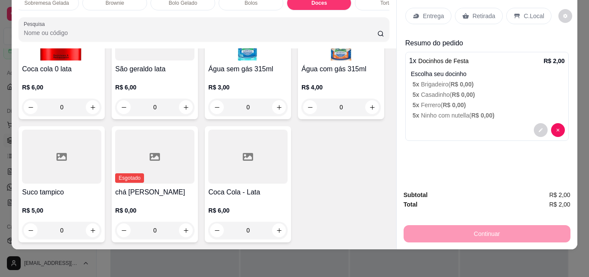
scroll to position [0, 0]
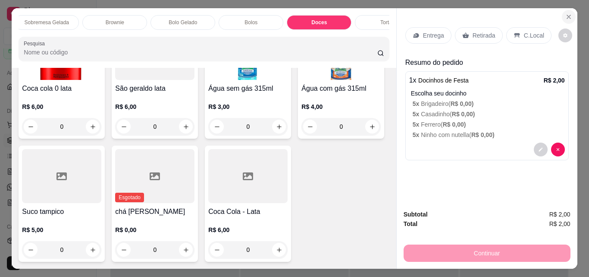
click at [567, 14] on icon "Close" at bounding box center [569, 16] width 7 height 7
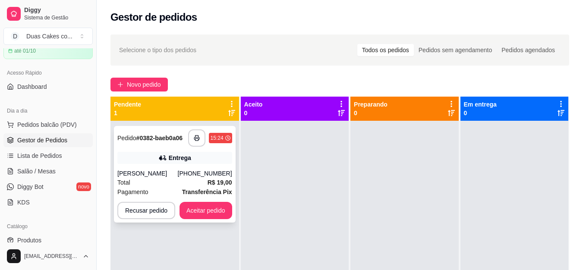
click at [189, 174] on div "(85) 99696-2566" at bounding box center [205, 173] width 54 height 9
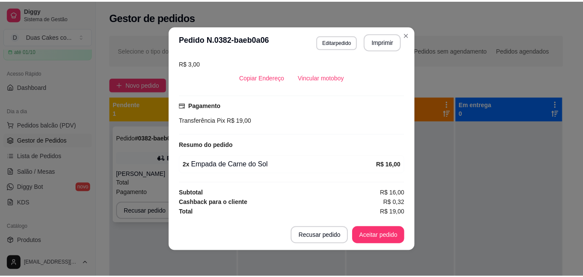
scroll to position [2, 0]
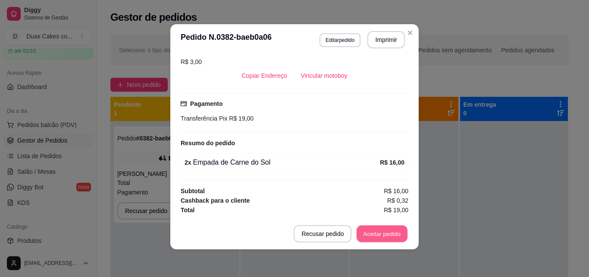
click at [396, 240] on button "Aceitar pedido" at bounding box center [382, 233] width 51 height 17
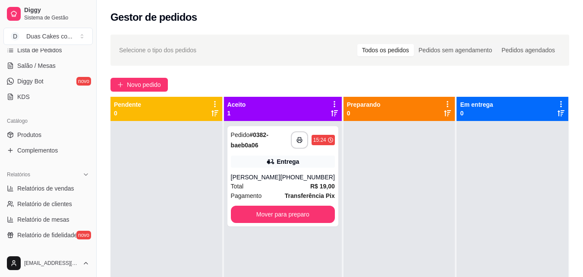
scroll to position [129, 0]
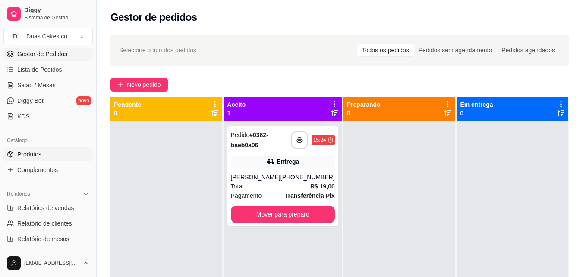
click at [35, 155] on span "Produtos" at bounding box center [29, 154] width 24 height 9
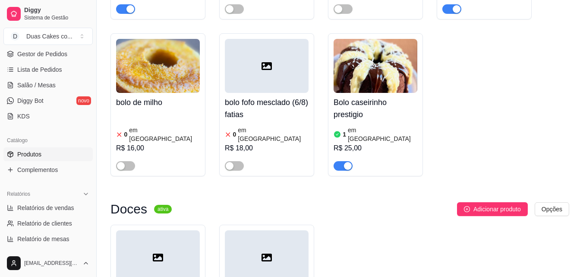
scroll to position [3150, 0]
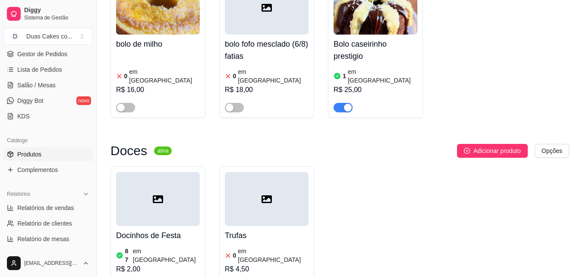
click at [154, 264] on div "R$ 2,00" at bounding box center [158, 269] width 84 height 10
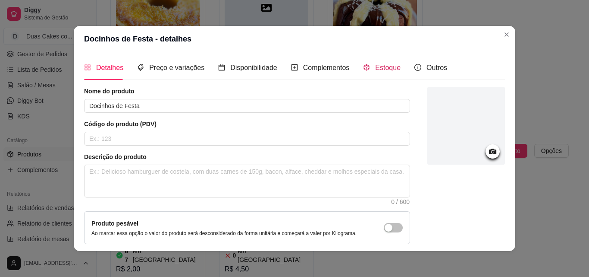
click at [392, 71] on span "Estoque" at bounding box center [387, 67] width 25 height 7
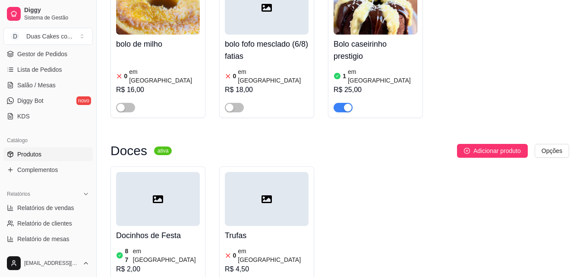
scroll to position [42, 0]
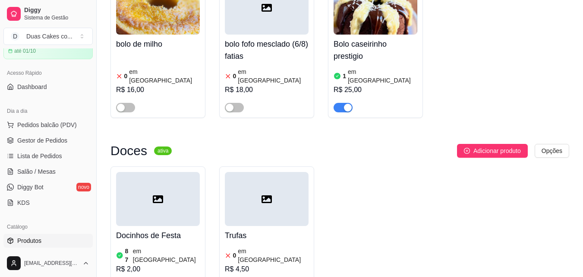
click at [170, 246] on div "87 em estoque" at bounding box center [158, 254] width 84 height 17
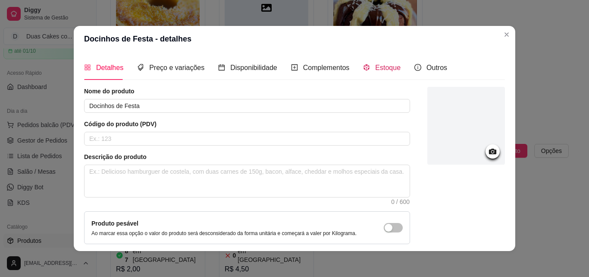
click at [377, 69] on span "Estoque" at bounding box center [387, 67] width 25 height 7
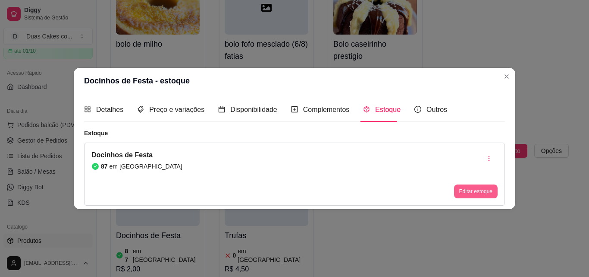
click at [467, 189] on button "Editar estoque" at bounding box center [476, 191] width 44 height 14
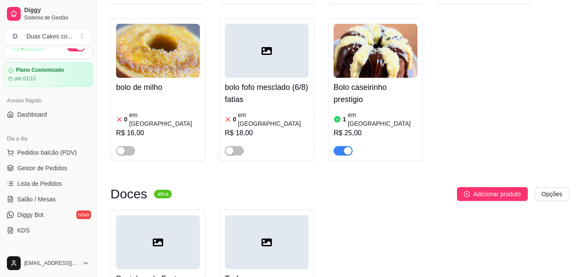
scroll to position [0, 0]
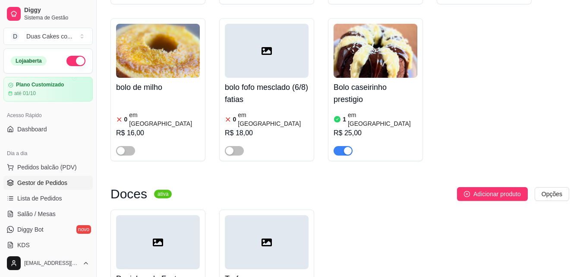
click at [37, 181] on span "Gestor de Pedidos" at bounding box center [42, 182] width 50 height 9
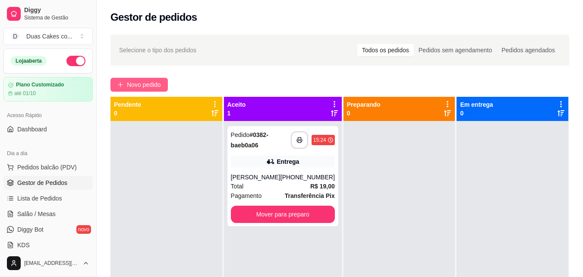
click at [145, 85] on span "Novo pedido" at bounding box center [144, 84] width 34 height 9
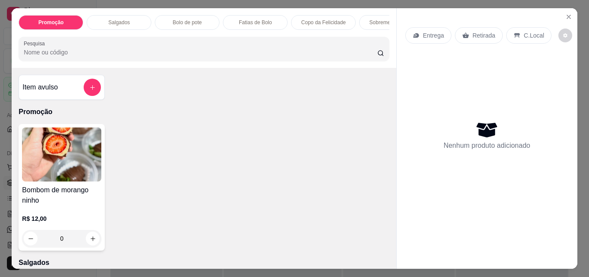
click at [379, 35] on div "Promoção Salgados Bolo de pote Fatias de Bolo Copo da Felicidade Sobremesa Gela…" at bounding box center [204, 38] width 384 height 60
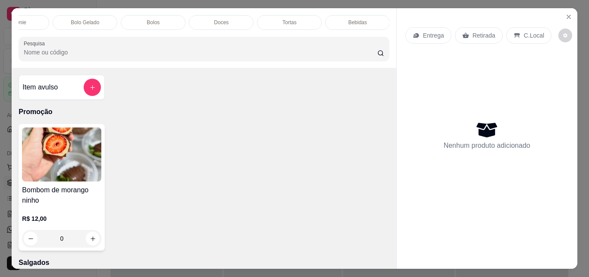
scroll to position [0, 444]
click at [217, 19] on p "Doces" at bounding box center [220, 22] width 15 height 7
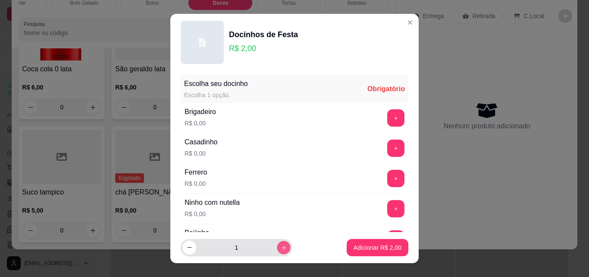
click at [277, 245] on button "increase-product-quantity" at bounding box center [283, 246] width 13 height 13
click at [281, 245] on icon "increase-product-quantity" at bounding box center [284, 247] width 6 height 6
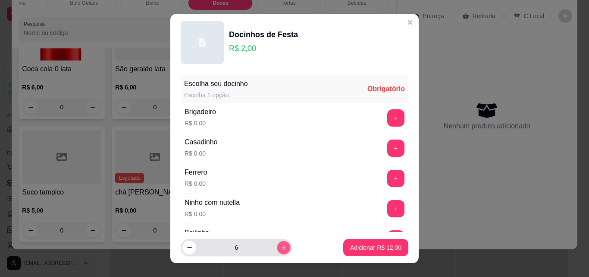
click at [281, 245] on icon "increase-product-quantity" at bounding box center [284, 247] width 6 height 6
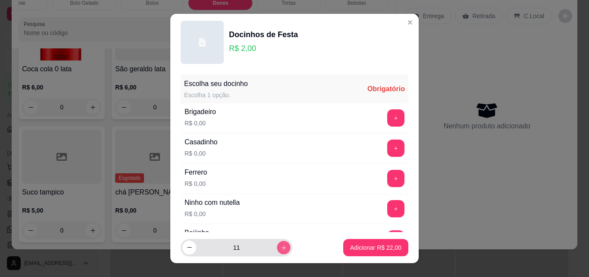
click at [281, 245] on icon "increase-product-quantity" at bounding box center [284, 247] width 6 height 6
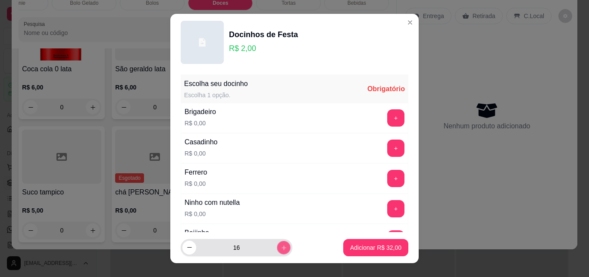
click at [281, 245] on icon "increase-product-quantity" at bounding box center [284, 247] width 6 height 6
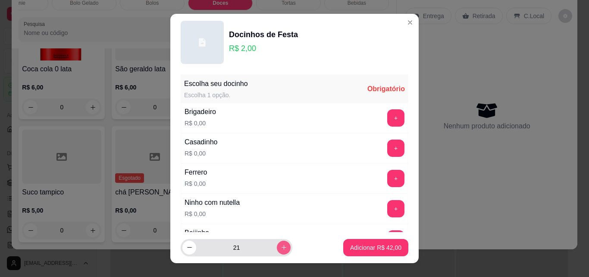
click at [281, 245] on icon "increase-product-quantity" at bounding box center [284, 247] width 6 height 6
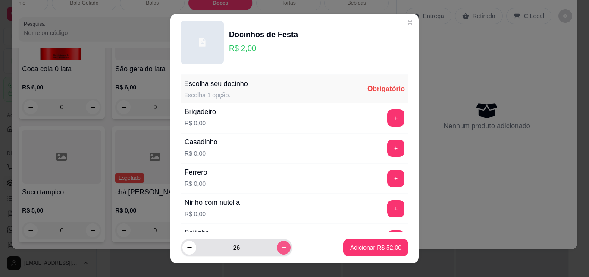
click at [281, 245] on icon "increase-product-quantity" at bounding box center [284, 247] width 6 height 6
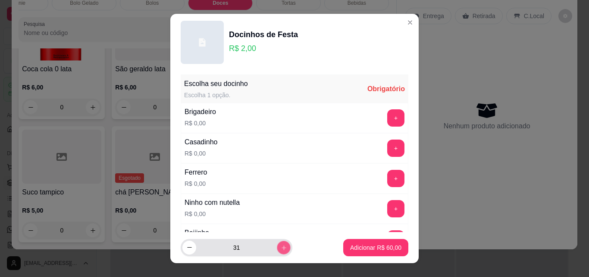
click at [281, 245] on icon "increase-product-quantity" at bounding box center [284, 247] width 6 height 6
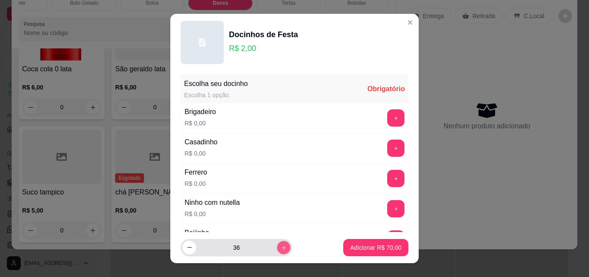
click at [281, 245] on icon "increase-product-quantity" at bounding box center [284, 247] width 6 height 6
click at [282, 245] on icon "increase-product-quantity" at bounding box center [284, 247] width 4 height 4
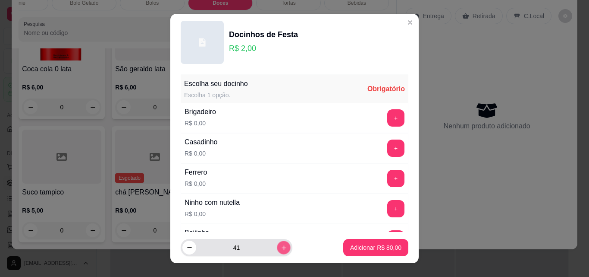
click at [282, 245] on icon "increase-product-quantity" at bounding box center [284, 247] width 4 height 4
click at [282, 245] on icon "increase-product-quantity" at bounding box center [284, 247] width 5 height 5
click at [281, 245] on icon "increase-product-quantity" at bounding box center [284, 247] width 6 height 6
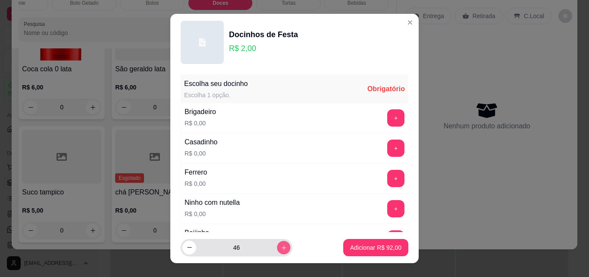
click at [281, 245] on icon "increase-product-quantity" at bounding box center [284, 247] width 6 height 6
type input "50"
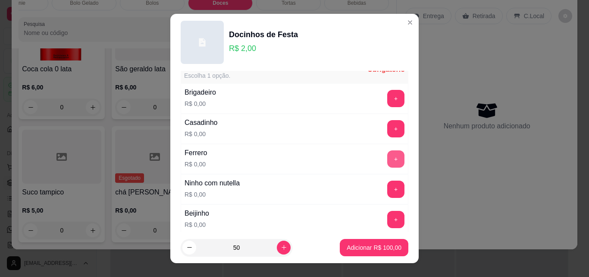
scroll to position [0, 0]
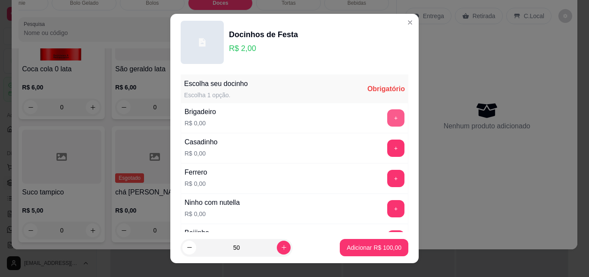
click at [388, 120] on button "+" at bounding box center [396, 117] width 17 height 17
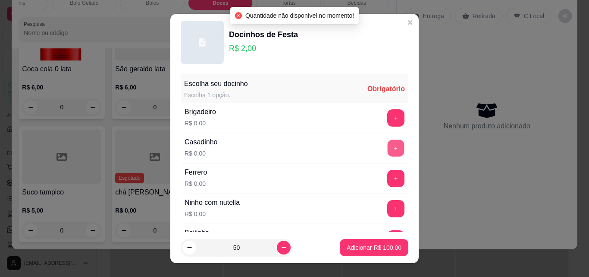
click at [388, 148] on button "+" at bounding box center [396, 148] width 17 height 17
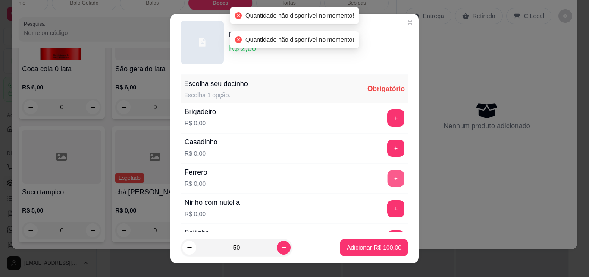
click at [388, 181] on button "+" at bounding box center [396, 178] width 17 height 17
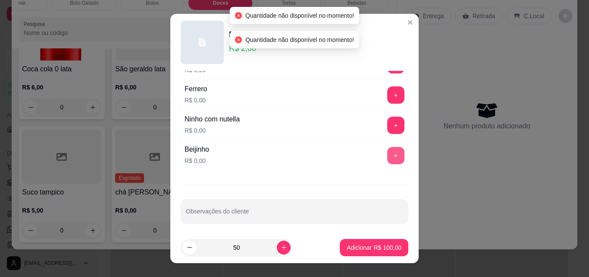
scroll to position [86, 0]
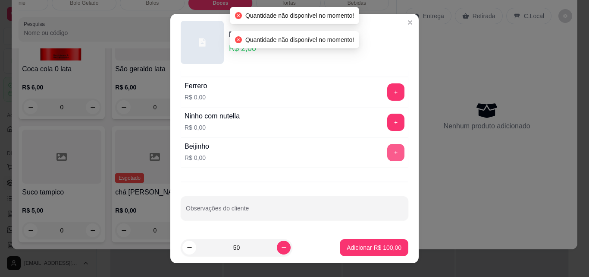
click at [388, 146] on button "+" at bounding box center [396, 152] width 17 height 17
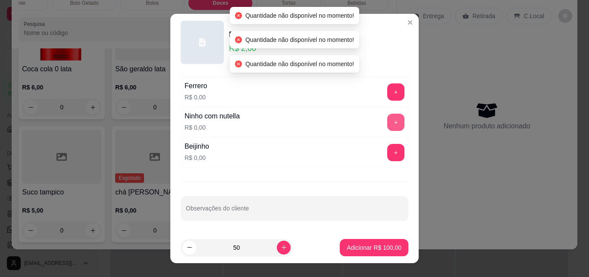
click at [388, 120] on button "+" at bounding box center [396, 121] width 17 height 17
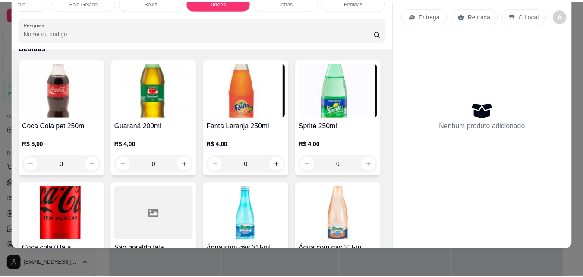
scroll to position [0, 0]
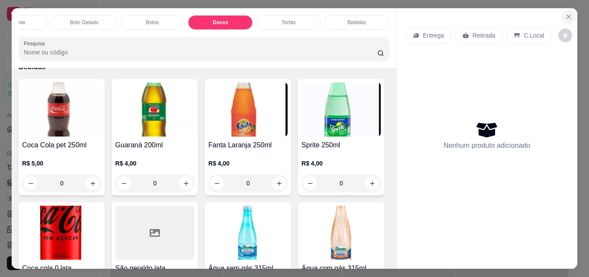
click at [567, 15] on icon "Close" at bounding box center [568, 16] width 3 height 3
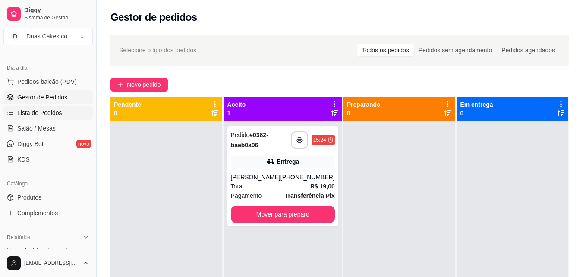
scroll to position [86, 0]
click at [38, 198] on span "Produtos" at bounding box center [29, 196] width 24 height 9
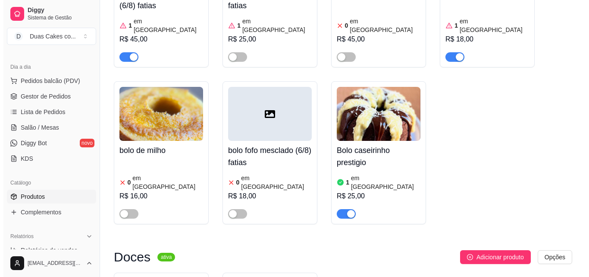
scroll to position [3064, 0]
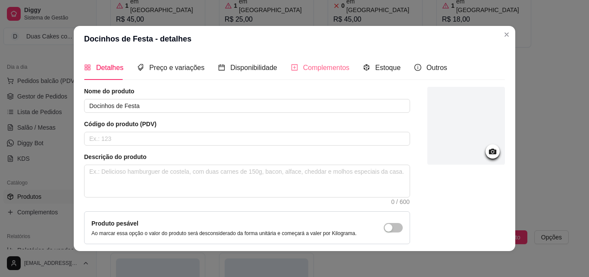
click at [325, 74] on div "Complementos" at bounding box center [320, 67] width 59 height 25
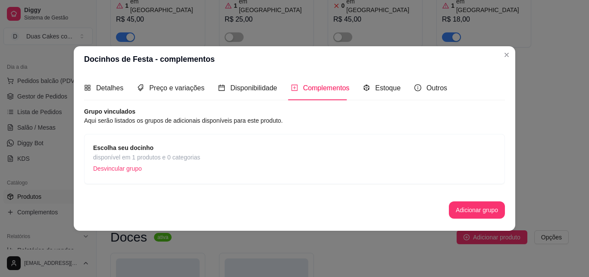
click at [177, 154] on span "disponível em 1 produtos e 0 categorias" at bounding box center [146, 156] width 107 height 9
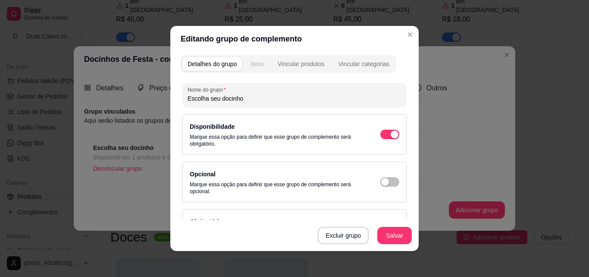
click at [262, 66] on button "Itens" at bounding box center [257, 64] width 23 height 14
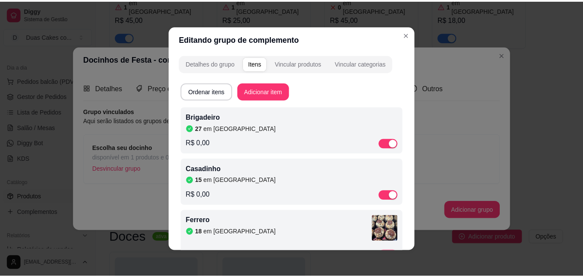
scroll to position [0, 0]
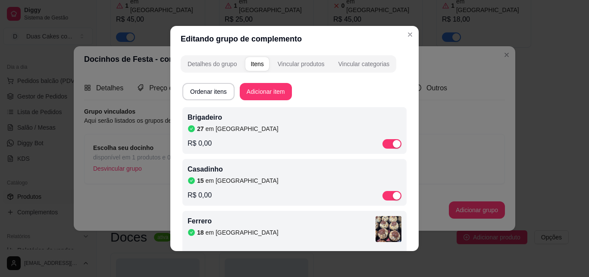
click at [224, 126] on article "em [GEOGRAPHIC_DATA]" at bounding box center [242, 128] width 73 height 9
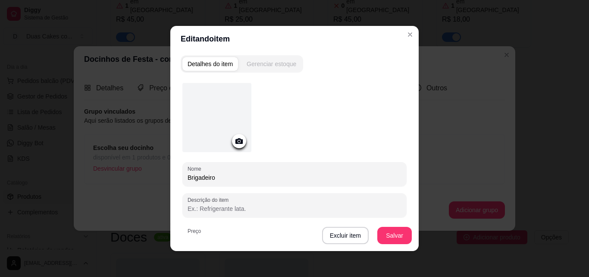
click at [264, 66] on div "Gerenciar estoque" at bounding box center [272, 64] width 50 height 9
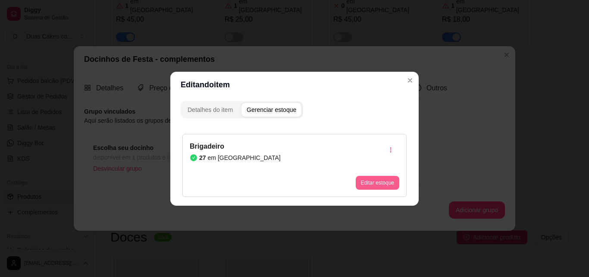
click at [368, 181] on button "Editar estoque" at bounding box center [378, 183] width 44 height 14
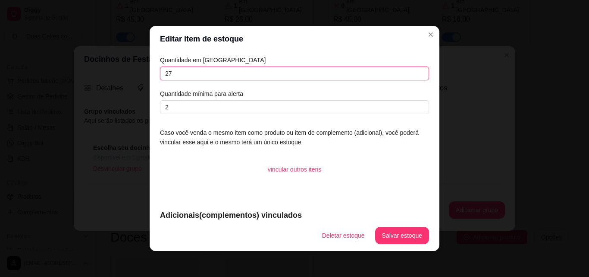
drag, startPoint x: 198, startPoint y: 72, endPoint x: 87, endPoint y: 71, distance: 110.9
click at [87, 71] on div "Editar item de estoque Quantidade em estoque 27 Quantidade mínima para alerta 2…" at bounding box center [294, 138] width 589 height 277
type input "50"
click at [413, 239] on button "Salvar estoque" at bounding box center [402, 235] width 53 height 17
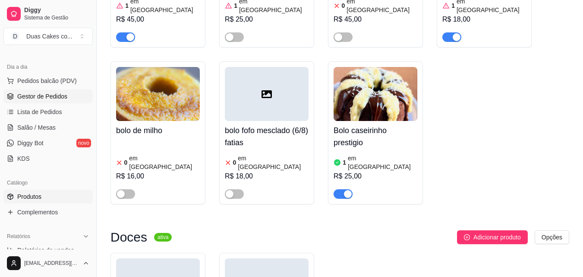
click at [51, 94] on span "Gestor de Pedidos" at bounding box center [42, 96] width 50 height 9
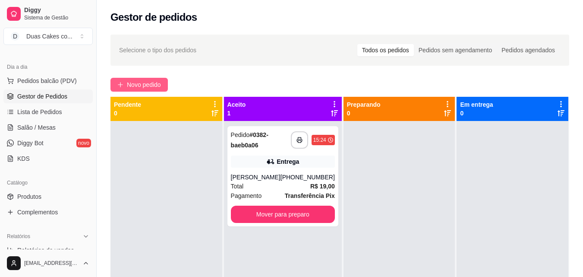
click at [149, 88] on span "Novo pedido" at bounding box center [144, 84] width 34 height 9
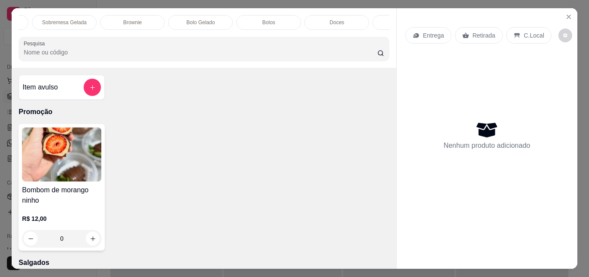
scroll to position [0, 444]
click at [221, 19] on p "Doces" at bounding box center [220, 22] width 15 height 7
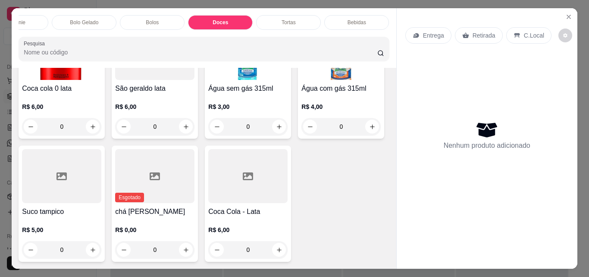
scroll to position [22, 0]
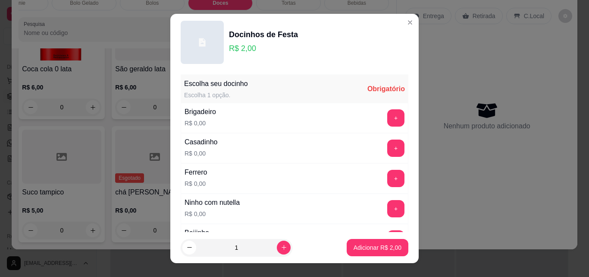
drag, startPoint x: 224, startPoint y: 246, endPoint x: 209, endPoint y: 243, distance: 14.6
click at [209, 243] on input "1" at bounding box center [236, 247] width 81 height 17
type input "50"
click at [388, 117] on button "+" at bounding box center [396, 118] width 17 height 17
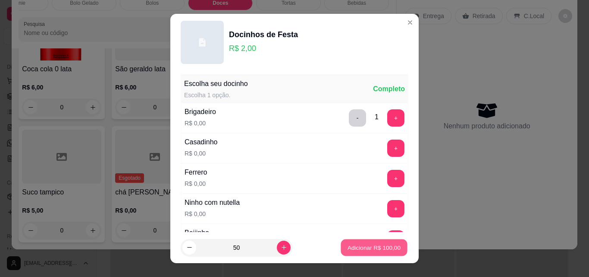
click at [378, 253] on button "Adicionar R$ 100,00" at bounding box center [374, 247] width 66 height 17
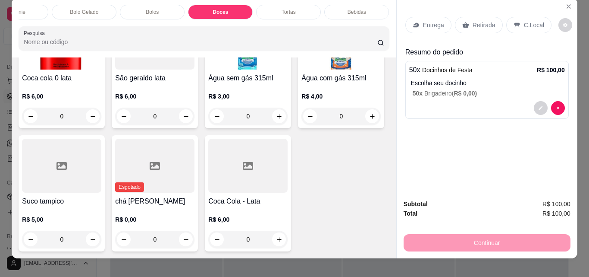
scroll to position [0, 0]
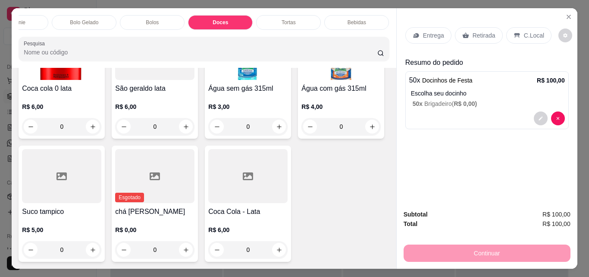
click at [481, 35] on p "Retirada" at bounding box center [484, 35] width 23 height 9
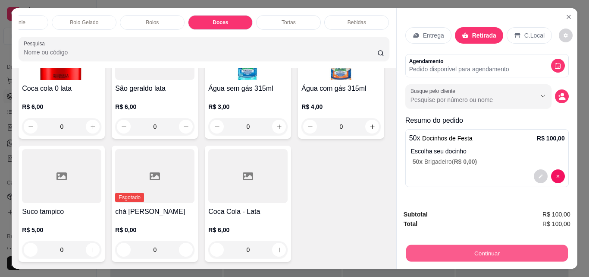
click at [488, 248] on button "Continuar" at bounding box center [487, 252] width 162 height 17
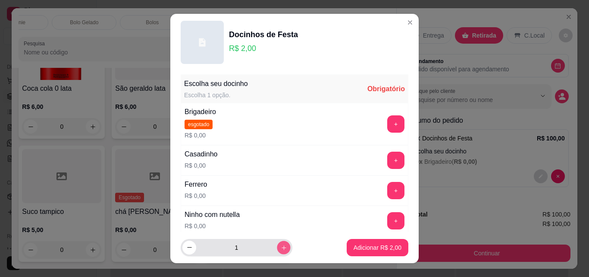
click at [281, 244] on icon "increase-product-quantity" at bounding box center [284, 247] width 6 height 6
click at [277, 246] on button "increase-product-quantity" at bounding box center [284, 247] width 14 height 14
click at [277, 246] on button "increase-product-quantity" at bounding box center [283, 246] width 13 height 13
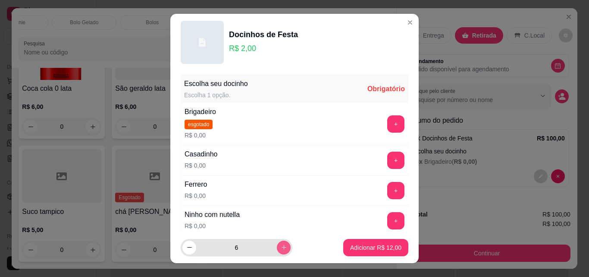
click at [277, 246] on button "increase-product-quantity" at bounding box center [284, 247] width 14 height 14
click at [277, 246] on button "increase-product-quantity" at bounding box center [283, 246] width 13 height 13
click at [277, 246] on button "increase-product-quantity" at bounding box center [284, 247] width 14 height 14
click at [277, 246] on button "increase-product-quantity" at bounding box center [283, 246] width 13 height 13
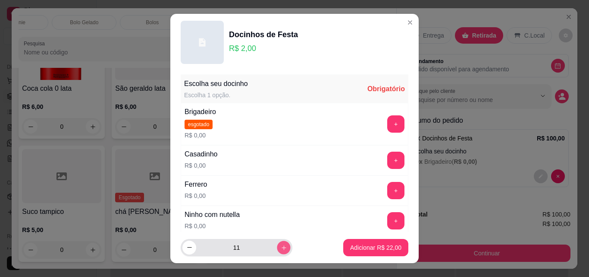
click at [277, 246] on button "increase-product-quantity" at bounding box center [283, 246] width 13 height 13
click at [277, 246] on button "increase-product-quantity" at bounding box center [284, 247] width 14 height 14
type input "13"
click at [388, 158] on button "+" at bounding box center [396, 160] width 17 height 17
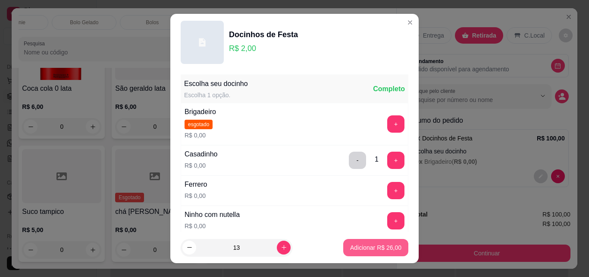
click at [360, 250] on p "Adicionar R$ 26,00" at bounding box center [375, 247] width 51 height 9
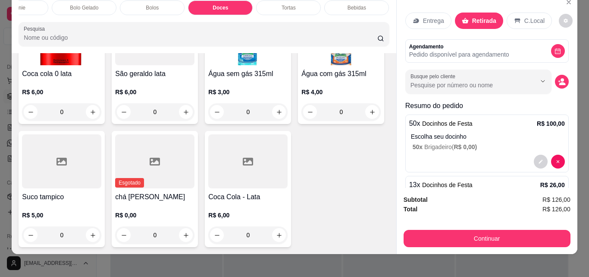
scroll to position [22, 0]
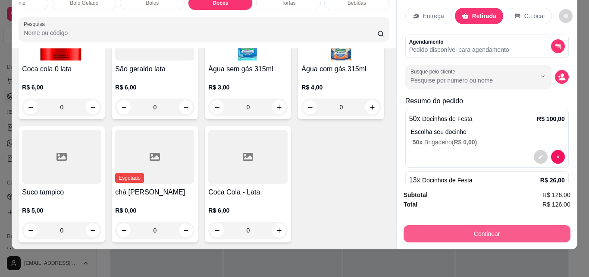
click at [452, 225] on button "Continuar" at bounding box center [487, 233] width 167 height 17
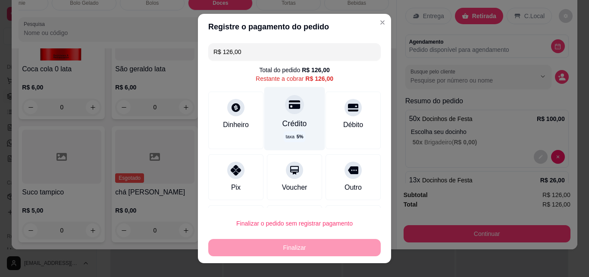
click at [285, 108] on div at bounding box center [294, 104] width 19 height 19
type input "R$ 0,00"
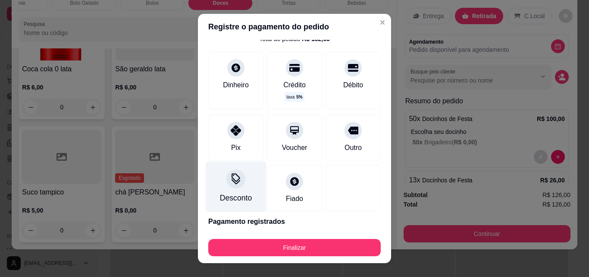
scroll to position [43, 0]
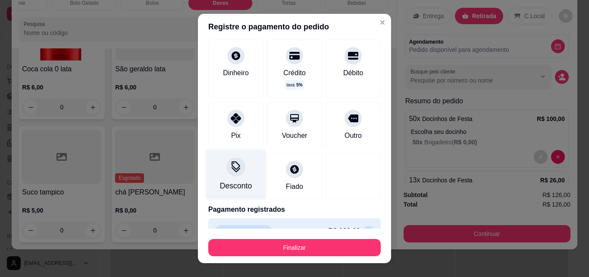
click at [230, 170] on icon at bounding box center [235, 166] width 11 height 11
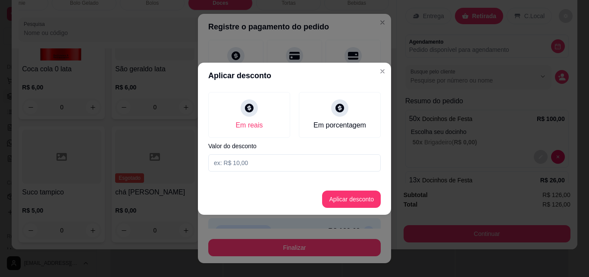
click at [262, 167] on input at bounding box center [294, 162] width 173 height 17
type input "3,15"
click at [335, 192] on button "Aplicar desconto" at bounding box center [351, 198] width 59 height 17
type input "-R$ 3,15"
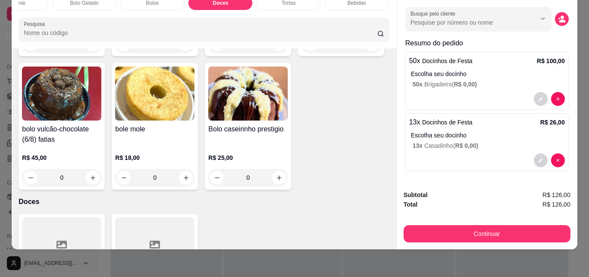
scroll to position [0, 0]
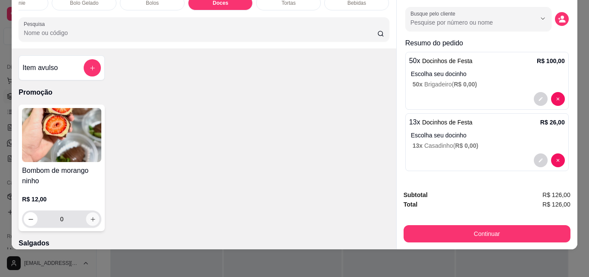
click at [90, 217] on icon "increase-product-quantity" at bounding box center [93, 219] width 6 height 6
type input "1"
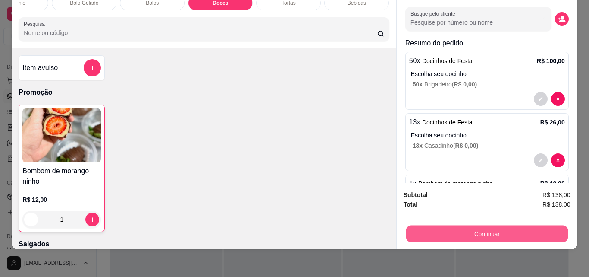
click at [498, 226] on button "Continuar" at bounding box center [487, 233] width 162 height 17
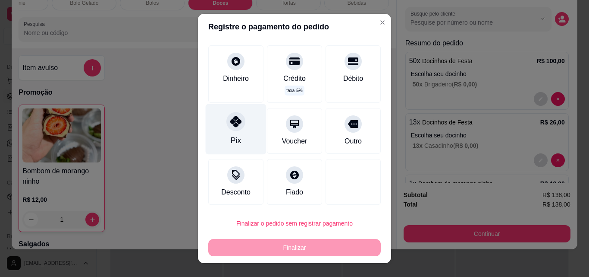
scroll to position [47, 0]
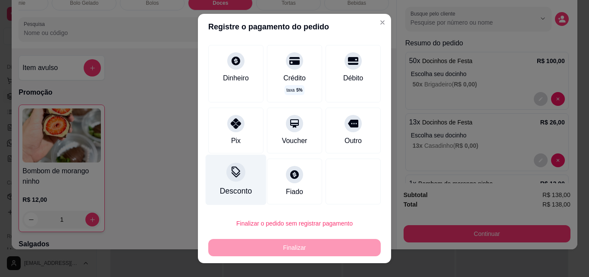
click at [230, 174] on icon at bounding box center [235, 171] width 11 height 11
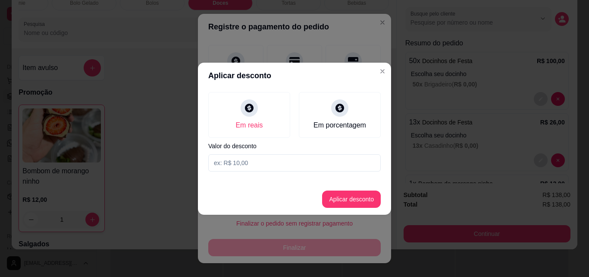
click at [255, 163] on input at bounding box center [294, 162] width 173 height 17
type input "31,50"
click at [340, 195] on button "Aplicar desconto" at bounding box center [351, 198] width 59 height 17
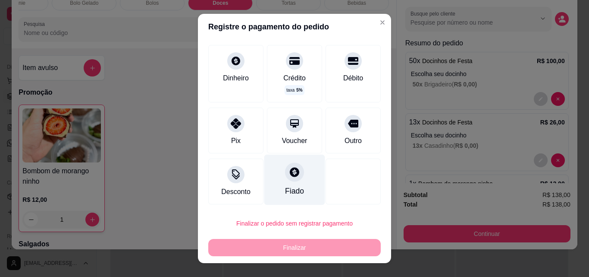
scroll to position [0, 0]
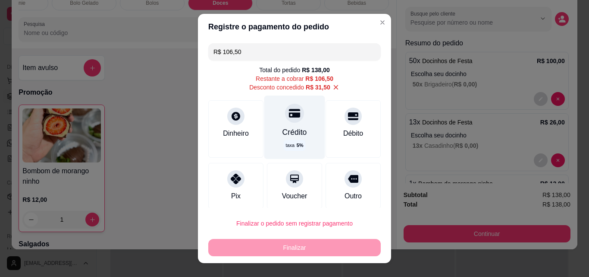
click at [289, 116] on icon at bounding box center [294, 113] width 11 height 9
type input "R$ 0,00"
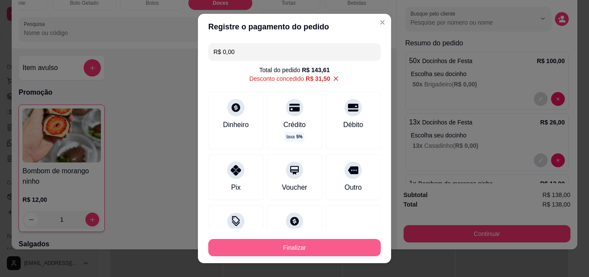
click at [303, 246] on button "Finalizar" at bounding box center [294, 247] width 173 height 17
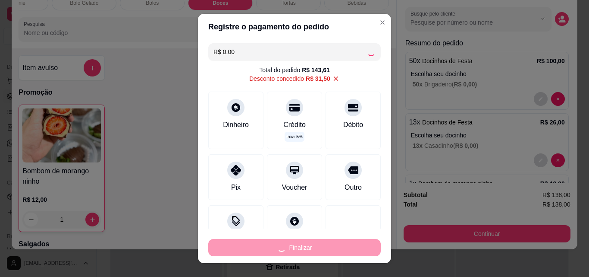
type input "0"
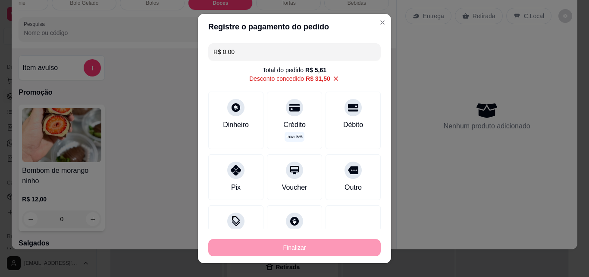
type input "-R$ 138,00"
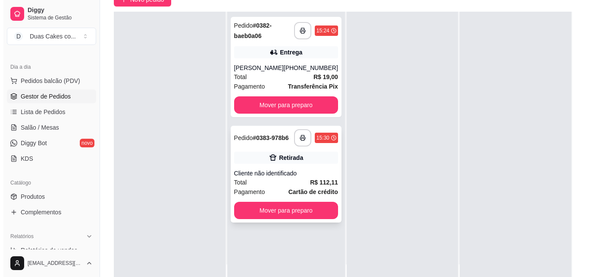
scroll to position [86, 0]
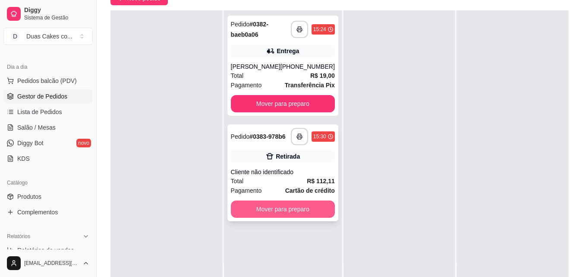
click at [290, 214] on button "Mover para preparo" at bounding box center [283, 208] width 104 height 17
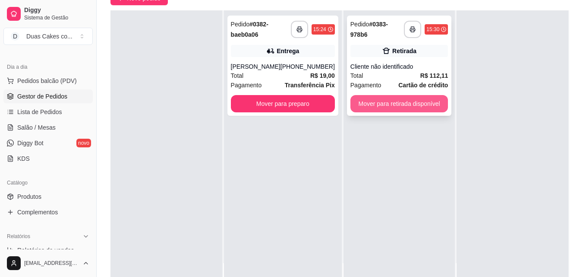
click at [387, 100] on button "Mover para retirada disponível" at bounding box center [399, 103] width 98 height 17
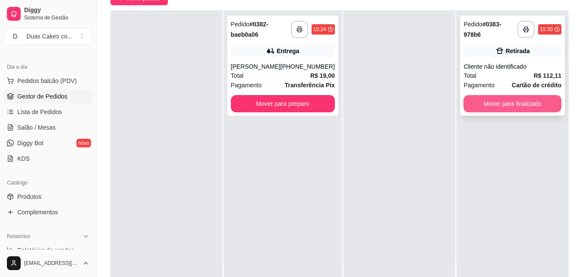
click at [513, 105] on button "Mover para finalizado" at bounding box center [512, 103] width 98 height 17
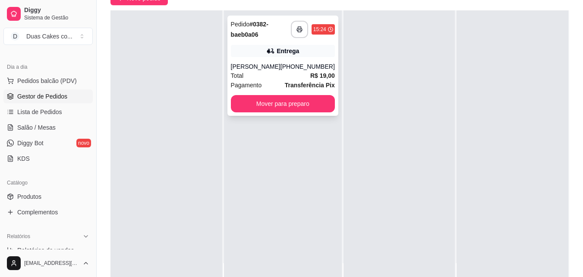
click at [287, 67] on div "(85) 99696-2566" at bounding box center [307, 66] width 54 height 9
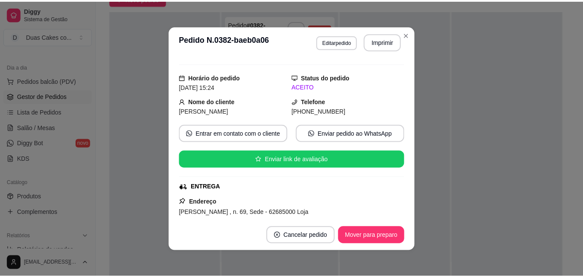
scroll to position [0, 0]
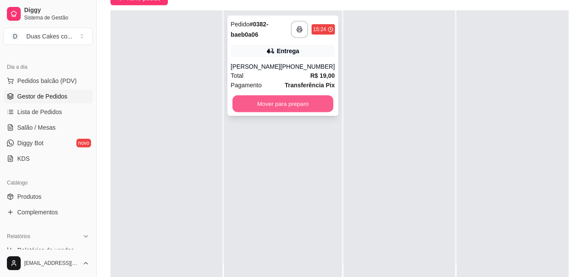
click at [285, 106] on button "Mover para preparo" at bounding box center [282, 103] width 101 height 17
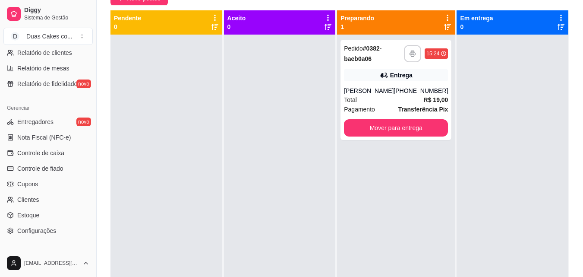
scroll to position [302, 0]
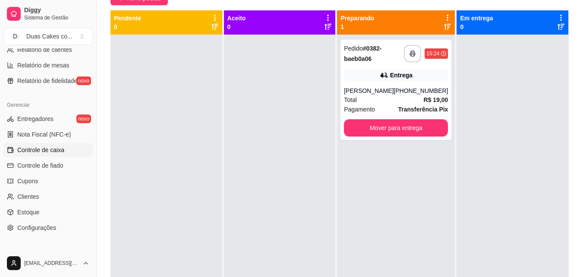
click at [63, 151] on span "Controle de caixa" at bounding box center [40, 149] width 47 height 9
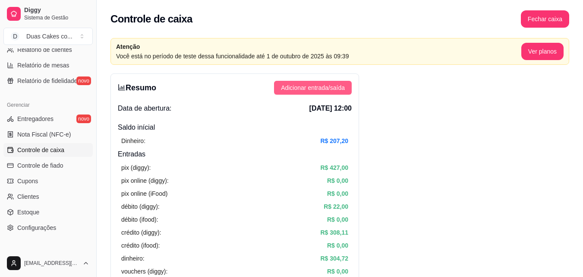
click at [303, 86] on span "Adicionar entrada/saída" at bounding box center [313, 87] width 64 height 9
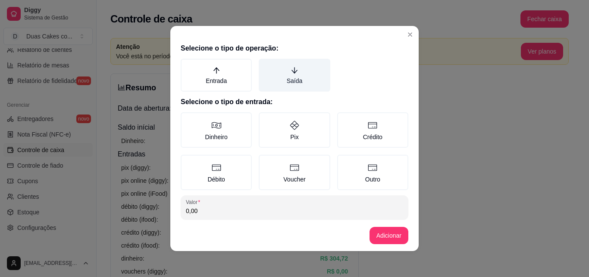
click at [291, 68] on icon "arrow-down" at bounding box center [295, 70] width 8 height 8
click at [265, 65] on button "Saída" at bounding box center [261, 61] width 7 height 7
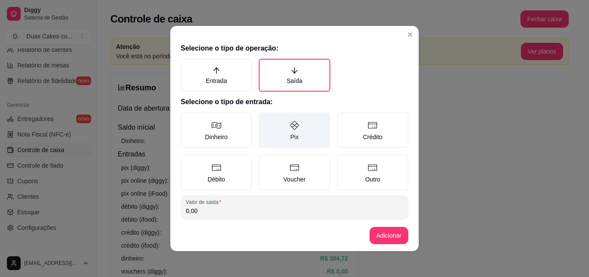
click at [290, 126] on icon at bounding box center [295, 125] width 10 height 10
click at [265, 119] on button "Pix" at bounding box center [261, 115] width 7 height 7
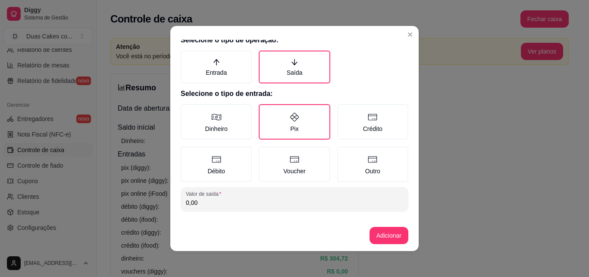
drag, startPoint x: 204, startPoint y: 211, endPoint x: 99, endPoint y: 211, distance: 104.9
click at [99, 211] on div "Selecione o tipo de operação: Entrada Saída Selecione o tipo de entrada: Dinhei…" at bounding box center [294, 138] width 589 height 277
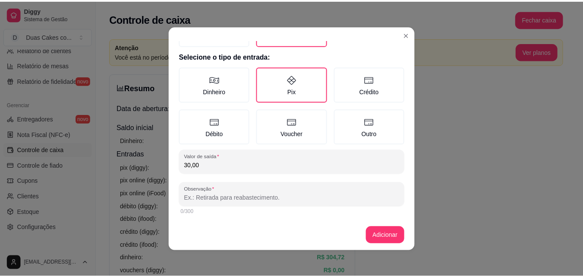
scroll to position [46, 0]
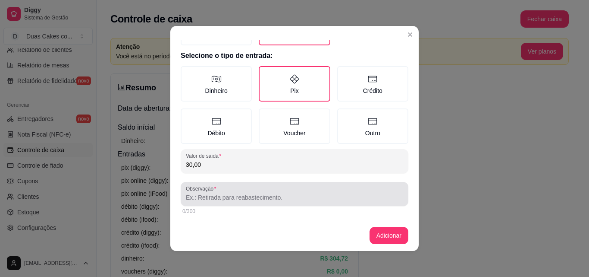
type input "30,00"
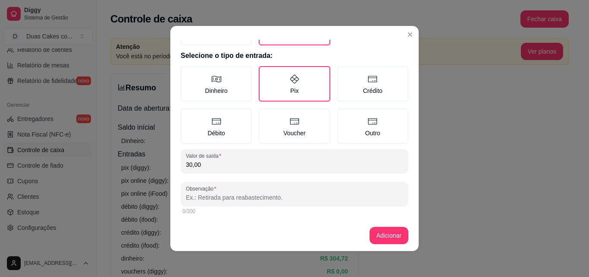
click at [244, 194] on input "Observação" at bounding box center [294, 197] width 217 height 9
type input "Deline 3k"
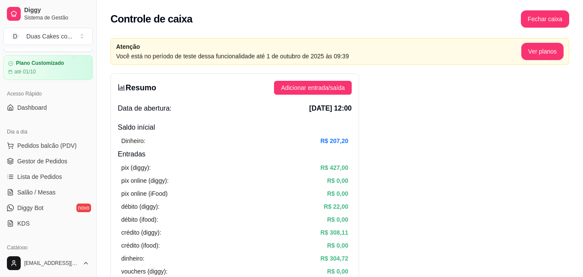
scroll to position [0, 0]
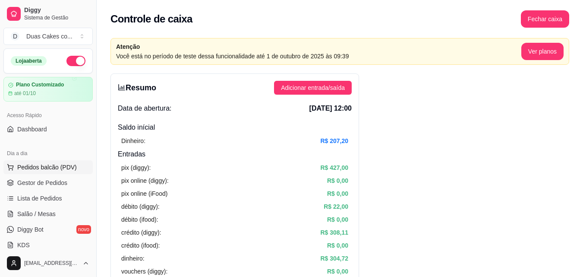
click at [40, 169] on span "Pedidos balcão (PDV)" at bounding box center [47, 167] width 60 height 9
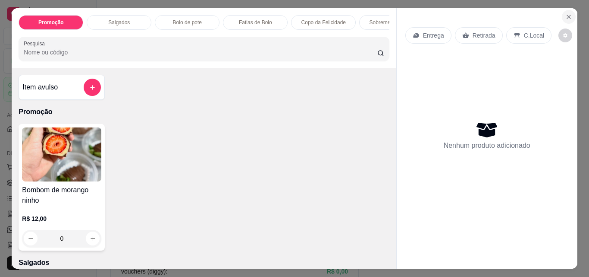
click at [570, 16] on button "Close" at bounding box center [569, 17] width 14 height 14
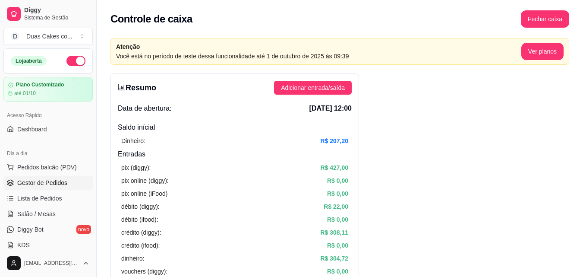
click at [55, 185] on span "Gestor de Pedidos" at bounding box center [42, 182] width 50 height 9
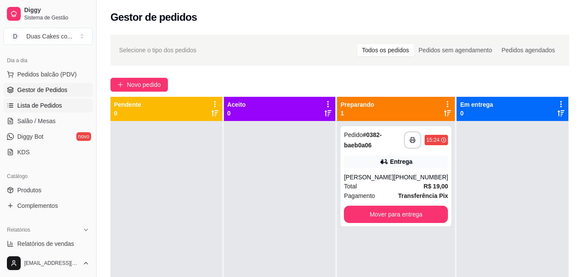
scroll to position [129, 0]
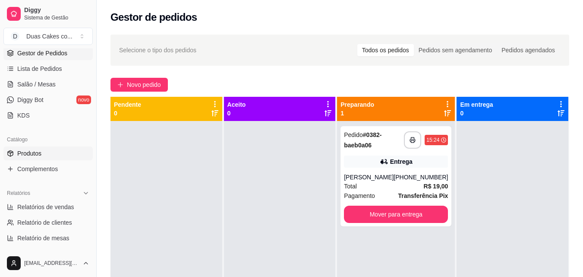
click at [43, 157] on link "Produtos" at bounding box center [47, 153] width 89 height 14
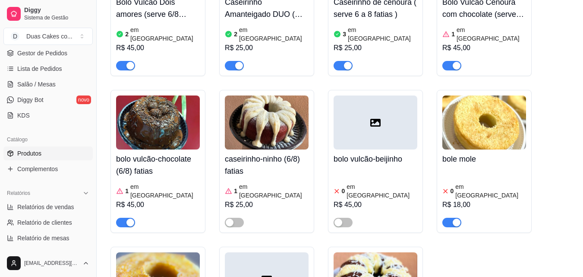
scroll to position [2859, 0]
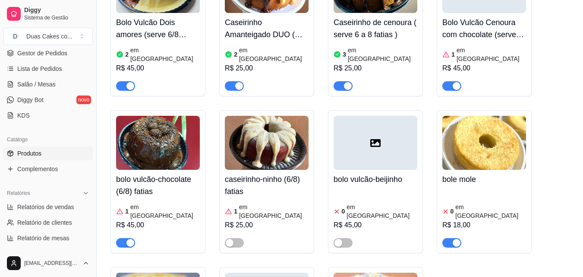
click at [479, 202] on article "em estoque" at bounding box center [490, 210] width 71 height 17
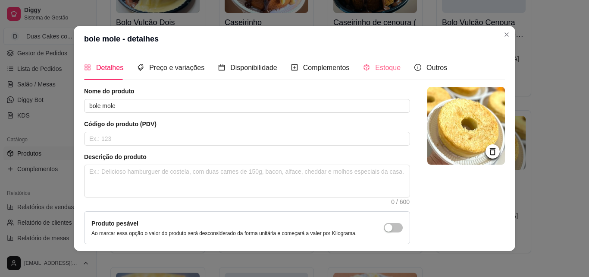
click at [387, 75] on div "Estoque" at bounding box center [382, 67] width 38 height 25
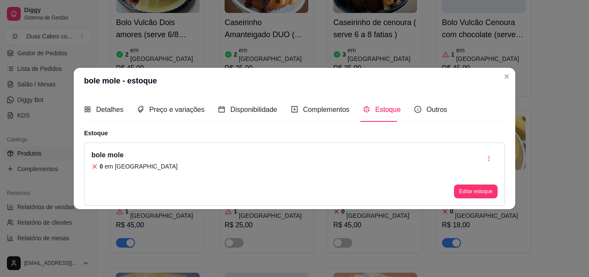
click at [384, 164] on div "bole mole 0 em estoque Editar estoque" at bounding box center [294, 173] width 421 height 63
click at [112, 166] on article "em estoque" at bounding box center [141, 166] width 73 height 9
click at [468, 194] on button "Editar estoque" at bounding box center [476, 191] width 44 height 14
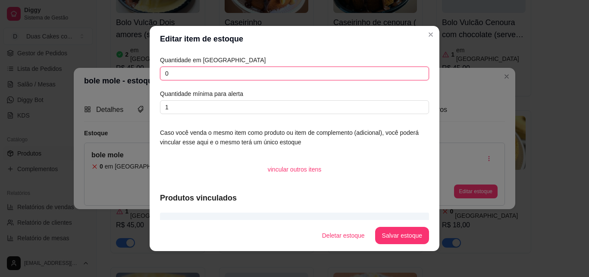
drag, startPoint x: 192, startPoint y: 70, endPoint x: 91, endPoint y: 78, distance: 101.3
click at [91, 79] on div "Editar item de estoque Quantidade em estoque 0 Quantidade mínima para alerta 1 …" at bounding box center [294, 138] width 589 height 277
type input "5"
click at [402, 235] on button "Salvar estoque" at bounding box center [402, 235] width 53 height 17
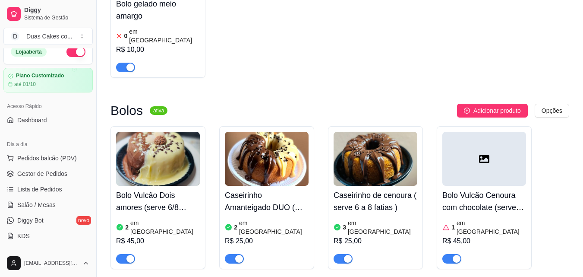
scroll to position [0, 0]
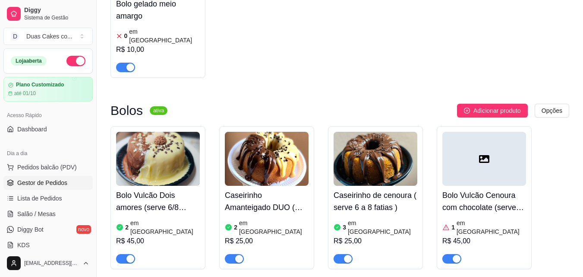
click at [66, 188] on link "Gestor de Pedidos" at bounding box center [47, 183] width 89 height 14
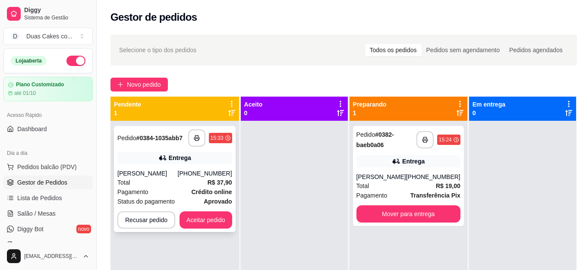
click at [168, 179] on div "Total R$ 37,90" at bounding box center [174, 182] width 115 height 9
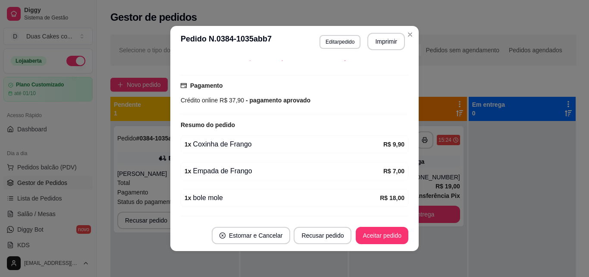
scroll to position [216, 0]
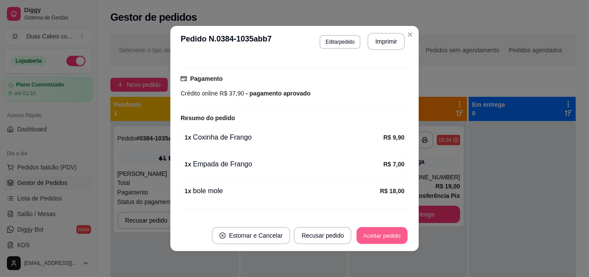
click at [363, 232] on button "Aceitar pedido" at bounding box center [382, 235] width 51 height 17
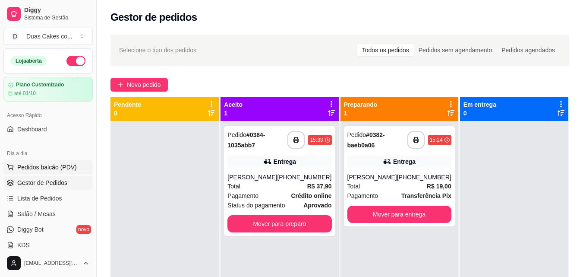
click at [37, 161] on button "Pedidos balcão (PDV)" at bounding box center [47, 167] width 89 height 14
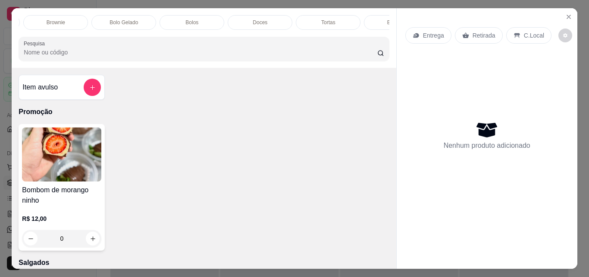
scroll to position [0, 444]
click at [149, 19] on p "Bolos" at bounding box center [152, 22] width 13 height 7
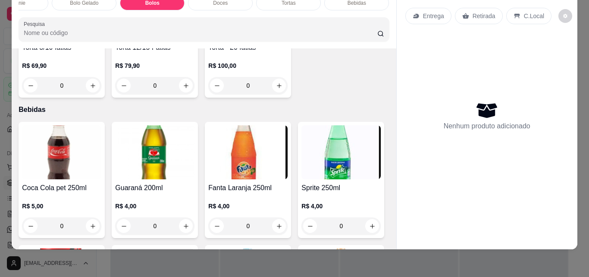
scroll to position [2234, 0]
type input "1"
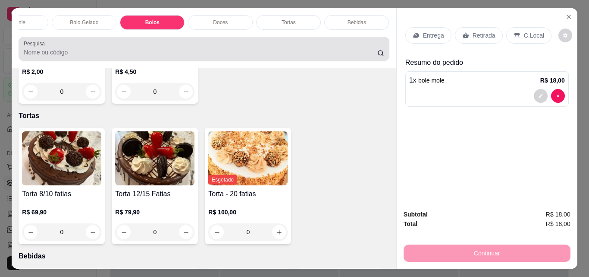
scroll to position [2105, 0]
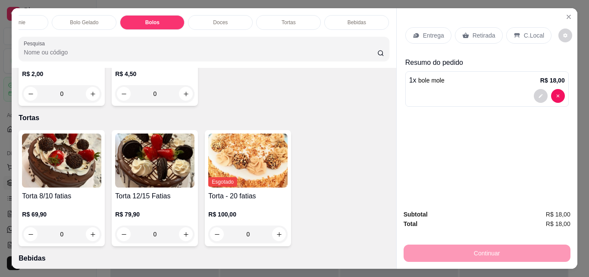
click at [434, 31] on p "Entrega" at bounding box center [433, 35] width 21 height 9
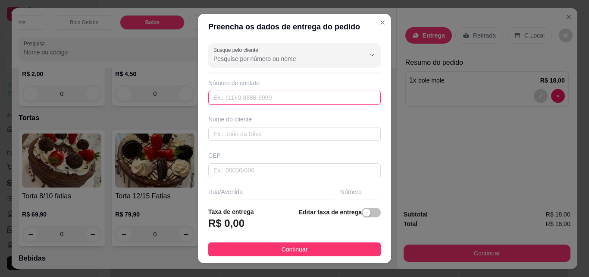
click at [250, 97] on input "text" at bounding box center [294, 98] width 173 height 14
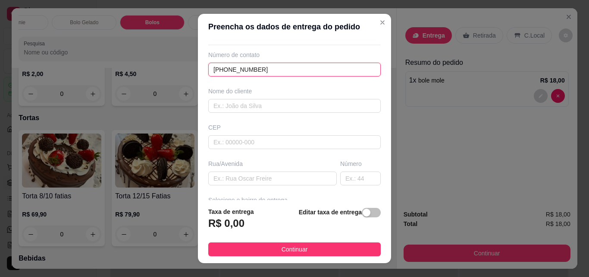
scroll to position [43, 0]
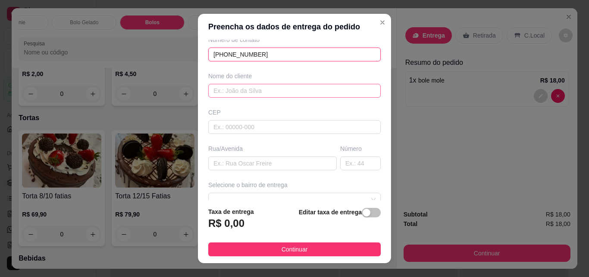
type input "(85) 9842-1267"
click at [270, 91] on input "text" at bounding box center [294, 91] width 173 height 14
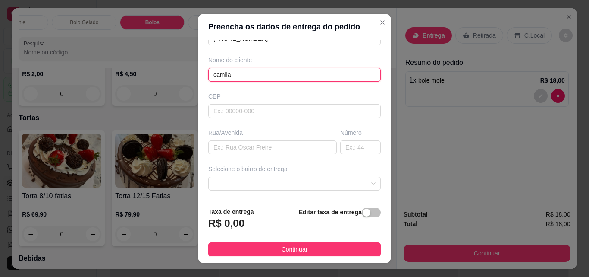
scroll to position [86, 0]
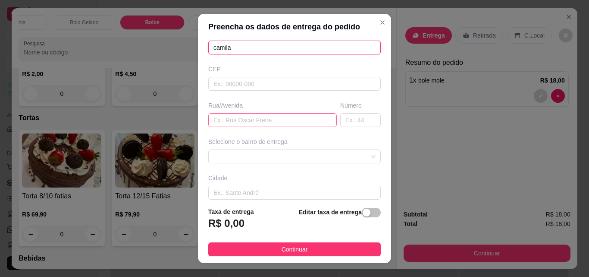
type input "camila"
click at [233, 120] on input "text" at bounding box center [272, 120] width 129 height 14
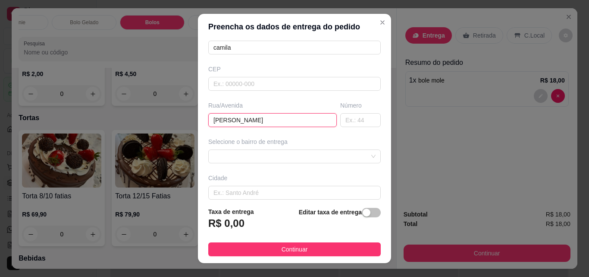
type input "maria barroso meireles"
click at [343, 117] on input "text" at bounding box center [360, 120] width 41 height 14
type input "83"
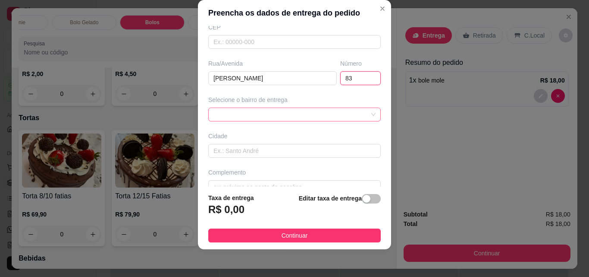
scroll to position [129, 0]
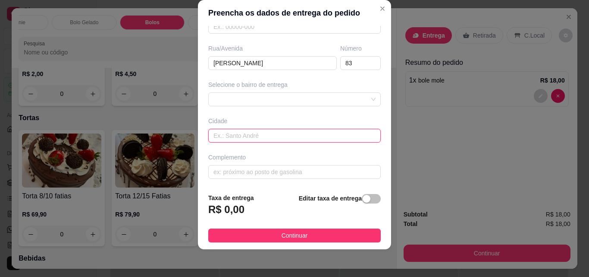
click at [263, 137] on input "text" at bounding box center [294, 136] width 173 height 14
type input "paraipaba"
click at [363, 202] on div "button" at bounding box center [367, 199] width 8 height 8
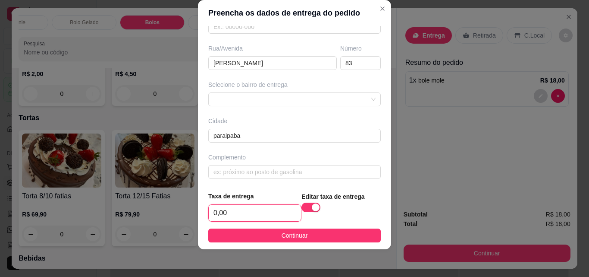
click at [227, 212] on input "0,00" at bounding box center [255, 213] width 92 height 16
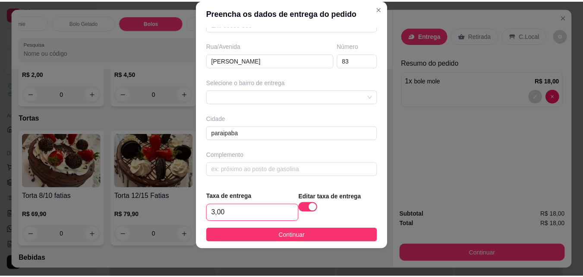
scroll to position [132, 0]
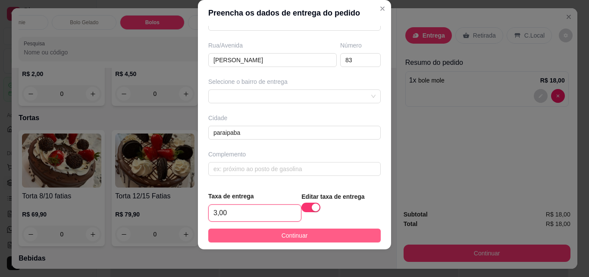
type input "3,00"
click at [298, 233] on span "Continuar" at bounding box center [295, 234] width 26 height 9
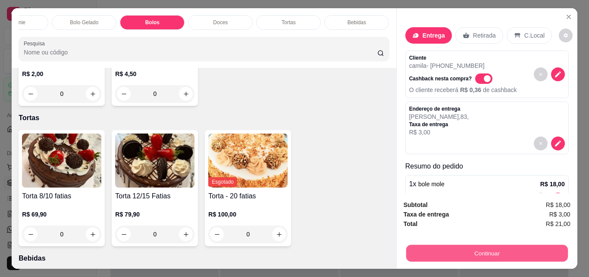
click at [495, 246] on button "Continuar" at bounding box center [487, 252] width 162 height 17
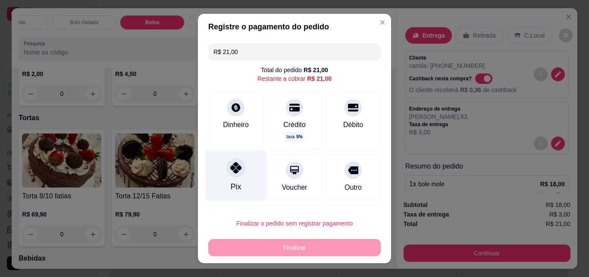
click at [227, 180] on div "Pix" at bounding box center [236, 175] width 61 height 50
type input "R$ 0,00"
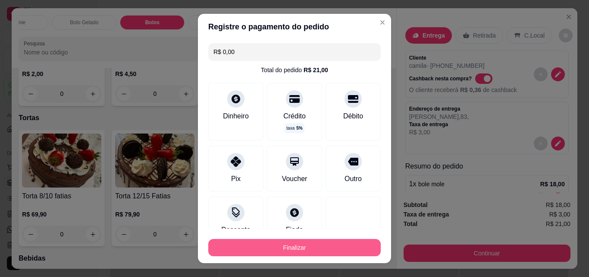
click at [296, 249] on button "Finalizar" at bounding box center [294, 247] width 173 height 17
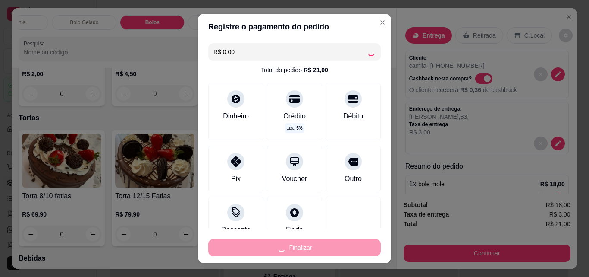
type input "0"
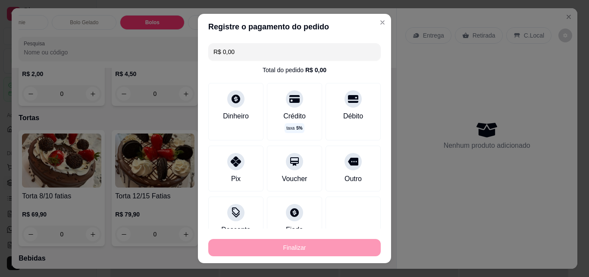
type input "-R$ 21,00"
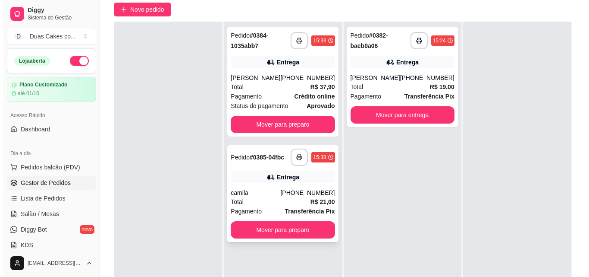
scroll to position [132, 0]
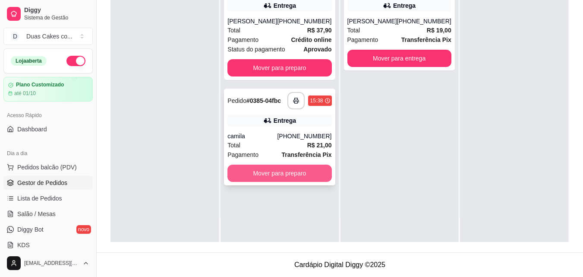
click at [281, 179] on button "Mover para preparo" at bounding box center [279, 172] width 104 height 17
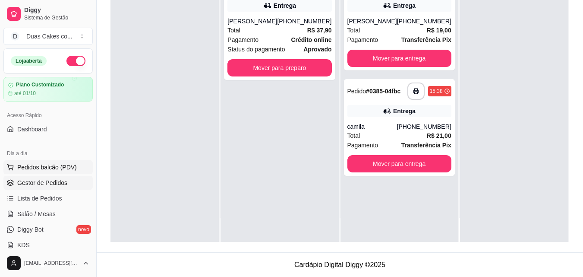
click at [36, 167] on span "Pedidos balcão (PDV)" at bounding box center [47, 167] width 60 height 9
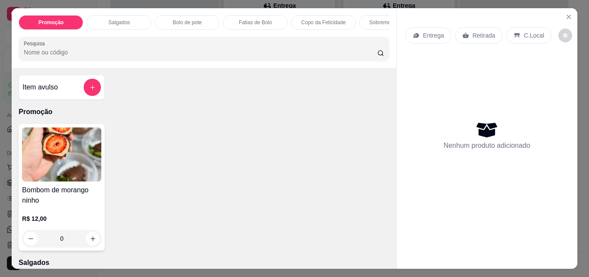
click at [258, 19] on p "Fatias de Bolo" at bounding box center [255, 22] width 33 height 7
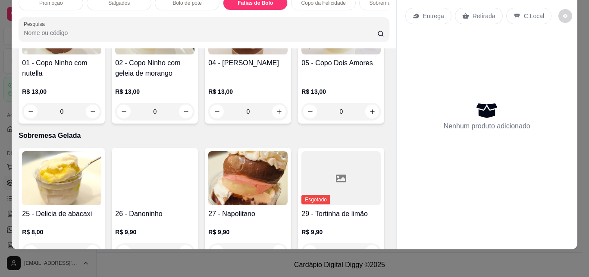
scroll to position [1143, 0]
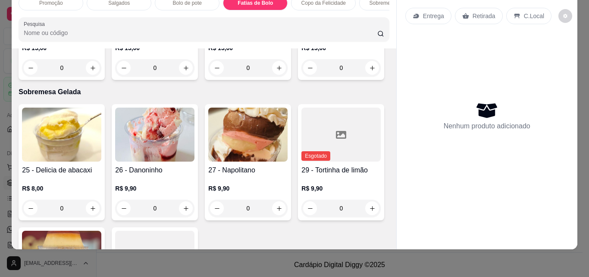
type input "1"
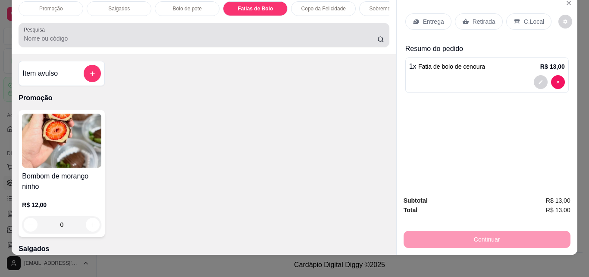
scroll to position [0, 0]
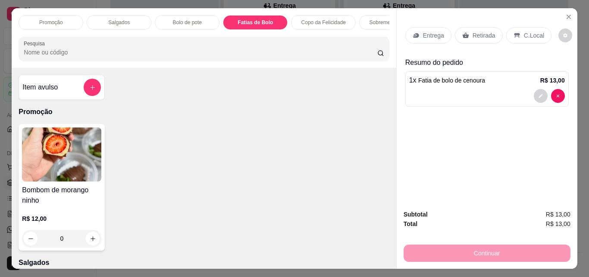
click at [370, 19] on p "Sobremesa Gelada" at bounding box center [392, 22] width 44 height 7
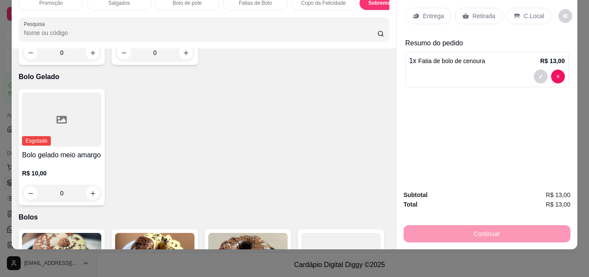
type input "1"
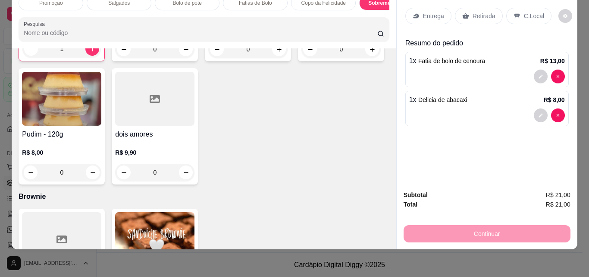
scroll to position [0, 0]
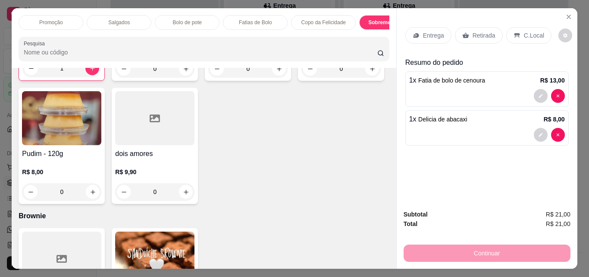
click at [260, 19] on p "Fatias de Bolo" at bounding box center [255, 22] width 33 height 7
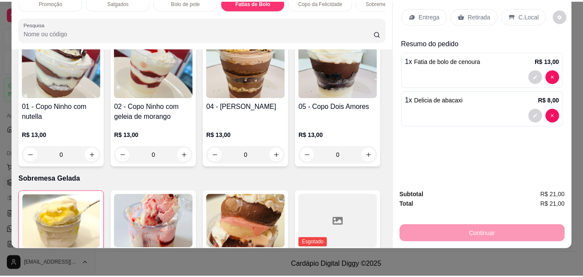
scroll to position [1057, 0]
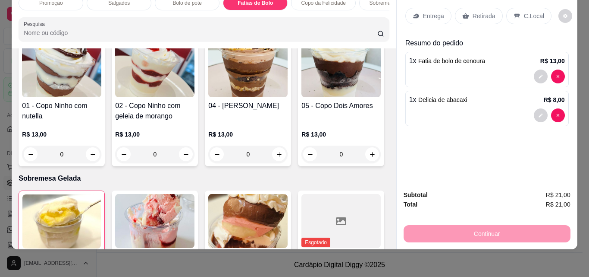
click at [276, 7] on icon "increase-product-quantity" at bounding box center [279, 3] width 6 height 6
type input "1"
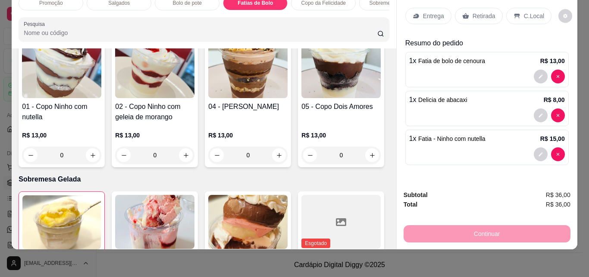
click at [482, 8] on div "Retirada" at bounding box center [479, 16] width 48 height 16
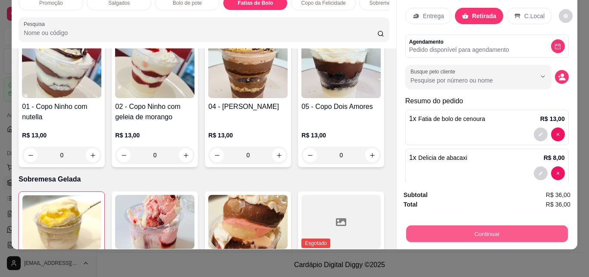
click at [492, 225] on button "Continuar" at bounding box center [487, 233] width 162 height 17
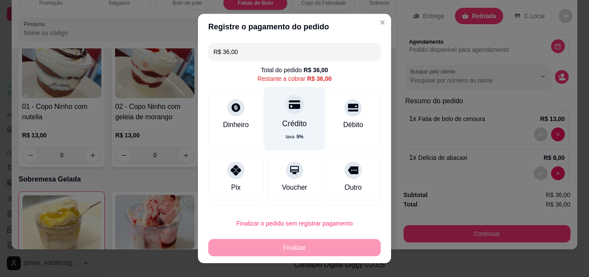
click at [291, 124] on div "Crédito" at bounding box center [295, 123] width 25 height 11
type input "R$ 0,00"
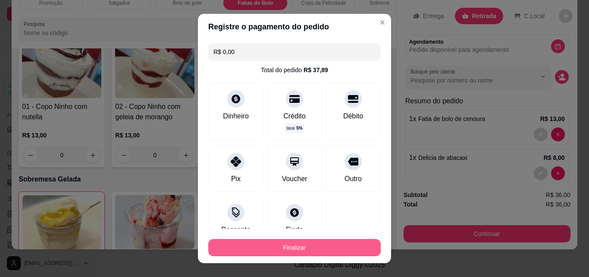
click at [292, 246] on button "Finalizar" at bounding box center [294, 247] width 173 height 17
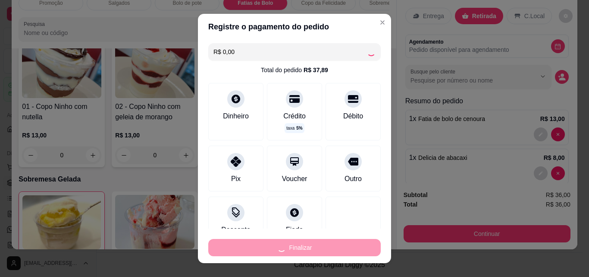
type input "0"
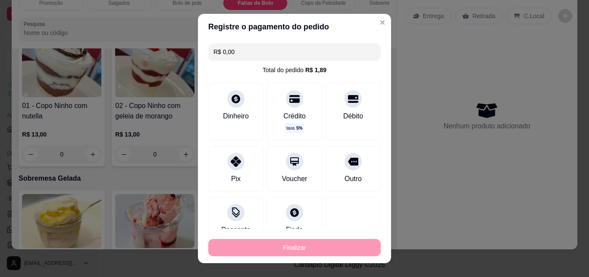
type input "-R$ 36,00"
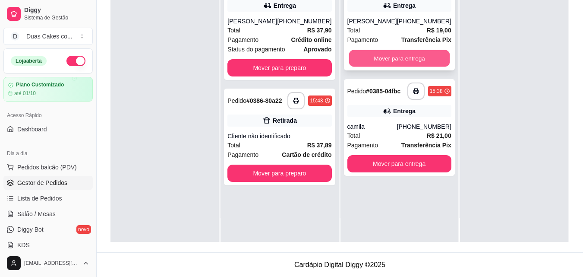
click at [391, 54] on button "Mover para entrega" at bounding box center [399, 58] width 101 height 17
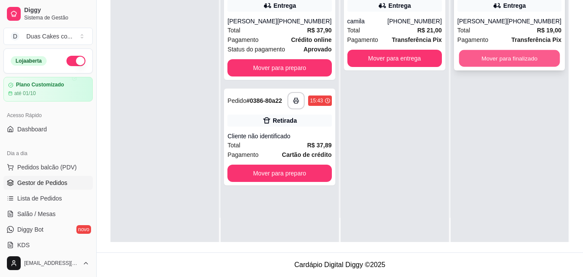
click at [507, 56] on button "Mover para finalizado" at bounding box center [509, 58] width 101 height 17
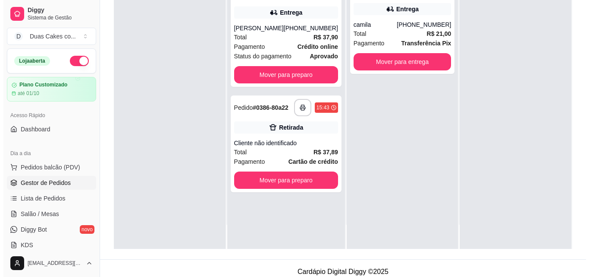
scroll to position [132, 0]
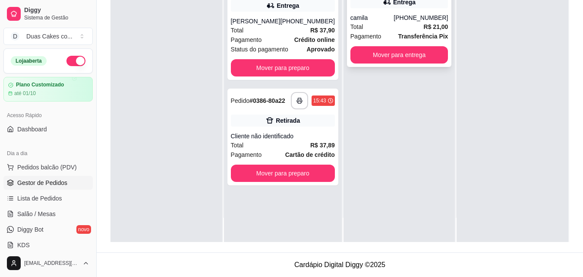
click at [406, 16] on div "**********" at bounding box center [399, 18] width 105 height 97
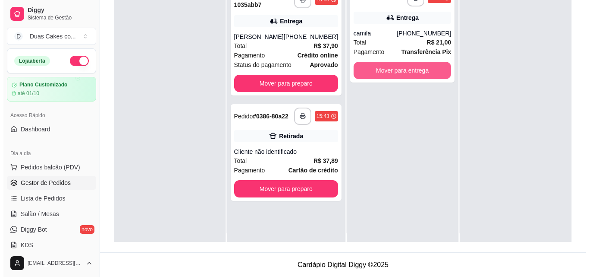
scroll to position [0, 0]
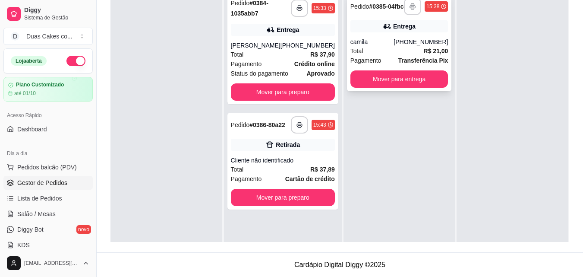
click at [394, 31] on div "Entrega" at bounding box center [404, 26] width 22 height 9
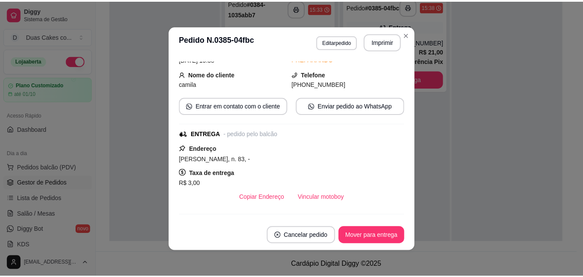
scroll to position [43, 0]
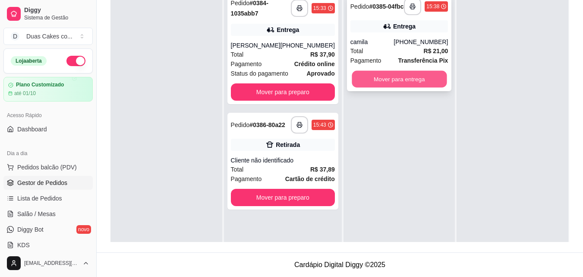
click at [381, 80] on button "Mover para entrega" at bounding box center [399, 79] width 95 height 17
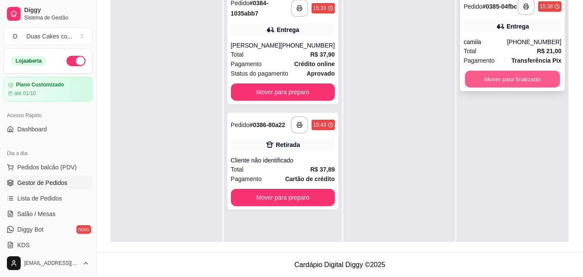
click at [520, 76] on button "Mover para finalizado" at bounding box center [512, 79] width 95 height 17
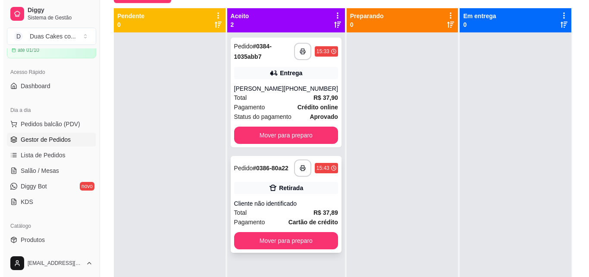
scroll to position [24, 0]
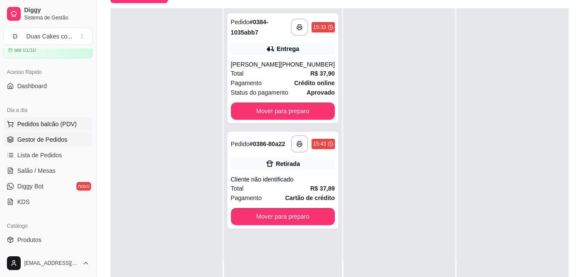
click at [38, 121] on span "Pedidos balcão (PDV)" at bounding box center [47, 124] width 60 height 9
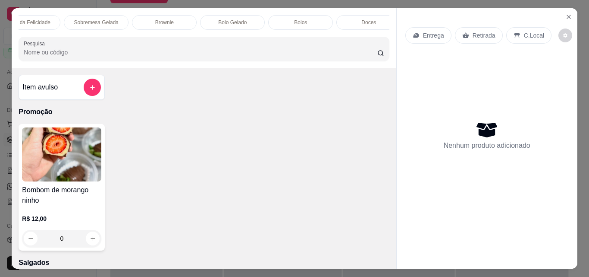
scroll to position [0, 345]
click at [254, 15] on div "Bolos" at bounding box center [251, 22] width 65 height 15
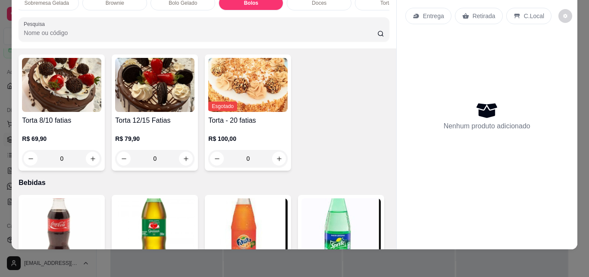
scroll to position [2191, 0]
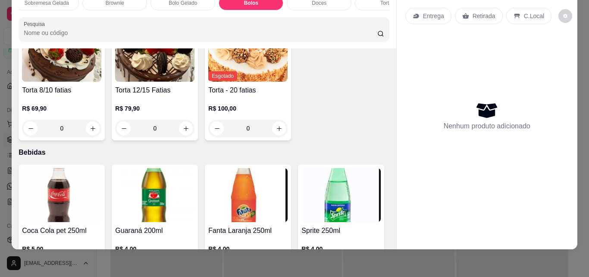
type input "1"
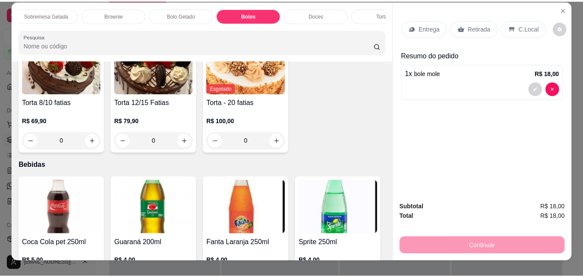
scroll to position [0, 0]
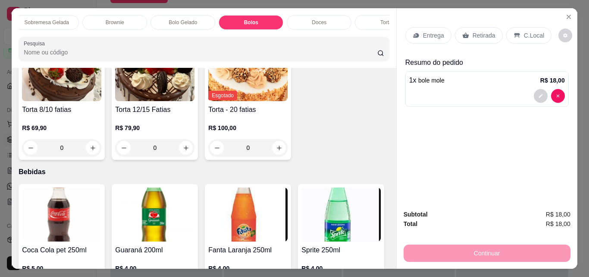
click at [485, 31] on p "Retirada" at bounding box center [484, 35] width 23 height 9
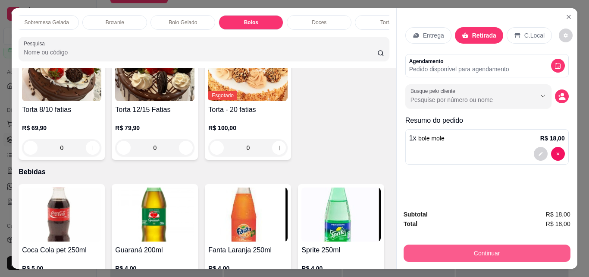
click at [484, 250] on button "Continuar" at bounding box center [487, 252] width 167 height 17
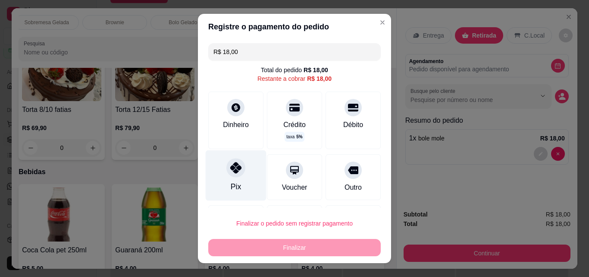
click at [234, 181] on div "Pix" at bounding box center [236, 186] width 10 height 11
type input "R$ 0,00"
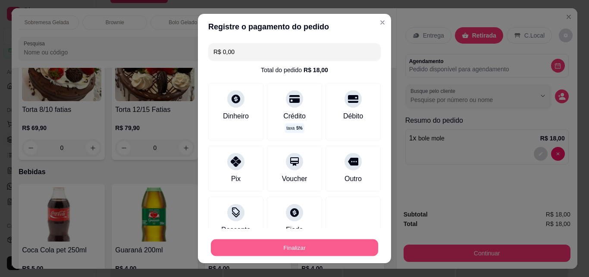
click at [280, 249] on button "Finalizar" at bounding box center [294, 247] width 167 height 17
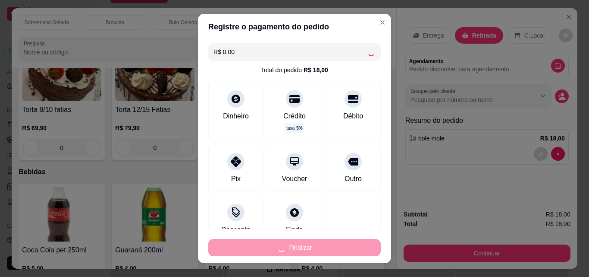
type input "0"
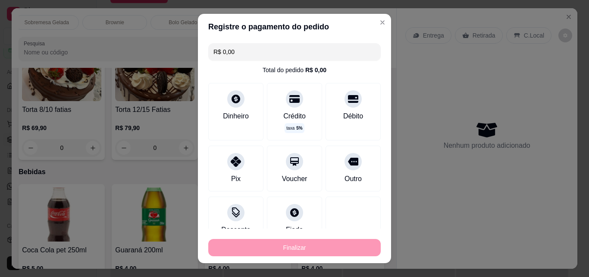
type input "-R$ 18,00"
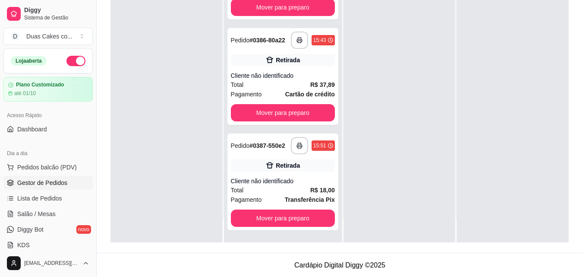
scroll to position [132, 0]
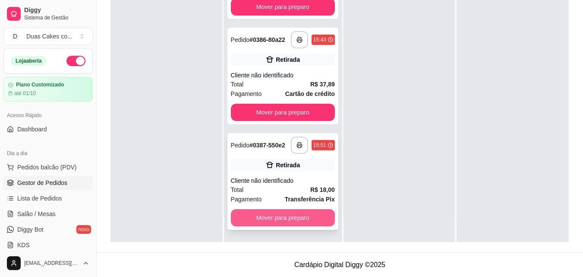
click at [289, 223] on button "Mover para preparo" at bounding box center [283, 217] width 104 height 17
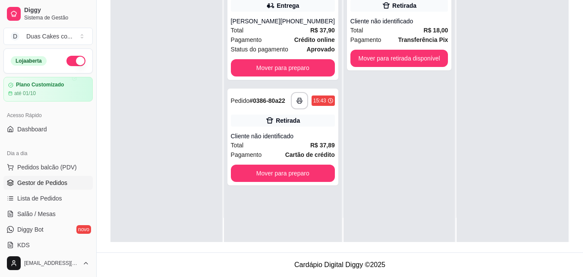
scroll to position [0, 0]
click at [405, 54] on button "Mover para retirada disponível" at bounding box center [399, 58] width 95 height 17
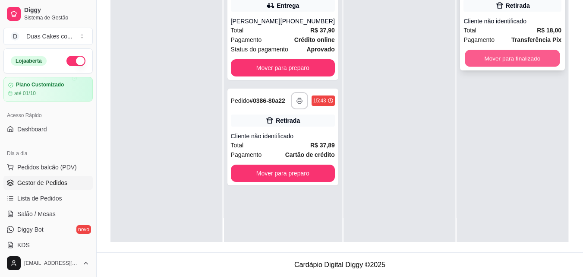
click at [526, 57] on button "Mover para finalizado" at bounding box center [512, 58] width 95 height 17
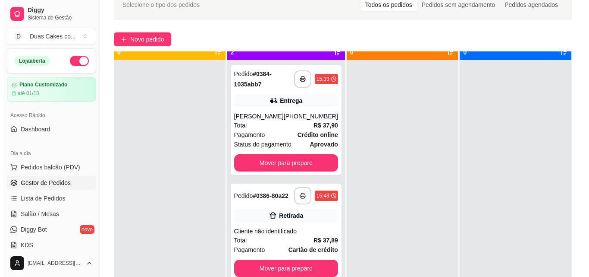
scroll to position [24, 0]
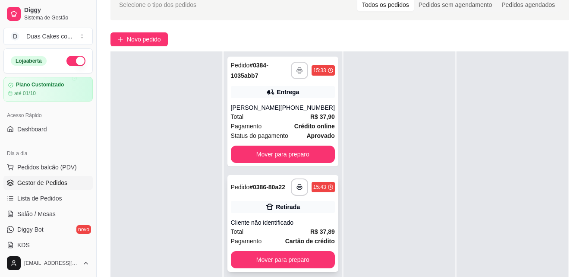
click at [278, 211] on div "Retirada" at bounding box center [288, 206] width 24 height 9
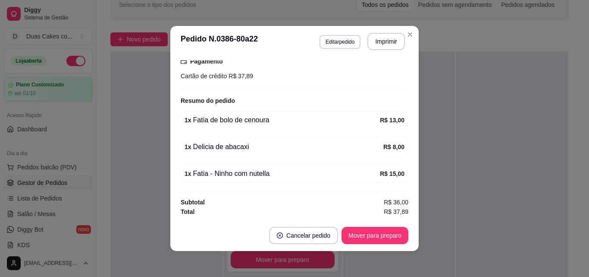
scroll to position [2, 0]
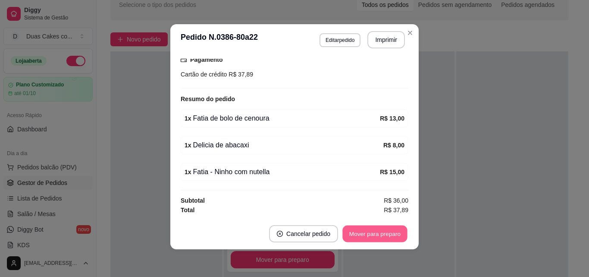
click at [386, 234] on button "Mover para preparo" at bounding box center [375, 233] width 65 height 17
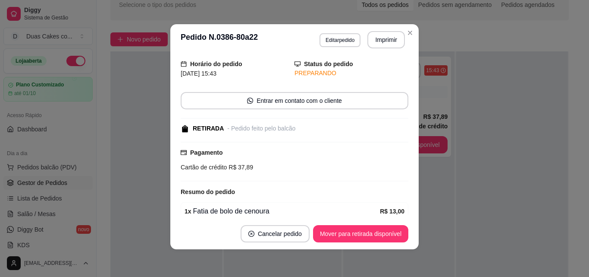
scroll to position [43, 0]
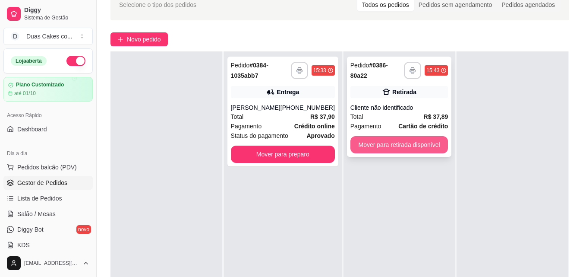
click at [394, 145] on button "Mover para retirada disponível" at bounding box center [399, 144] width 98 height 17
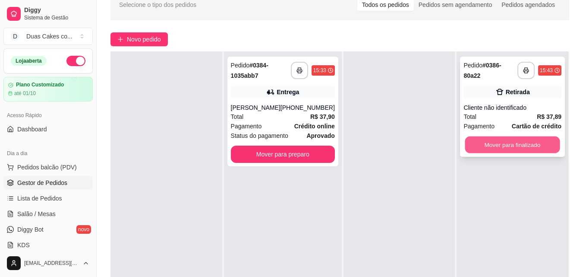
click at [501, 143] on button "Mover para finalizado" at bounding box center [512, 144] width 95 height 17
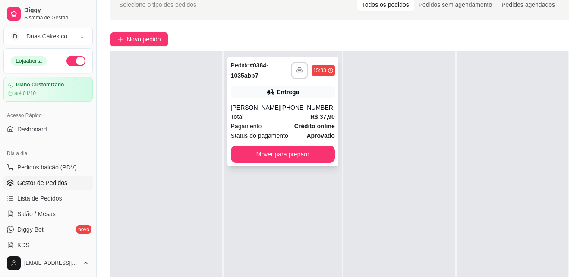
click at [273, 113] on div "Total R$ 37,90" at bounding box center [283, 116] width 104 height 9
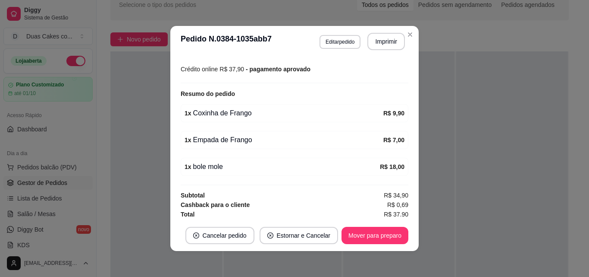
scroll to position [243, 0]
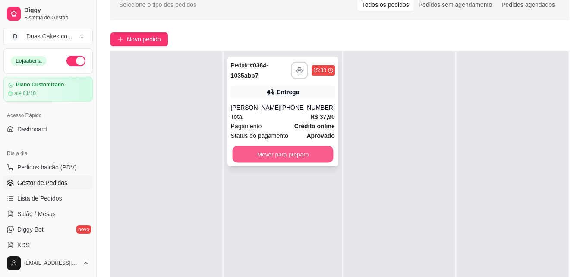
click at [290, 150] on button "Mover para preparo" at bounding box center [282, 154] width 101 height 17
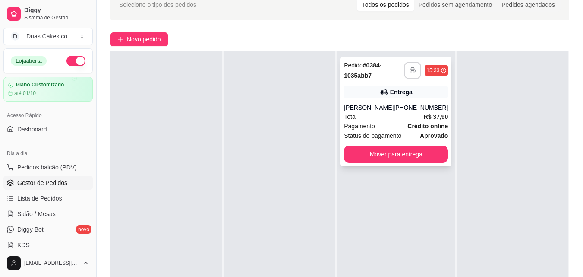
click at [402, 115] on div "Total R$ 37,90" at bounding box center [396, 116] width 104 height 9
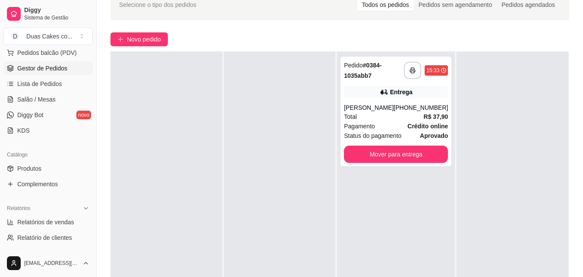
scroll to position [129, 0]
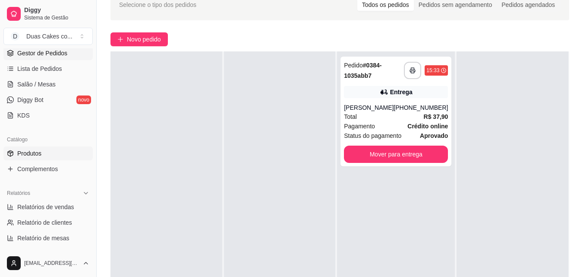
click at [28, 153] on span "Produtos" at bounding box center [29, 153] width 24 height 9
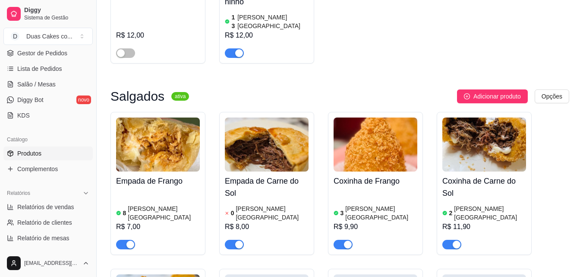
scroll to position [216, 0]
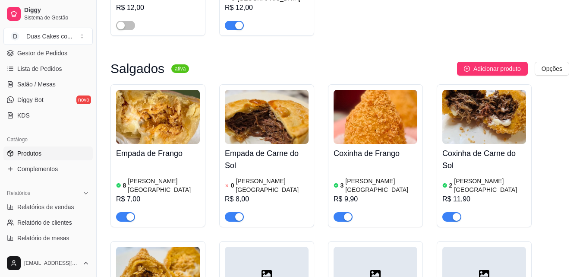
click at [463, 158] on h4 "Coxinha de Carne do Sol" at bounding box center [484, 159] width 84 height 24
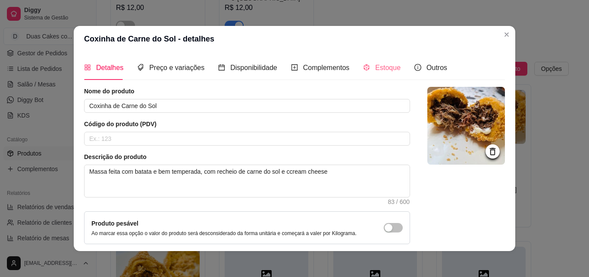
click at [387, 61] on div "Estoque" at bounding box center [382, 67] width 38 height 25
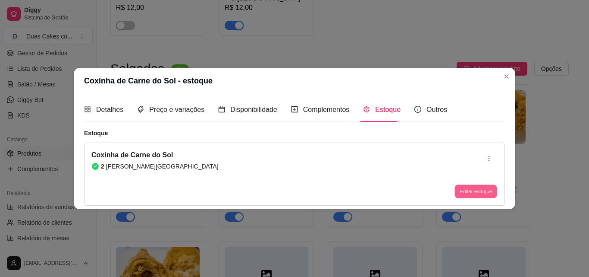
click at [461, 191] on button "Editar estoque" at bounding box center [476, 191] width 42 height 13
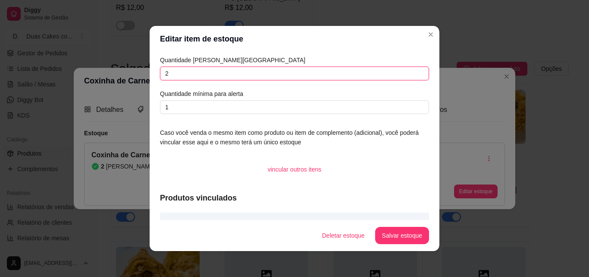
click at [167, 72] on input "2" at bounding box center [294, 73] width 269 height 14
type input "1"
click at [405, 241] on button "Salvar estoque" at bounding box center [402, 235] width 53 height 17
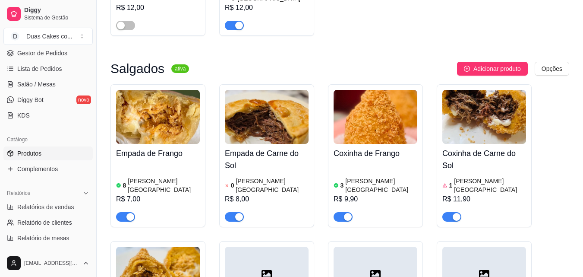
click at [358, 176] on article "em [GEOGRAPHIC_DATA]" at bounding box center [382, 184] width 69 height 17
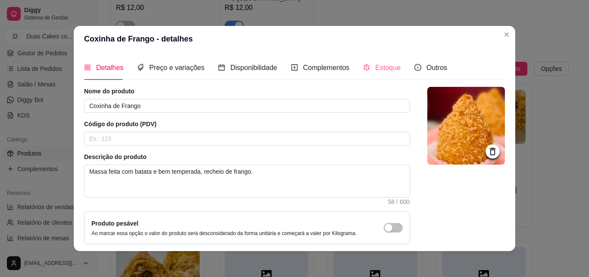
click at [389, 62] on div "Estoque" at bounding box center [382, 67] width 38 height 25
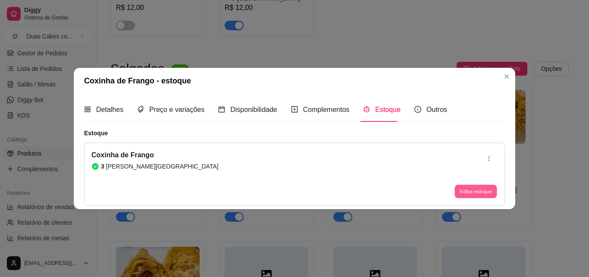
click at [477, 195] on button "Editar estoque" at bounding box center [476, 191] width 42 height 13
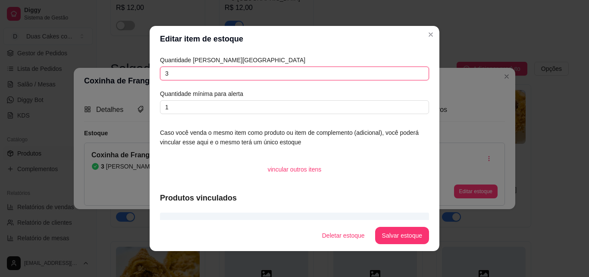
click at [172, 71] on input "3" at bounding box center [294, 73] width 269 height 14
type input "2"
click at [400, 228] on button "Salvar estoque" at bounding box center [402, 235] width 53 height 17
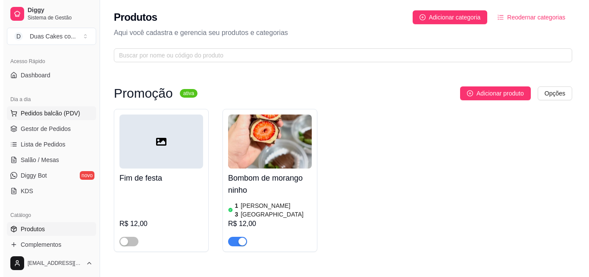
scroll to position [43, 0]
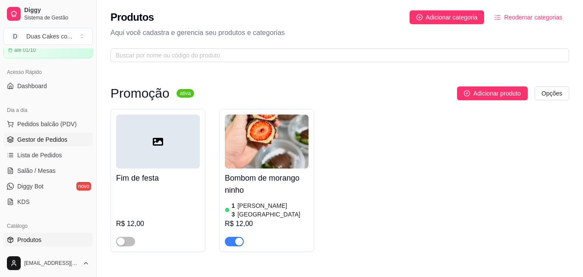
click at [35, 141] on span "Gestor de Pedidos" at bounding box center [42, 139] width 50 height 9
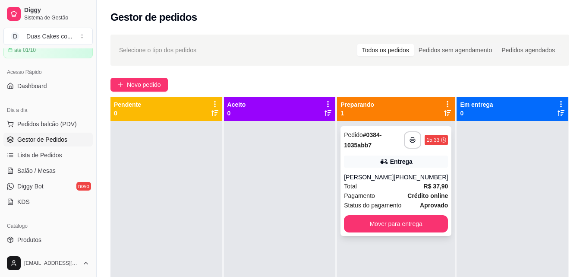
click at [385, 178] on div "[PERSON_NAME]" at bounding box center [369, 177] width 50 height 9
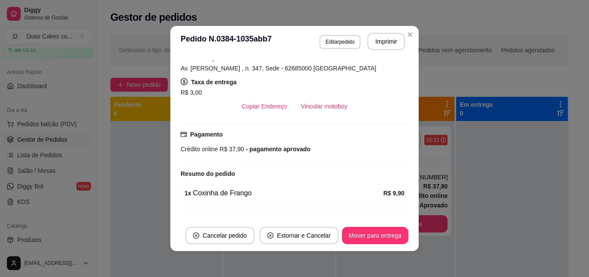
scroll to position [173, 0]
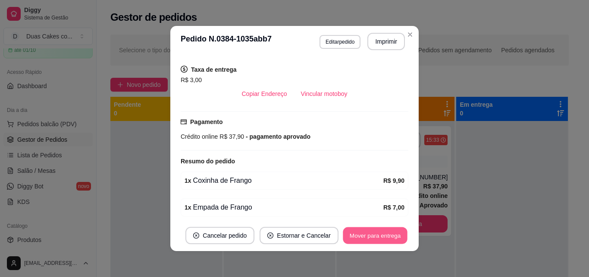
click at [379, 240] on button "Mover para entrega" at bounding box center [375, 235] width 65 height 17
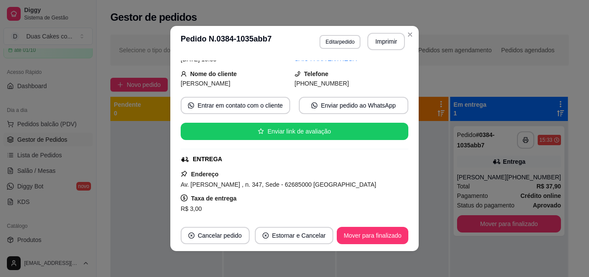
scroll to position [86, 0]
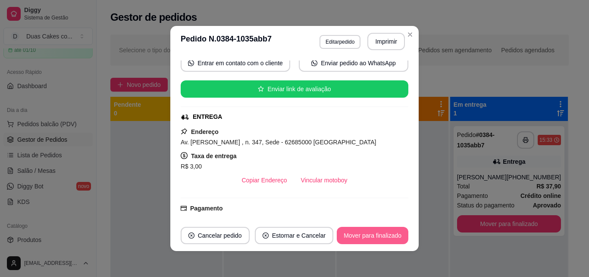
click at [374, 234] on button "Mover para finalizado" at bounding box center [373, 235] width 72 height 17
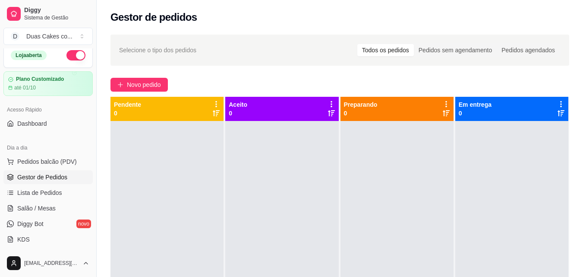
scroll to position [0, 0]
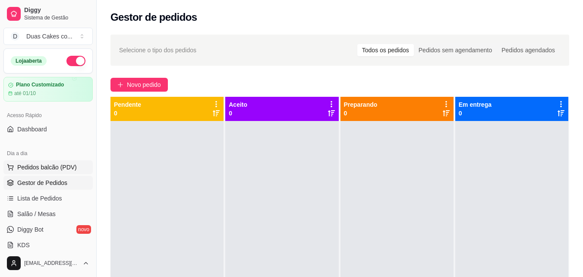
click at [28, 164] on span "Pedidos balcão (PDV)" at bounding box center [47, 167] width 60 height 9
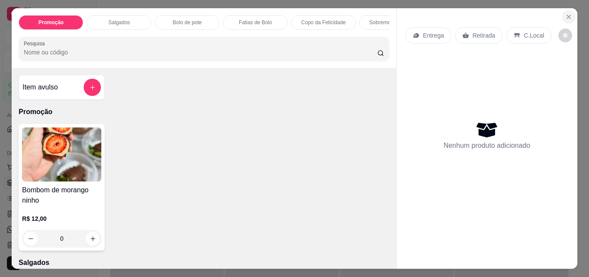
click at [568, 13] on icon "Close" at bounding box center [569, 16] width 7 height 7
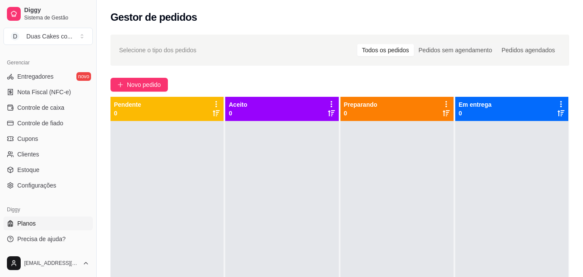
scroll to position [43, 0]
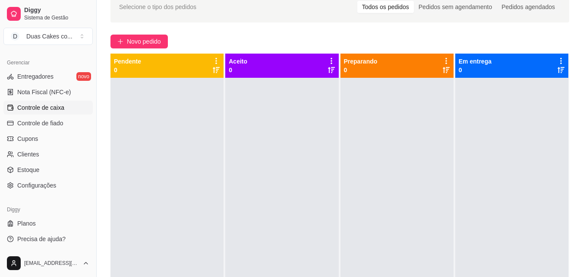
click at [37, 107] on span "Controle de caixa" at bounding box center [40, 107] width 47 height 9
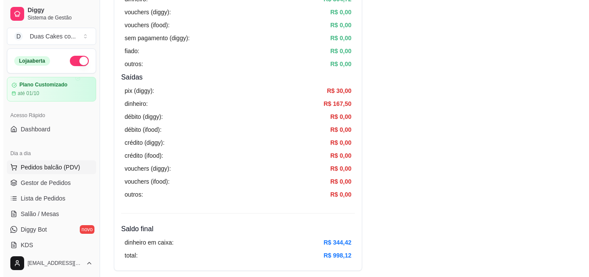
scroll to position [216, 0]
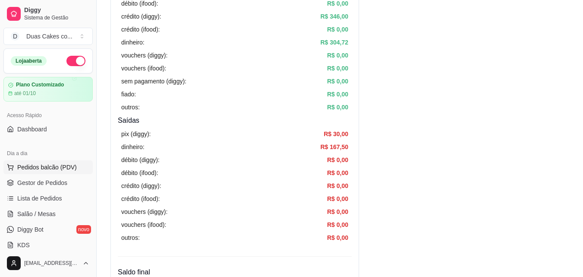
click at [48, 163] on span "Pedidos balcão (PDV)" at bounding box center [47, 167] width 60 height 9
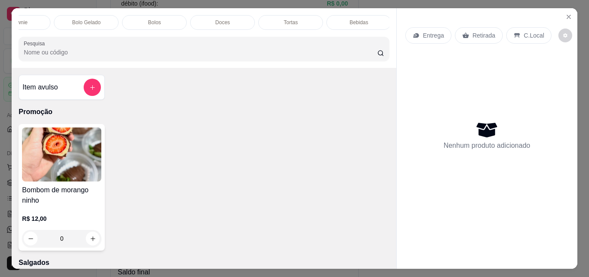
scroll to position [0, 444]
click at [208, 17] on div "Doces" at bounding box center [220, 22] width 65 height 15
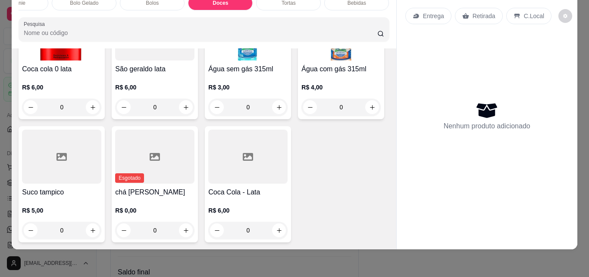
scroll to position [2555, 0]
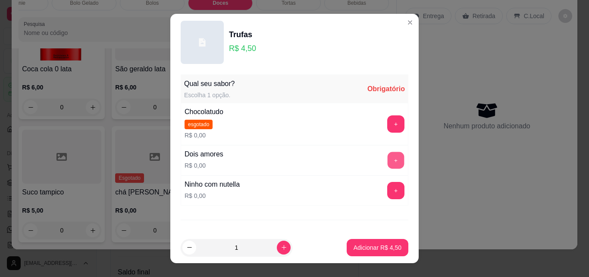
click at [388, 159] on button "+" at bounding box center [396, 160] width 17 height 17
click at [380, 159] on div "- 1 +" at bounding box center [377, 159] width 63 height 17
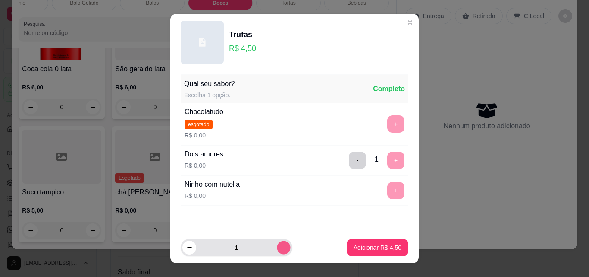
click at [277, 252] on button "increase-product-quantity" at bounding box center [283, 246] width 13 height 13
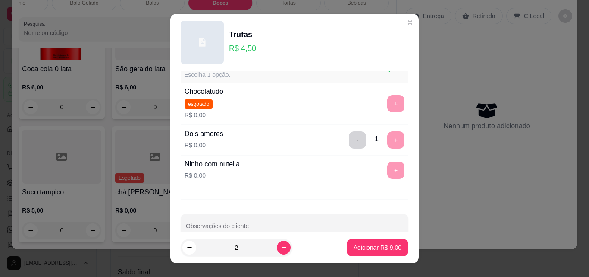
scroll to position [38, 0]
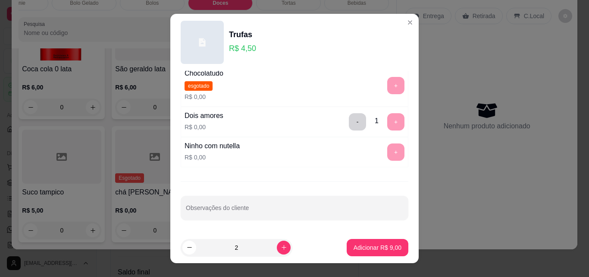
click at [384, 155] on div "+" at bounding box center [396, 151] width 24 height 17
click at [375, 252] on button "Adicionar R$ 9,00" at bounding box center [378, 247] width 60 height 17
click at [188, 245] on icon "decrease-product-quantity" at bounding box center [189, 247] width 6 height 6
type input "1"
click at [379, 251] on p "Adicionar R$ 4,50" at bounding box center [378, 247] width 48 height 9
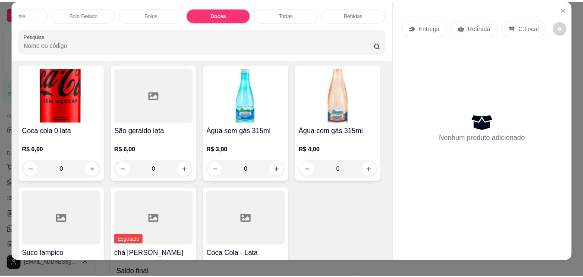
scroll to position [0, 0]
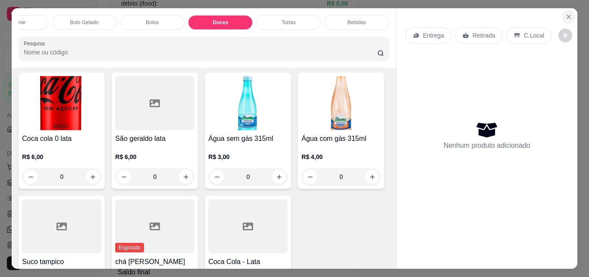
click at [566, 13] on icon "Close" at bounding box center [569, 16] width 7 height 7
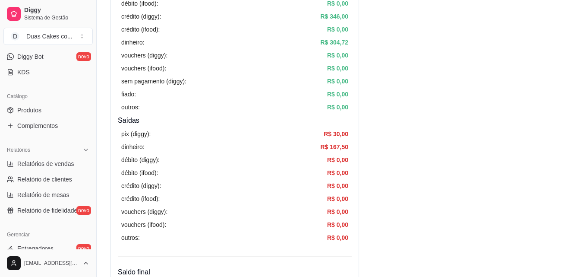
scroll to position [216, 0]
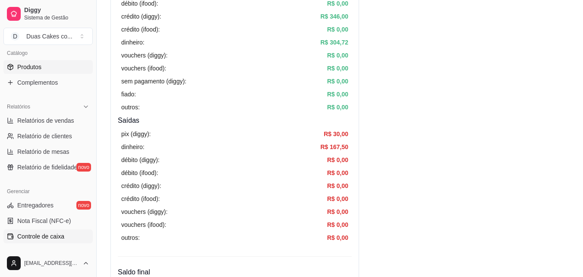
click at [27, 64] on span "Produtos" at bounding box center [29, 67] width 24 height 9
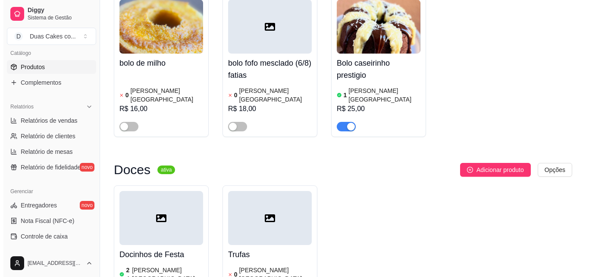
scroll to position [3121, 0]
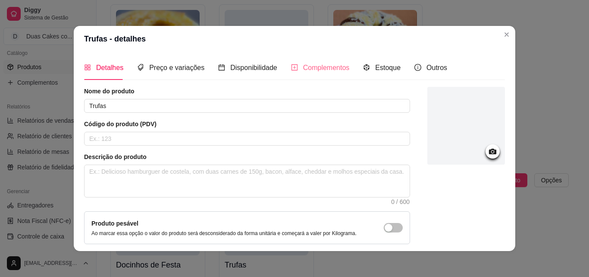
click at [307, 62] on div "Complementos" at bounding box center [320, 67] width 59 height 25
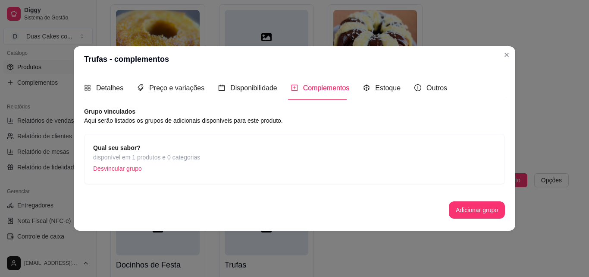
click at [161, 154] on span "disponível em 1 produtos e 0 categorias" at bounding box center [146, 156] width 107 height 9
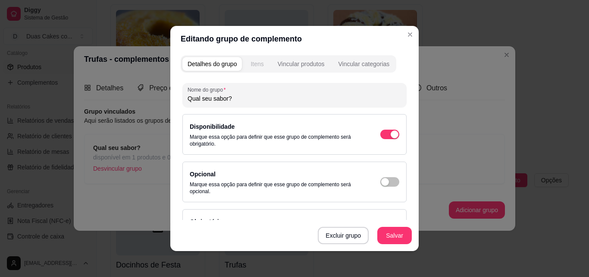
click at [257, 57] on button "Itens" at bounding box center [257, 64] width 23 height 14
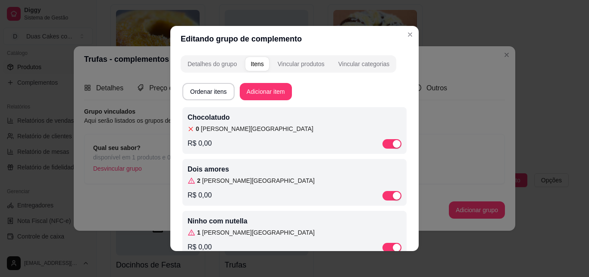
scroll to position [2, 0]
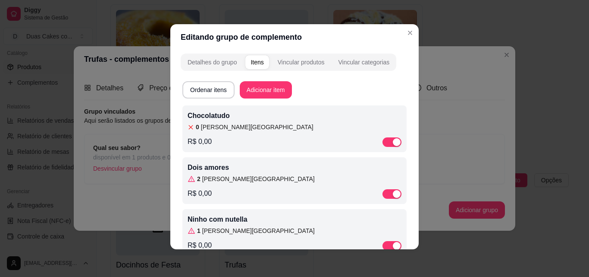
click at [249, 168] on p "Dois amores" at bounding box center [295, 167] width 214 height 10
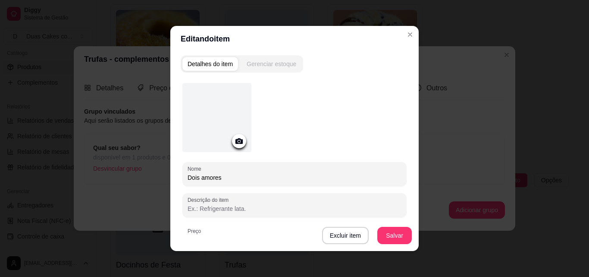
click at [254, 57] on button "Gerenciar estoque" at bounding box center [272, 64] width 60 height 14
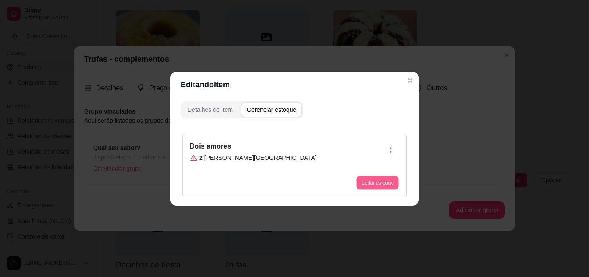
click at [379, 182] on button "Editar estoque" at bounding box center [377, 182] width 42 height 13
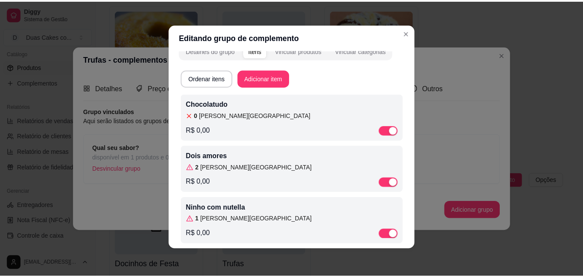
scroll to position [22, 0]
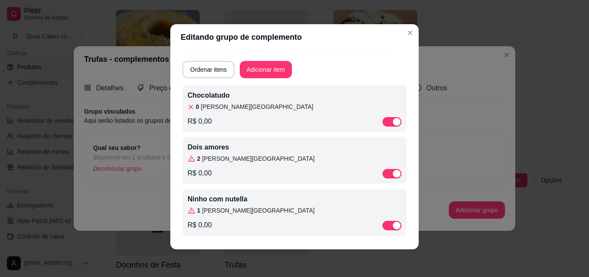
click at [251, 216] on div "Ninho com nutella 1 em estoque R$ 0,00" at bounding box center [295, 212] width 214 height 36
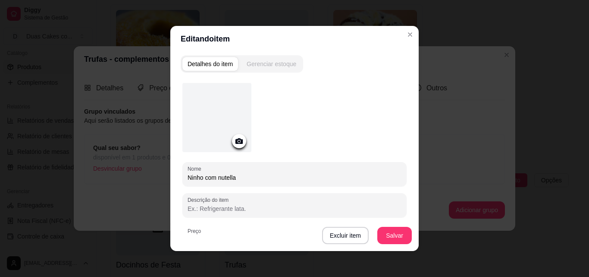
click at [255, 63] on div "Gerenciar estoque" at bounding box center [272, 64] width 50 height 9
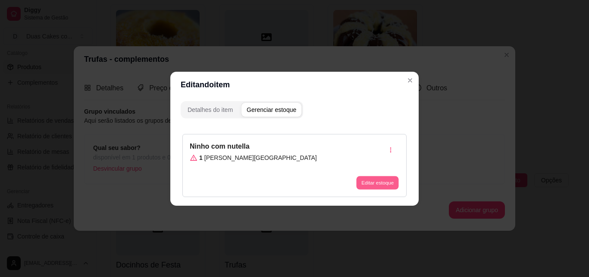
click at [384, 181] on button "Editar estoque" at bounding box center [377, 182] width 42 height 13
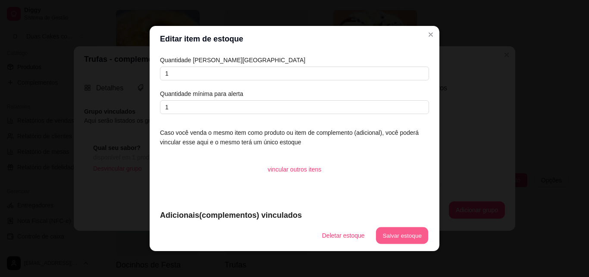
click at [399, 232] on button "Salvar estoque" at bounding box center [402, 235] width 53 height 17
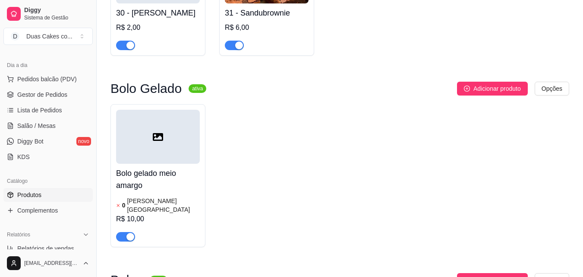
scroll to position [0, 0]
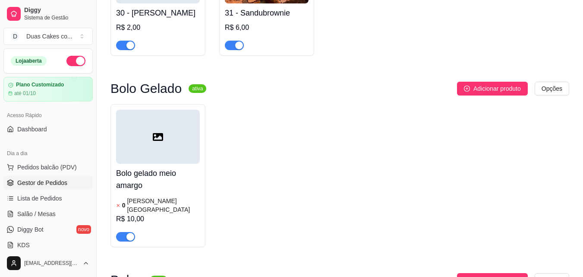
click at [60, 180] on span "Gestor de Pedidos" at bounding box center [42, 182] width 50 height 9
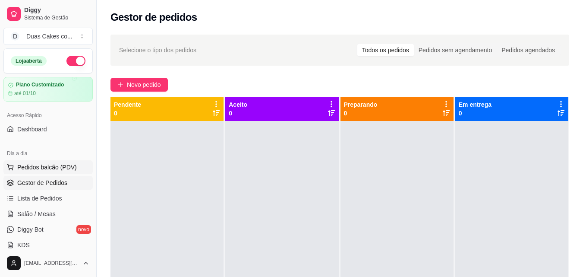
click at [40, 165] on span "Pedidos balcão (PDV)" at bounding box center [47, 167] width 60 height 9
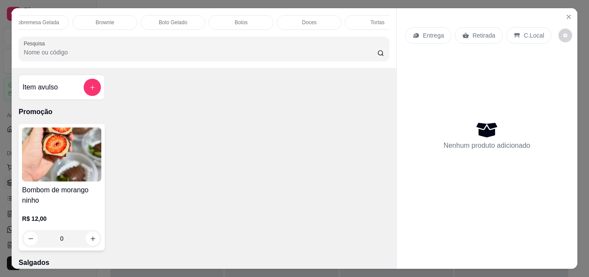
scroll to position [0, 362]
click at [314, 16] on div "Doces" at bounding box center [302, 22] width 65 height 15
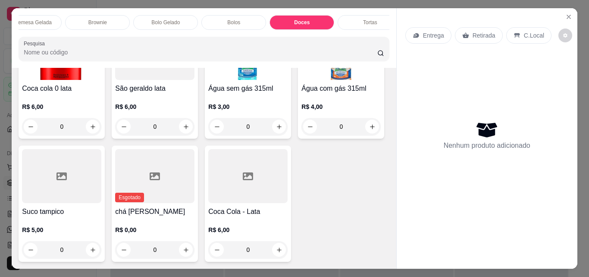
scroll to position [22, 0]
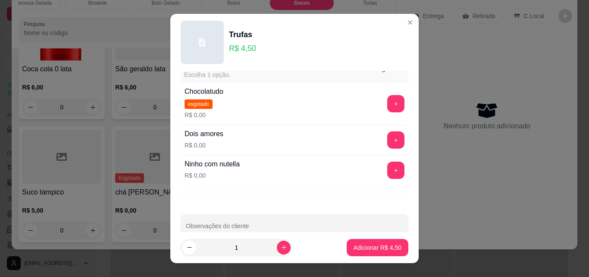
scroll to position [38, 0]
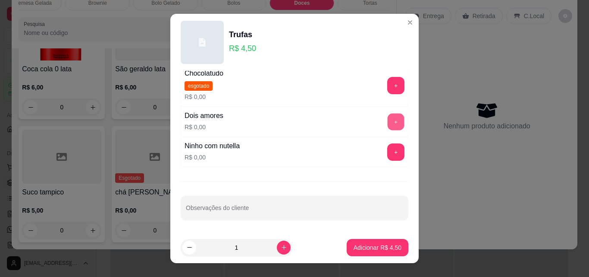
click at [388, 121] on button "+" at bounding box center [396, 121] width 17 height 17
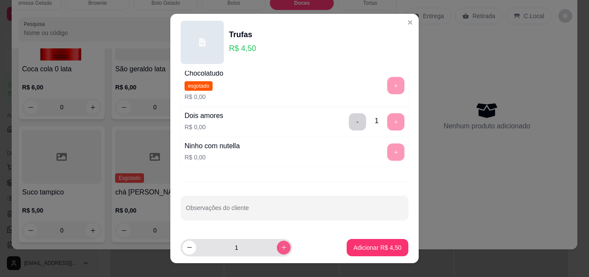
click at [281, 249] on icon "increase-product-quantity" at bounding box center [284, 247] width 6 height 6
type input "2"
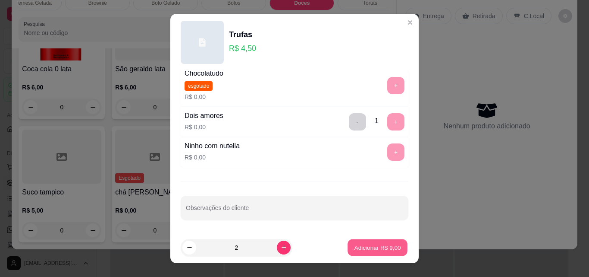
click at [363, 245] on p "Adicionar R$ 9,00" at bounding box center [377, 247] width 47 height 8
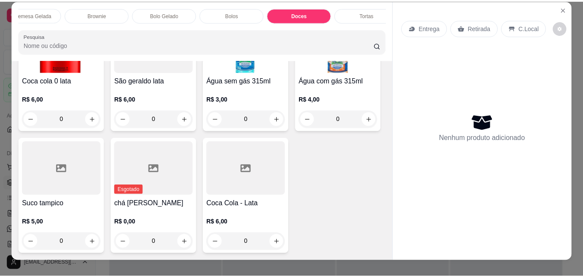
scroll to position [0, 0]
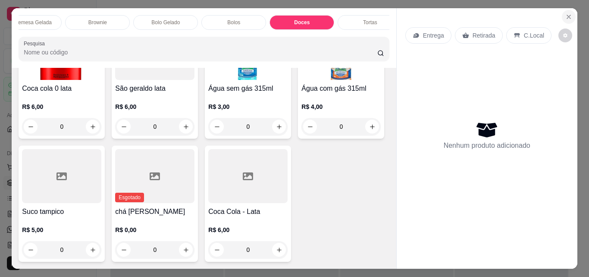
click at [569, 13] on icon "Close" at bounding box center [569, 16] width 7 height 7
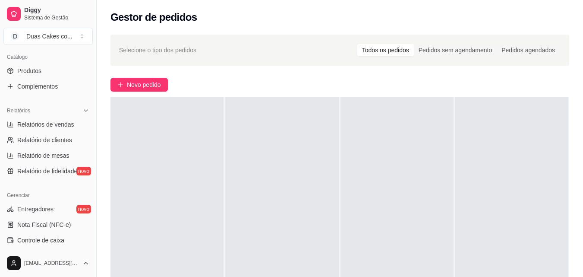
scroll to position [216, 0]
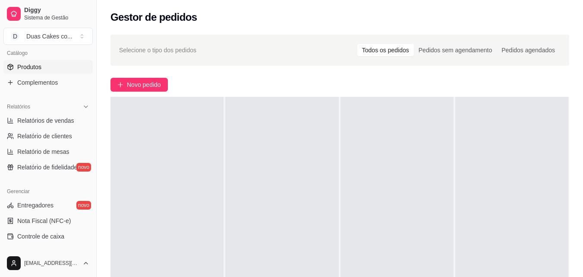
click at [27, 69] on span "Produtos" at bounding box center [29, 67] width 24 height 9
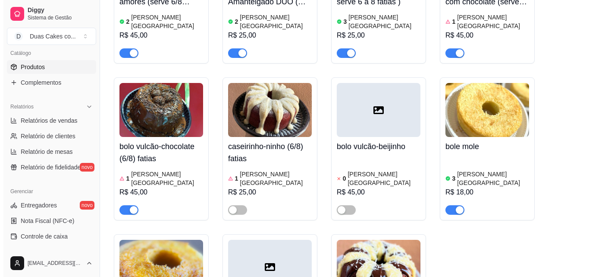
scroll to position [3064, 0]
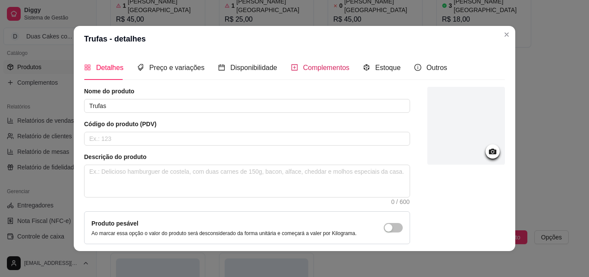
click at [299, 62] on div "Complementos" at bounding box center [320, 67] width 59 height 11
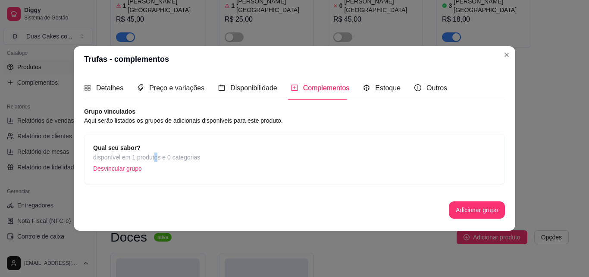
click at [157, 152] on span "disponível em 1 produtos e 0 categorias" at bounding box center [146, 156] width 107 height 9
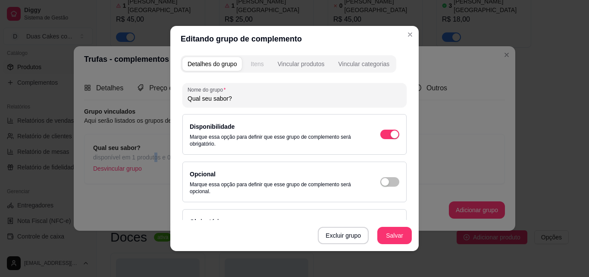
click at [253, 62] on div "Itens" at bounding box center [257, 64] width 13 height 9
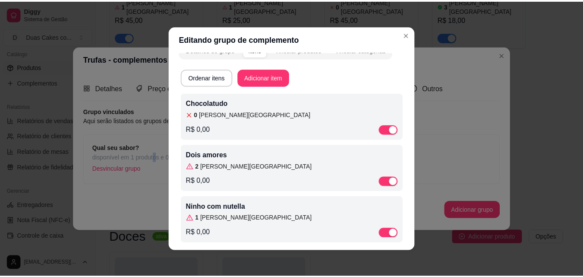
scroll to position [22, 0]
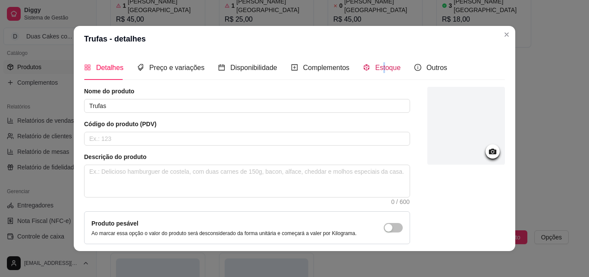
click at [377, 64] on span "Estoque" at bounding box center [387, 67] width 25 height 7
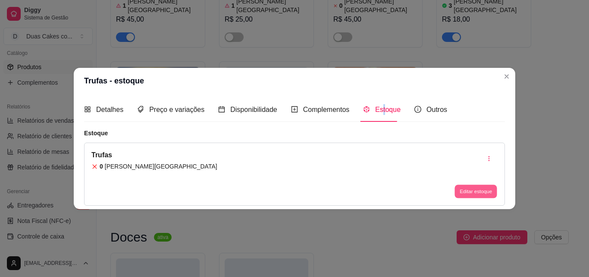
click at [477, 192] on button "Editar estoque" at bounding box center [476, 191] width 42 height 13
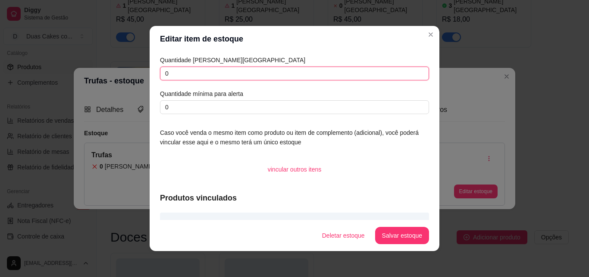
click at [170, 74] on input "0" at bounding box center [294, 73] width 269 height 14
type input "3"
click at [406, 235] on button "Salvar estoque" at bounding box center [402, 235] width 54 height 17
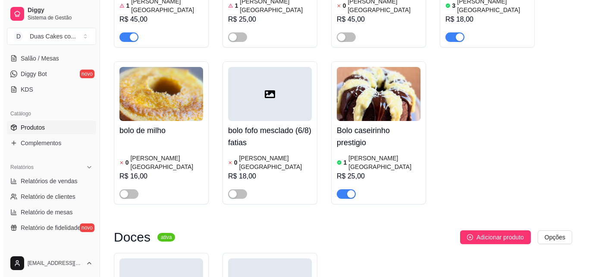
scroll to position [86, 0]
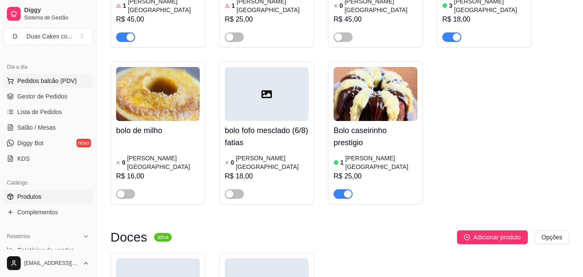
click at [41, 76] on button "Pedidos balcão (PDV)" at bounding box center [47, 81] width 89 height 14
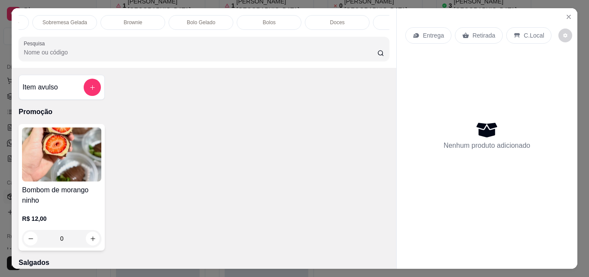
scroll to position [0, 345]
click at [313, 19] on p "Doces" at bounding box center [319, 22] width 15 height 7
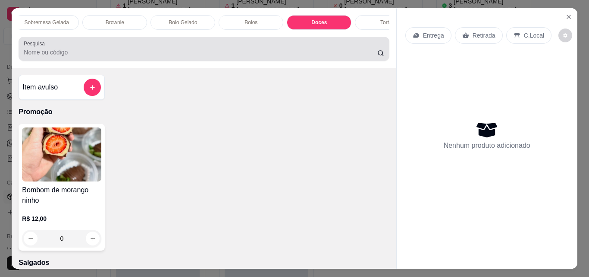
scroll to position [22, 0]
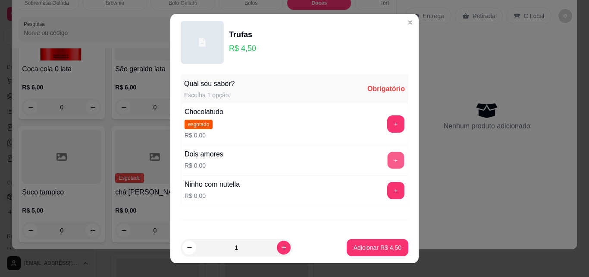
click at [388, 162] on button "+" at bounding box center [396, 160] width 17 height 17
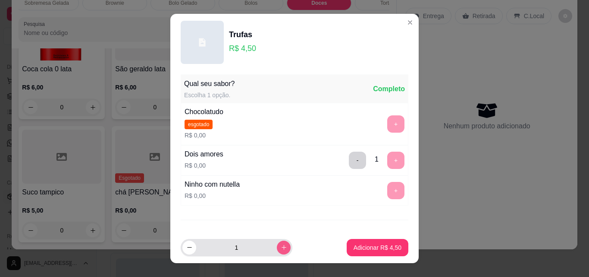
click at [278, 247] on button "increase-product-quantity" at bounding box center [284, 247] width 14 height 14
type input "2"
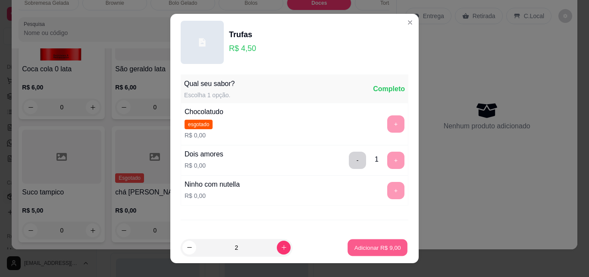
click at [368, 245] on p "Adicionar R$ 9,00" at bounding box center [377, 247] width 47 height 8
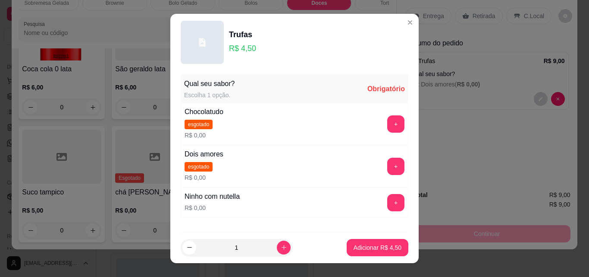
scroll to position [43, 0]
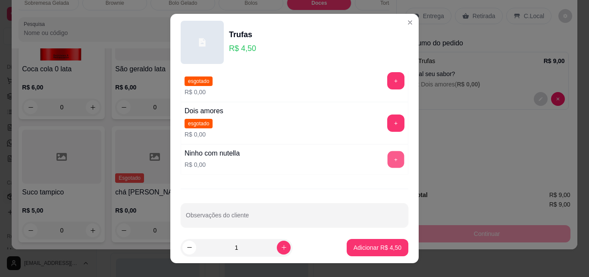
click at [388, 158] on button "+" at bounding box center [396, 159] width 17 height 17
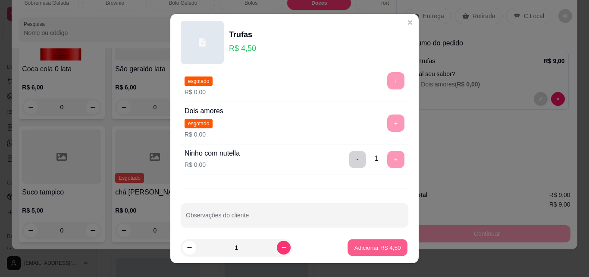
click at [359, 246] on p "Adicionar R$ 4,50" at bounding box center [377, 247] width 47 height 8
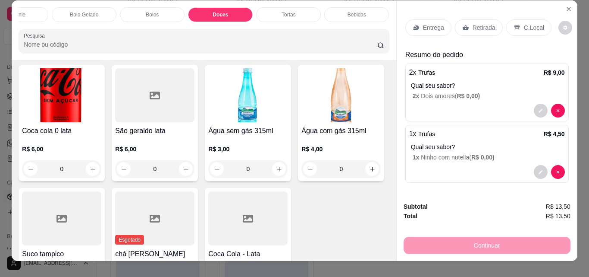
scroll to position [0, 0]
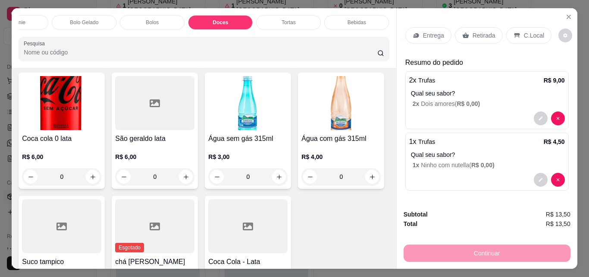
click at [381, 26] on div "Bebidas" at bounding box center [357, 22] width 65 height 15
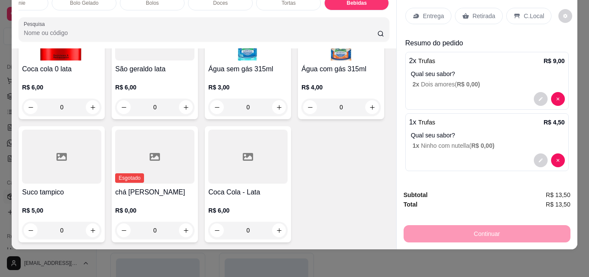
scroll to position [3051, 0]
click at [276, 110] on icon "increase-product-quantity" at bounding box center [279, 107] width 6 height 6
type input "1"
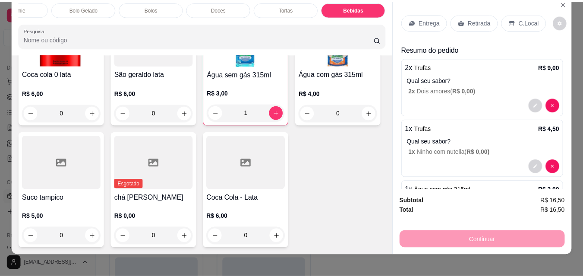
scroll to position [0, 0]
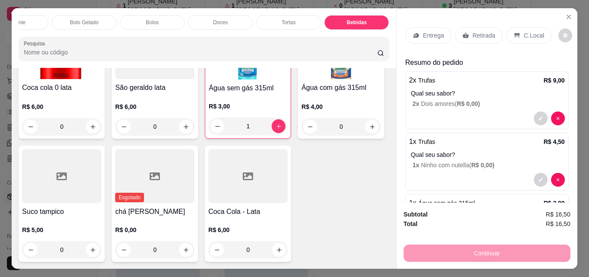
click at [475, 31] on p "Retirada" at bounding box center [484, 35] width 23 height 9
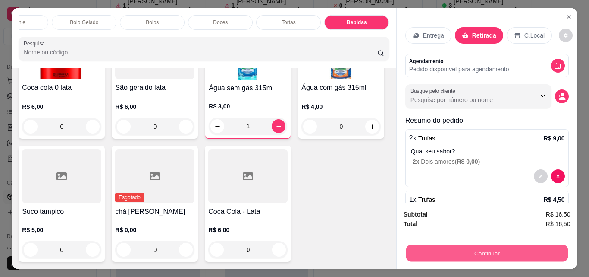
click at [481, 245] on button "Continuar" at bounding box center [487, 252] width 162 height 17
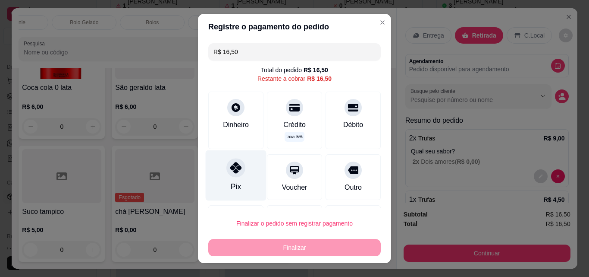
click at [231, 184] on div "Pix" at bounding box center [236, 186] width 10 height 11
type input "R$ 0,00"
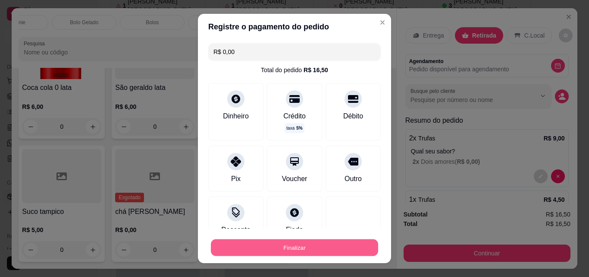
click at [290, 246] on button "Finalizar" at bounding box center [294, 247] width 167 height 17
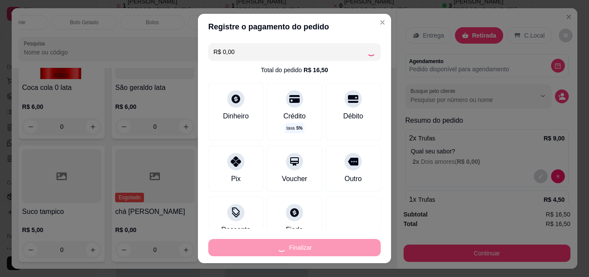
type input "0"
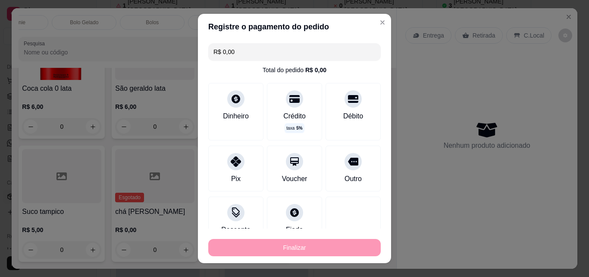
type input "-R$ 16,50"
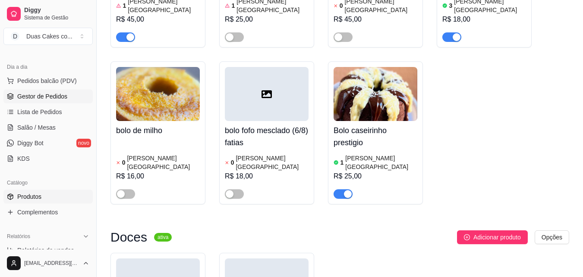
click at [46, 92] on span "Gestor de Pedidos" at bounding box center [42, 96] width 50 height 9
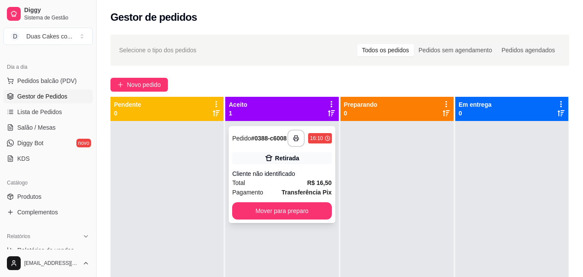
click at [276, 223] on div "**********" at bounding box center [282, 174] width 106 height 97
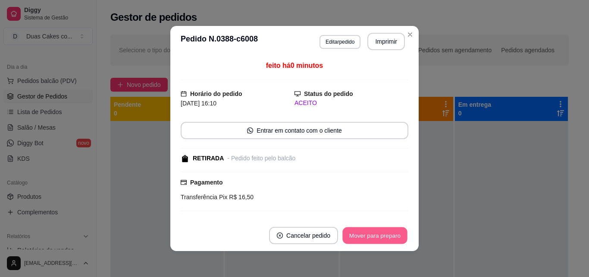
click at [371, 231] on button "Mover para preparo" at bounding box center [375, 235] width 65 height 17
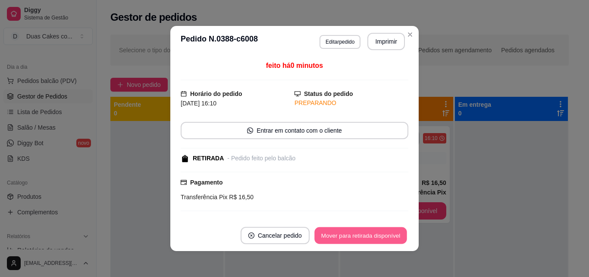
click at [361, 236] on button "Mover para retirada disponível" at bounding box center [361, 235] width 92 height 17
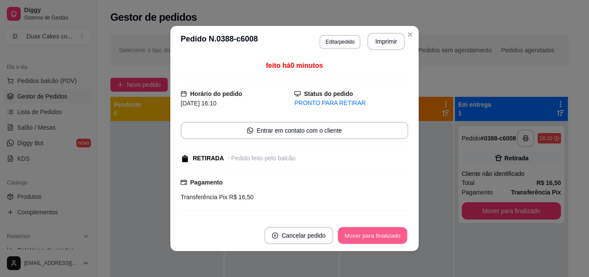
click at [348, 237] on button "Mover para finalizado" at bounding box center [372, 235] width 69 height 17
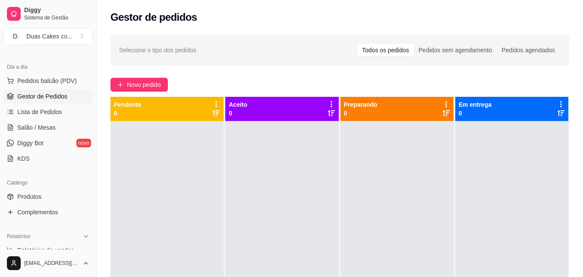
click at [35, 95] on span "Gestor de Pedidos" at bounding box center [42, 96] width 50 height 9
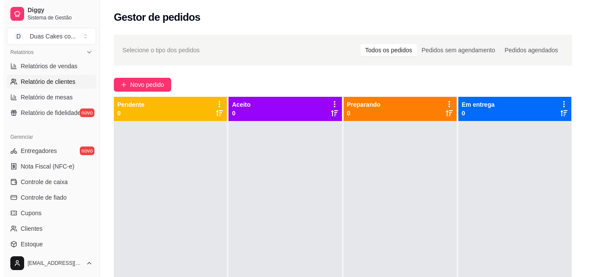
scroll to position [344, 0]
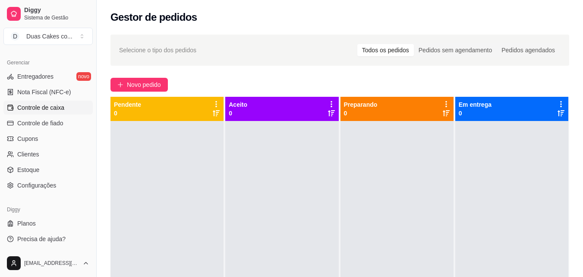
click at [54, 107] on span "Controle de caixa" at bounding box center [40, 107] width 47 height 9
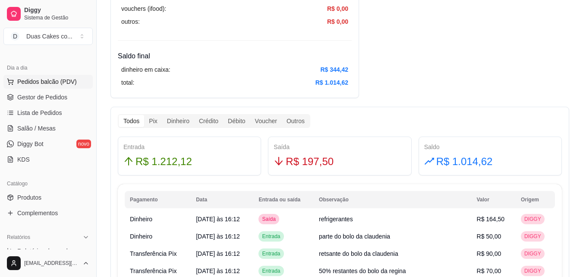
scroll to position [42, 0]
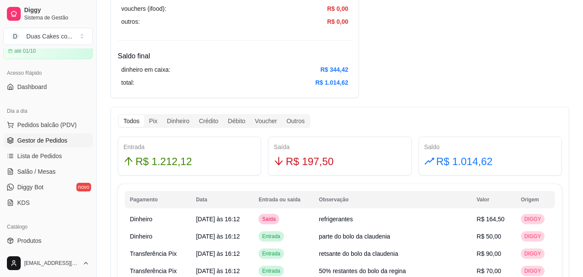
click at [54, 139] on span "Gestor de Pedidos" at bounding box center [42, 140] width 50 height 9
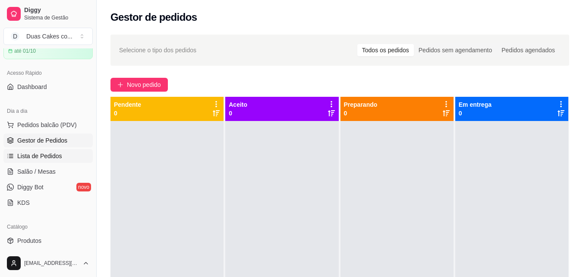
click at [46, 154] on span "Lista de Pedidos" at bounding box center [39, 155] width 45 height 9
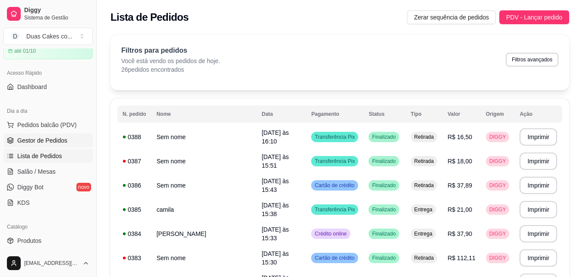
click at [36, 140] on span "Gestor de Pedidos" at bounding box center [42, 140] width 50 height 9
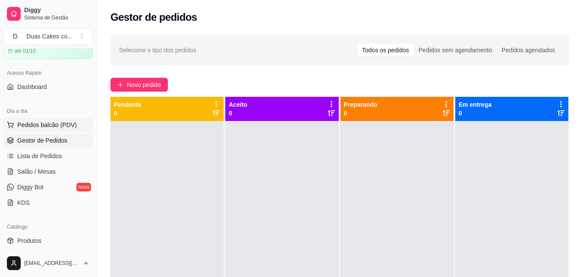
click at [34, 121] on span "Pedidos balcão (PDV)" at bounding box center [47, 124] width 60 height 9
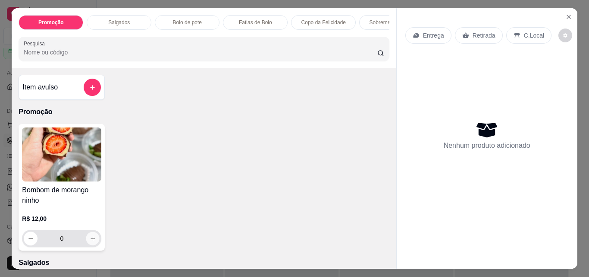
click at [91, 240] on icon "increase-product-quantity" at bounding box center [93, 238] width 6 height 6
type input "1"
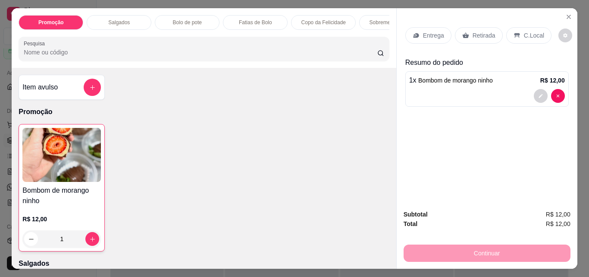
click at [473, 31] on p "Retirada" at bounding box center [484, 35] width 23 height 9
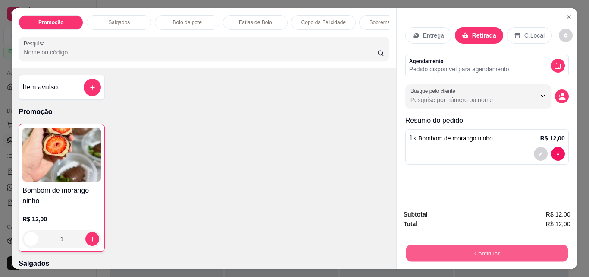
click at [473, 251] on button "Continuar" at bounding box center [487, 252] width 162 height 17
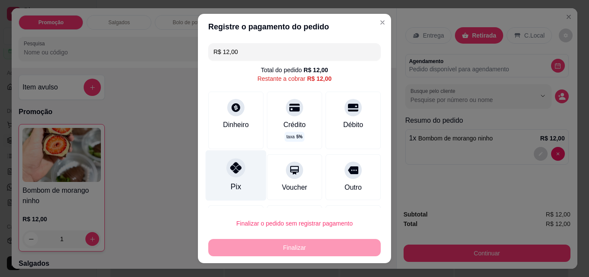
click at [222, 176] on div "Pix" at bounding box center [236, 175] width 61 height 50
type input "R$ 0,00"
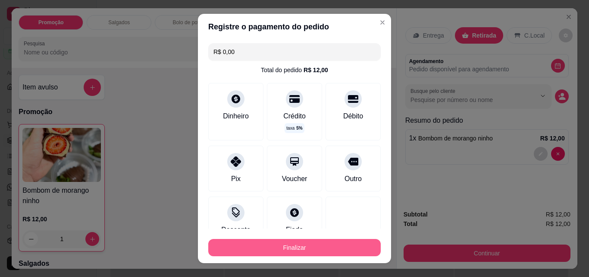
click at [283, 245] on button "Finalizar" at bounding box center [294, 247] width 173 height 17
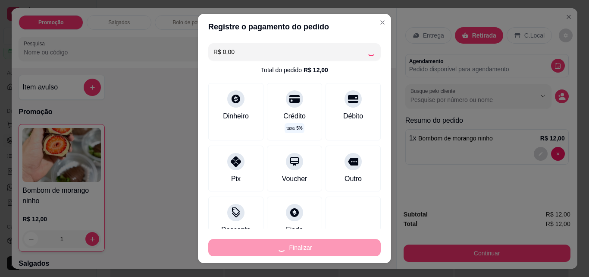
type input "0"
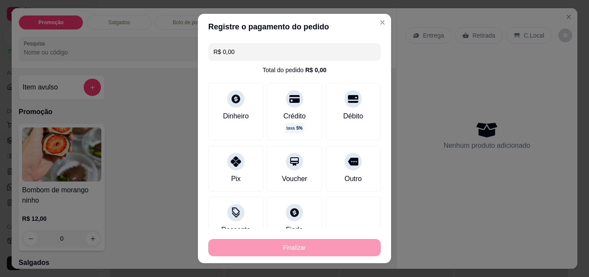
type input "-R$ 12,00"
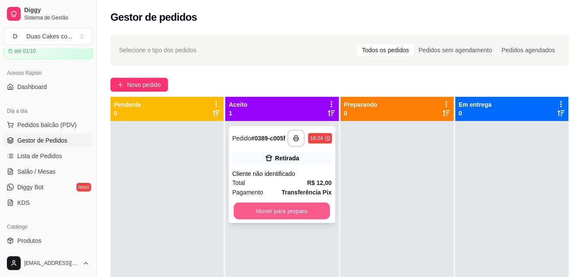
click at [260, 215] on button "Mover para preparo" at bounding box center [282, 210] width 96 height 17
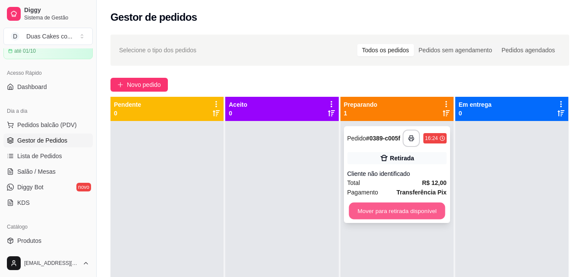
click at [400, 212] on button "Mover para retirada disponível" at bounding box center [397, 210] width 96 height 17
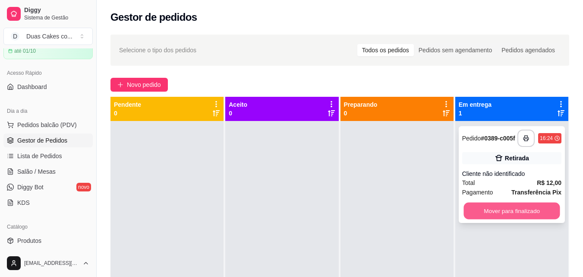
click at [504, 211] on button "Mover para finalizado" at bounding box center [511, 210] width 96 height 17
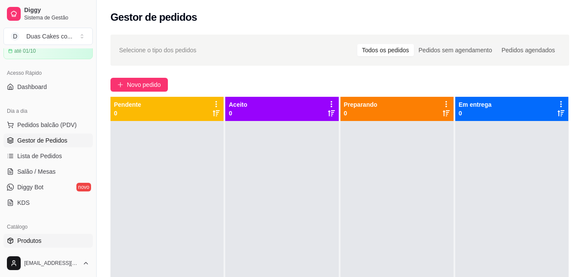
click at [32, 241] on span "Produtos" at bounding box center [29, 240] width 24 height 9
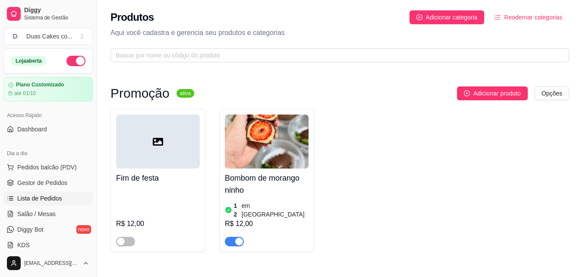
click at [37, 196] on span "Lista de Pedidos" at bounding box center [39, 198] width 45 height 9
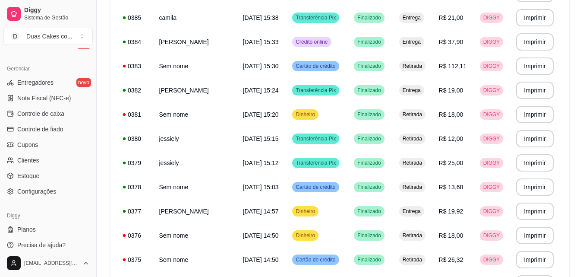
scroll to position [344, 0]
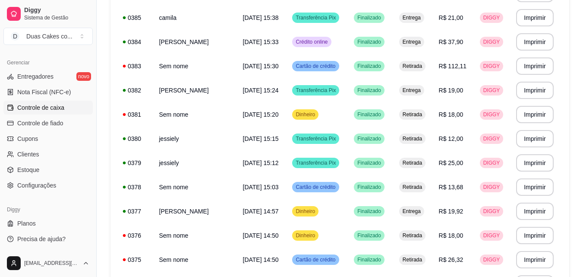
click at [54, 107] on span "Controle de caixa" at bounding box center [40, 107] width 47 height 9
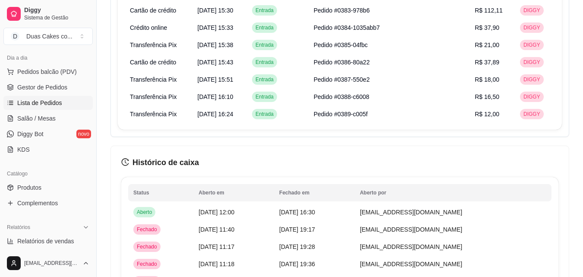
scroll to position [85, 0]
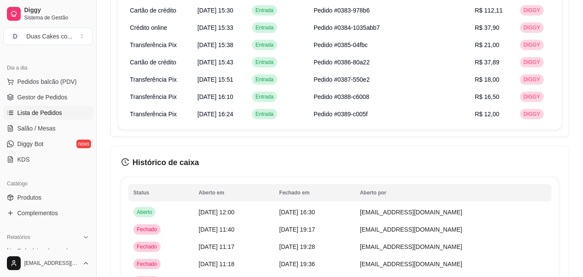
click at [47, 107] on link "Lista de Pedidos" at bounding box center [47, 113] width 89 height 14
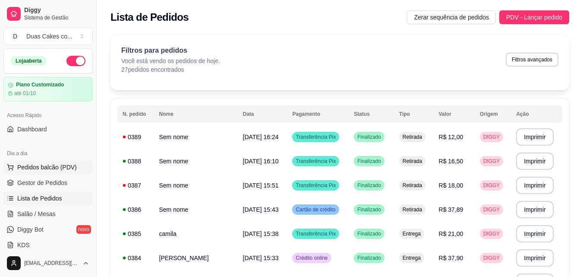
click at [36, 163] on span "Pedidos balcão (PDV)" at bounding box center [47, 167] width 60 height 9
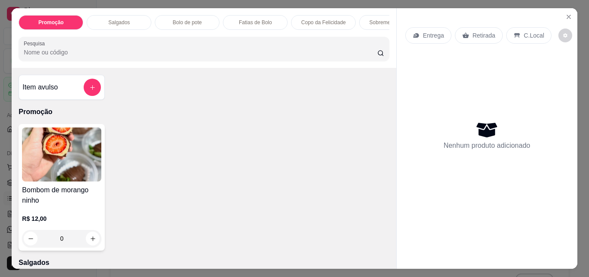
click at [125, 22] on p "Salgados" at bounding box center [119, 22] width 22 height 7
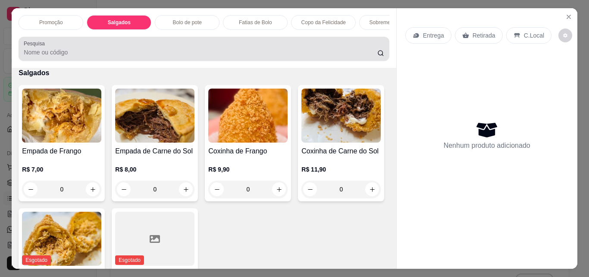
scroll to position [22, 0]
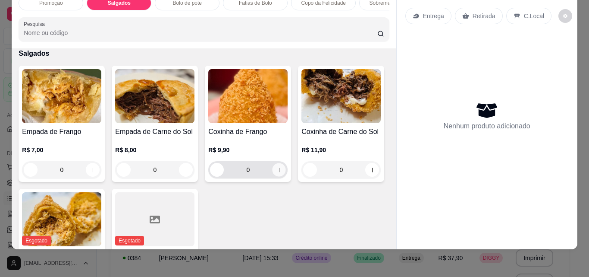
click at [278, 171] on icon "increase-product-quantity" at bounding box center [279, 170] width 6 height 6
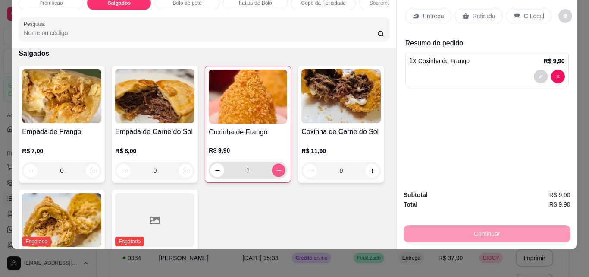
click at [277, 168] on icon "increase-product-quantity" at bounding box center [279, 170] width 4 height 4
type input "2"
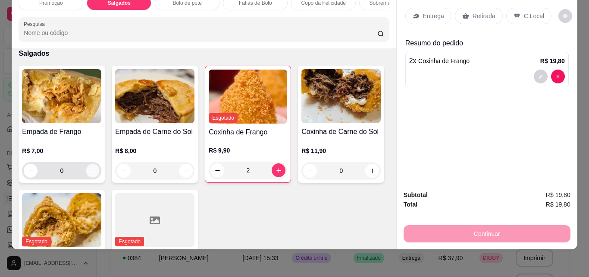
click at [91, 169] on icon "increase-product-quantity" at bounding box center [93, 170] width 4 height 4
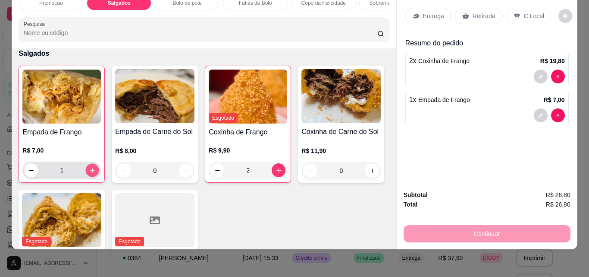
click at [90, 169] on icon "increase-product-quantity" at bounding box center [92, 170] width 6 height 6
type input "4"
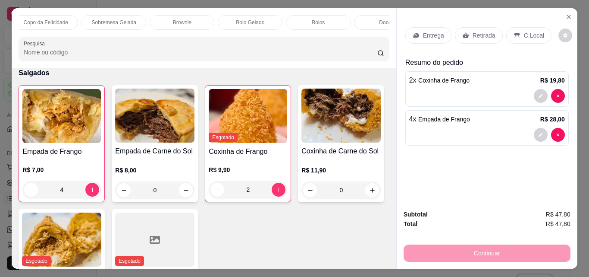
scroll to position [0, 311]
click at [298, 18] on div "Bolos" at bounding box center [285, 22] width 65 height 15
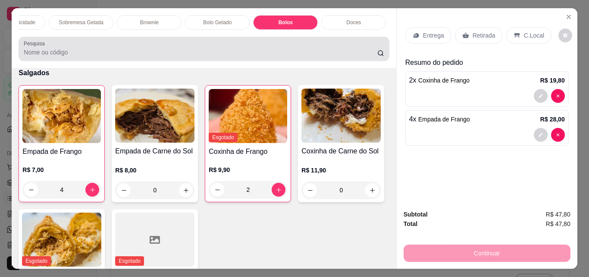
scroll to position [22, 0]
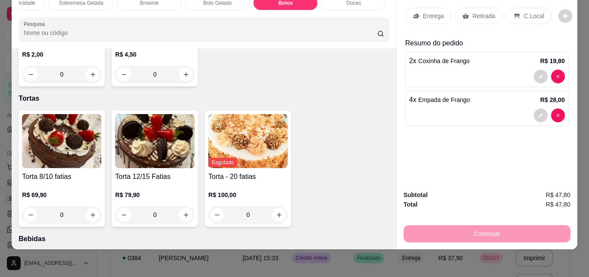
type input "1"
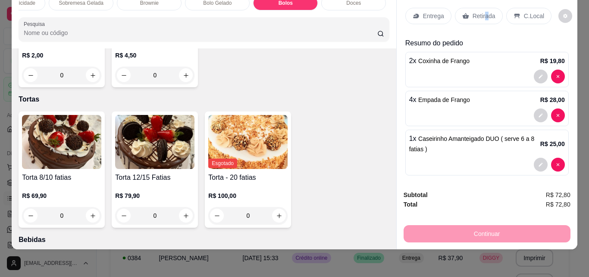
click at [482, 12] on p "Retirada" at bounding box center [484, 16] width 23 height 9
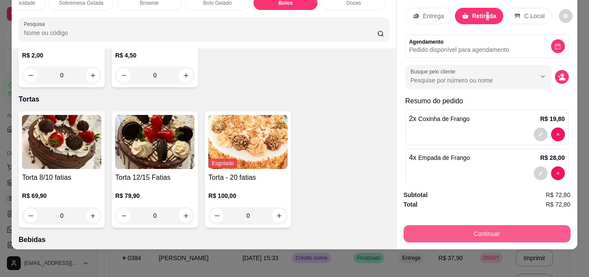
click at [492, 231] on button "Continuar" at bounding box center [487, 233] width 167 height 17
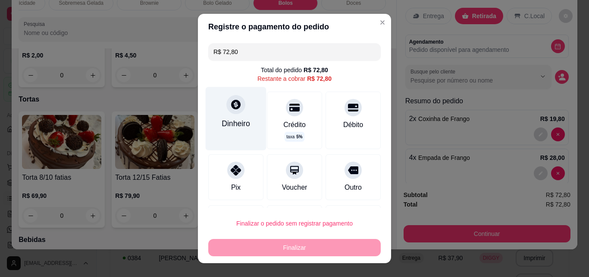
click at [217, 113] on div "Dinheiro" at bounding box center [236, 118] width 61 height 63
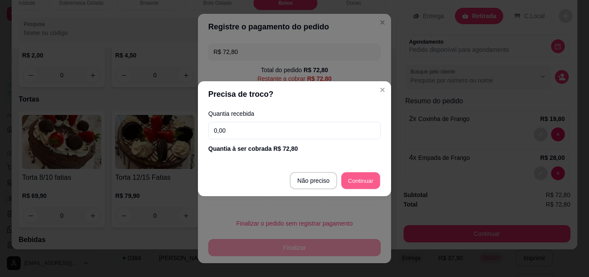
type input "R$ 0,00"
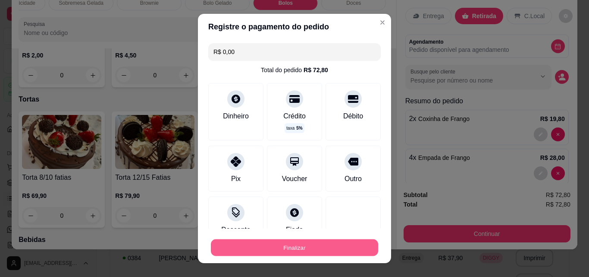
click at [311, 245] on button "Finalizar" at bounding box center [294, 247] width 167 height 17
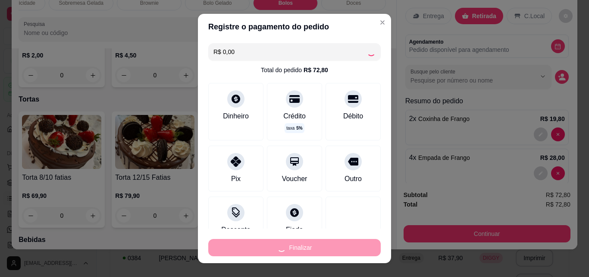
type input "0"
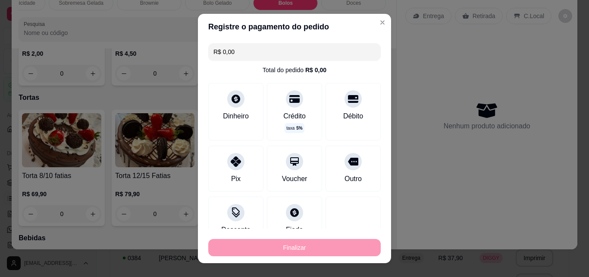
type input "-R$ 72,80"
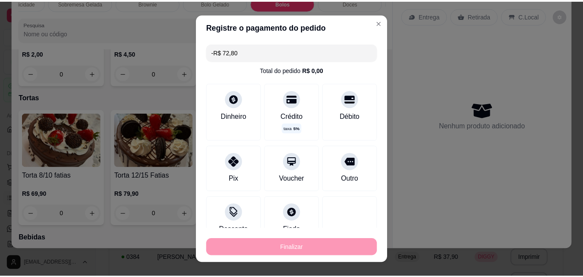
scroll to position [2105, 0]
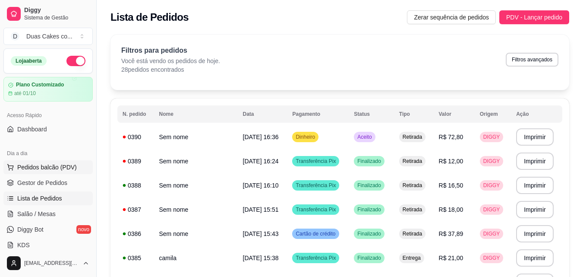
click at [50, 164] on span "Pedidos balcão (PDV)" at bounding box center [47, 167] width 60 height 9
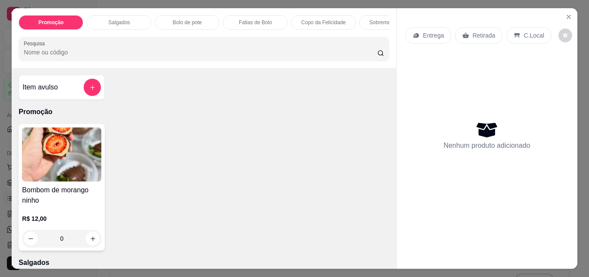
click at [178, 15] on div "Bolo de pote" at bounding box center [187, 22] width 65 height 15
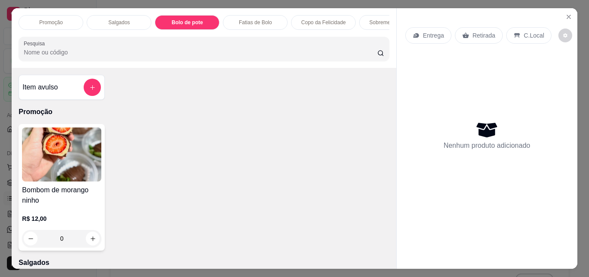
scroll to position [22, 0]
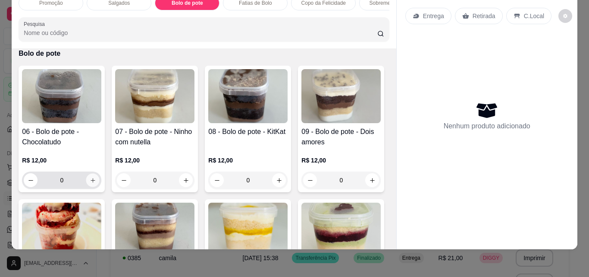
click at [90, 183] on icon "increase-product-quantity" at bounding box center [93, 180] width 6 height 6
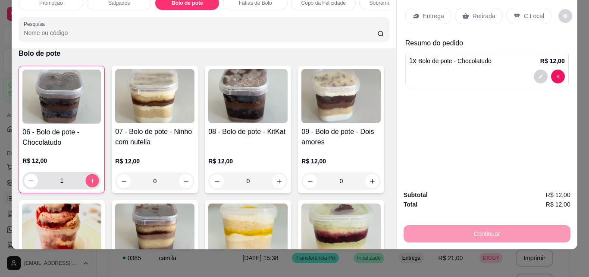
click at [89, 178] on icon "increase-product-quantity" at bounding box center [92, 180] width 6 height 6
type input "2"
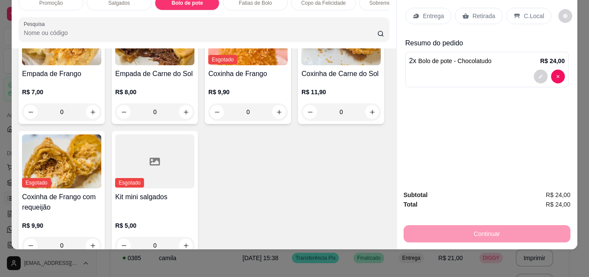
scroll to position [0, 0]
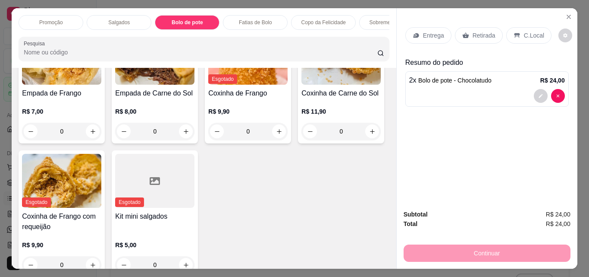
click at [325, 15] on div "Copo da Felicidade" at bounding box center [323, 22] width 65 height 15
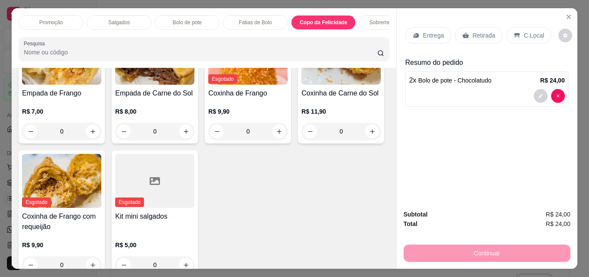
scroll to position [22, 0]
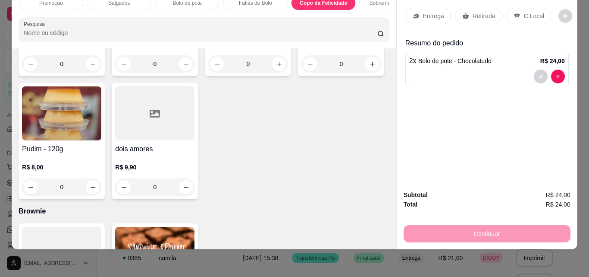
type input "1"
click at [481, 12] on p "Retirada" at bounding box center [484, 16] width 23 height 9
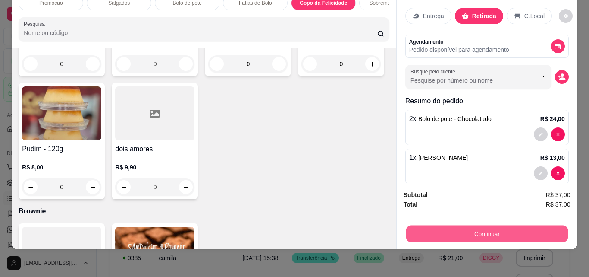
click at [496, 225] on button "Continuar" at bounding box center [487, 233] width 162 height 17
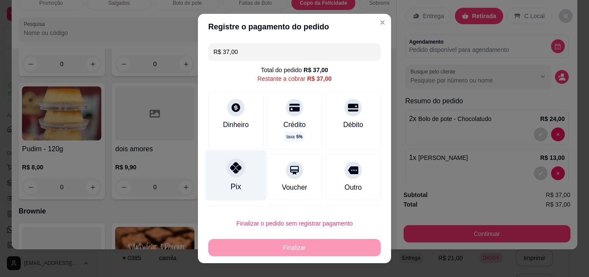
click at [230, 177] on div at bounding box center [236, 167] width 19 height 19
type input "R$ 0,00"
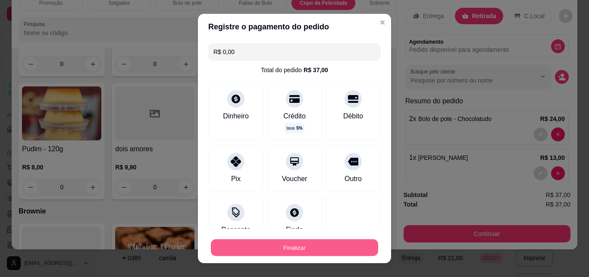
click at [320, 242] on button "Finalizar" at bounding box center [294, 247] width 167 height 17
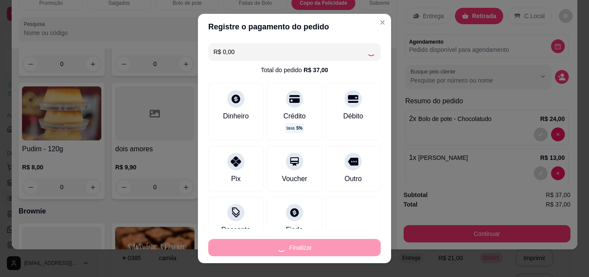
type input "0"
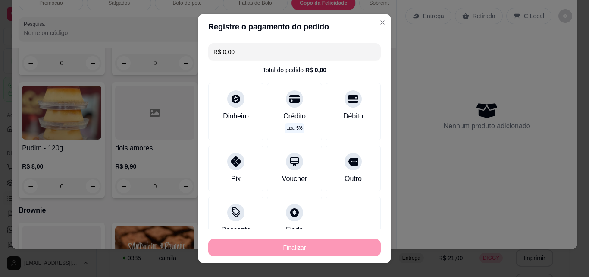
type input "-R$ 37,00"
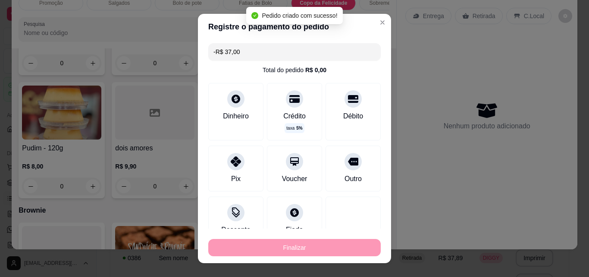
scroll to position [1287, 0]
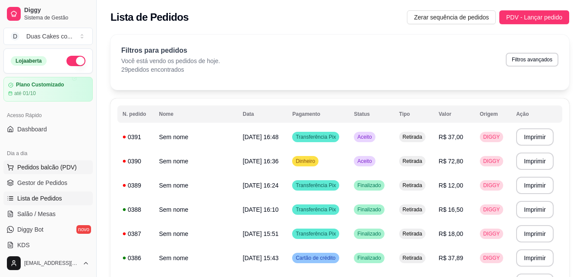
click at [24, 161] on button "Pedidos balcão (PDV)" at bounding box center [47, 167] width 89 height 14
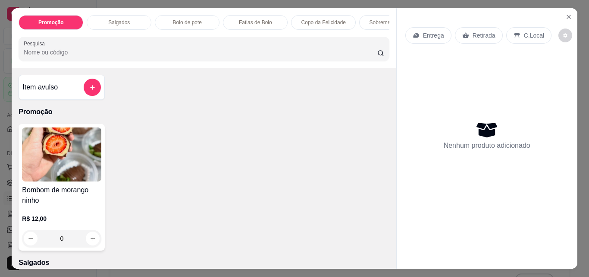
click at [270, 19] on div "Fatias de Bolo" at bounding box center [255, 22] width 65 height 15
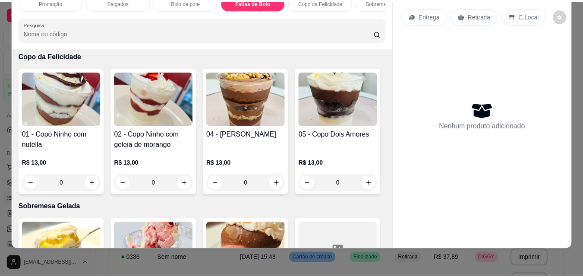
scroll to position [1014, 0]
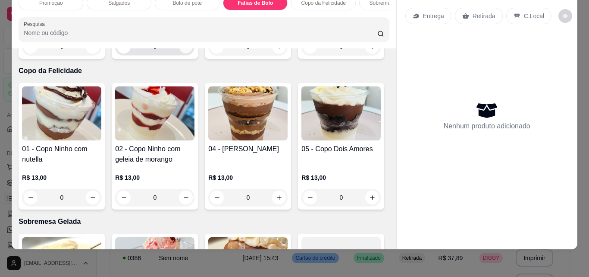
click at [184, 49] on icon "increase-product-quantity" at bounding box center [186, 46] width 4 height 4
type input "1"
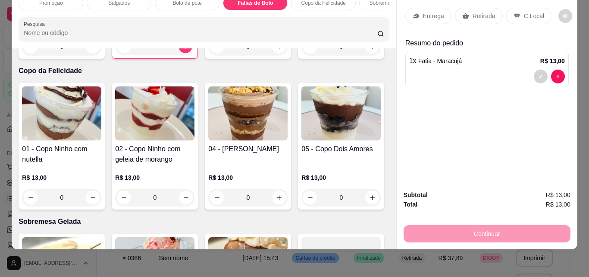
click at [483, 12] on p "Retirada" at bounding box center [484, 16] width 23 height 9
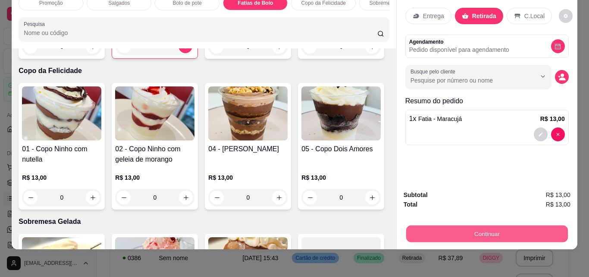
click at [479, 227] on button "Continuar" at bounding box center [487, 233] width 162 height 17
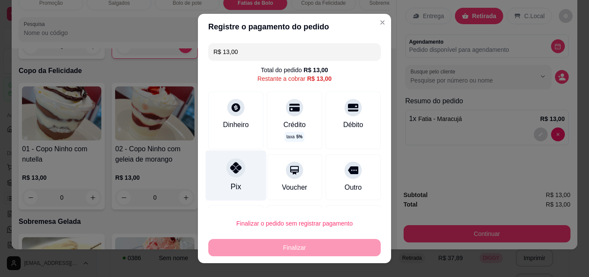
click at [231, 184] on div "Pix" at bounding box center [236, 186] width 10 height 11
type input "R$ 0,00"
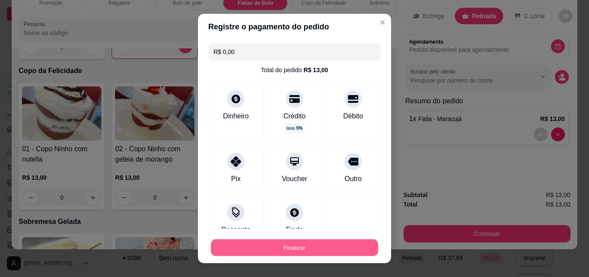
click at [295, 251] on button "Finalizar" at bounding box center [294, 247] width 167 height 17
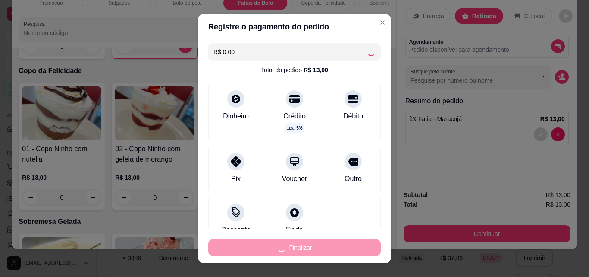
type input "0"
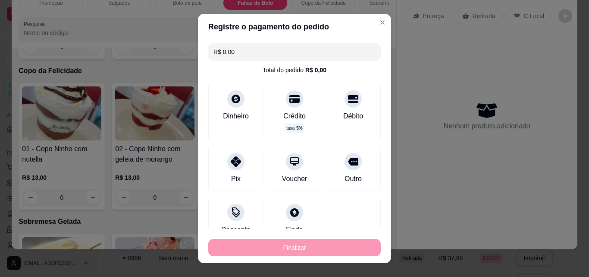
type input "-R$ 13,00"
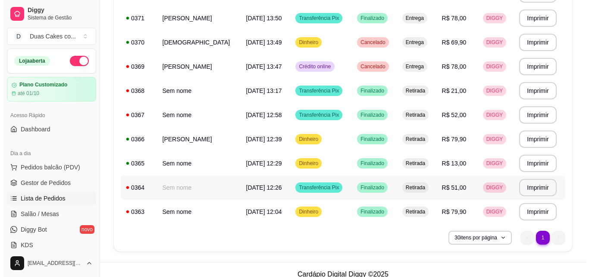
scroll to position [636, 0]
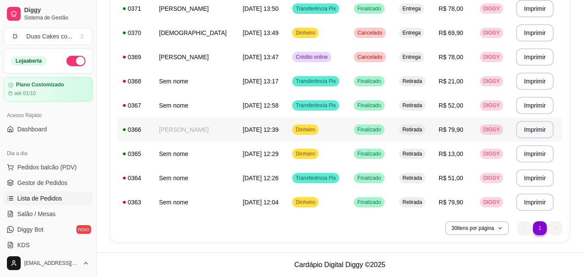
click at [249, 130] on span "[DATE] 12:39" at bounding box center [261, 129] width 36 height 7
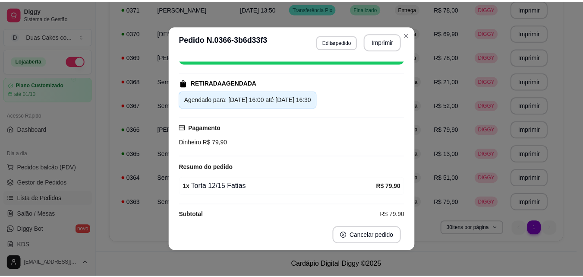
scroll to position [123, 0]
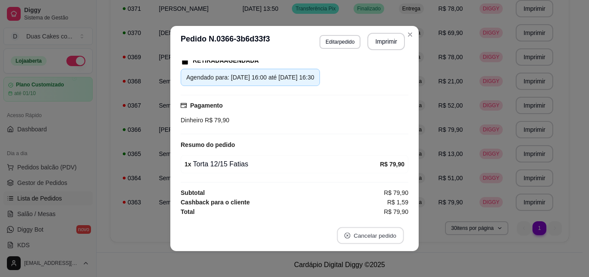
click at [367, 236] on button "Cancelar pedido" at bounding box center [370, 235] width 67 height 17
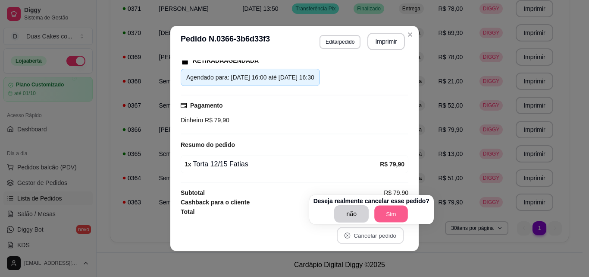
click at [395, 214] on button "Sim" at bounding box center [392, 213] width 34 height 17
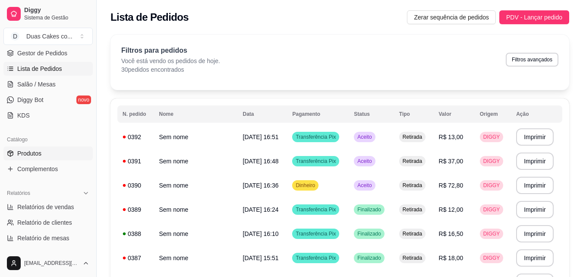
scroll to position [302, 0]
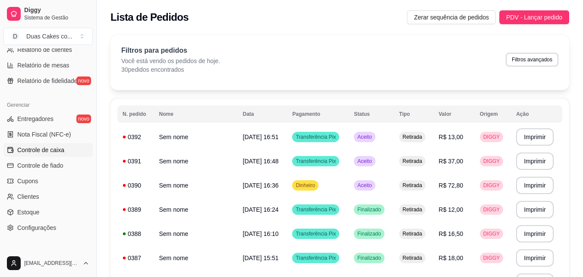
click at [55, 150] on span "Controle de caixa" at bounding box center [40, 149] width 47 height 9
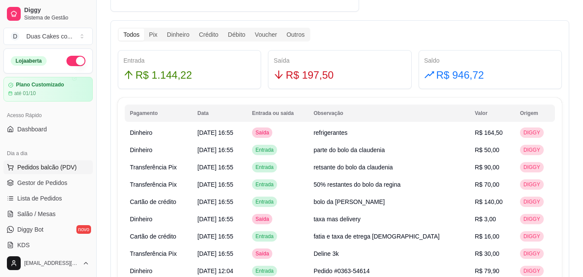
click at [35, 166] on span "Pedidos balcão (PDV)" at bounding box center [47, 167] width 60 height 9
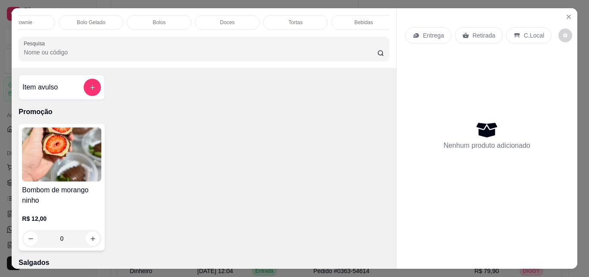
scroll to position [0, 444]
click at [282, 19] on p "Tortas" at bounding box center [289, 22] width 14 height 7
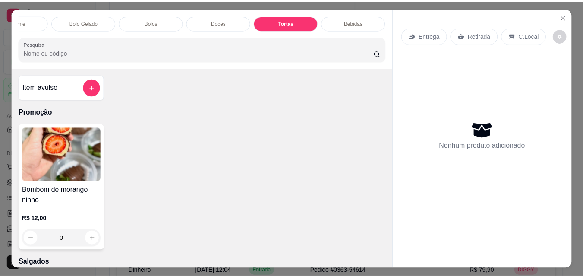
scroll to position [22, 0]
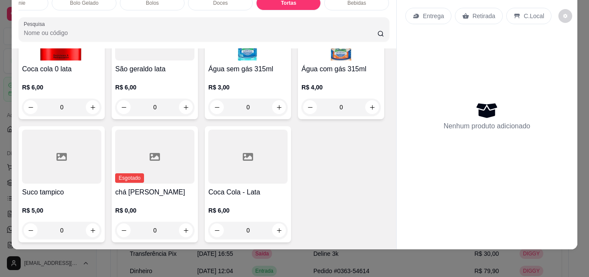
type input "1"
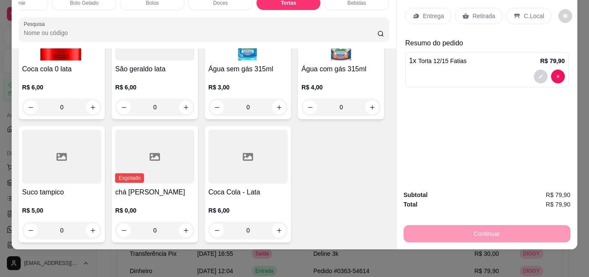
click at [473, 12] on p "Retirada" at bounding box center [484, 16] width 23 height 9
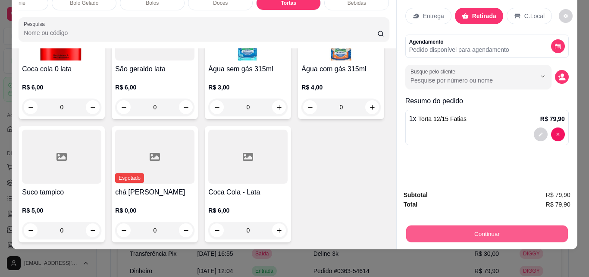
click at [470, 228] on button "Continuar" at bounding box center [487, 233] width 162 height 17
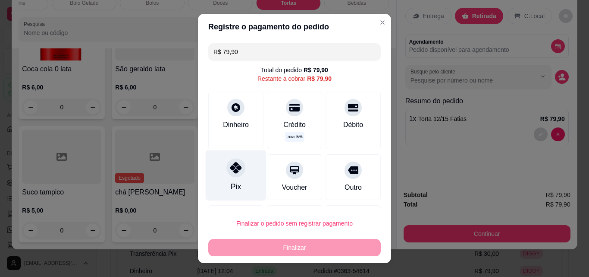
click at [222, 180] on div "Pix" at bounding box center [236, 175] width 61 height 50
type input "R$ 0,00"
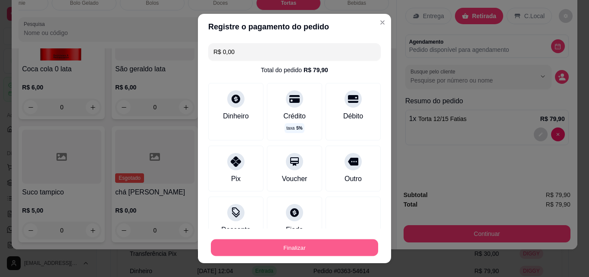
click at [290, 249] on button "Finalizar" at bounding box center [294, 247] width 167 height 17
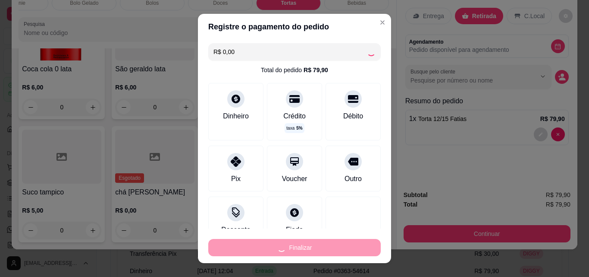
type input "0"
type input "-R$ 79,90"
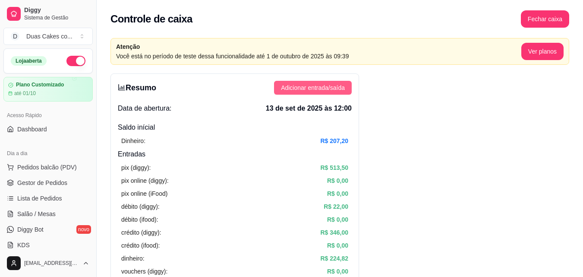
click at [313, 90] on span "Adicionar entrada/saída" at bounding box center [313, 87] width 64 height 9
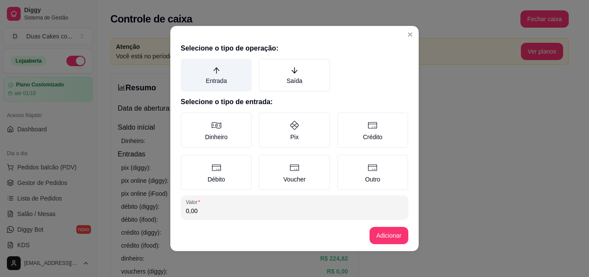
click at [221, 78] on label "Entrada" at bounding box center [216, 75] width 71 height 33
click at [187, 65] on button "Entrada" at bounding box center [183, 61] width 7 height 7
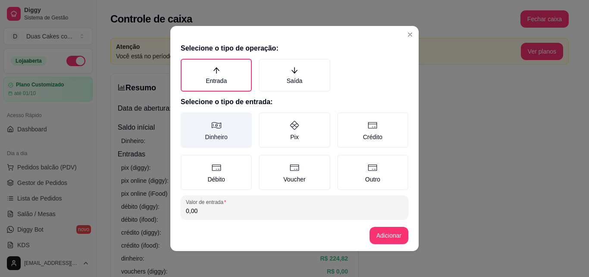
click at [221, 132] on label "Dinheiro" at bounding box center [216, 129] width 71 height 35
click at [187, 119] on button "Dinheiro" at bounding box center [183, 115] width 7 height 7
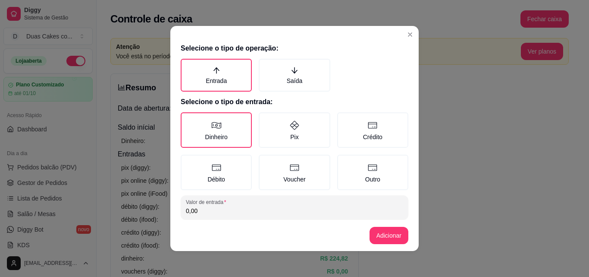
click at [217, 209] on input "0,00" at bounding box center [294, 210] width 217 height 9
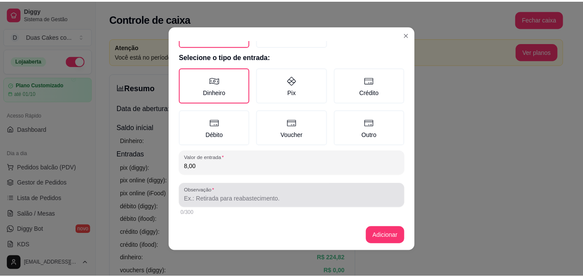
scroll to position [46, 0]
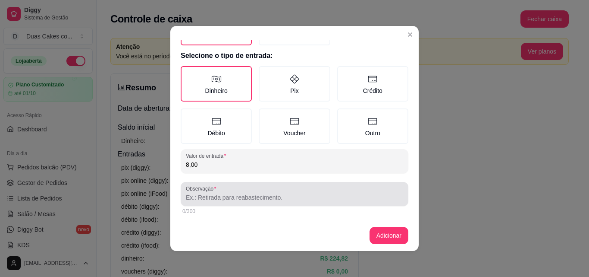
type input "8,00"
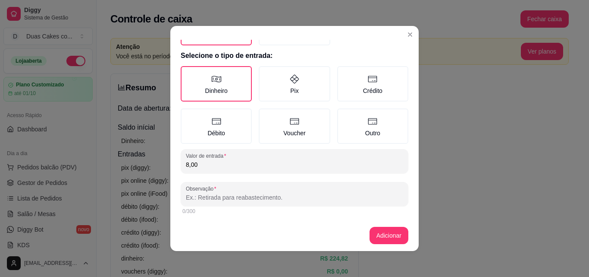
click at [219, 199] on input "Observação" at bounding box center [294, 197] width 217 height 9
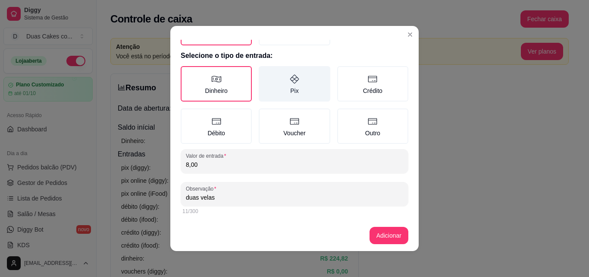
type input "duas velas"
click at [282, 83] on label "Pix" at bounding box center [294, 83] width 71 height 35
click at [265, 112] on button "Pix" at bounding box center [261, 115] width 7 height 7
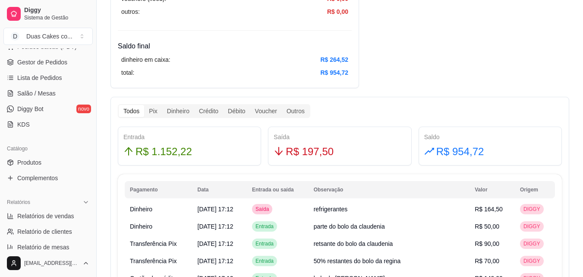
scroll to position [129, 0]
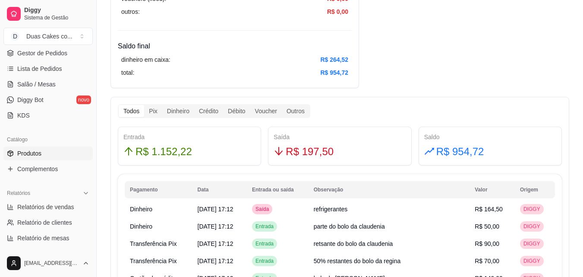
click at [30, 153] on span "Produtos" at bounding box center [29, 153] width 24 height 9
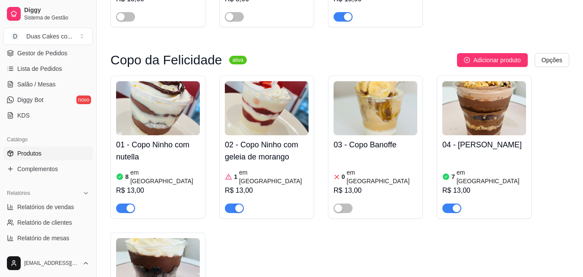
scroll to position [1726, 0]
click at [149, 138] on h4 "01 - Copo Ninho com nutella" at bounding box center [158, 150] width 84 height 24
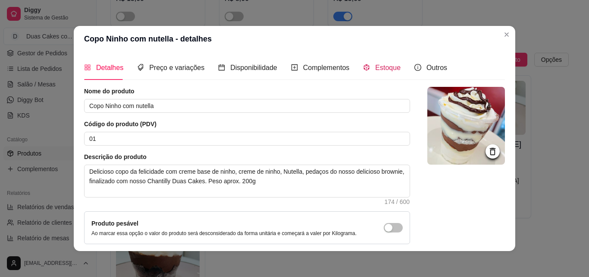
click at [378, 64] on span "Estoque" at bounding box center [387, 67] width 25 height 7
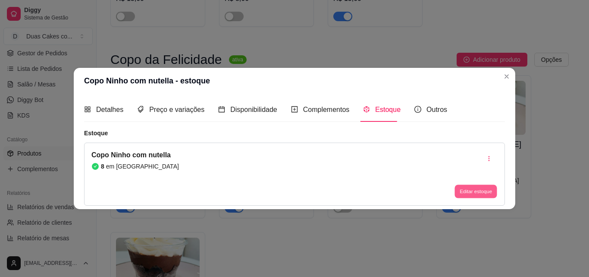
click at [481, 194] on button "Editar estoque" at bounding box center [476, 191] width 42 height 13
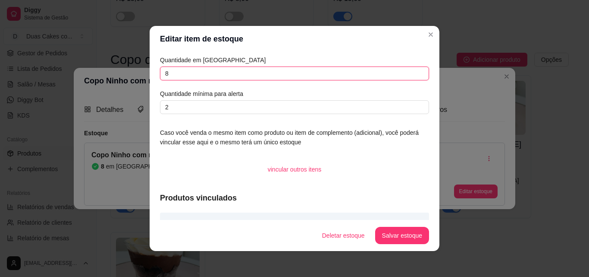
click at [181, 72] on input "8" at bounding box center [294, 73] width 269 height 14
type input "6"
click at [399, 235] on button "Salvar estoque" at bounding box center [402, 235] width 54 height 17
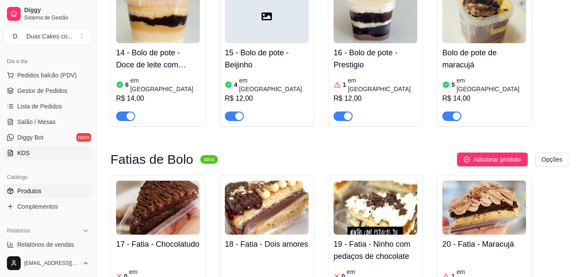
scroll to position [43, 0]
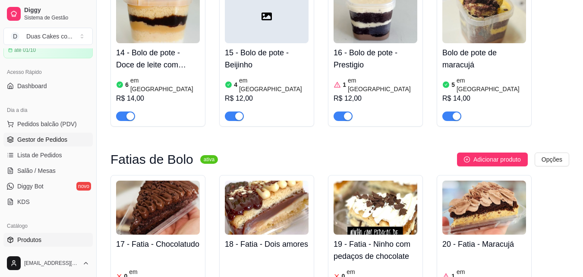
click at [43, 139] on span "Gestor de Pedidos" at bounding box center [42, 139] width 50 height 9
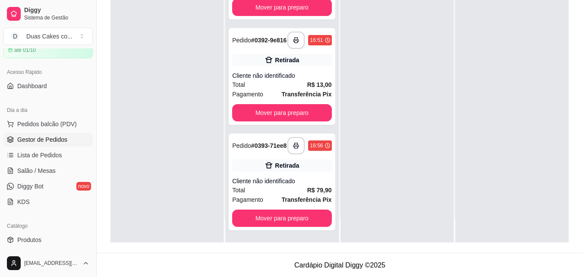
scroll to position [132, 0]
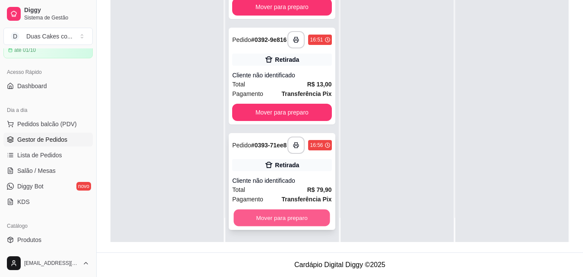
click at [268, 217] on button "Mover para preparo" at bounding box center [282, 217] width 96 height 17
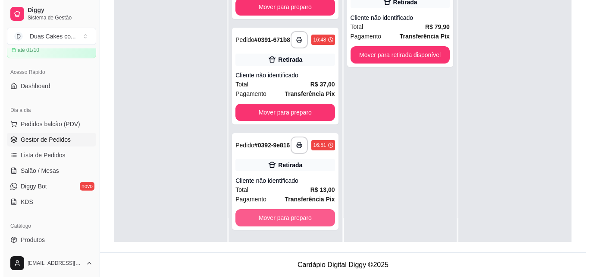
scroll to position [58, 0]
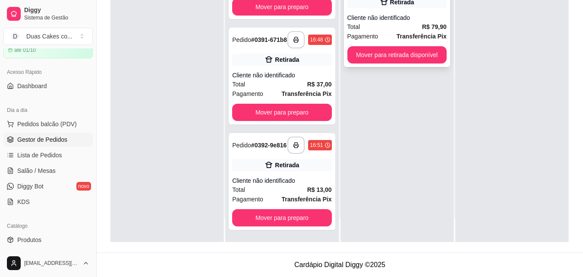
click at [403, 20] on div "Cliente não identificado" at bounding box center [396, 17] width 99 height 9
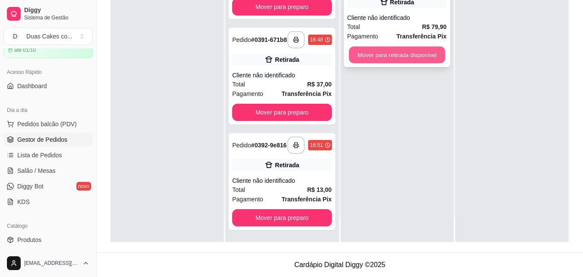
click at [393, 57] on button "Mover para retirada disponível" at bounding box center [397, 55] width 96 height 17
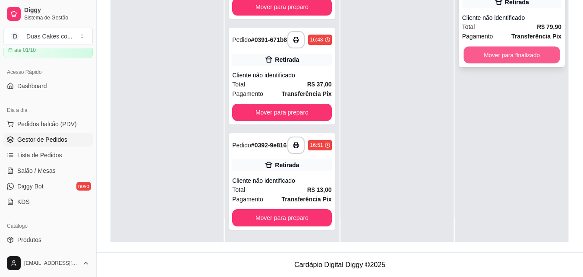
click at [513, 50] on button "Mover para finalizado" at bounding box center [511, 55] width 96 height 17
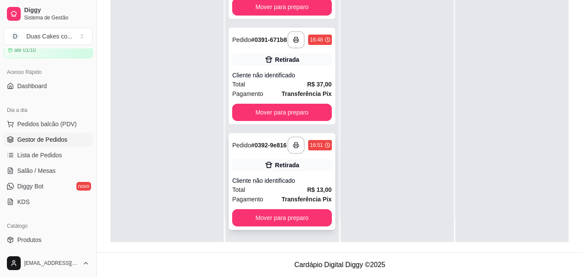
click at [267, 183] on div "Cliente não identificado" at bounding box center [281, 180] width 99 height 9
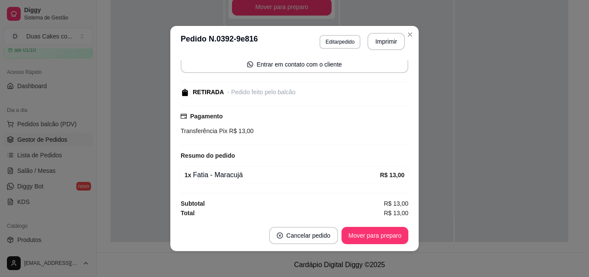
scroll to position [67, 0]
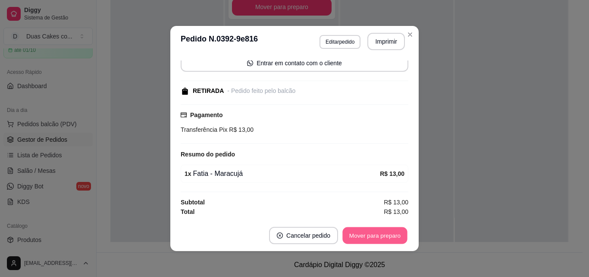
click at [377, 236] on button "Mover para preparo" at bounding box center [375, 235] width 65 height 17
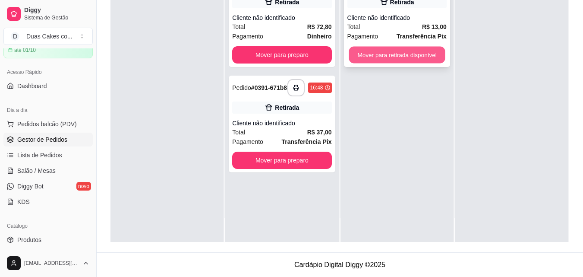
click at [417, 56] on button "Mover para retirada disponível" at bounding box center [397, 55] width 96 height 17
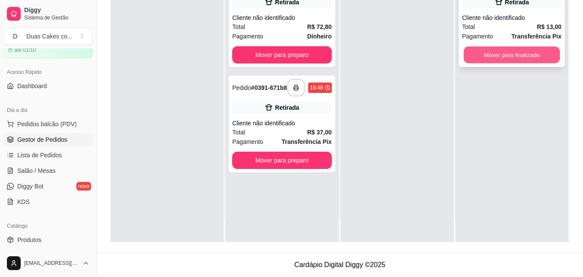
click at [501, 57] on button "Mover para finalizado" at bounding box center [511, 55] width 96 height 17
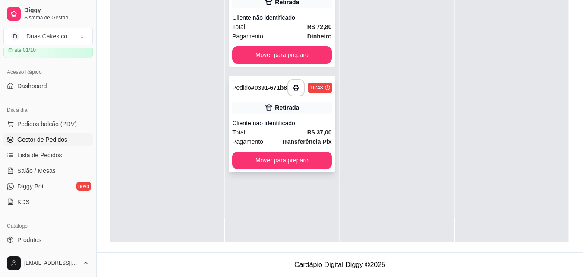
click at [297, 125] on div "Cliente não identificado" at bounding box center [281, 123] width 99 height 9
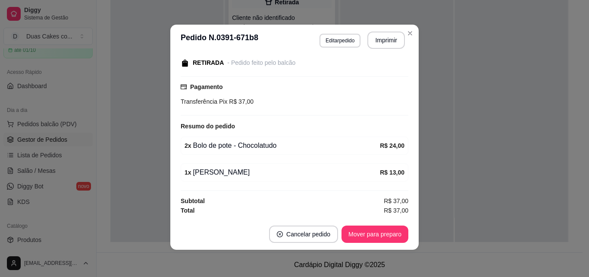
scroll to position [2, 0]
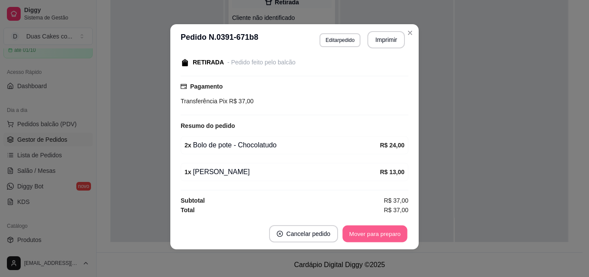
click at [372, 228] on button "Mover para preparo" at bounding box center [375, 233] width 65 height 17
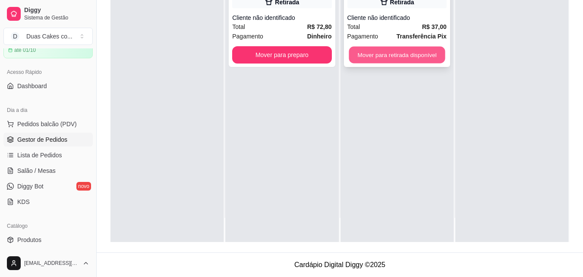
click at [391, 52] on button "Mover para retirada disponível" at bounding box center [397, 55] width 96 height 17
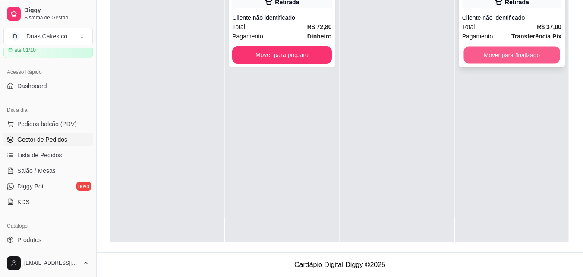
click at [531, 63] on button "Mover para finalizado" at bounding box center [511, 55] width 96 height 17
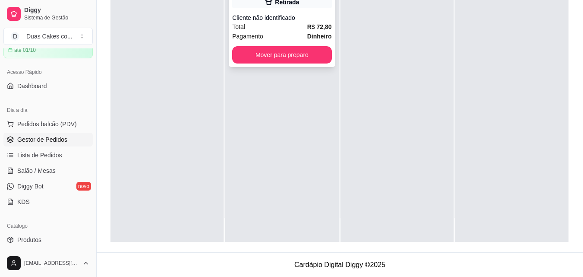
click at [271, 35] on div "Pagamento Dinheiro" at bounding box center [281, 36] width 99 height 9
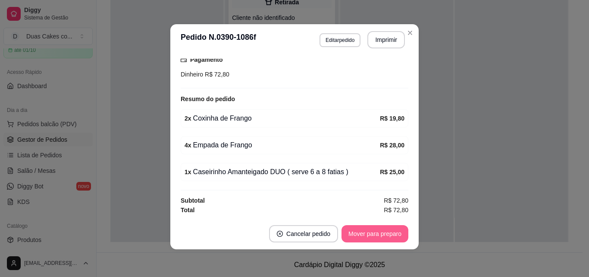
click at [352, 235] on button "Mover para preparo" at bounding box center [375, 233] width 67 height 17
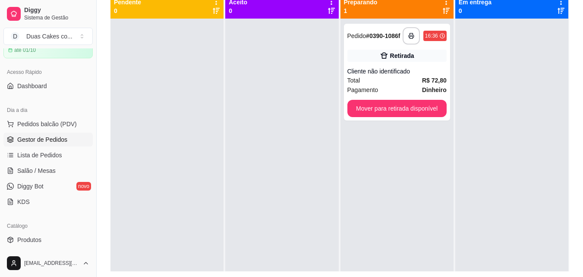
scroll to position [88, 0]
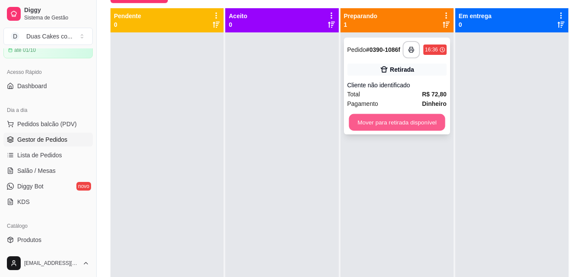
click at [404, 116] on button "Mover para retirada disponível" at bounding box center [397, 122] width 96 height 17
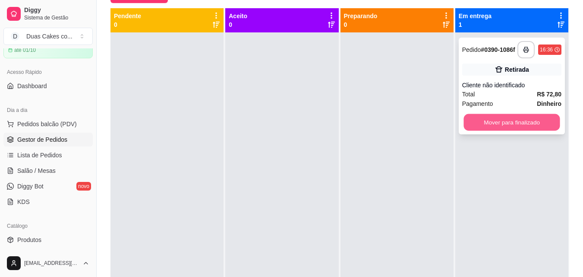
click at [532, 122] on button "Mover para finalizado" at bounding box center [511, 122] width 96 height 17
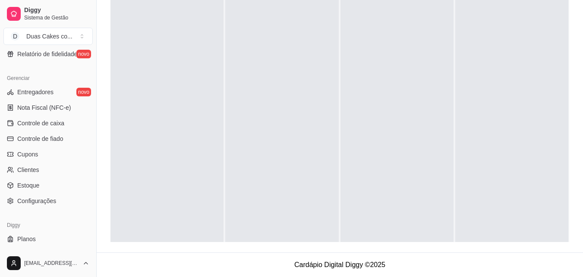
scroll to position [344, 0]
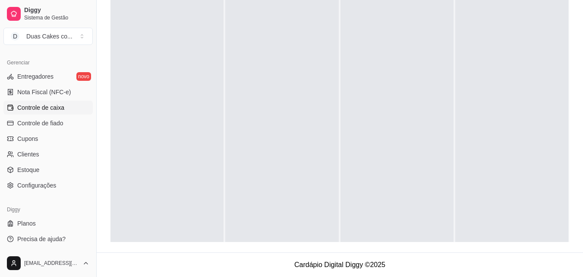
click at [35, 106] on span "Controle de caixa" at bounding box center [40, 107] width 47 height 9
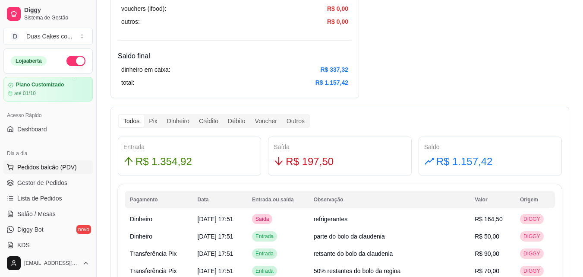
click at [50, 166] on span "Pedidos balcão (PDV)" at bounding box center [47, 167] width 60 height 9
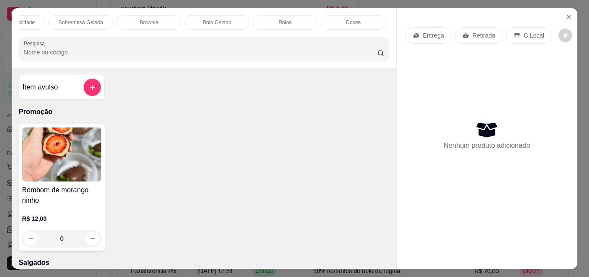
scroll to position [0, 328]
click at [279, 21] on div "Bolos" at bounding box center [268, 22] width 65 height 15
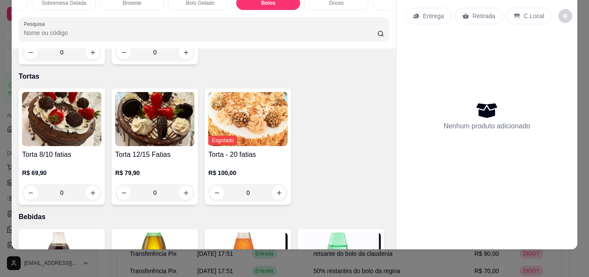
scroll to position [2148, 0]
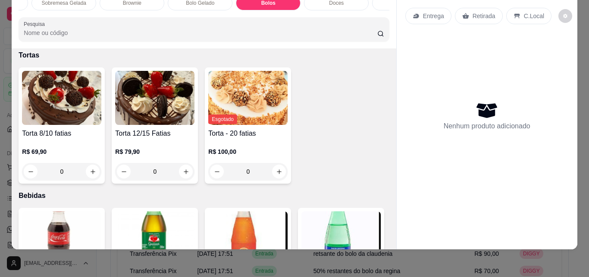
type input "1"
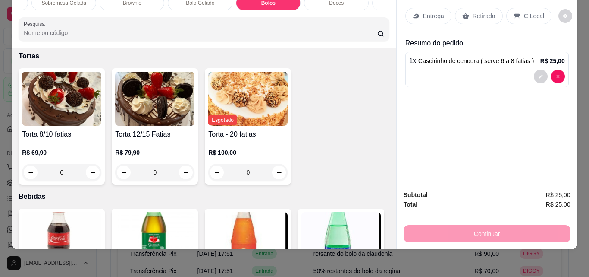
click at [427, 13] on p "Entrega" at bounding box center [433, 16] width 21 height 9
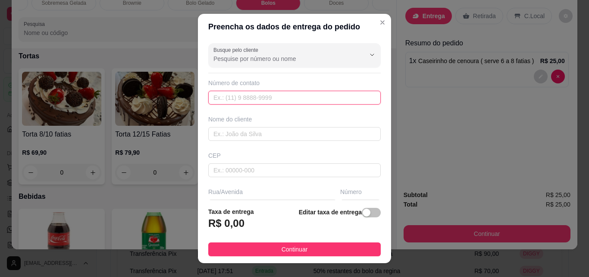
click at [281, 95] on input "text" at bounding box center [294, 98] width 173 height 14
type input "[PHONE_NUMBER]"
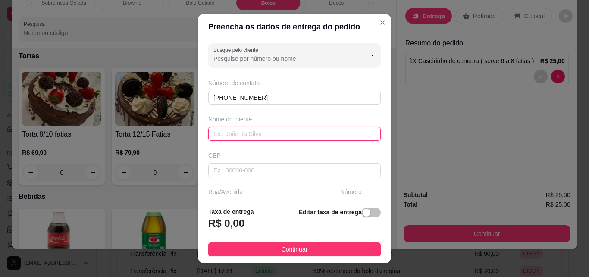
click at [250, 134] on input "text" at bounding box center [294, 134] width 173 height 14
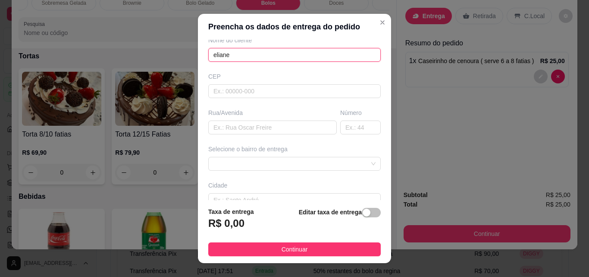
scroll to position [86, 0]
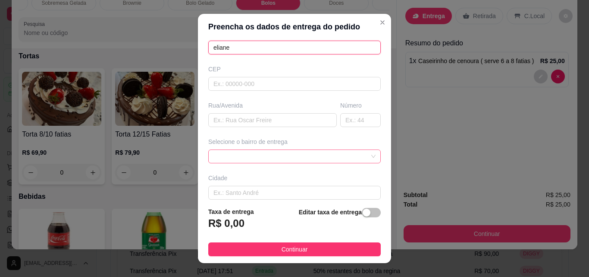
click at [252, 151] on span at bounding box center [295, 156] width 162 height 13
type input "eliane"
click at [252, 151] on span at bounding box center [295, 156] width 162 height 13
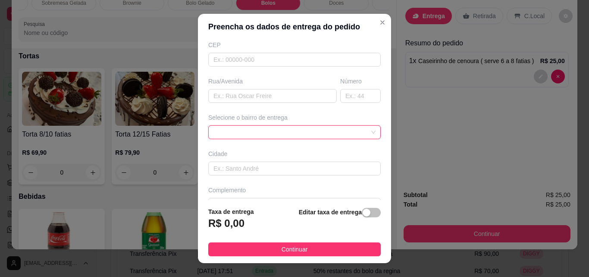
scroll to position [129, 0]
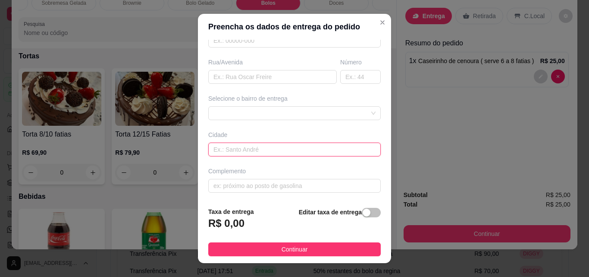
click at [238, 147] on input "text" at bounding box center [294, 149] width 173 height 14
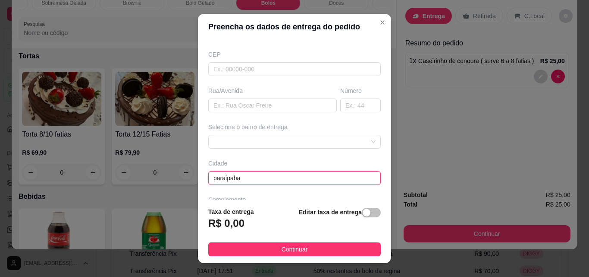
scroll to position [86, 0]
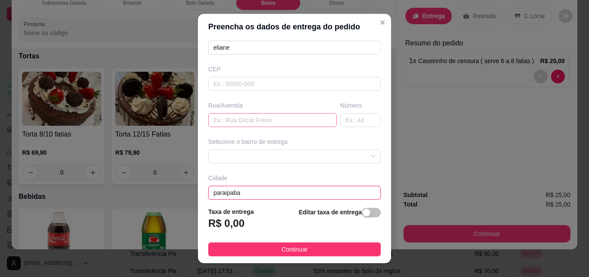
type input "paraipaba"
click at [232, 121] on input "text" at bounding box center [272, 120] width 129 height 14
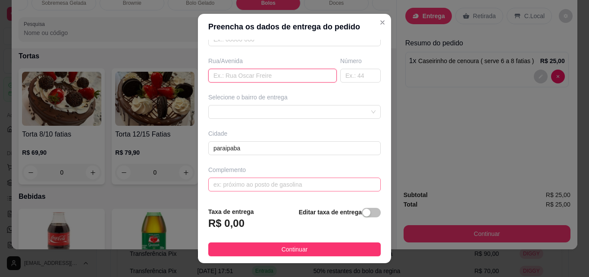
scroll to position [14, 0]
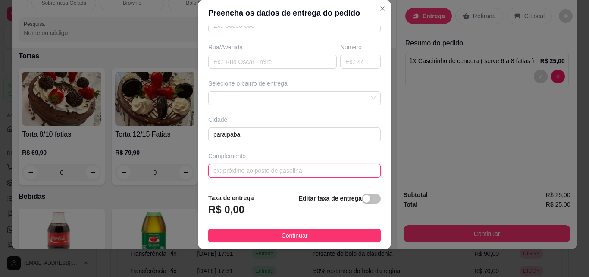
click at [258, 173] on input "text" at bounding box center [294, 171] width 173 height 14
type input "t"
type input "atrás do colégio ciep"
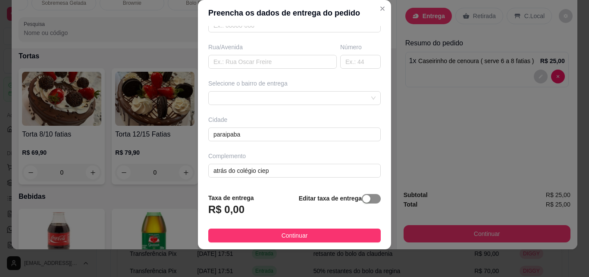
click at [363, 199] on div "button" at bounding box center [367, 199] width 8 height 8
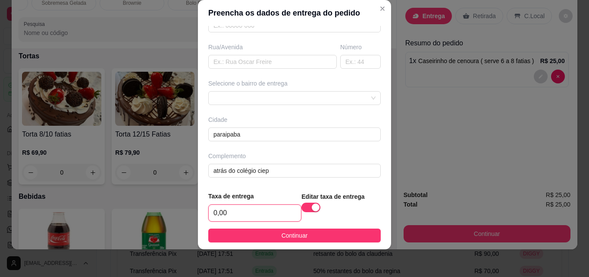
click at [242, 214] on input "0,00" at bounding box center [255, 213] width 92 height 16
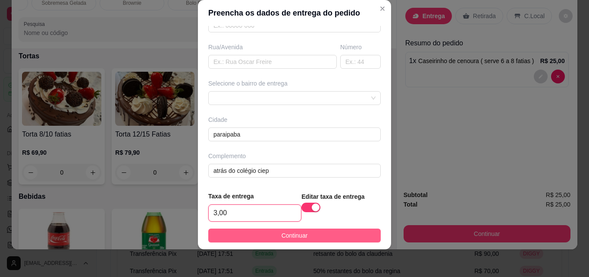
type input "3,00"
click at [288, 238] on span "Continuar" at bounding box center [295, 234] width 26 height 9
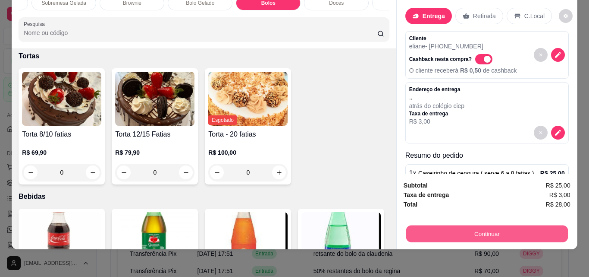
click at [500, 228] on button "Continuar" at bounding box center [487, 233] width 162 height 17
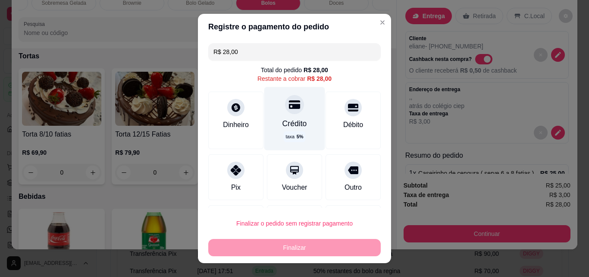
click at [289, 119] on div "Crédito" at bounding box center [295, 123] width 25 height 11
type input "R$ 0,00"
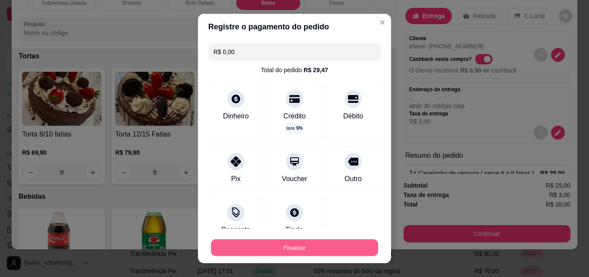
click at [297, 245] on button "Finalizar" at bounding box center [294, 247] width 167 height 17
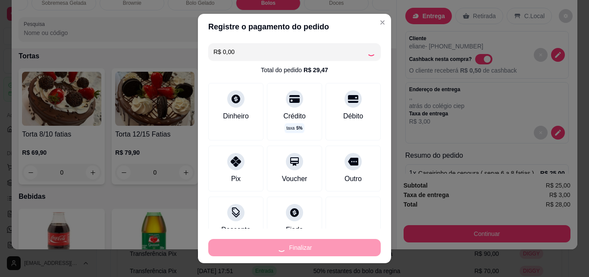
type input "0"
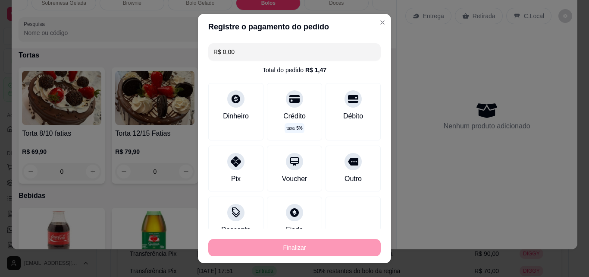
type input "-R$ 28,00"
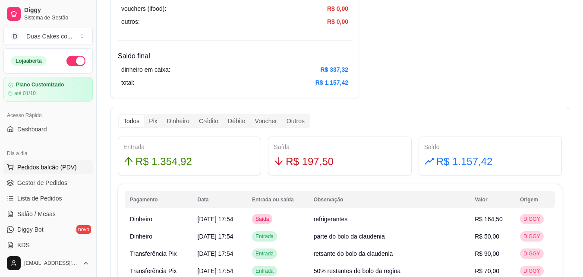
click at [33, 161] on button "Pedidos balcão (PDV)" at bounding box center [47, 167] width 89 height 14
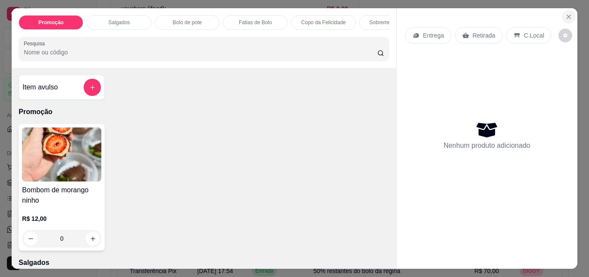
click at [565, 10] on button "Close" at bounding box center [569, 17] width 14 height 14
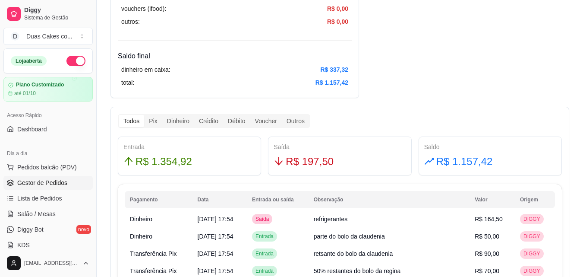
click at [40, 177] on link "Gestor de Pedidos" at bounding box center [47, 183] width 89 height 14
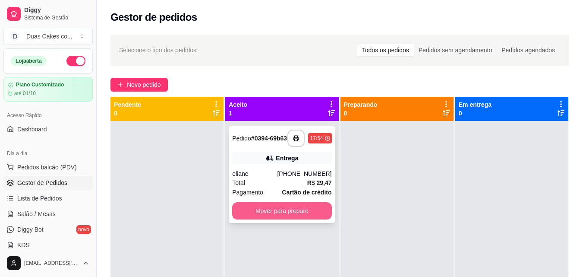
click at [293, 213] on button "Mover para preparo" at bounding box center [281, 210] width 99 height 17
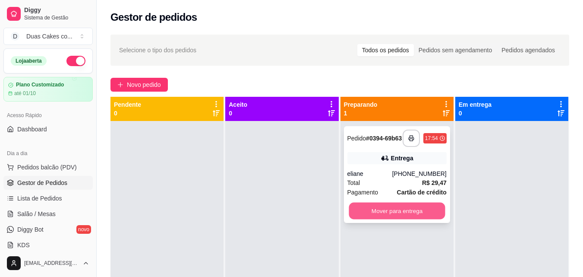
click at [390, 216] on button "Mover para entrega" at bounding box center [397, 210] width 96 height 17
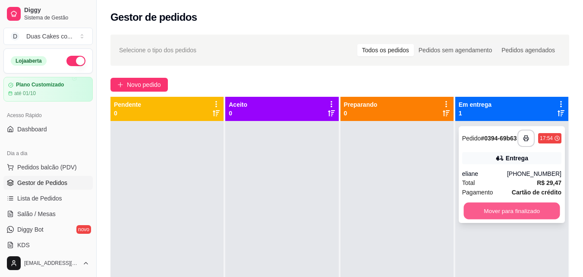
click at [508, 212] on button "Mover para finalizado" at bounding box center [511, 210] width 96 height 17
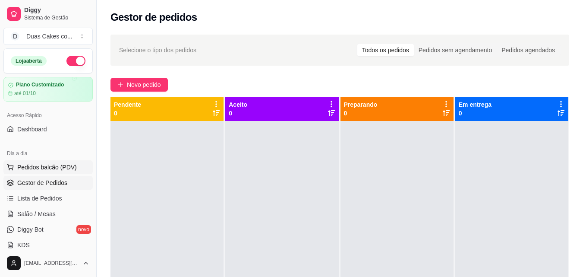
click at [42, 163] on span "Pedidos balcão (PDV)" at bounding box center [47, 167] width 60 height 9
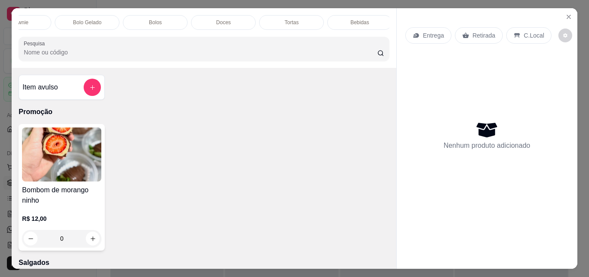
scroll to position [0, 444]
click at [566, 15] on icon "Close" at bounding box center [569, 16] width 7 height 7
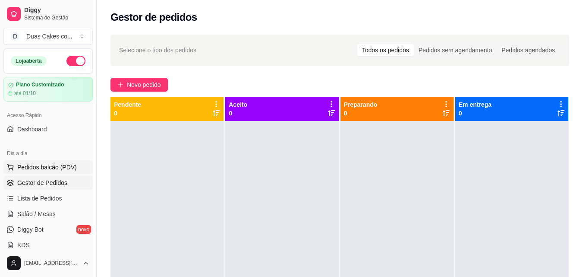
click at [42, 164] on span "Pedidos balcão (PDV)" at bounding box center [47, 167] width 60 height 9
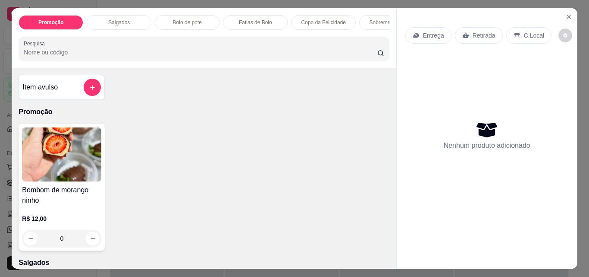
click at [114, 19] on p "Salgados" at bounding box center [119, 22] width 22 height 7
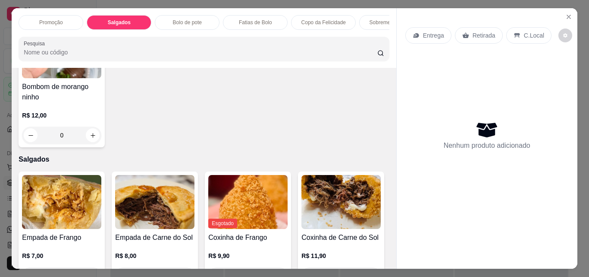
click at [183, 19] on p "Bolo de pote" at bounding box center [187, 22] width 29 height 7
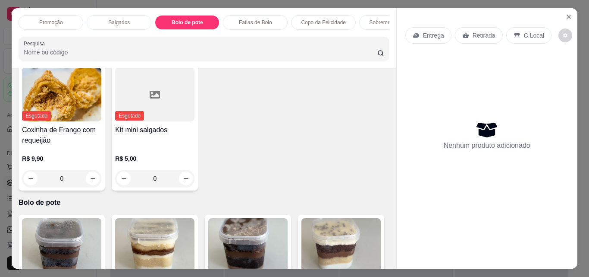
click at [256, 19] on p "Fatias de Bolo" at bounding box center [255, 22] width 33 height 7
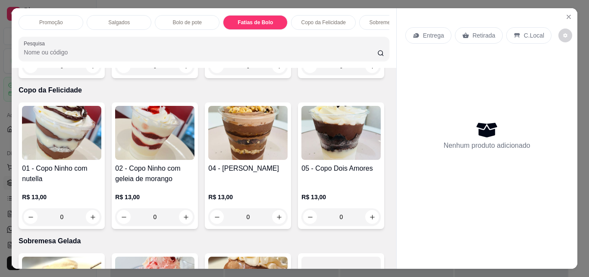
click at [324, 15] on div "Copo da Felicidade" at bounding box center [323, 22] width 65 height 15
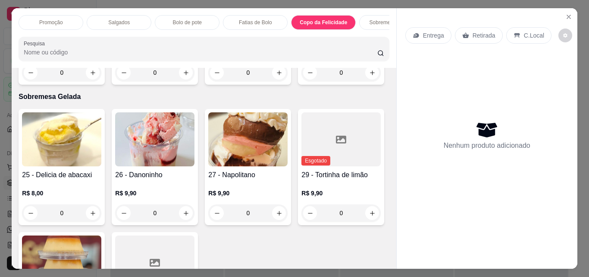
click at [376, 23] on div "Sobremesa Gelada" at bounding box center [391, 22] width 65 height 15
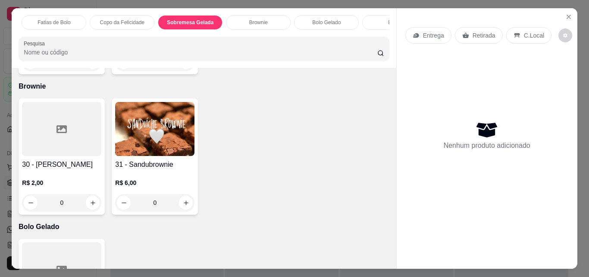
scroll to position [0, 207]
click at [258, 19] on p "Brownie" at bounding box center [253, 22] width 19 height 7
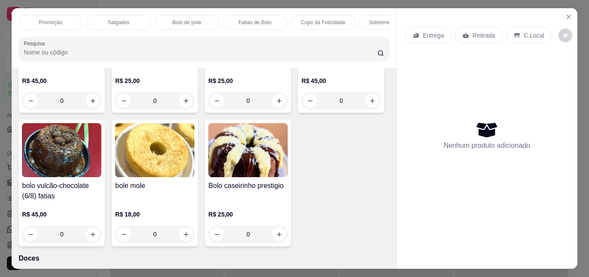
scroll to position [0, 0]
click at [114, 15] on div "Salgados" at bounding box center [119, 22] width 65 height 15
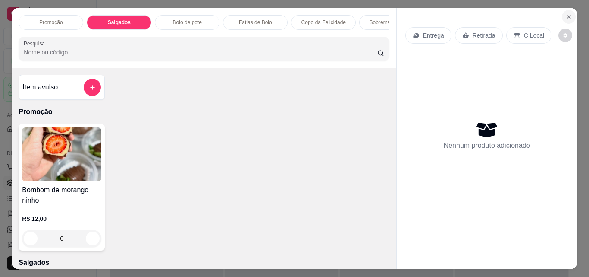
click at [567, 13] on icon "Close" at bounding box center [569, 16] width 7 height 7
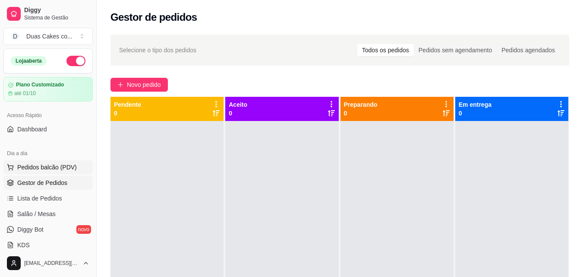
click at [56, 166] on span "Pedidos balcão (PDV)" at bounding box center [47, 167] width 60 height 9
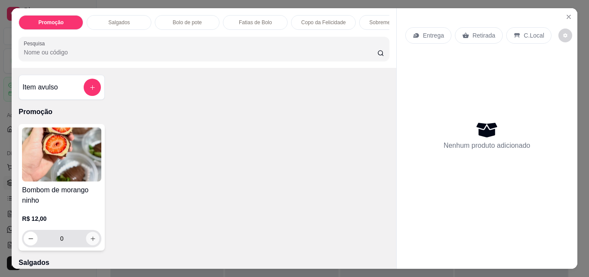
click at [92, 240] on icon "increase-product-quantity" at bounding box center [93, 238] width 6 height 6
type input "1"
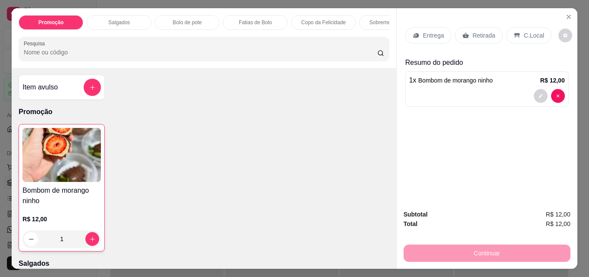
click at [477, 31] on p "Retirada" at bounding box center [484, 35] width 23 height 9
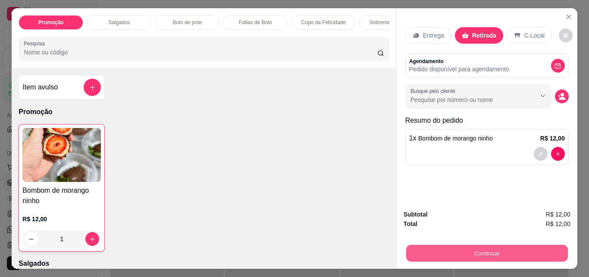
click at [476, 253] on button "Continuar" at bounding box center [487, 252] width 162 height 17
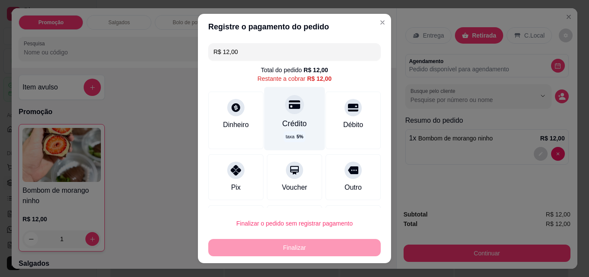
click at [293, 112] on div "Crédito taxa 5 %" at bounding box center [295, 118] width 61 height 63
type input "R$ 0,00"
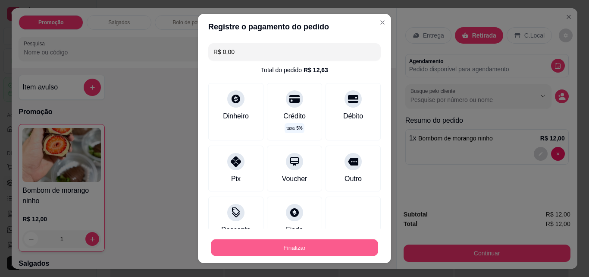
click at [302, 246] on button "Finalizar" at bounding box center [294, 247] width 167 height 17
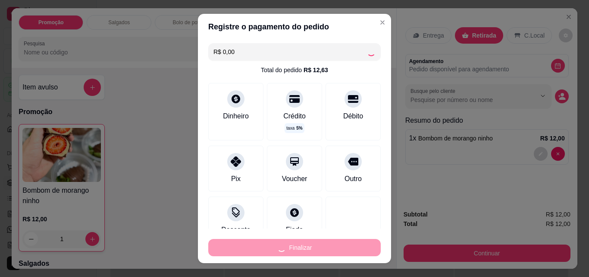
type input "0"
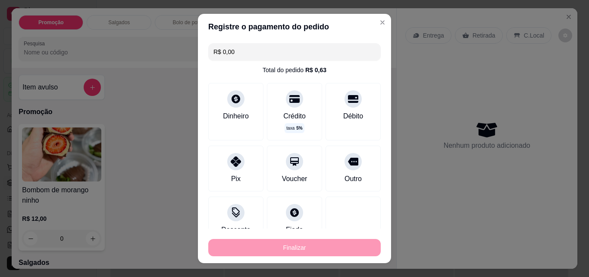
type input "-R$ 12,00"
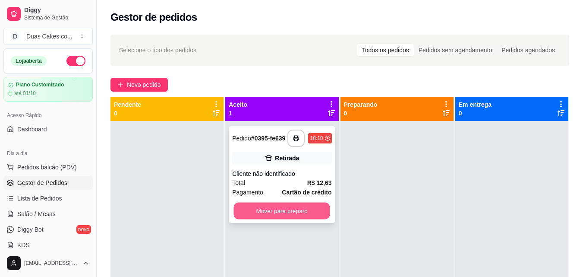
click at [268, 219] on button "Mover para preparo" at bounding box center [282, 210] width 96 height 17
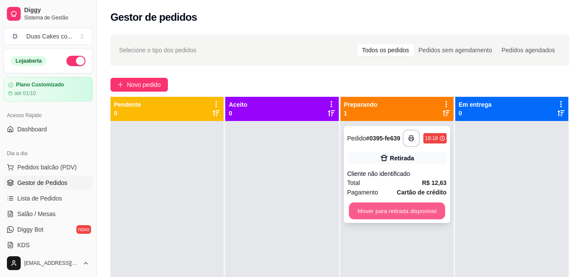
click at [389, 215] on button "Mover para retirada disponível" at bounding box center [397, 210] width 96 height 17
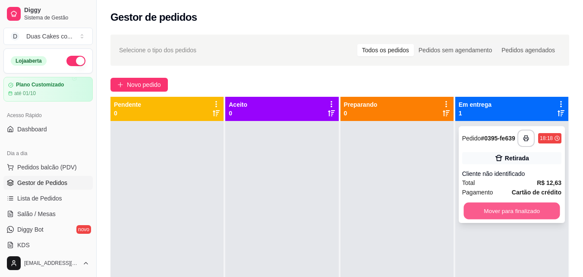
click at [527, 213] on button "Mover para finalizado" at bounding box center [511, 210] width 96 height 17
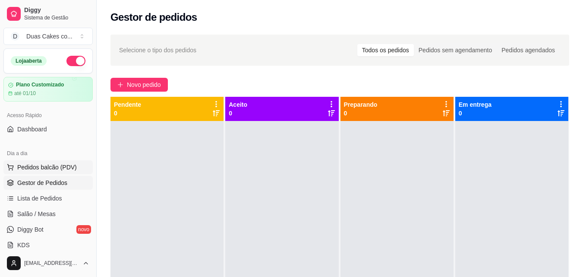
click at [33, 170] on span "Pedidos balcão (PDV)" at bounding box center [47, 167] width 60 height 9
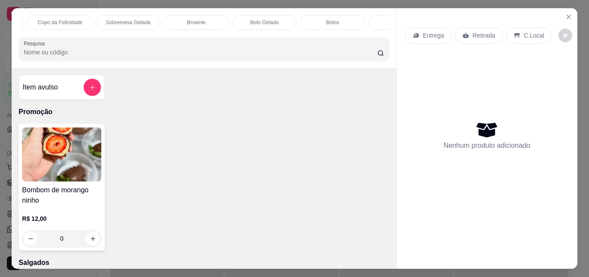
scroll to position [0, 293]
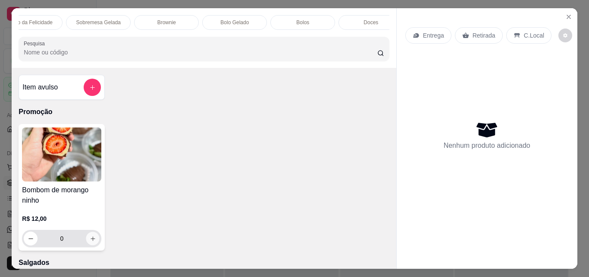
click at [91, 235] on button "increase-product-quantity" at bounding box center [92, 238] width 13 height 13
type input "1"
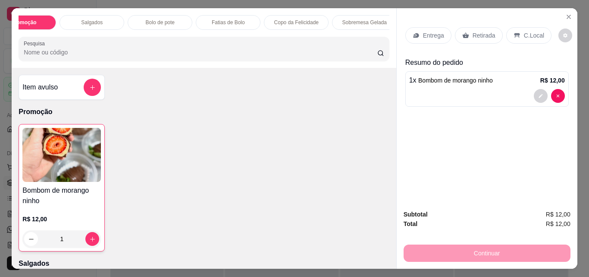
scroll to position [0, 0]
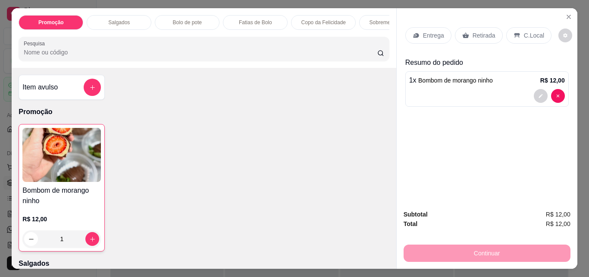
click at [121, 19] on p "Salgados" at bounding box center [119, 22] width 22 height 7
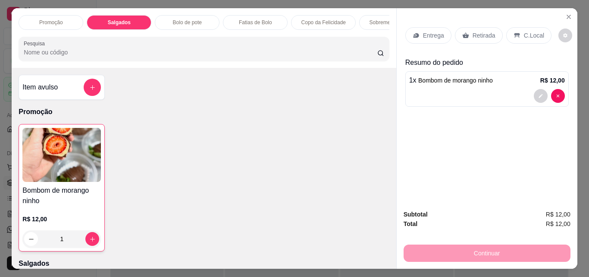
scroll to position [22, 0]
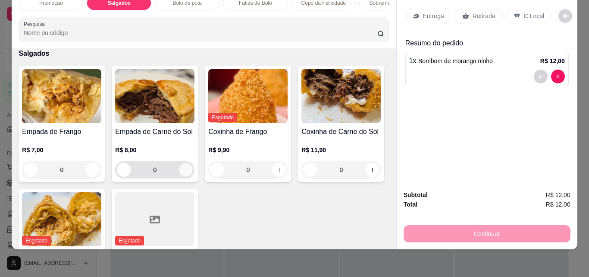
click at [183, 172] on icon "increase-product-quantity" at bounding box center [186, 170] width 6 height 6
type input "1"
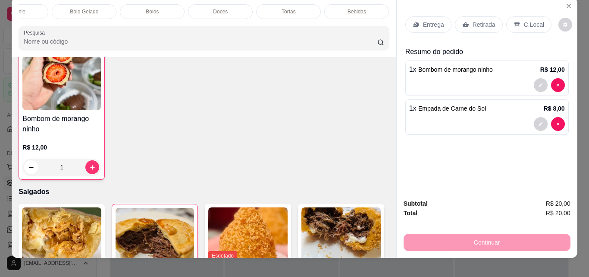
scroll to position [0, 0]
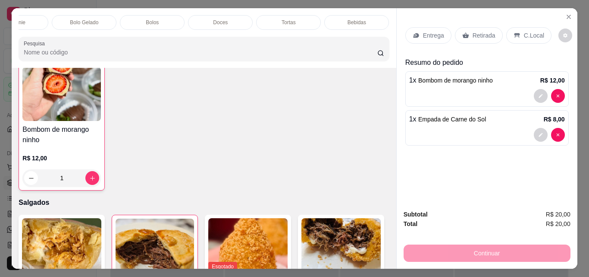
click at [371, 20] on div "Bebidas" at bounding box center [357, 22] width 65 height 15
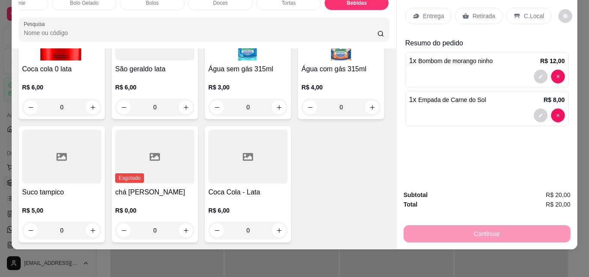
scroll to position [2764, 0]
type input "1"
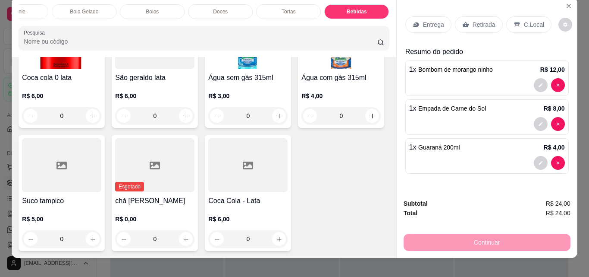
scroll to position [0, 0]
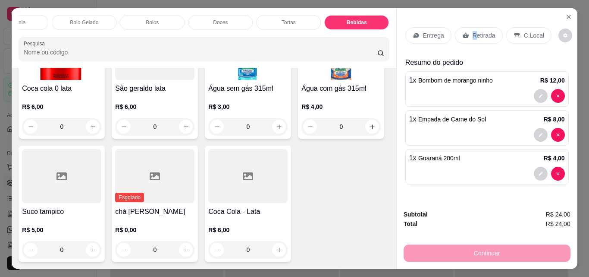
click at [471, 27] on div "Retirada" at bounding box center [479, 35] width 48 height 16
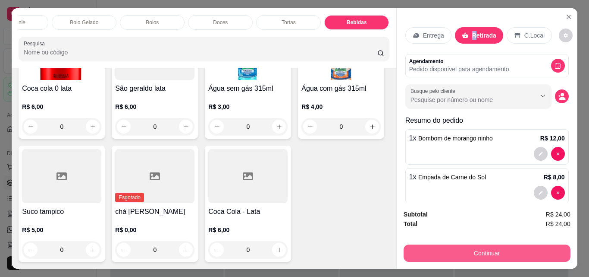
click at [501, 244] on button "Continuar" at bounding box center [487, 252] width 167 height 17
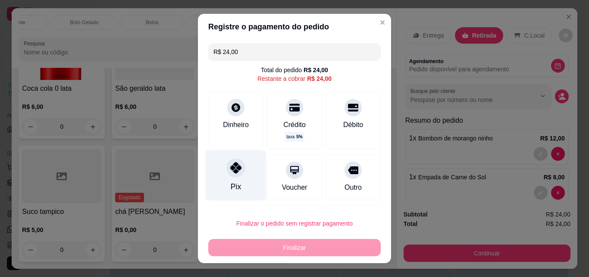
click at [231, 169] on icon at bounding box center [235, 167] width 11 height 11
type input "R$ 0,00"
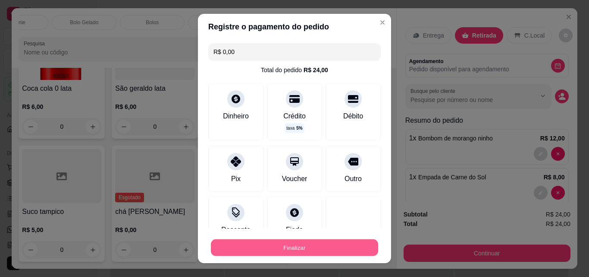
click at [299, 248] on button "Finalizar" at bounding box center [294, 247] width 167 height 17
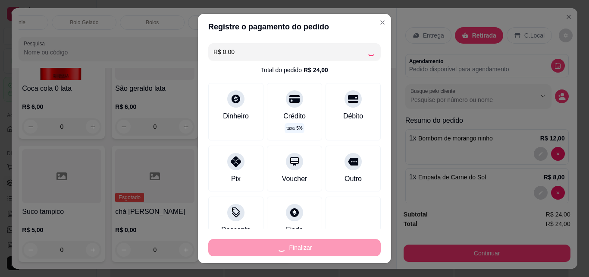
type input "0"
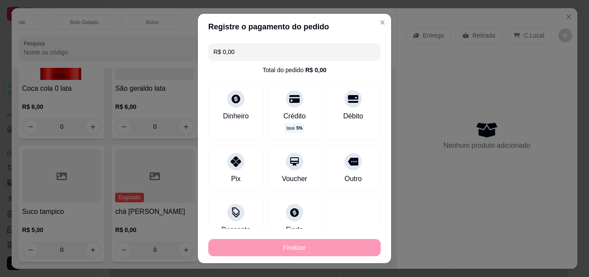
type input "-R$ 24,00"
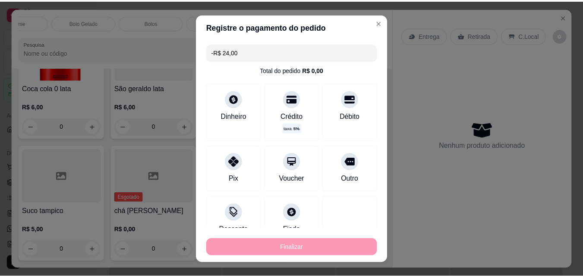
scroll to position [2762, 0]
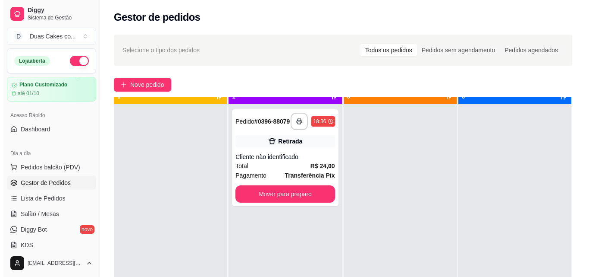
scroll to position [24, 0]
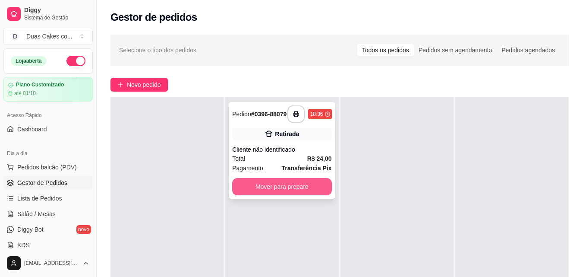
click at [277, 192] on button "Mover para preparo" at bounding box center [281, 186] width 99 height 17
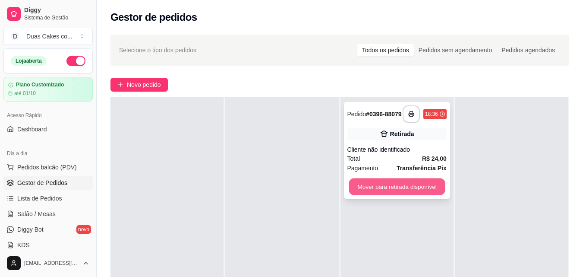
click at [426, 194] on button "Mover para retirada disponível" at bounding box center [397, 186] width 96 height 17
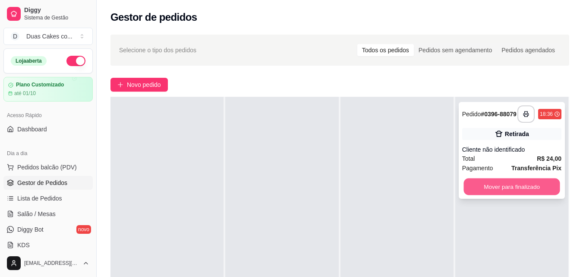
click at [493, 185] on button "Mover para finalizado" at bounding box center [511, 186] width 96 height 17
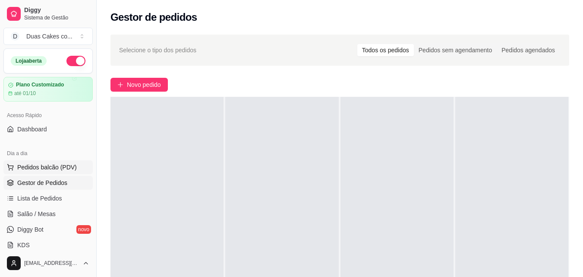
click at [40, 162] on button "Pedidos balcão (PDV)" at bounding box center [47, 167] width 89 height 14
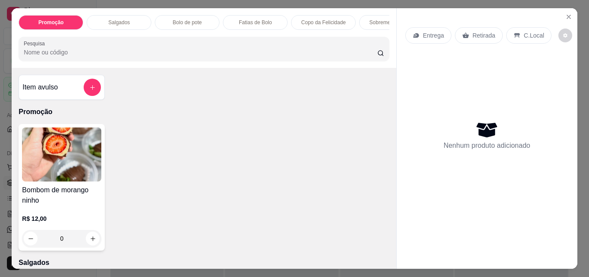
click at [125, 19] on p "Salgados" at bounding box center [119, 22] width 22 height 7
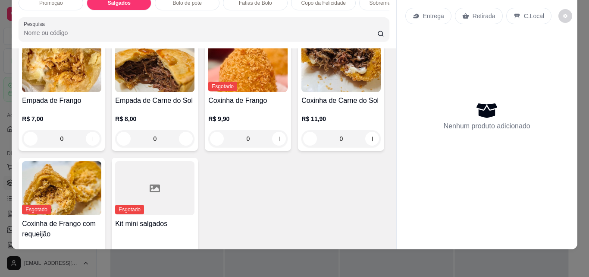
scroll to position [233, 0]
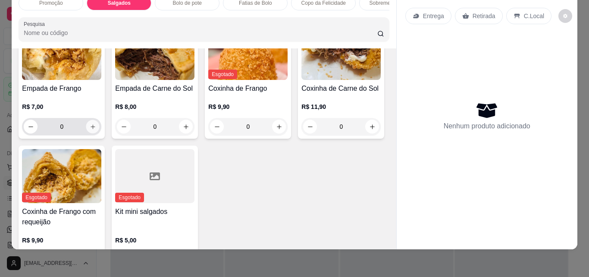
click at [90, 126] on icon "increase-product-quantity" at bounding box center [93, 126] width 6 height 6
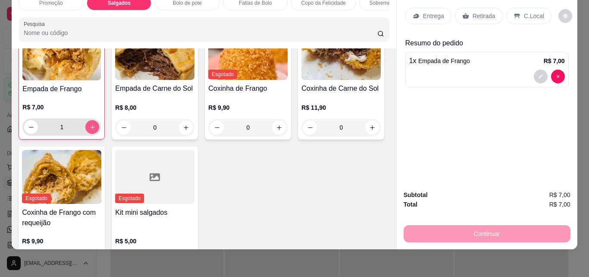
scroll to position [233, 0]
click at [90, 126] on icon "increase-product-quantity" at bounding box center [92, 126] width 4 height 4
type input "3"
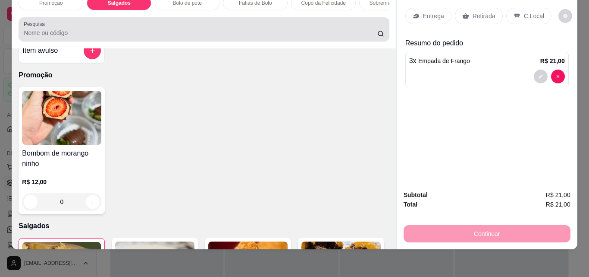
scroll to position [0, 0]
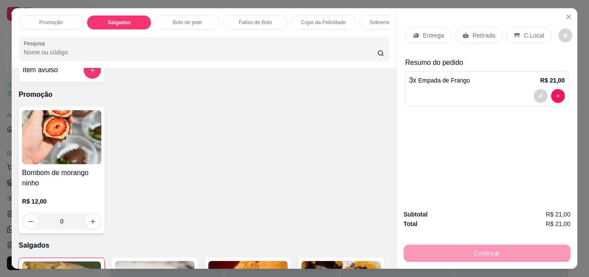
click at [374, 19] on p "Sobremesa Gelada" at bounding box center [392, 22] width 44 height 7
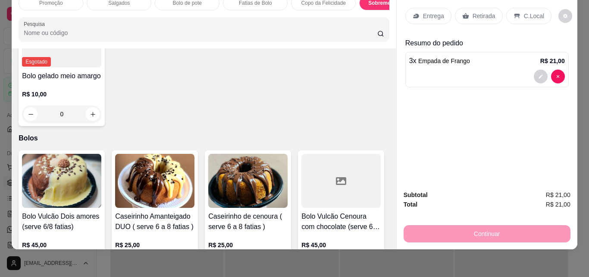
scroll to position [1648, 0]
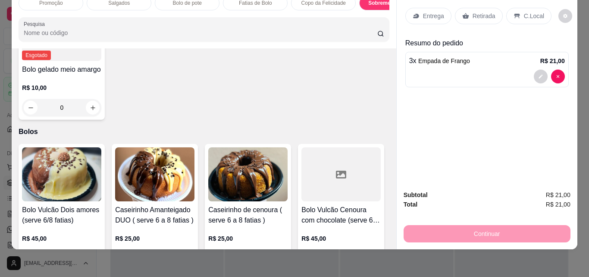
type input "1"
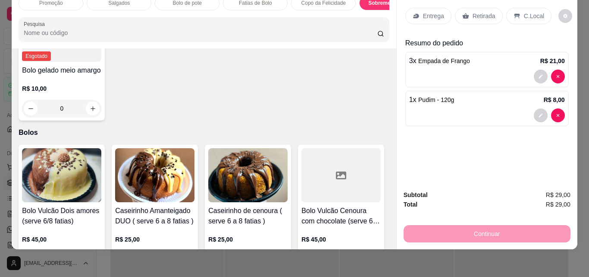
click at [479, 12] on p "Retirada" at bounding box center [484, 16] width 23 height 9
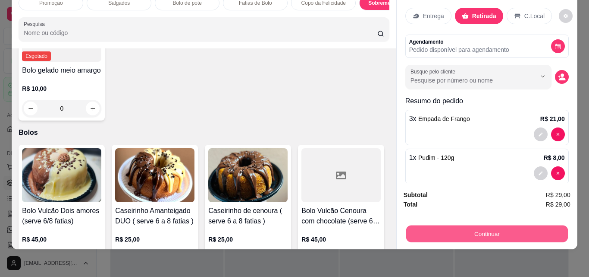
click at [492, 228] on button "Continuar" at bounding box center [487, 233] width 162 height 17
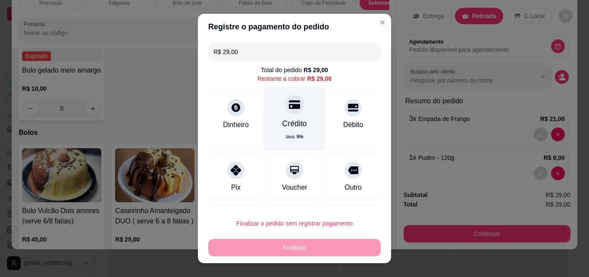
click at [281, 117] on div "Crédito taxa 5 %" at bounding box center [295, 118] width 61 height 63
type input "R$ 0,00"
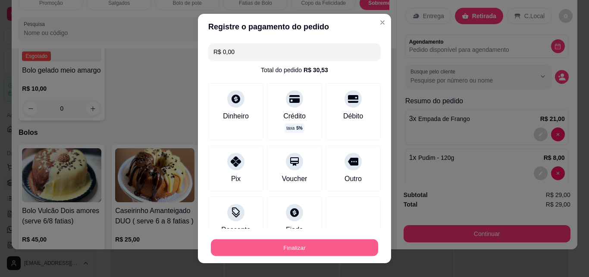
click at [276, 243] on button "Finalizar" at bounding box center [294, 247] width 167 height 17
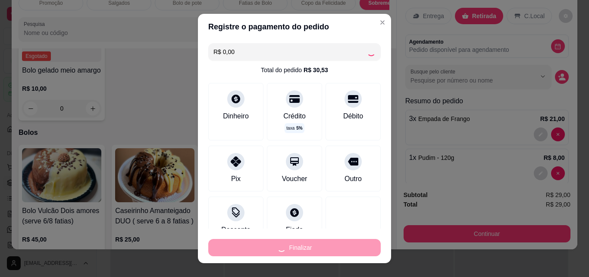
type input "0"
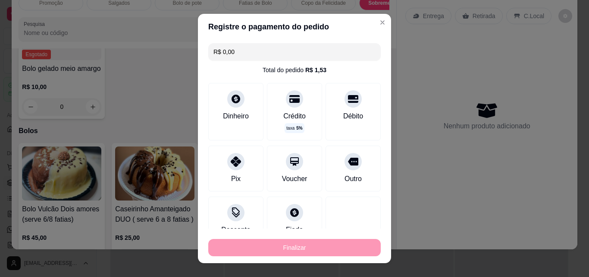
type input "-R$ 29,00"
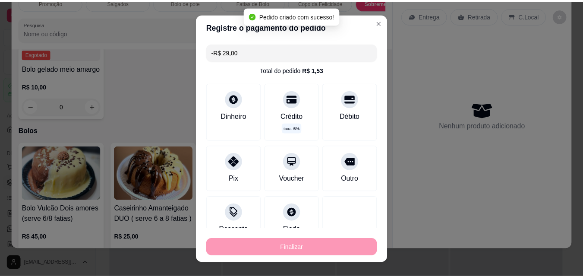
scroll to position [1647, 0]
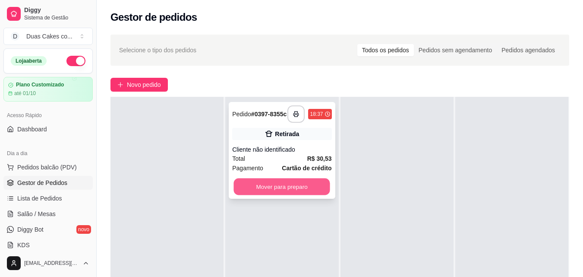
click at [284, 192] on button "Mover para preparo" at bounding box center [282, 186] width 96 height 17
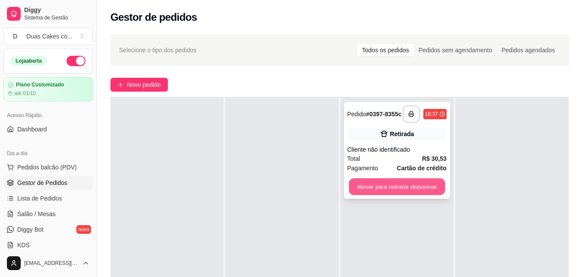
click at [417, 186] on button "Mover para retirada disponível" at bounding box center [397, 186] width 96 height 17
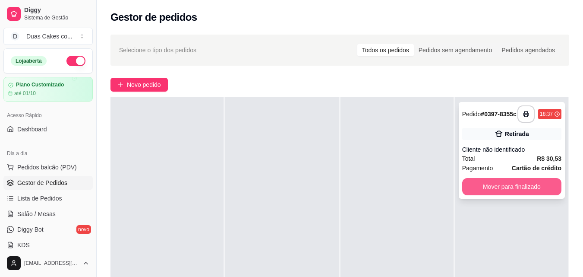
click at [514, 186] on button "Mover para finalizado" at bounding box center [511, 186] width 99 height 17
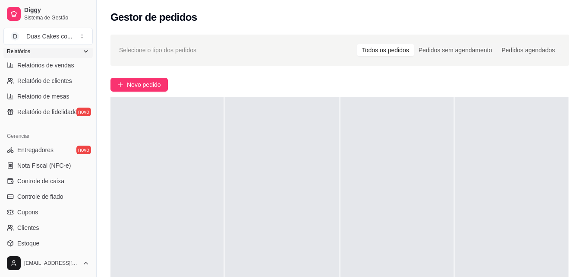
scroll to position [302, 0]
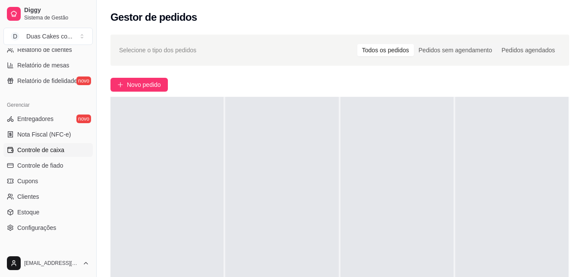
click at [28, 148] on span "Controle de caixa" at bounding box center [40, 149] width 47 height 9
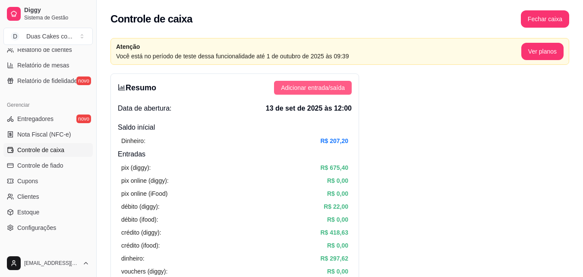
click at [312, 87] on span "Adicionar entrada/saída" at bounding box center [313, 87] width 64 height 9
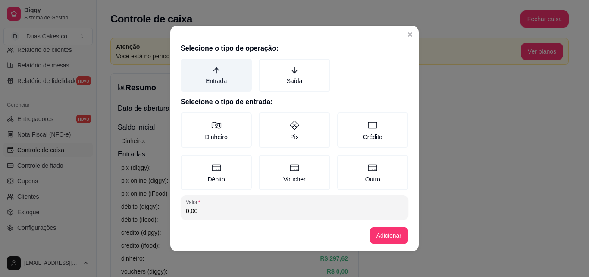
click at [207, 80] on label "Entrada" at bounding box center [216, 75] width 71 height 33
click at [187, 65] on button "Entrada" at bounding box center [183, 61] width 7 height 7
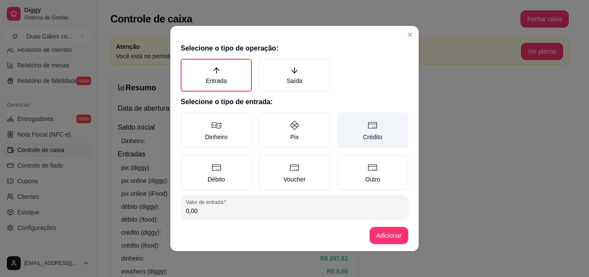
click at [372, 134] on label "Crédito" at bounding box center [372, 129] width 71 height 35
click at [344, 119] on button "Crédito" at bounding box center [340, 115] width 7 height 7
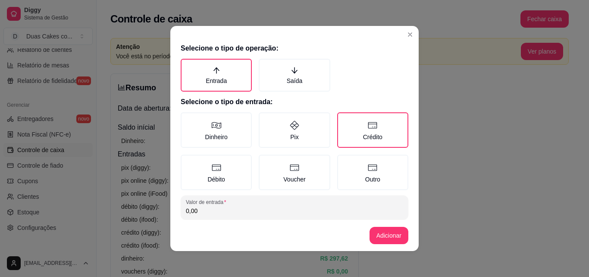
click at [200, 207] on input "0,00" at bounding box center [294, 210] width 217 height 9
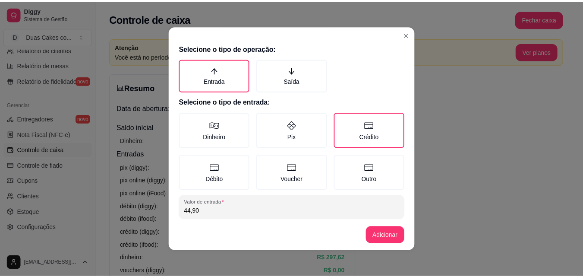
scroll to position [46, 0]
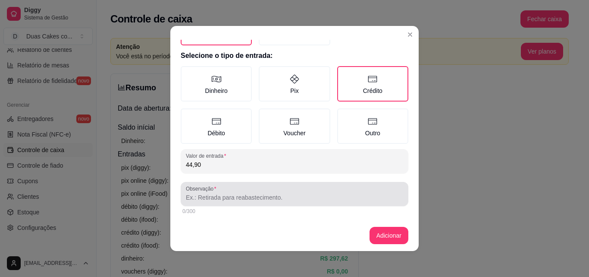
type input "44,90"
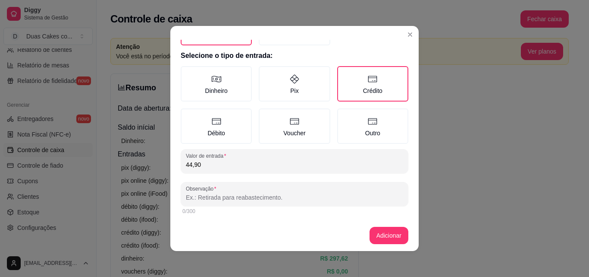
click at [204, 198] on input "Observação" at bounding box center [294, 197] width 217 height 9
click at [186, 199] on input "caixinha lembre" at bounding box center [294, 197] width 217 height 9
click at [235, 195] on input "1 caixinha lembre" at bounding box center [294, 197] width 217 height 9
type input "1 caixinha lembrei de vc"
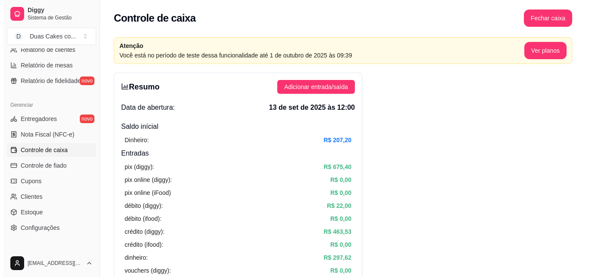
scroll to position [0, 0]
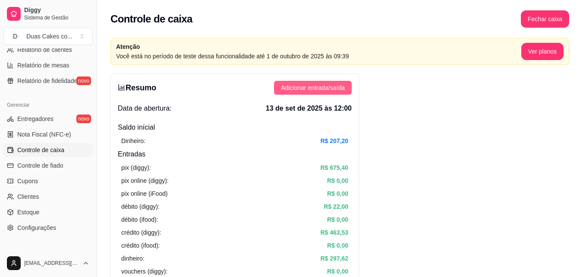
click at [315, 88] on span "Adicionar entrada/saída" at bounding box center [313, 87] width 64 height 9
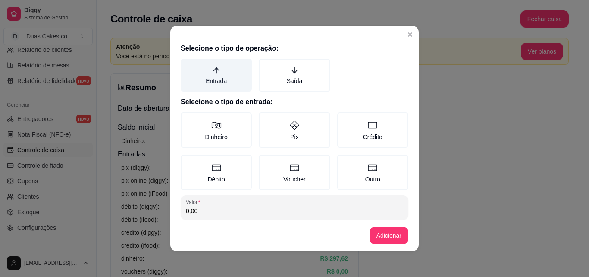
click at [205, 75] on label "Entrada" at bounding box center [216, 75] width 71 height 33
click at [187, 65] on button "Entrada" at bounding box center [183, 61] width 7 height 7
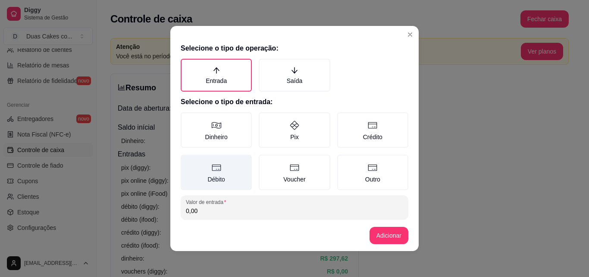
click at [217, 179] on label "Débito" at bounding box center [216, 171] width 71 height 35
click at [187, 161] on button "Débito" at bounding box center [183, 157] width 7 height 7
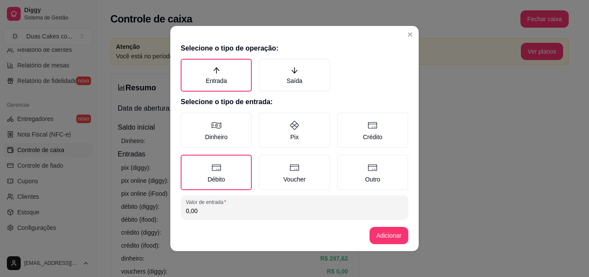
click at [194, 214] on input "0,00" at bounding box center [294, 210] width 217 height 9
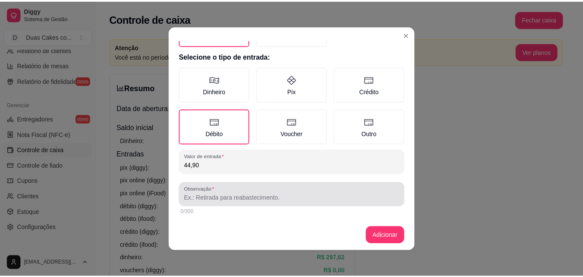
scroll to position [46, 0]
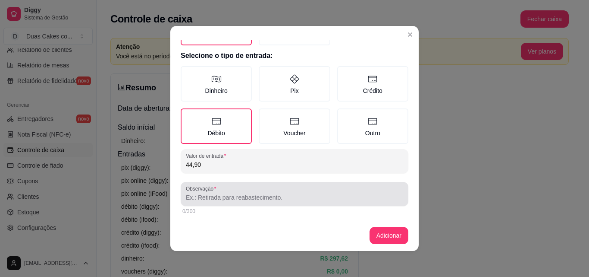
type input "44,90"
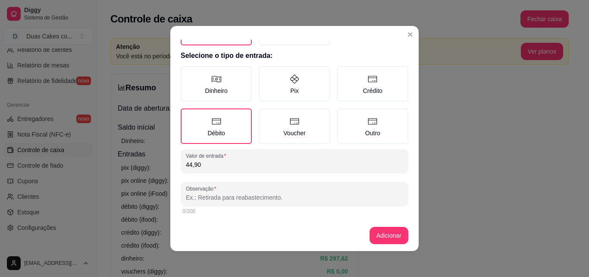
click at [273, 197] on input "Observação" at bounding box center [294, 197] width 217 height 9
click at [192, 198] on input "1 caxinha lembrei" at bounding box center [294, 197] width 217 height 9
click at [236, 199] on input "1 [PERSON_NAME]" at bounding box center [294, 197] width 217 height 9
type input "1 caixinha lembrei de vc"
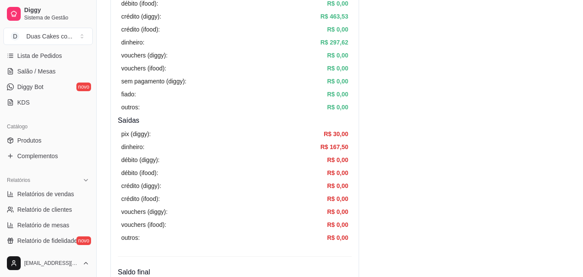
scroll to position [129, 0]
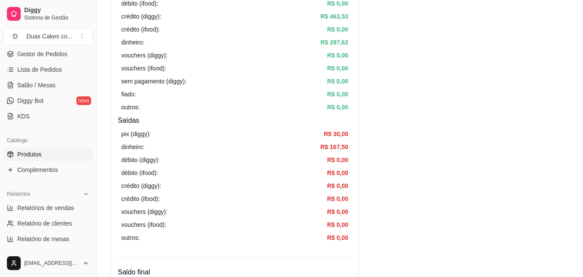
click at [25, 154] on span "Produtos" at bounding box center [29, 154] width 24 height 9
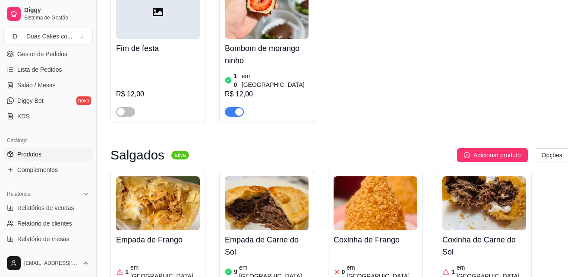
scroll to position [173, 0]
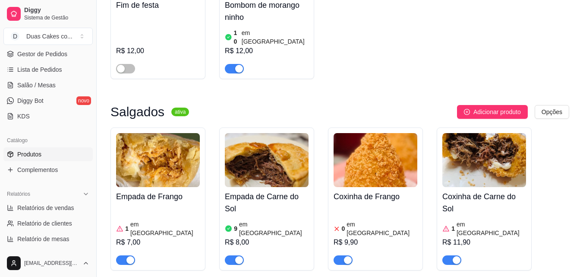
click at [265, 220] on article "em [GEOGRAPHIC_DATA]" at bounding box center [273, 228] width 69 height 17
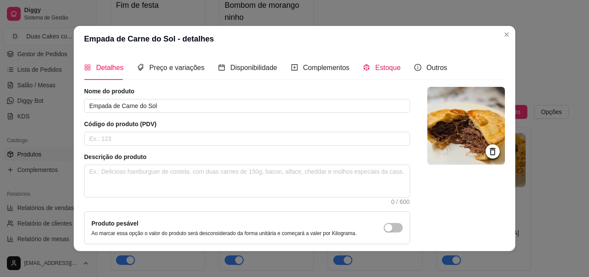
click at [375, 66] on span "Estoque" at bounding box center [387, 67] width 25 height 7
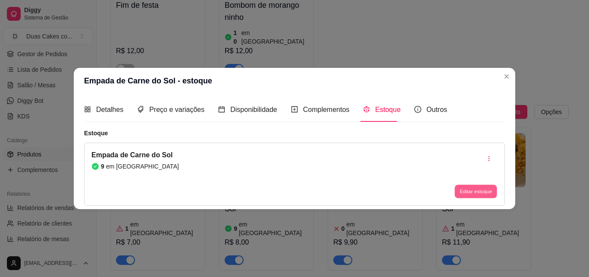
click at [469, 188] on button "Editar estoque" at bounding box center [476, 191] width 42 height 13
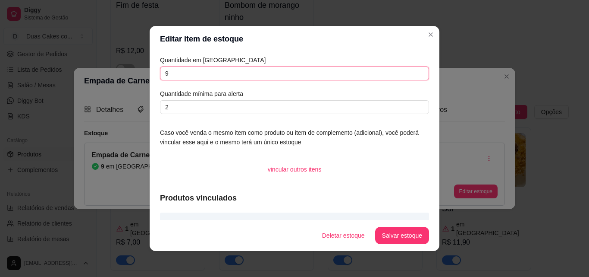
click at [169, 74] on input "9" at bounding box center [294, 73] width 269 height 14
type input "6"
type input "3"
click at [389, 238] on button "Salvar estoque" at bounding box center [402, 235] width 53 height 17
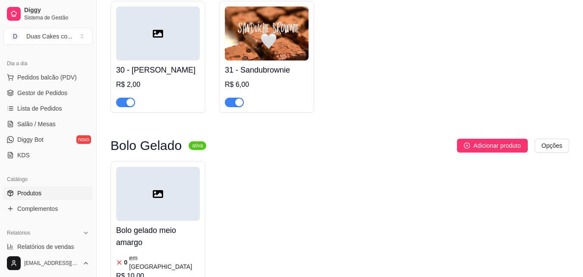
scroll to position [42, 0]
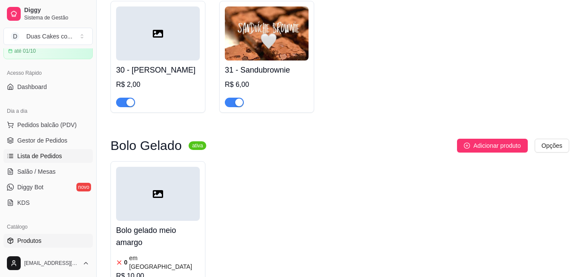
click at [54, 156] on span "Lista de Pedidos" at bounding box center [39, 155] width 45 height 9
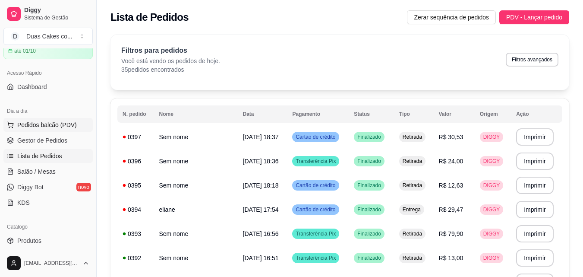
click at [17, 123] on span "Pedidos balcão (PDV)" at bounding box center [47, 124] width 60 height 9
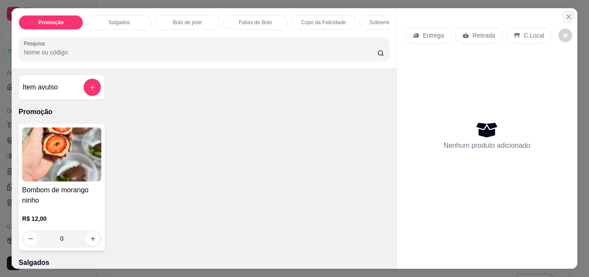
click at [568, 13] on icon "Close" at bounding box center [569, 16] width 7 height 7
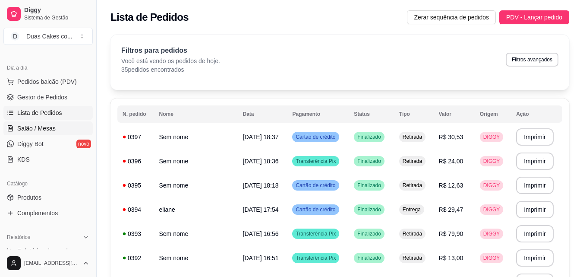
scroll to position [129, 0]
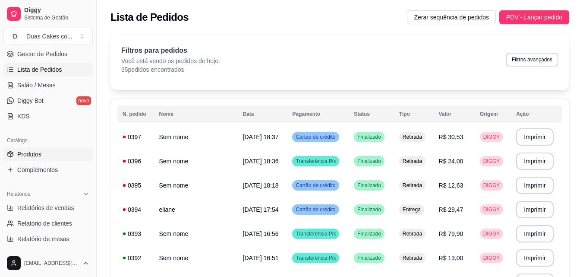
click at [32, 153] on span "Produtos" at bounding box center [29, 154] width 24 height 9
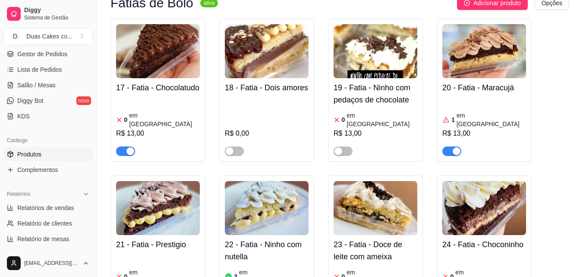
scroll to position [1295, 0]
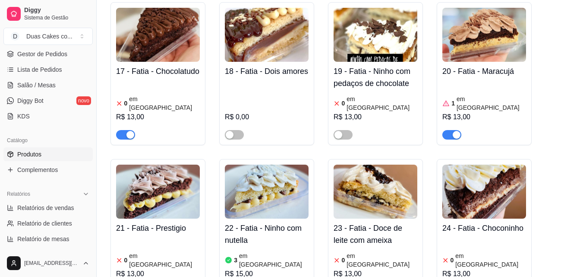
click at [266, 251] on article "em [GEOGRAPHIC_DATA]" at bounding box center [273, 259] width 69 height 17
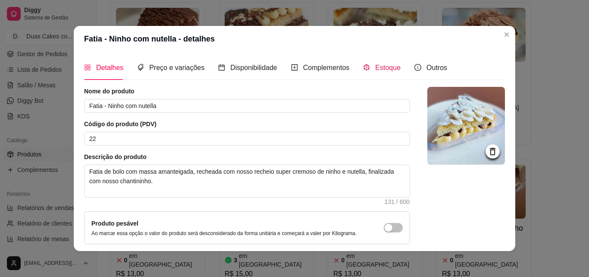
click at [378, 68] on span "Estoque" at bounding box center [387, 67] width 25 height 7
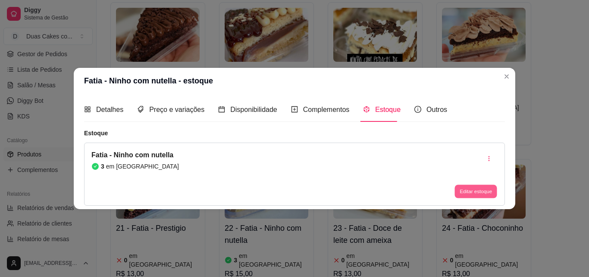
click at [465, 190] on button "Editar estoque" at bounding box center [476, 191] width 42 height 13
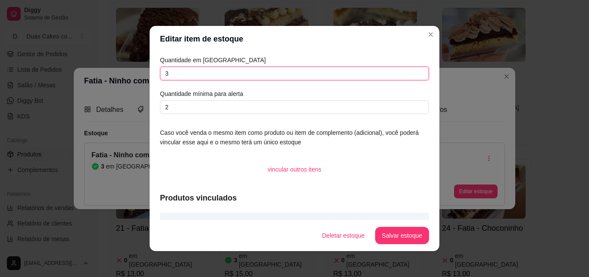
click at [185, 76] on input "3" at bounding box center [294, 73] width 269 height 14
type input "1"
click at [398, 236] on button "Salvar estoque" at bounding box center [402, 235] width 54 height 17
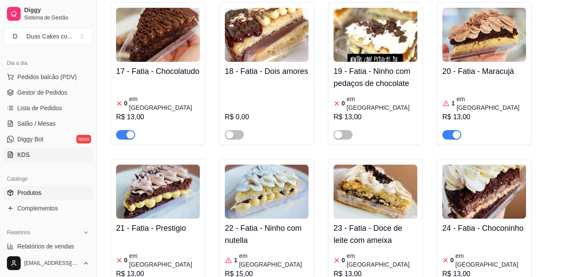
scroll to position [0, 0]
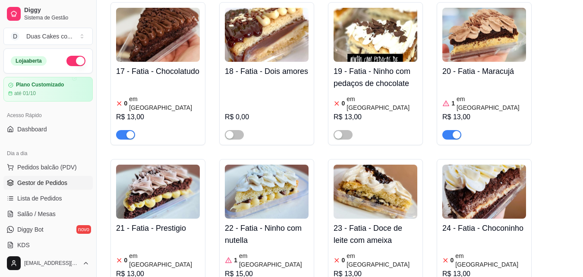
click at [35, 179] on span "Gestor de Pedidos" at bounding box center [42, 182] width 50 height 9
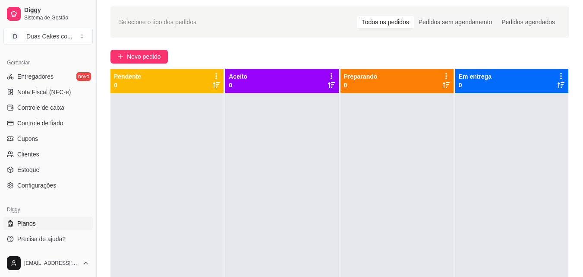
scroll to position [43, 0]
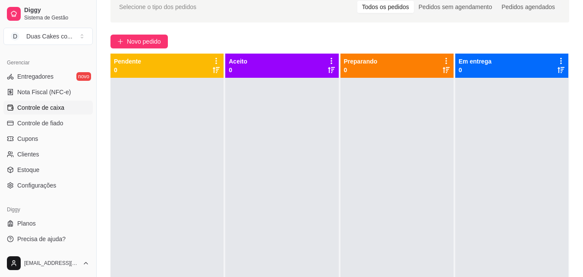
click at [38, 101] on link "Controle de caixa" at bounding box center [47, 108] width 89 height 14
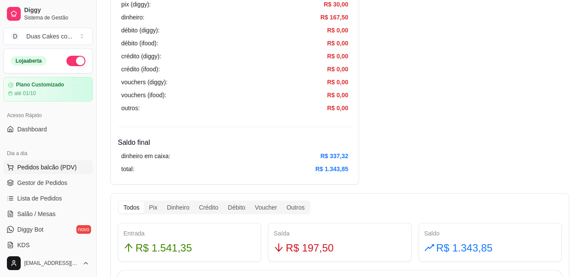
click at [49, 164] on span "Pedidos balcão (PDV)" at bounding box center [47, 167] width 60 height 9
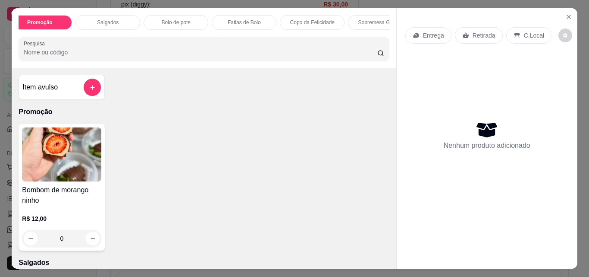
scroll to position [0, 17]
click at [366, 20] on p "Sobremesa Gelada" at bounding box center [375, 22] width 44 height 7
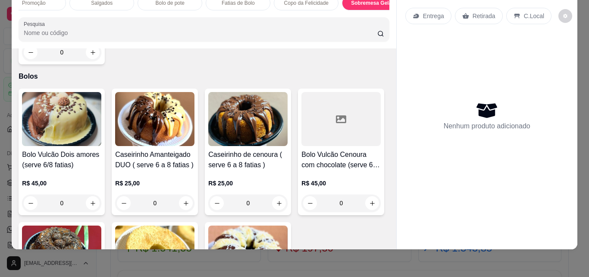
scroll to position [1733, 0]
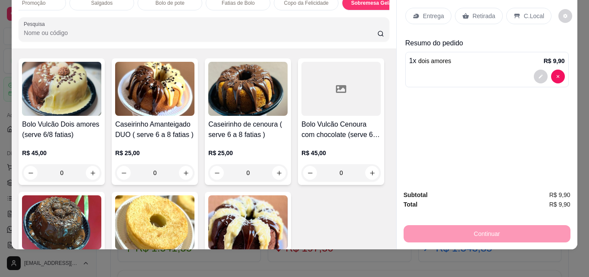
type input "2"
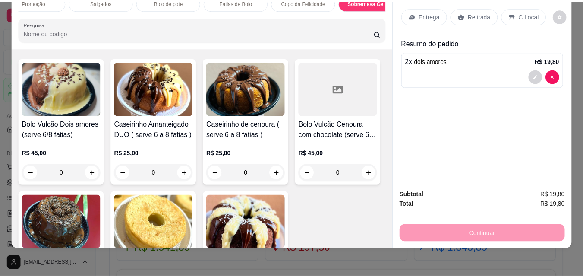
scroll to position [0, 0]
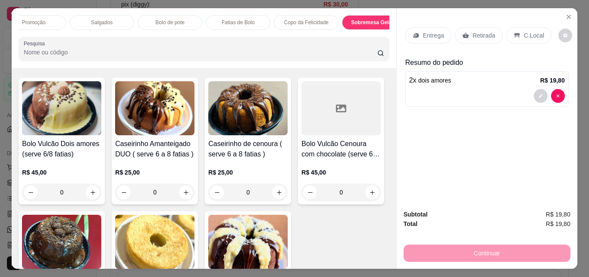
click at [473, 31] on p "Retirada" at bounding box center [484, 35] width 23 height 9
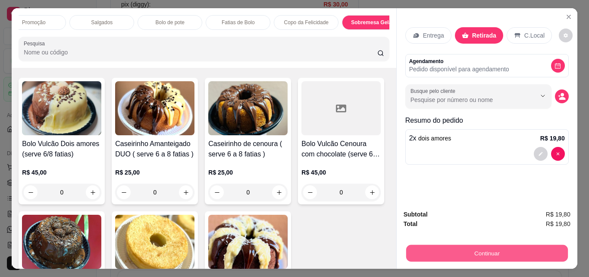
click at [465, 253] on button "Continuar" at bounding box center [487, 252] width 162 height 17
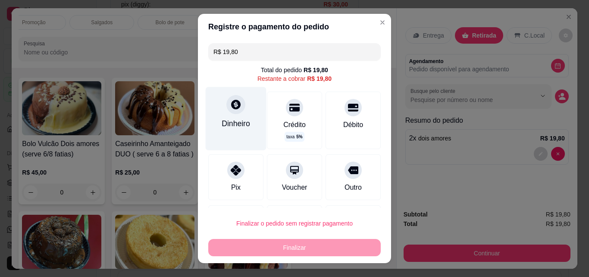
click at [221, 107] on div "Dinheiro" at bounding box center [236, 118] width 61 height 63
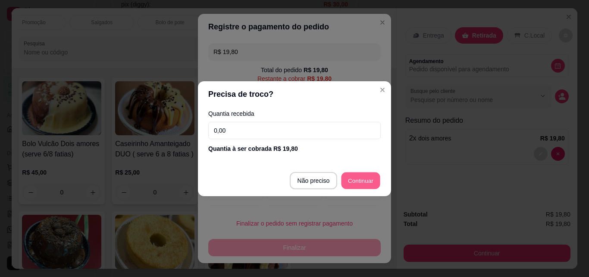
type input "R$ 0,00"
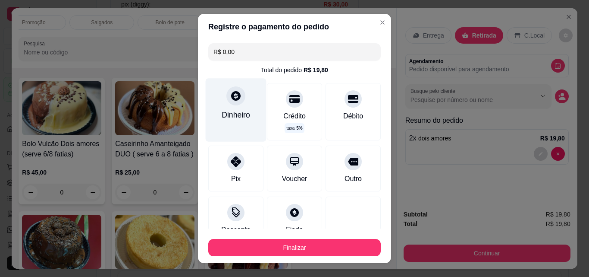
click at [225, 105] on div "Dinheiro" at bounding box center [236, 109] width 61 height 63
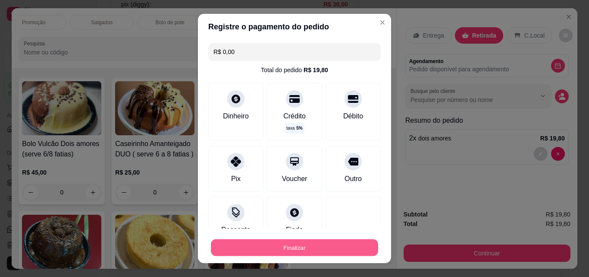
click at [291, 241] on button "Finalizar" at bounding box center [294, 247] width 167 height 17
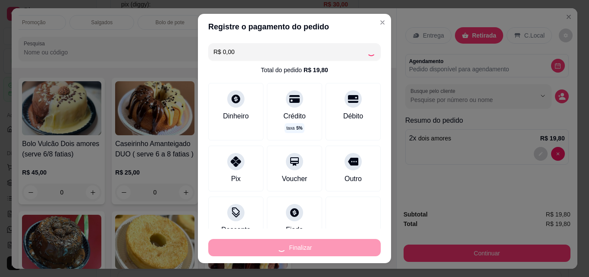
type input "0"
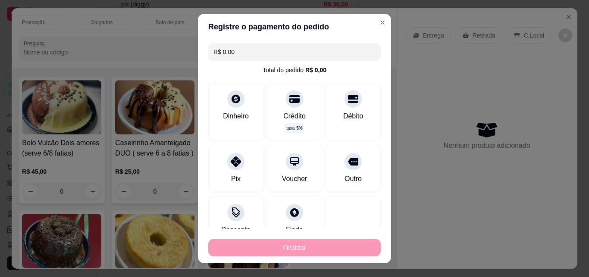
type input "-R$ 19,80"
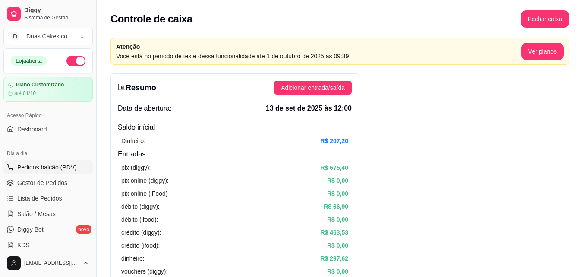
click at [45, 166] on span "Pedidos balcão (PDV)" at bounding box center [47, 167] width 60 height 9
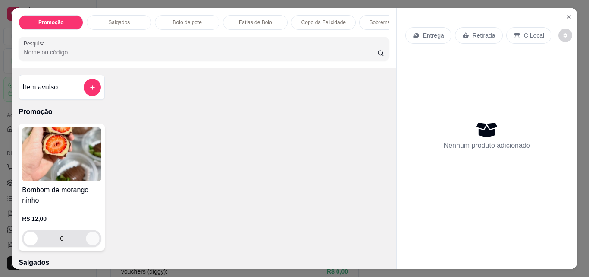
click at [92, 240] on icon "increase-product-quantity" at bounding box center [93, 238] width 6 height 6
type input "1"
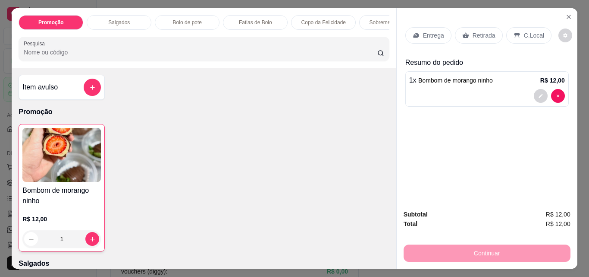
click at [470, 27] on div "Retirada" at bounding box center [479, 35] width 48 height 16
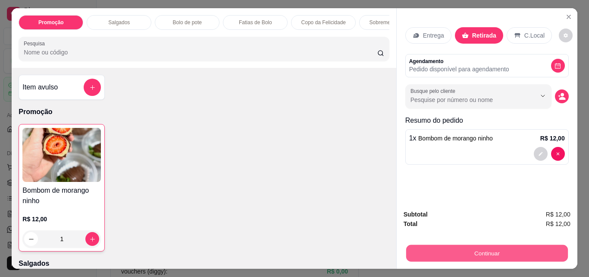
click at [495, 251] on button "Continuar" at bounding box center [487, 252] width 162 height 17
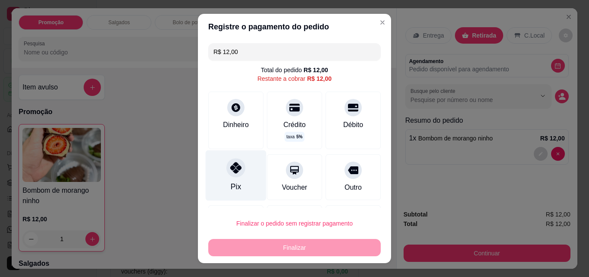
click at [224, 186] on div "Pix" at bounding box center [236, 175] width 61 height 50
type input "R$ 0,00"
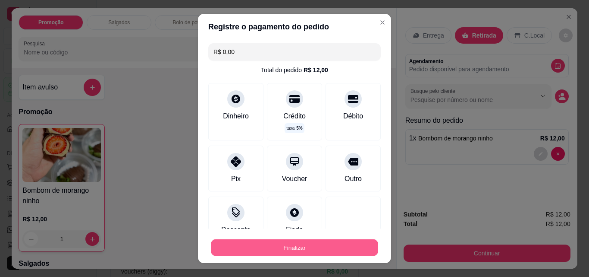
click at [253, 246] on button "Finalizar" at bounding box center [294, 247] width 167 height 17
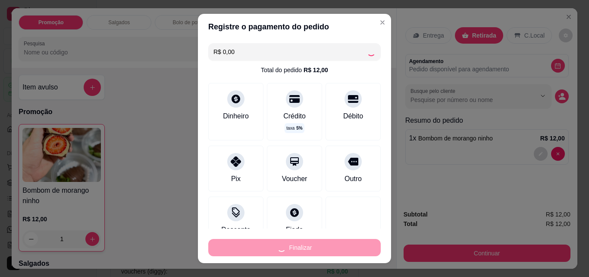
type input "0"
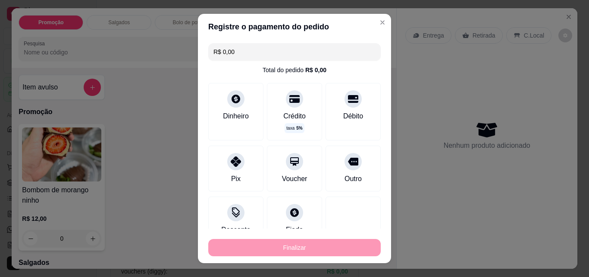
type input "-R$ 12,00"
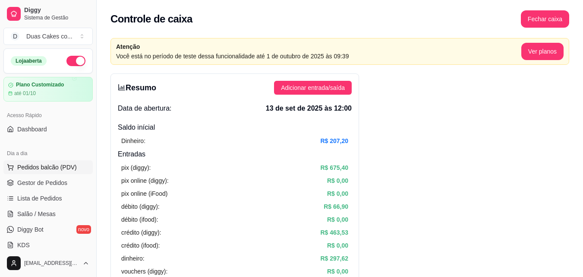
click at [45, 164] on span "Pedidos balcão (PDV)" at bounding box center [47, 167] width 60 height 9
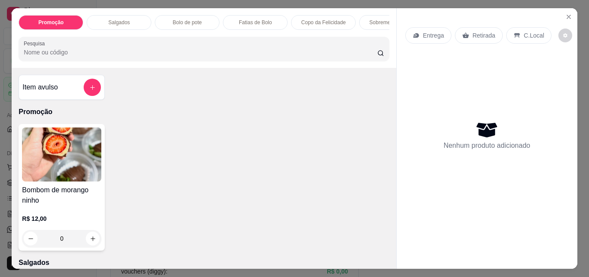
click at [318, 15] on div "Copo da Felicidade" at bounding box center [323, 22] width 65 height 15
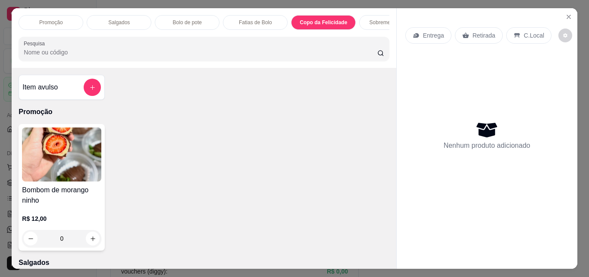
scroll to position [22, 0]
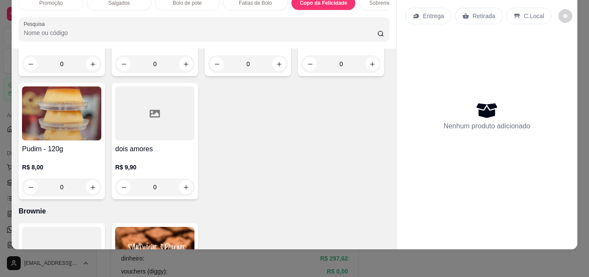
type input "1"
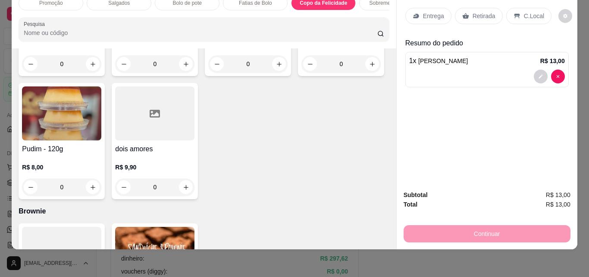
click at [482, 8] on div "Retirada" at bounding box center [479, 16] width 48 height 16
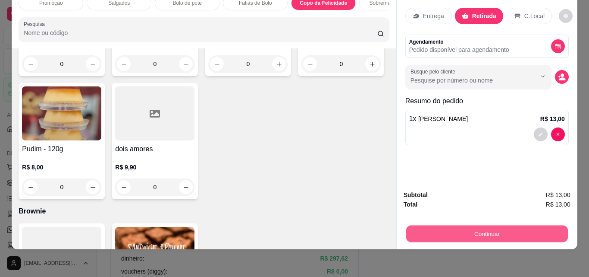
click at [495, 228] on button "Continuar" at bounding box center [487, 233] width 162 height 17
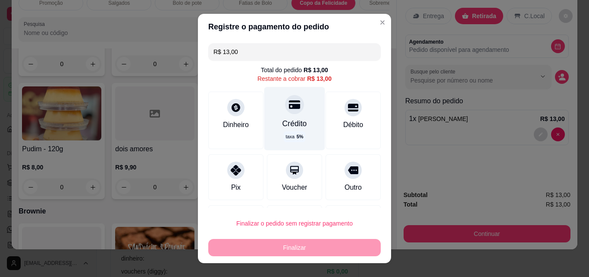
click at [279, 130] on div "Crédito taxa 5 %" at bounding box center [295, 118] width 61 height 63
type input "R$ 0,00"
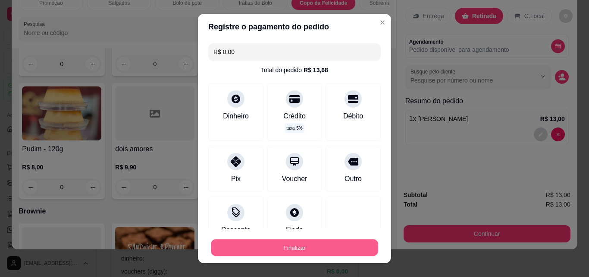
click at [280, 246] on button "Finalizar" at bounding box center [294, 247] width 167 height 17
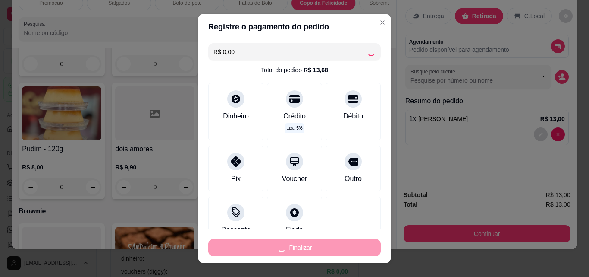
type input "0"
type input "-R$ 13,00"
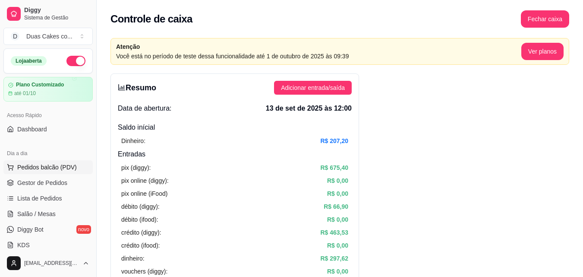
click at [34, 163] on span "Pedidos balcão (PDV)" at bounding box center [47, 167] width 60 height 9
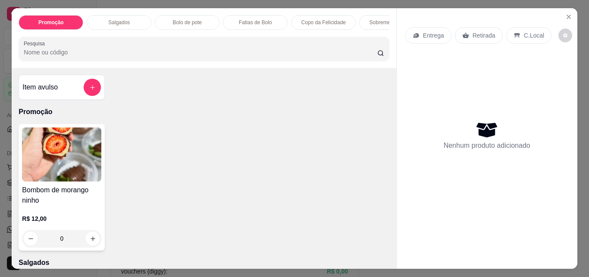
click at [371, 19] on p "Sobremesa Gelada" at bounding box center [392, 22] width 44 height 7
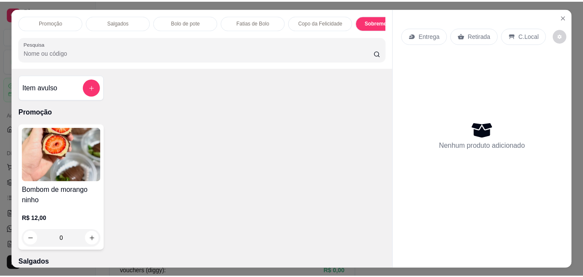
scroll to position [22, 0]
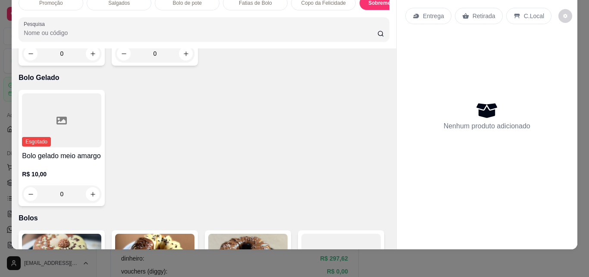
type input "1"
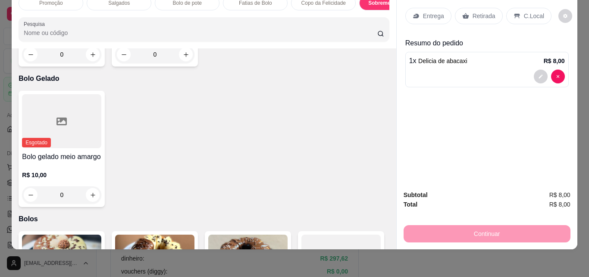
click at [490, 12] on p "Retirada" at bounding box center [484, 16] width 23 height 9
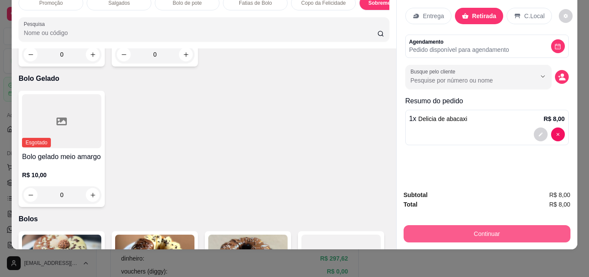
click at [473, 225] on button "Continuar" at bounding box center [487, 233] width 167 height 17
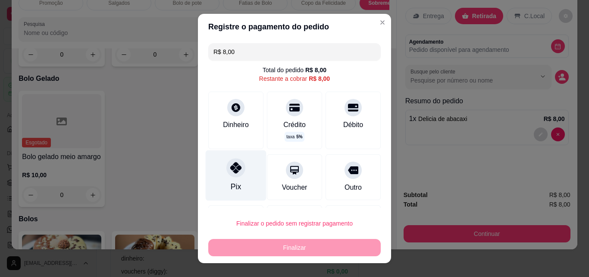
click at [231, 182] on div "Pix" at bounding box center [236, 186] width 10 height 11
type input "R$ 0,00"
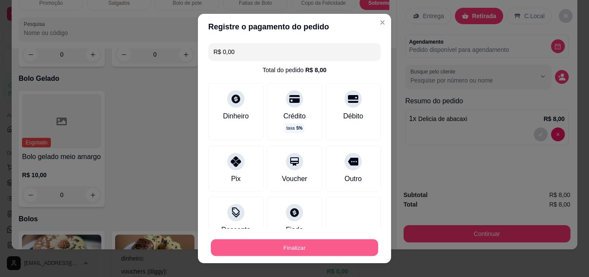
click at [271, 244] on button "Finalizar" at bounding box center [294, 247] width 167 height 17
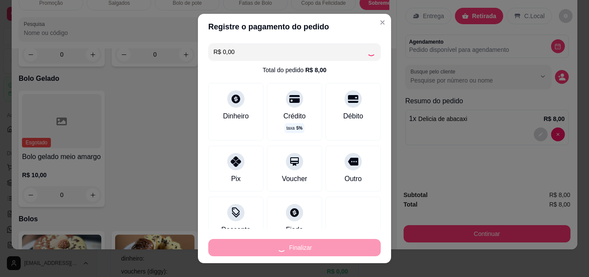
type input "0"
type input "-R$ 8,00"
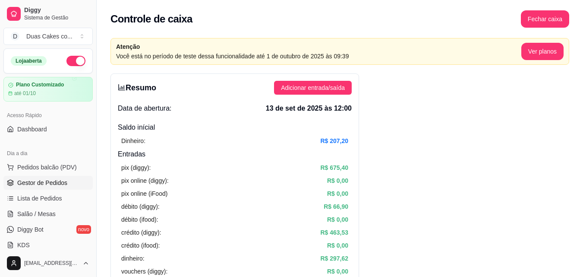
click at [48, 181] on span "Gestor de Pedidos" at bounding box center [42, 182] width 50 height 9
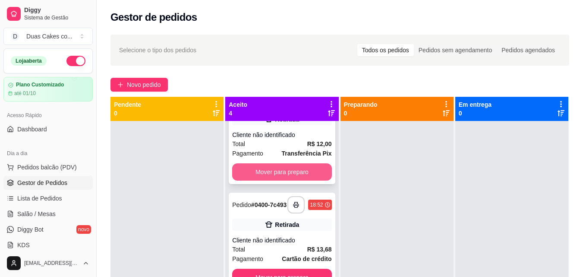
scroll to position [176, 0]
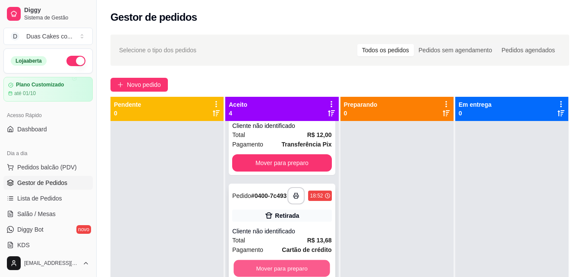
click at [295, 263] on button "Mover para preparo" at bounding box center [282, 268] width 96 height 17
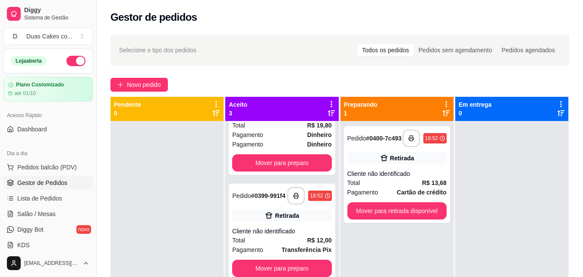
scroll to position [68, 0]
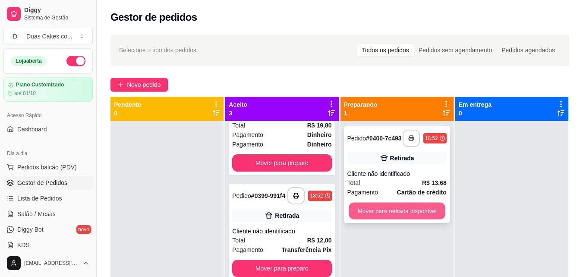
click at [410, 214] on button "Mover para retirada disponível" at bounding box center [397, 210] width 96 height 17
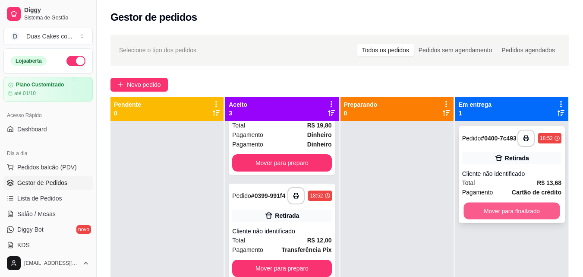
click at [530, 208] on button "Mover para finalizado" at bounding box center [511, 210] width 96 height 17
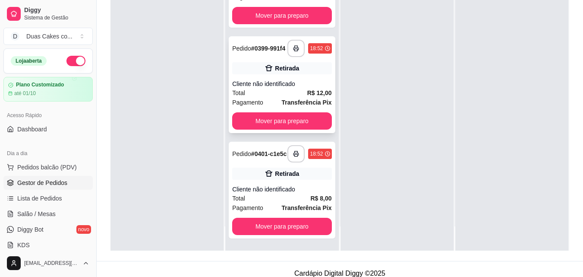
scroll to position [132, 0]
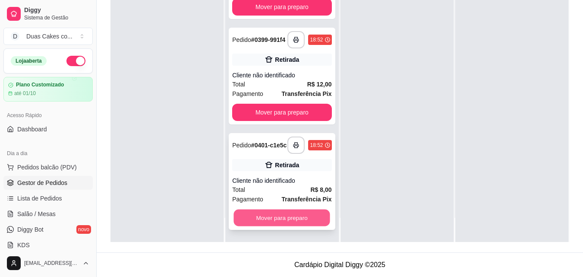
click at [276, 220] on button "Mover para preparo" at bounding box center [282, 217] width 96 height 17
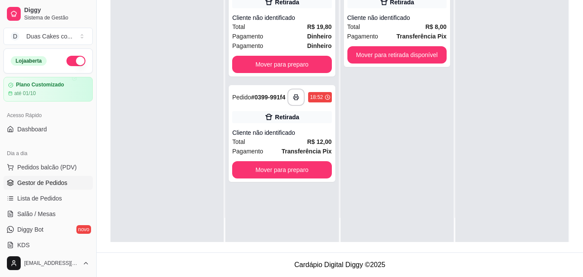
scroll to position [0, 0]
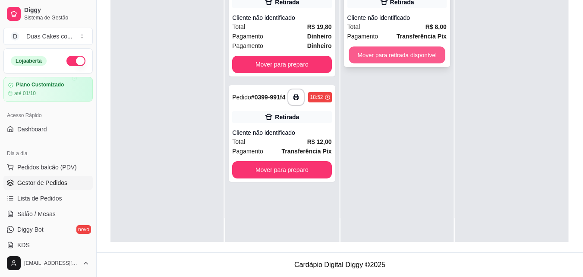
click at [407, 57] on button "Mover para retirada disponível" at bounding box center [397, 55] width 96 height 17
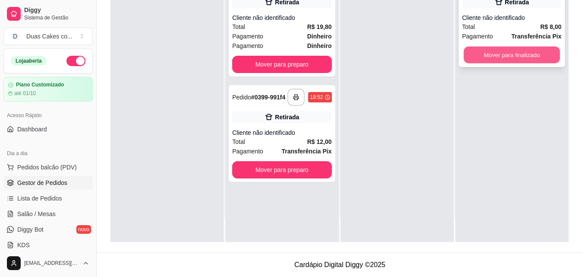
click at [489, 50] on button "Mover para finalizado" at bounding box center [511, 55] width 96 height 17
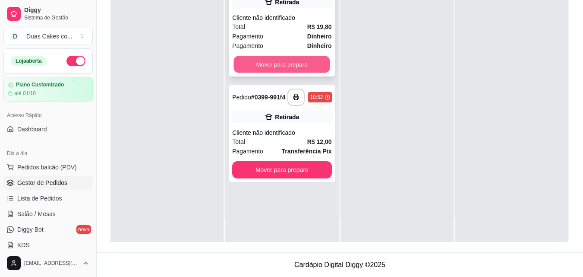
click at [286, 72] on button "Mover para preparo" at bounding box center [282, 64] width 96 height 17
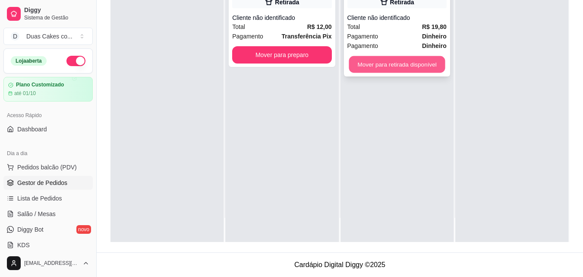
click at [382, 65] on button "Mover para retirada disponível" at bounding box center [397, 64] width 96 height 17
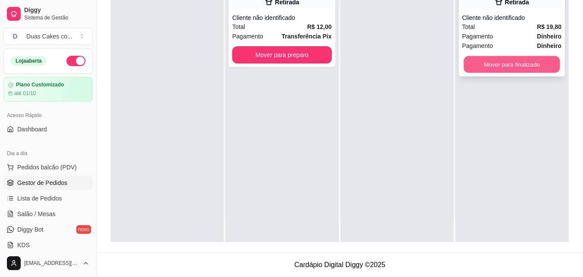
click at [517, 66] on button "Mover para finalizado" at bounding box center [511, 64] width 96 height 17
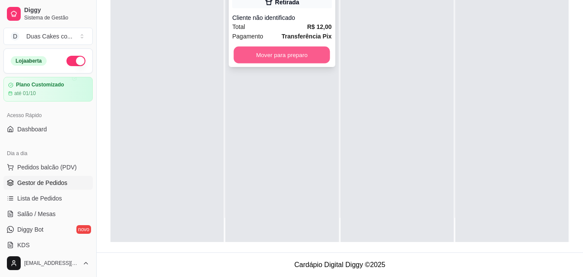
click at [301, 62] on button "Mover para preparo" at bounding box center [282, 55] width 96 height 17
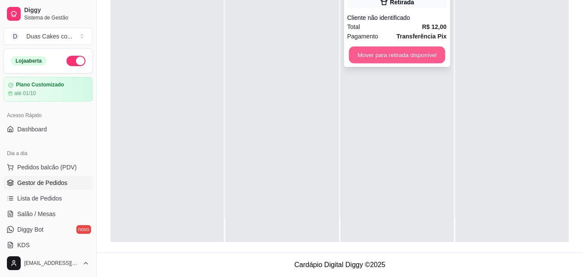
click at [421, 55] on button "Mover para retirada disponível" at bounding box center [397, 55] width 96 height 17
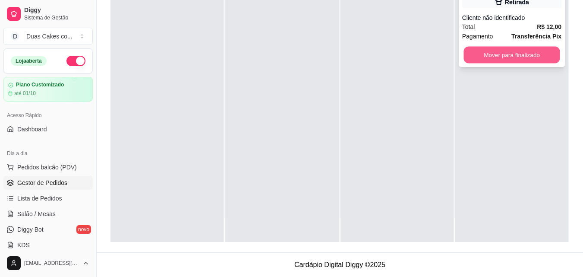
click at [546, 50] on button "Mover para finalizado" at bounding box center [511, 55] width 96 height 17
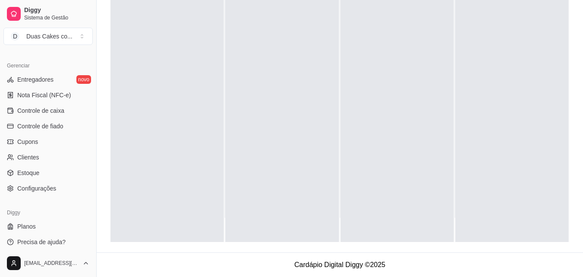
scroll to position [344, 0]
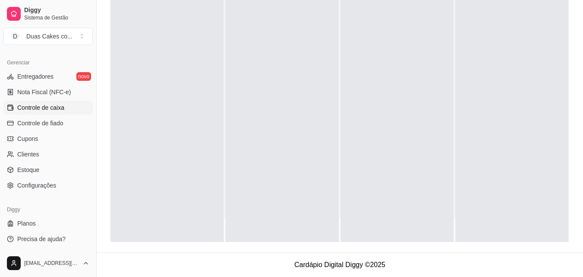
click at [34, 104] on span "Controle de caixa" at bounding box center [40, 107] width 47 height 9
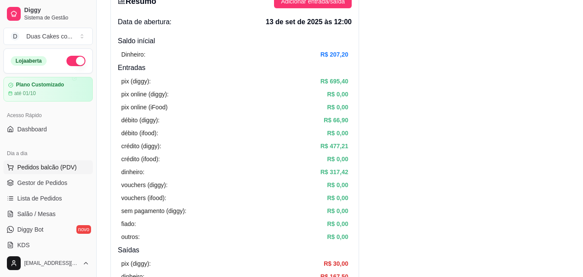
click at [58, 168] on span "Pedidos balcão (PDV)" at bounding box center [47, 167] width 60 height 9
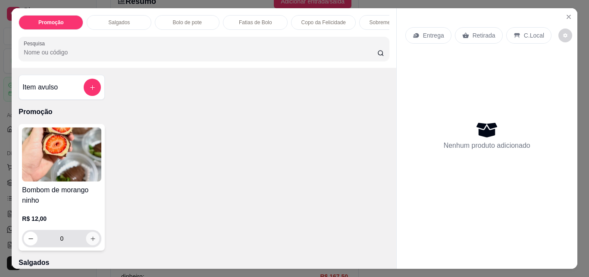
click at [90, 242] on icon "increase-product-quantity" at bounding box center [93, 238] width 6 height 6
type input "1"
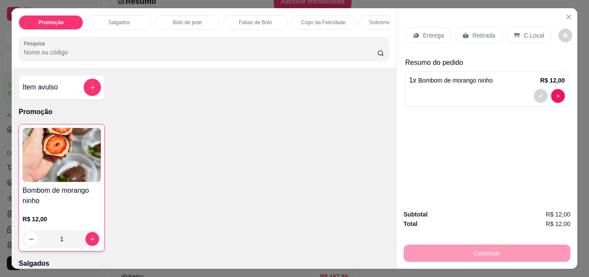
click at [308, 19] on p "Copo da Felicidade" at bounding box center [324, 22] width 44 height 7
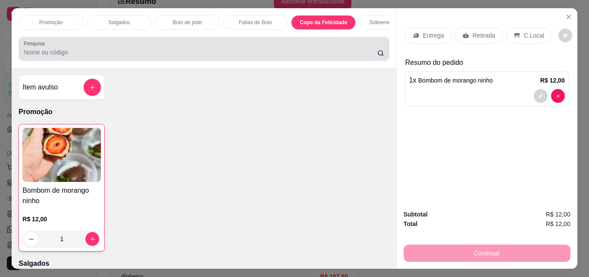
scroll to position [22, 0]
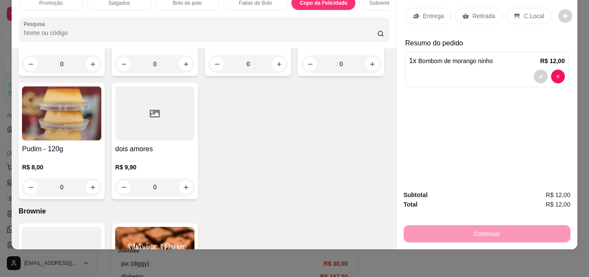
type input "1"
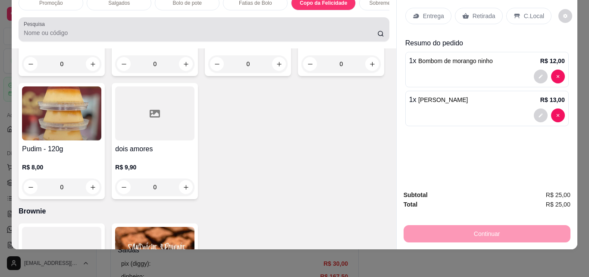
scroll to position [0, 0]
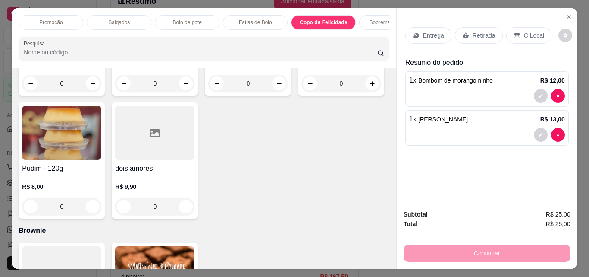
click at [372, 21] on p "Sobremesa Gelada" at bounding box center [392, 22] width 44 height 7
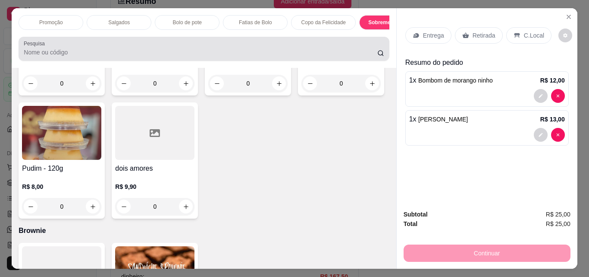
scroll to position [22, 0]
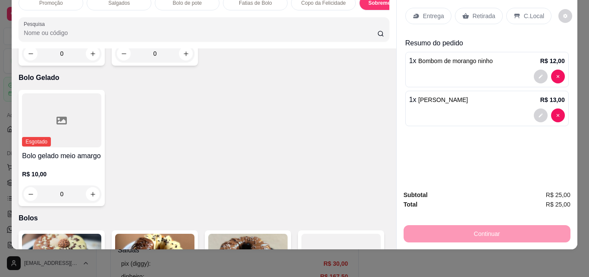
type input "1"
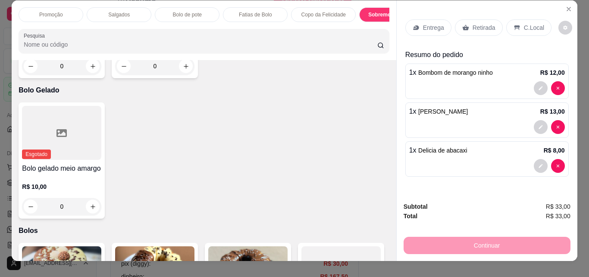
scroll to position [0, 0]
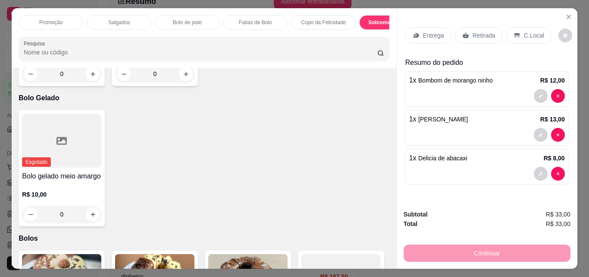
click at [483, 31] on p "Retirada" at bounding box center [484, 35] width 23 height 9
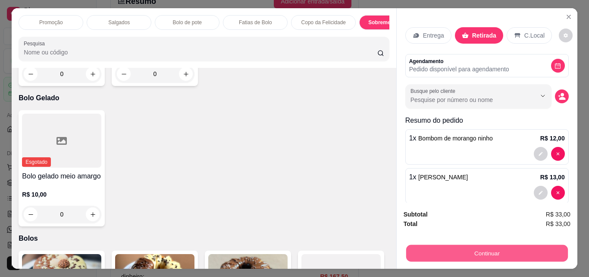
click at [483, 250] on button "Continuar" at bounding box center [487, 252] width 162 height 17
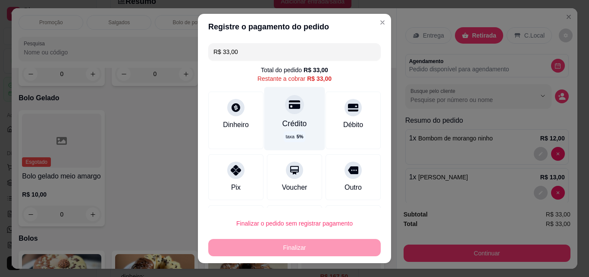
click at [283, 120] on div "Crédito" at bounding box center [295, 123] width 25 height 11
type input "R$ 0,00"
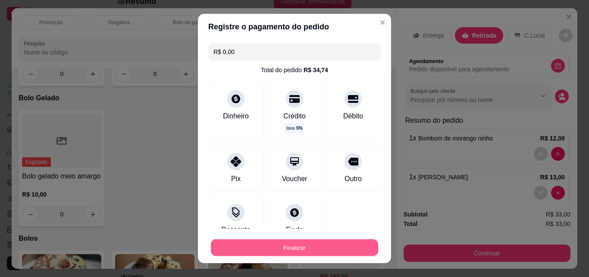
click at [290, 246] on button "Finalizar" at bounding box center [294, 247] width 167 height 17
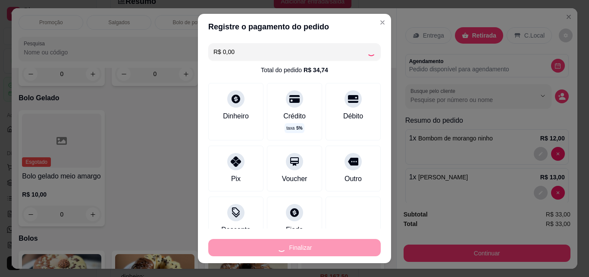
type input "0"
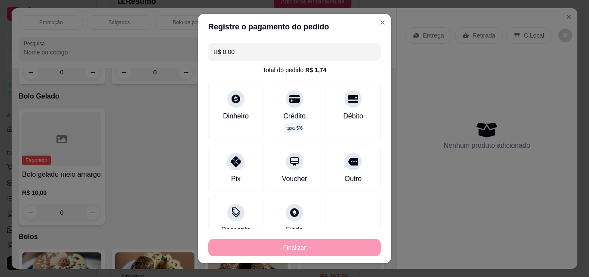
type input "-R$ 33,00"
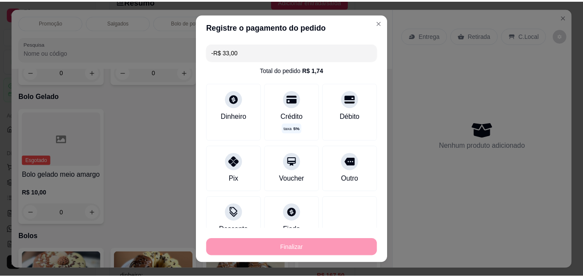
scroll to position [1561, 0]
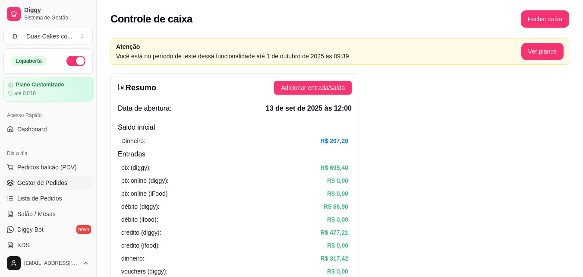
click at [38, 177] on link "Gestor de Pedidos" at bounding box center [47, 183] width 89 height 14
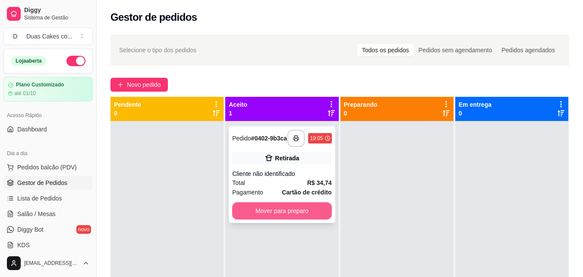
click at [286, 211] on button "Mover para preparo" at bounding box center [281, 210] width 99 height 17
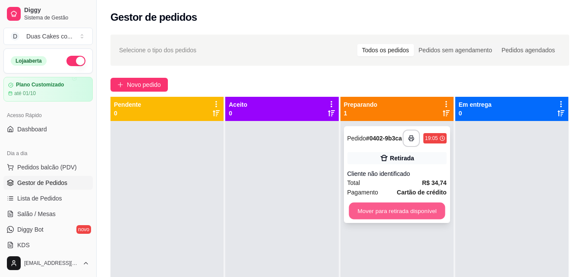
click at [415, 219] on button "Mover para retirada disponível" at bounding box center [397, 210] width 96 height 17
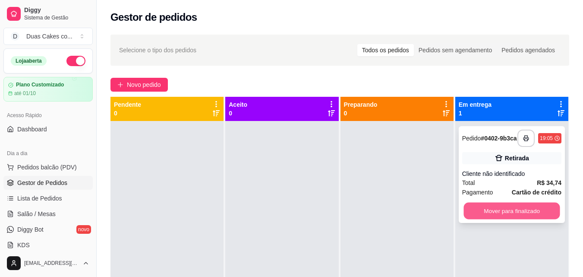
click at [544, 214] on button "Mover para finalizado" at bounding box center [511, 210] width 96 height 17
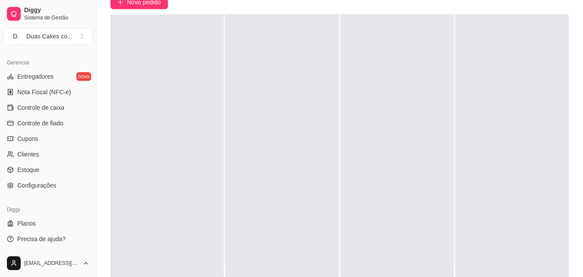
scroll to position [132, 0]
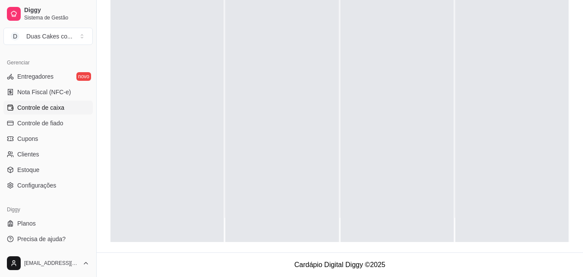
click at [51, 104] on span "Controle de caixa" at bounding box center [40, 107] width 47 height 9
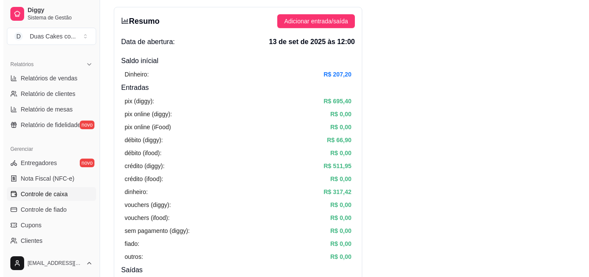
scroll to position [43, 0]
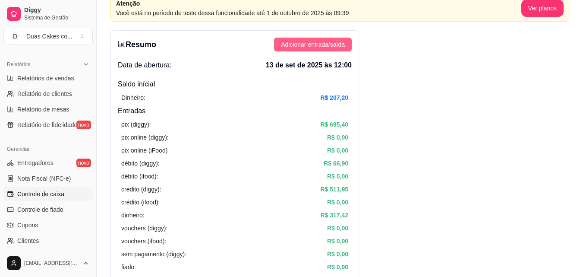
click at [326, 46] on span "Adicionar entrada/saída" at bounding box center [313, 44] width 64 height 9
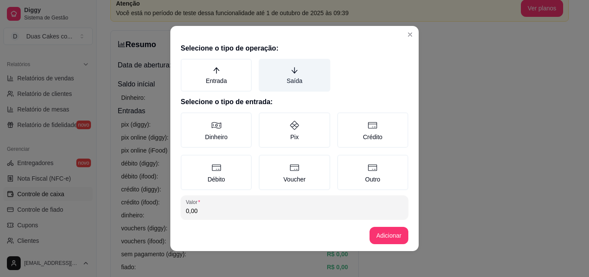
click at [290, 78] on label "Saída" at bounding box center [294, 75] width 71 height 33
click at [265, 65] on button "Saída" at bounding box center [261, 61] width 7 height 7
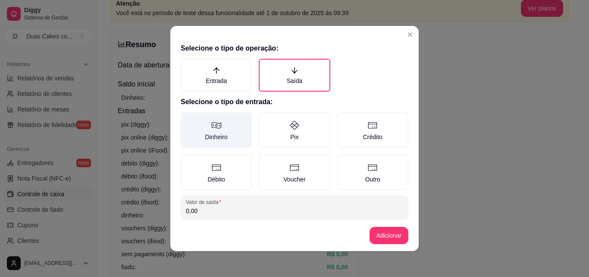
click at [223, 131] on label "Dinheiro" at bounding box center [216, 129] width 71 height 35
click at [187, 119] on button "Dinheiro" at bounding box center [183, 115] width 7 height 7
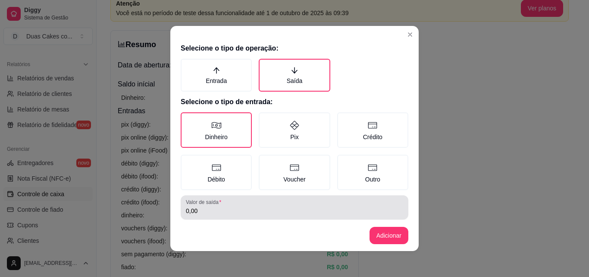
click at [247, 213] on input "0,00" at bounding box center [294, 210] width 217 height 9
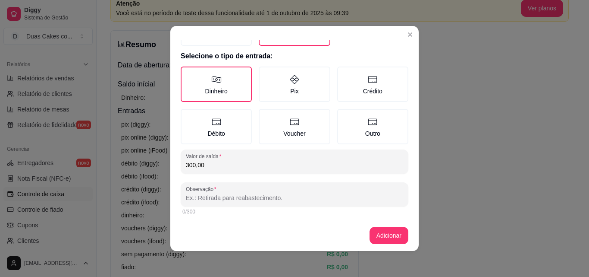
scroll to position [46, 0]
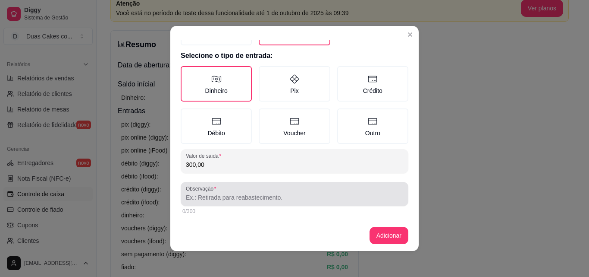
type input "300,00"
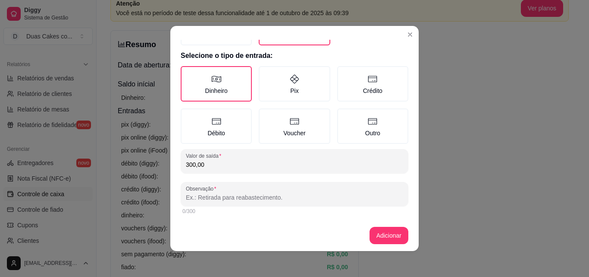
click at [238, 198] on input "Observação" at bounding box center [294, 197] width 217 height 9
click at [191, 199] on input "engtregue" at bounding box center [294, 197] width 217 height 9
click at [218, 194] on input "entregue" at bounding box center [294, 197] width 217 height 9
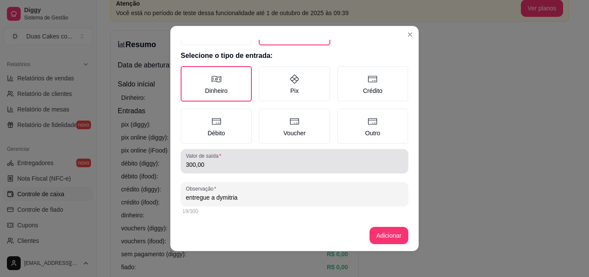
type input "entregue a dymitria"
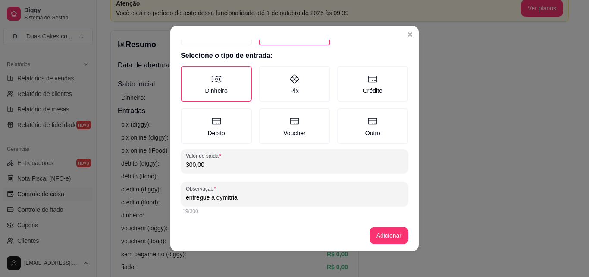
click at [191, 164] on input "300,00" at bounding box center [294, 164] width 217 height 9
click at [192, 162] on input "300,00" at bounding box center [294, 164] width 217 height 9
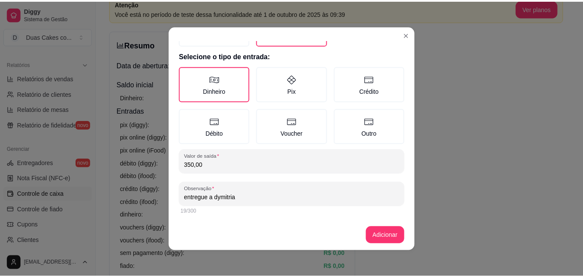
scroll to position [2, 0]
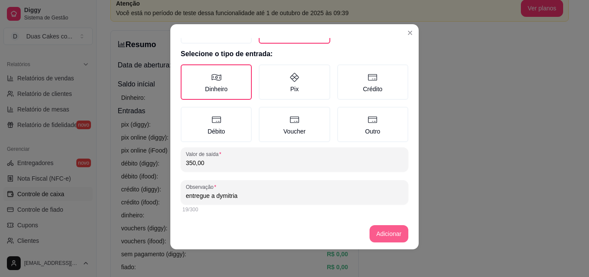
type input "350,00"
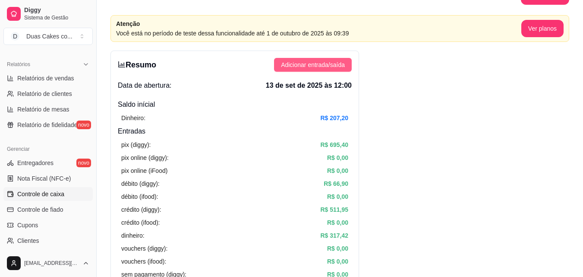
scroll to position [0, 0]
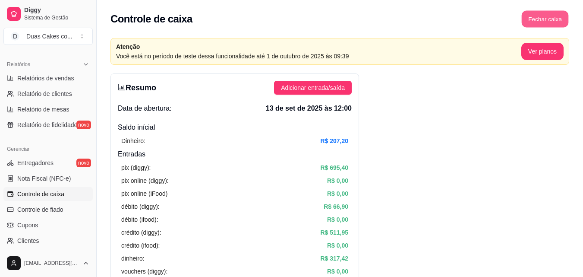
click at [552, 14] on button "Fechar caixa" at bounding box center [545, 19] width 47 height 17
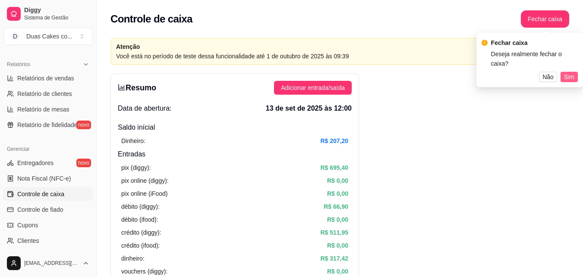
click at [564, 72] on span "Sim" at bounding box center [569, 76] width 10 height 9
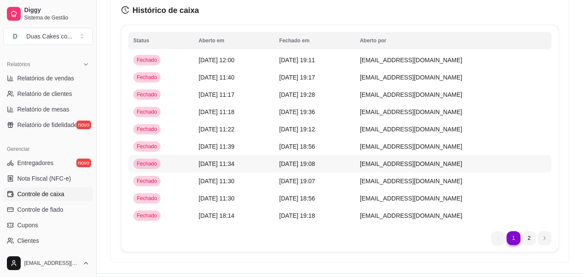
scroll to position [101, 0]
